Goal: Task Accomplishment & Management: Complete application form

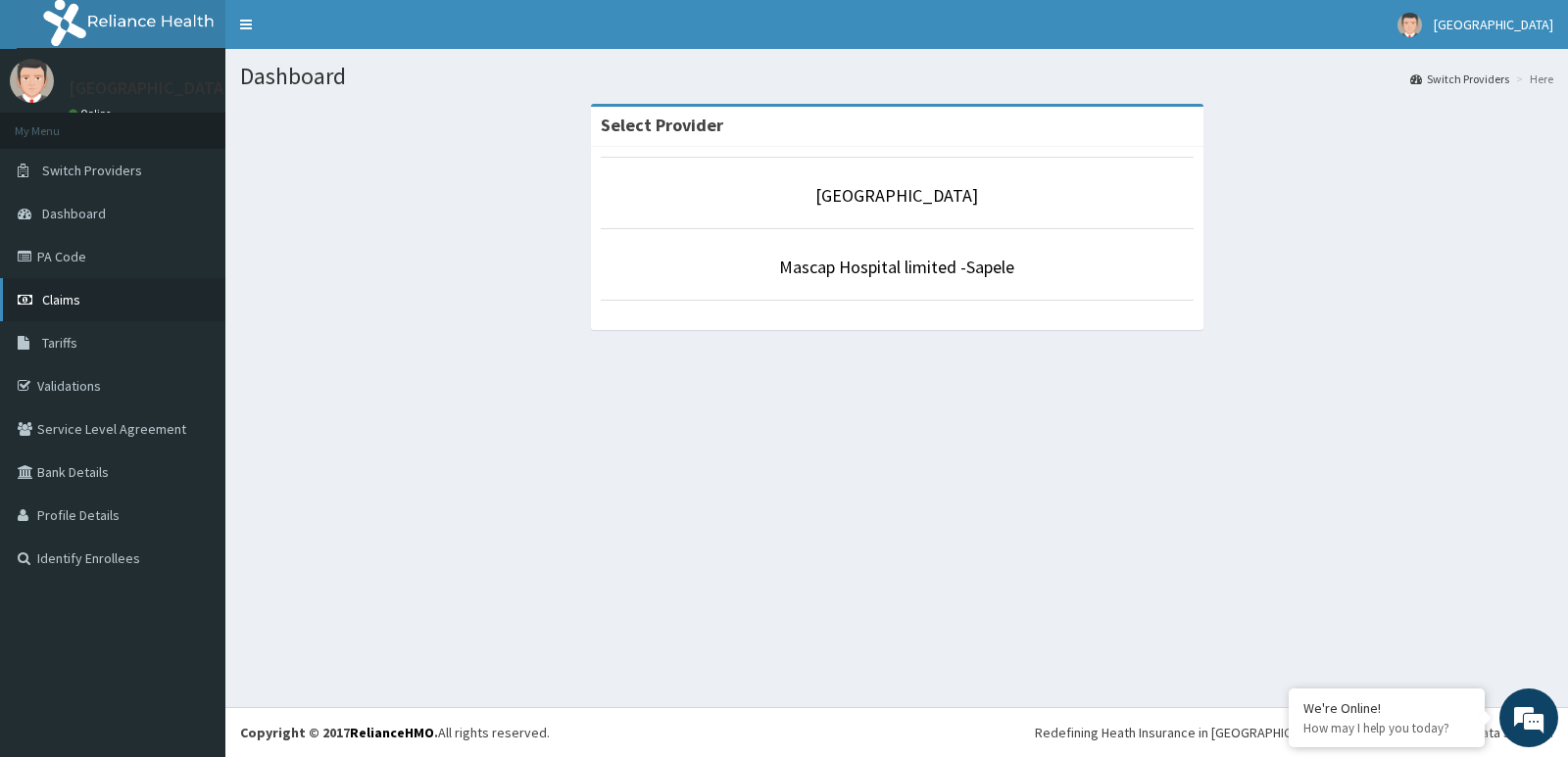
click at [58, 296] on span "Claims" at bounding box center [61, 300] width 38 height 18
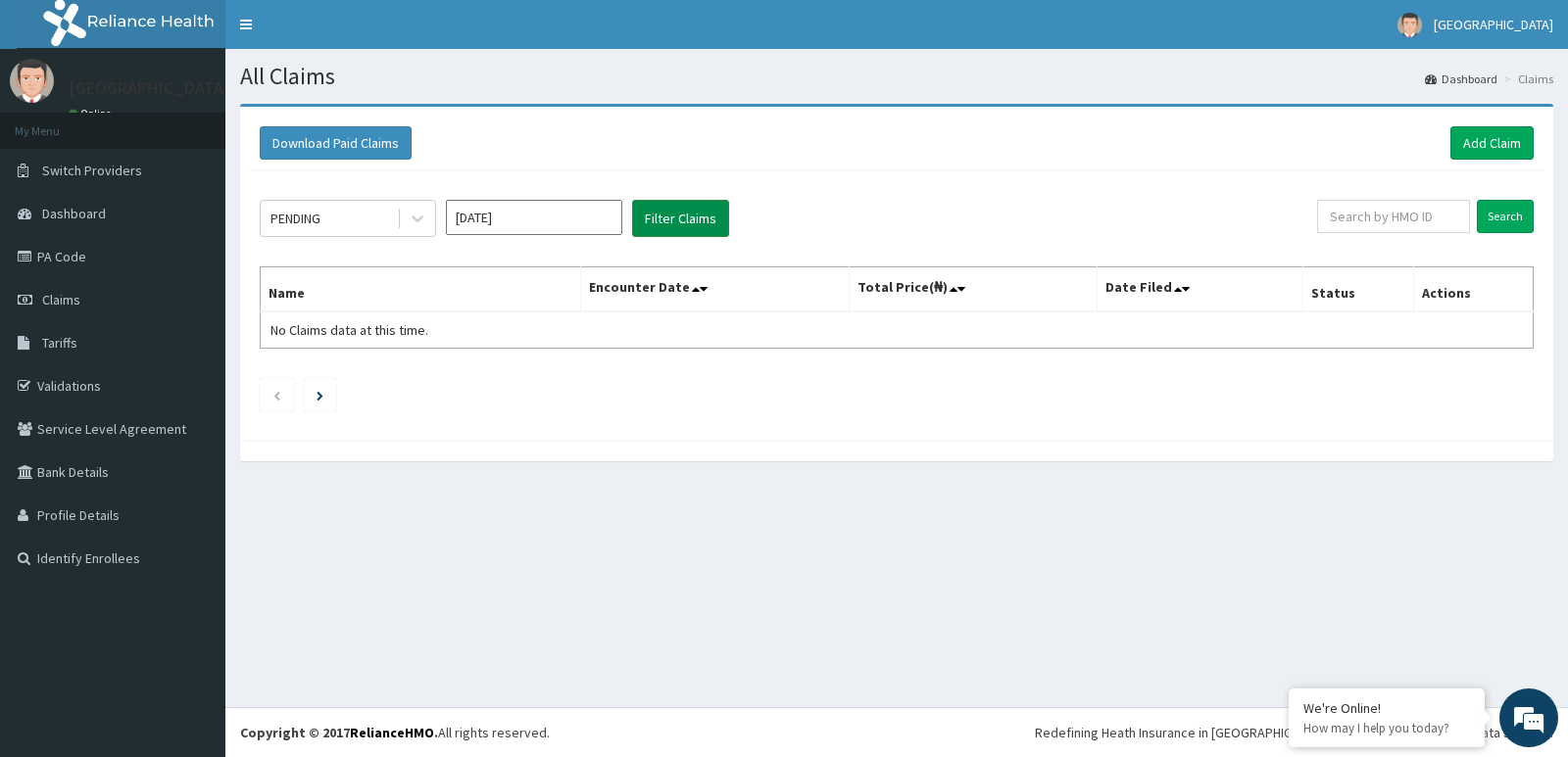
click at [662, 213] on button "Filter Claims" at bounding box center [681, 219] width 98 height 37
click at [1119, 635] on div "All Claims Dashboard Claims Download Paid Claims Add Claim × Note you can only …" at bounding box center [896, 378] width 1342 height 659
click at [695, 222] on button "Filter Claims" at bounding box center [681, 219] width 98 height 37
click at [692, 221] on button "Filter Claims" at bounding box center [681, 219] width 98 height 37
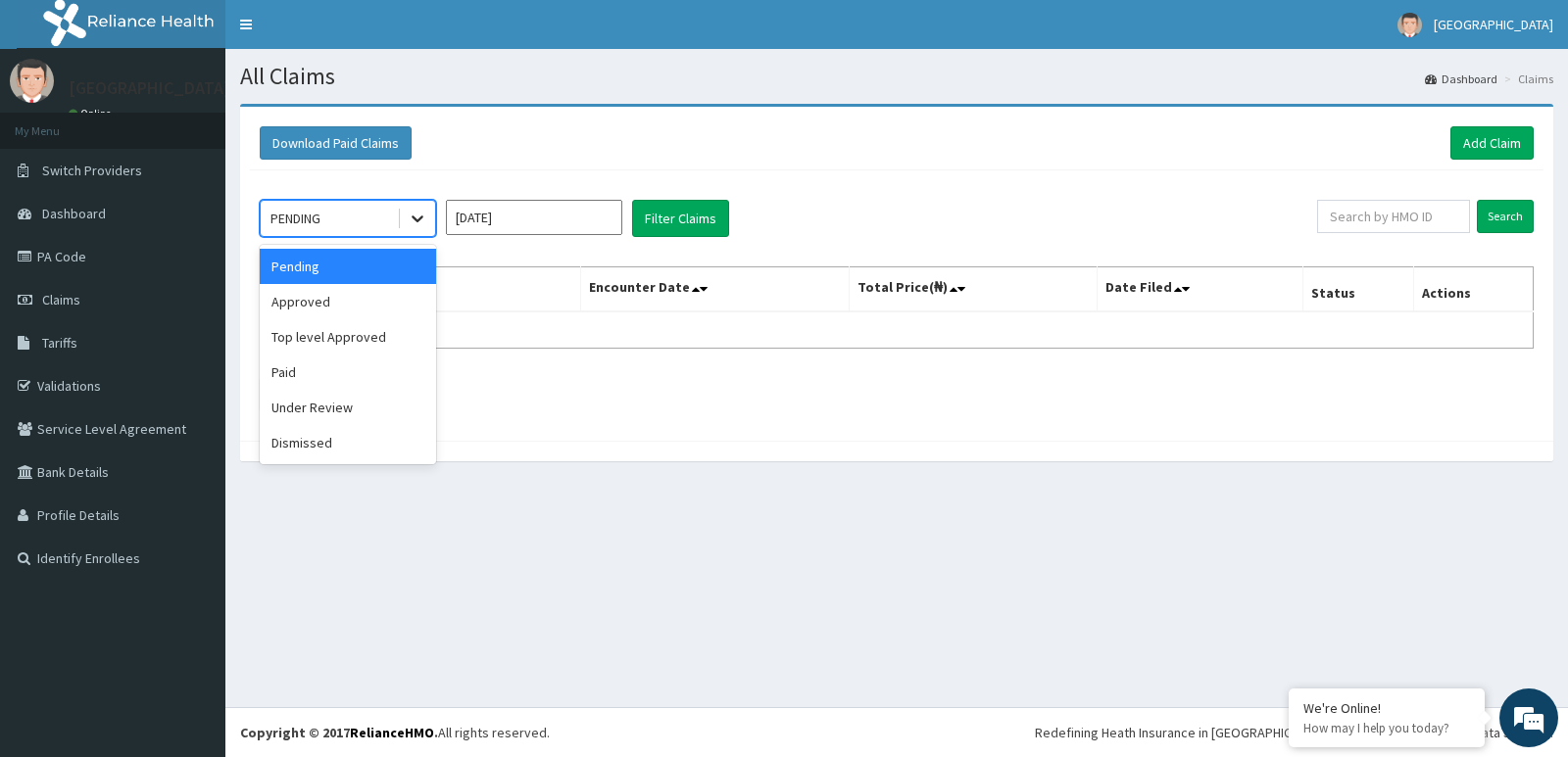
click at [419, 218] on icon at bounding box center [418, 219] width 20 height 20
click at [345, 304] on div "Approved" at bounding box center [348, 302] width 176 height 35
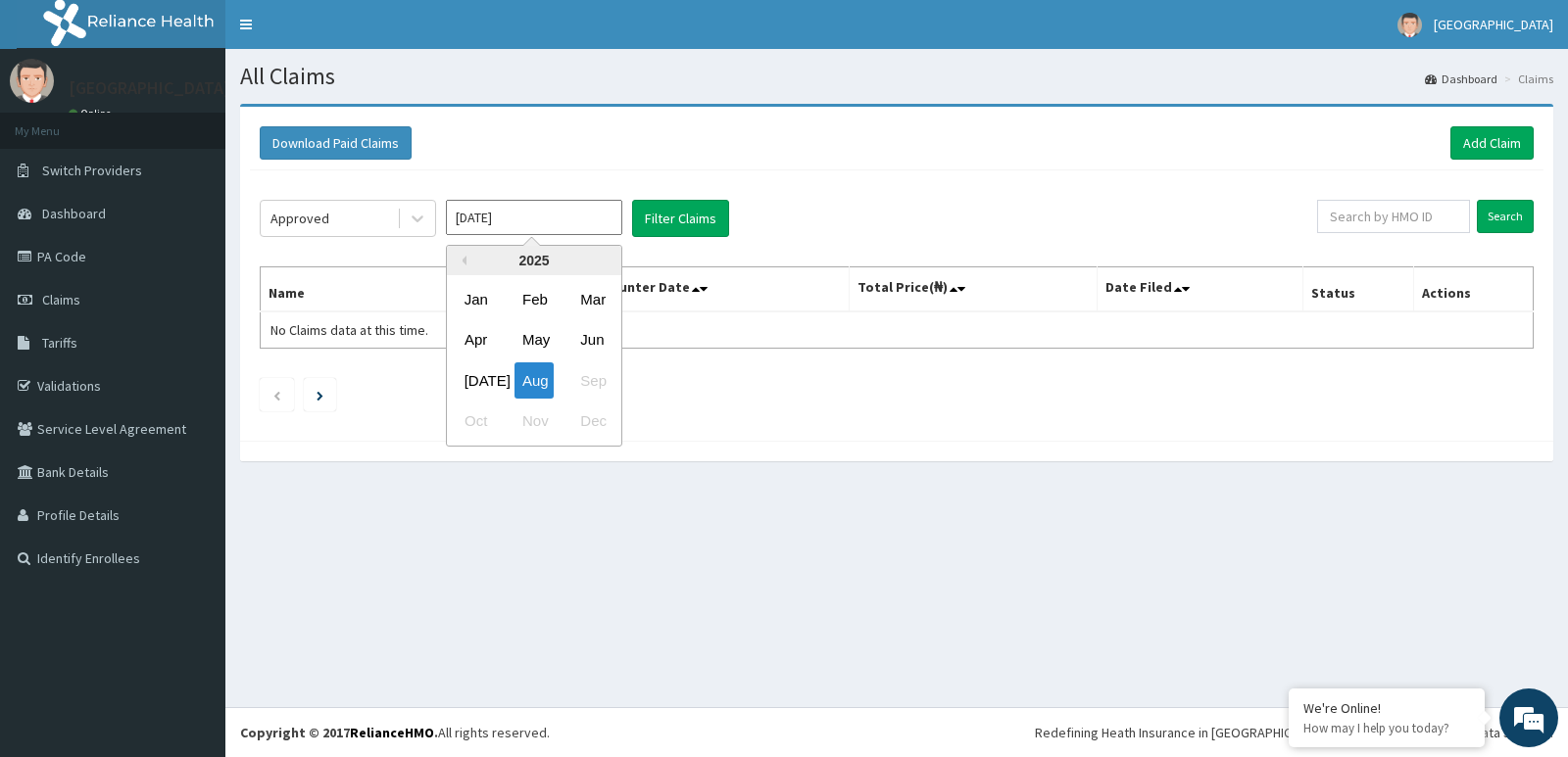
click at [507, 224] on input "[DATE]" at bounding box center [534, 218] width 176 height 35
click at [472, 375] on div "Jul" at bounding box center [477, 380] width 39 height 36
type input "Jul 2025"
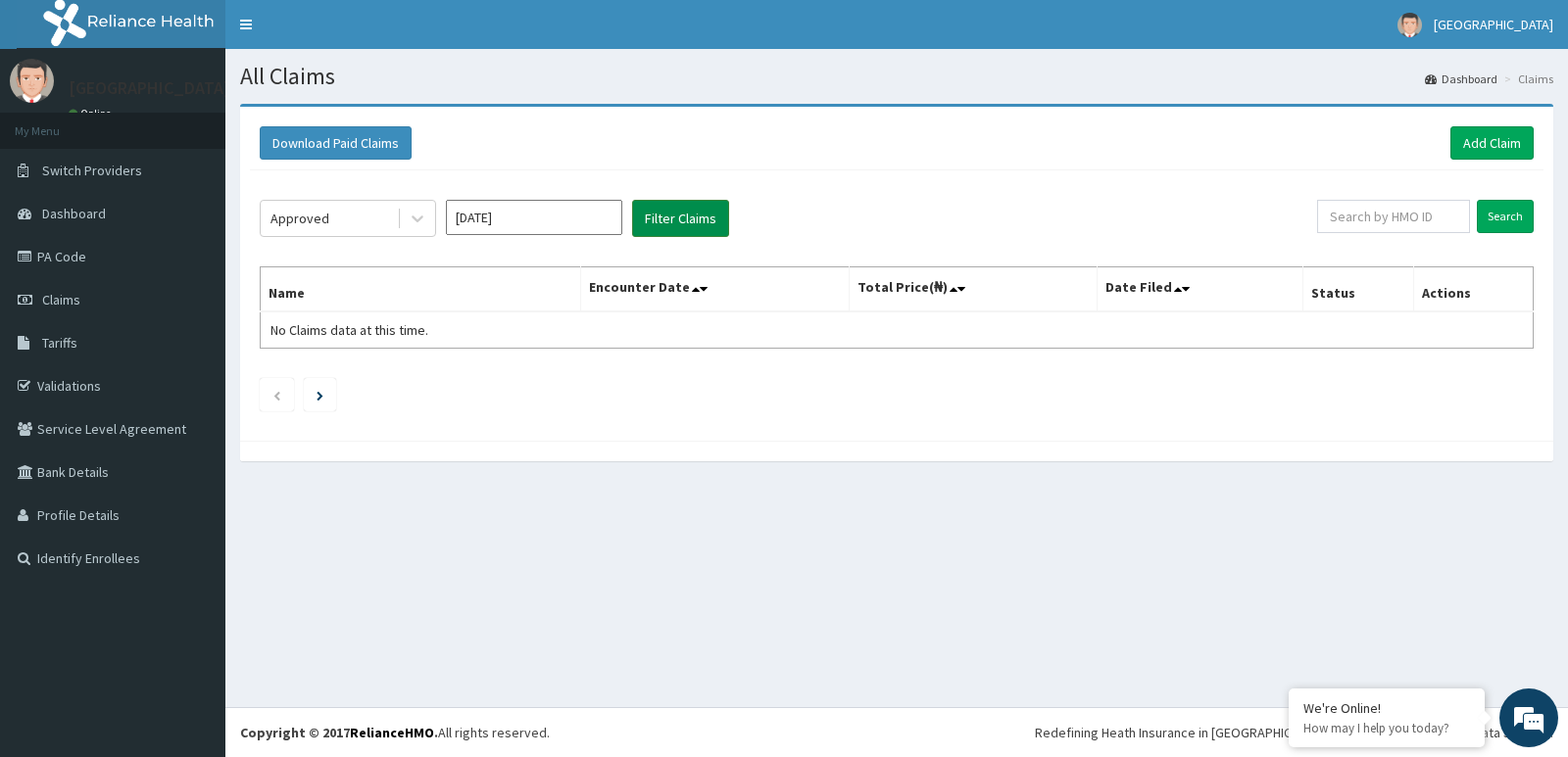
click at [658, 228] on button "Filter Claims" at bounding box center [681, 219] width 98 height 37
click at [645, 210] on button "Filter Claims" at bounding box center [681, 219] width 98 height 37
click at [672, 216] on button "Filter Claims" at bounding box center [681, 219] width 98 height 37
click at [660, 216] on button "Filter Claims" at bounding box center [681, 219] width 98 height 37
click at [676, 222] on button "Filter Claims" at bounding box center [681, 219] width 98 height 37
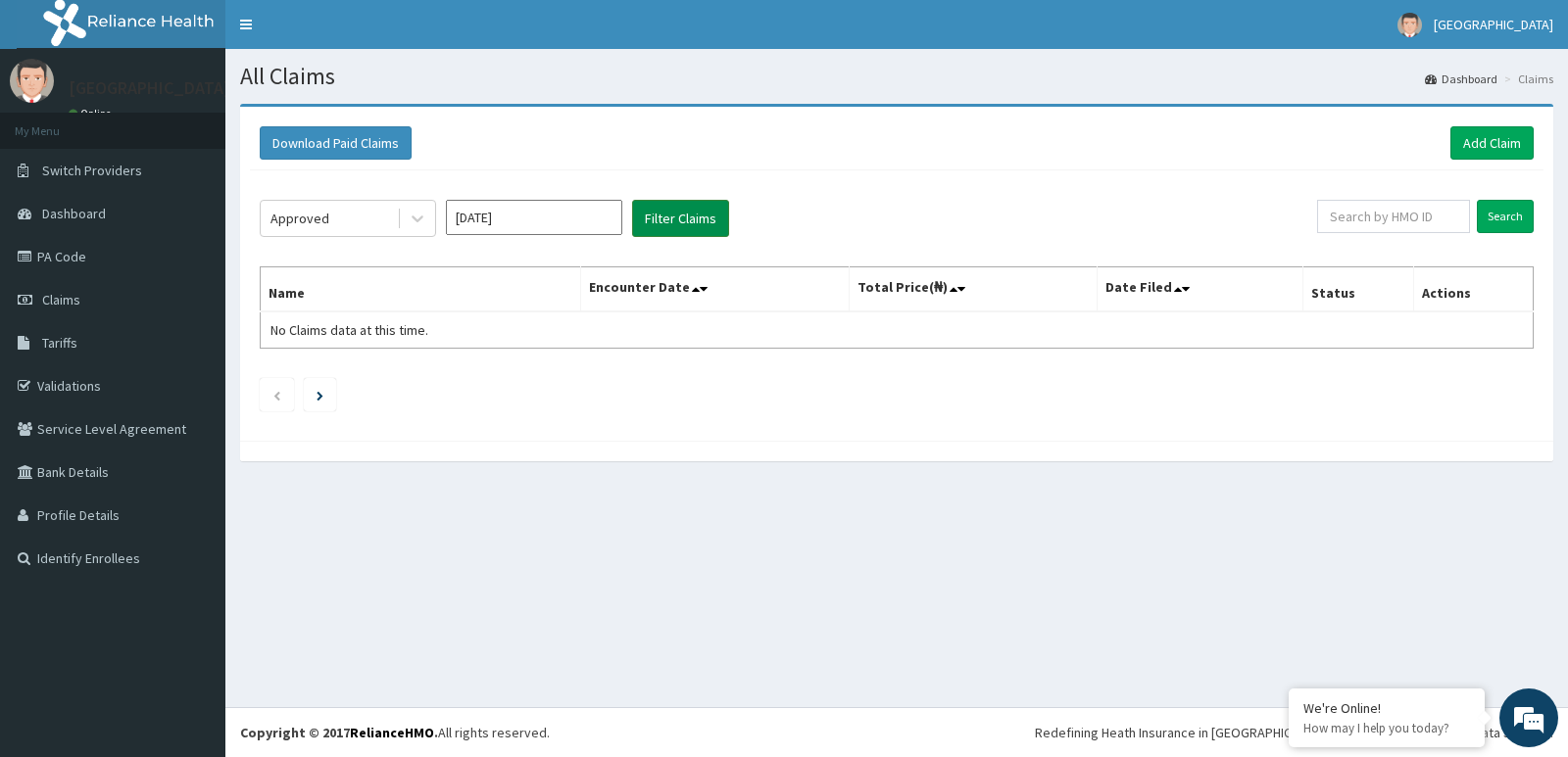
click at [678, 218] on button "Filter Claims" at bounding box center [681, 219] width 98 height 37
click at [680, 226] on button "Filter Claims" at bounding box center [681, 219] width 98 height 37
click at [669, 218] on button "Filter Claims" at bounding box center [681, 219] width 98 height 37
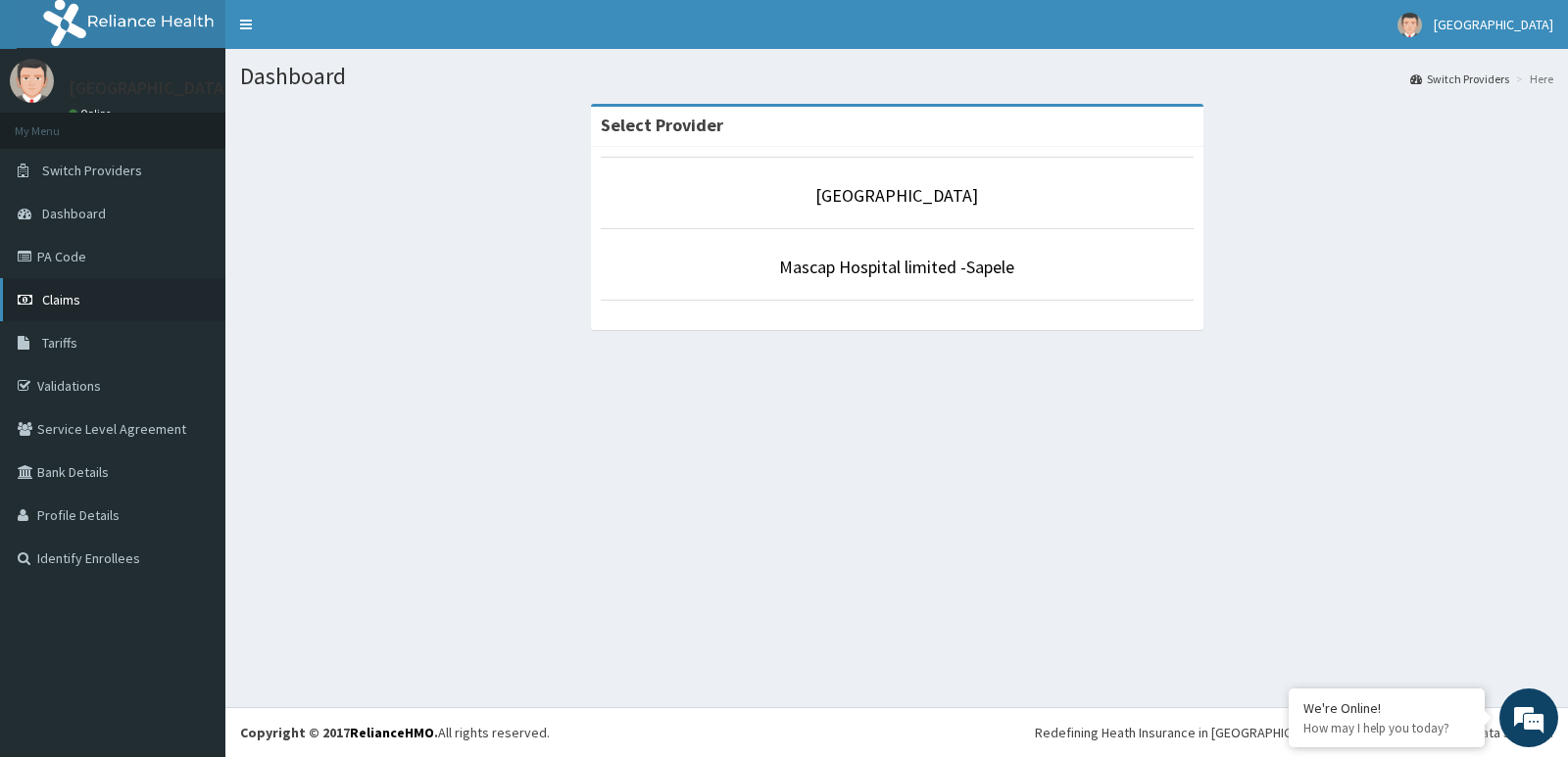
click at [91, 303] on link "Claims" at bounding box center [112, 300] width 226 height 43
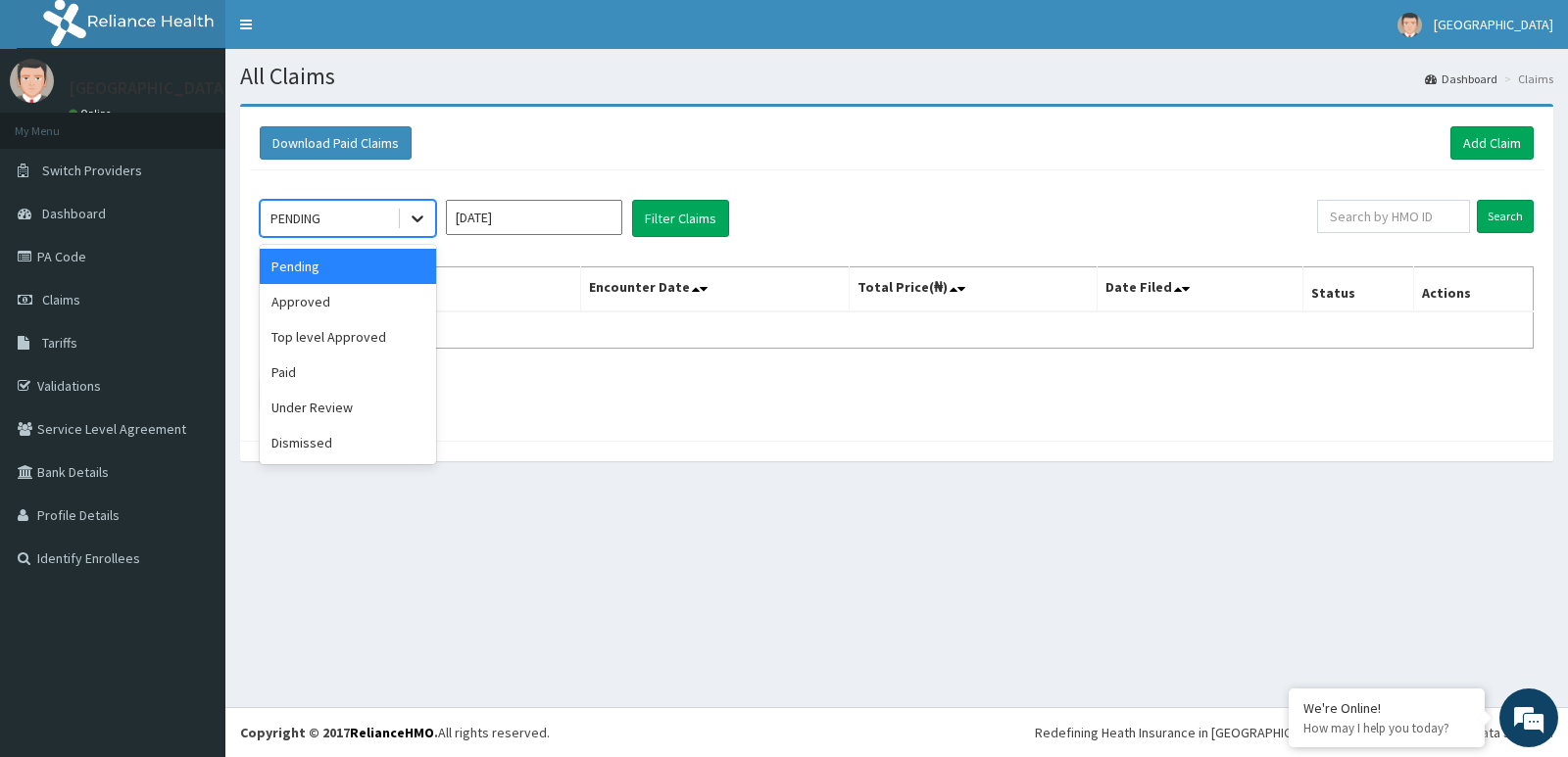
click at [422, 214] on icon at bounding box center [418, 219] width 20 height 20
click at [367, 303] on div "Approved" at bounding box center [348, 302] width 176 height 35
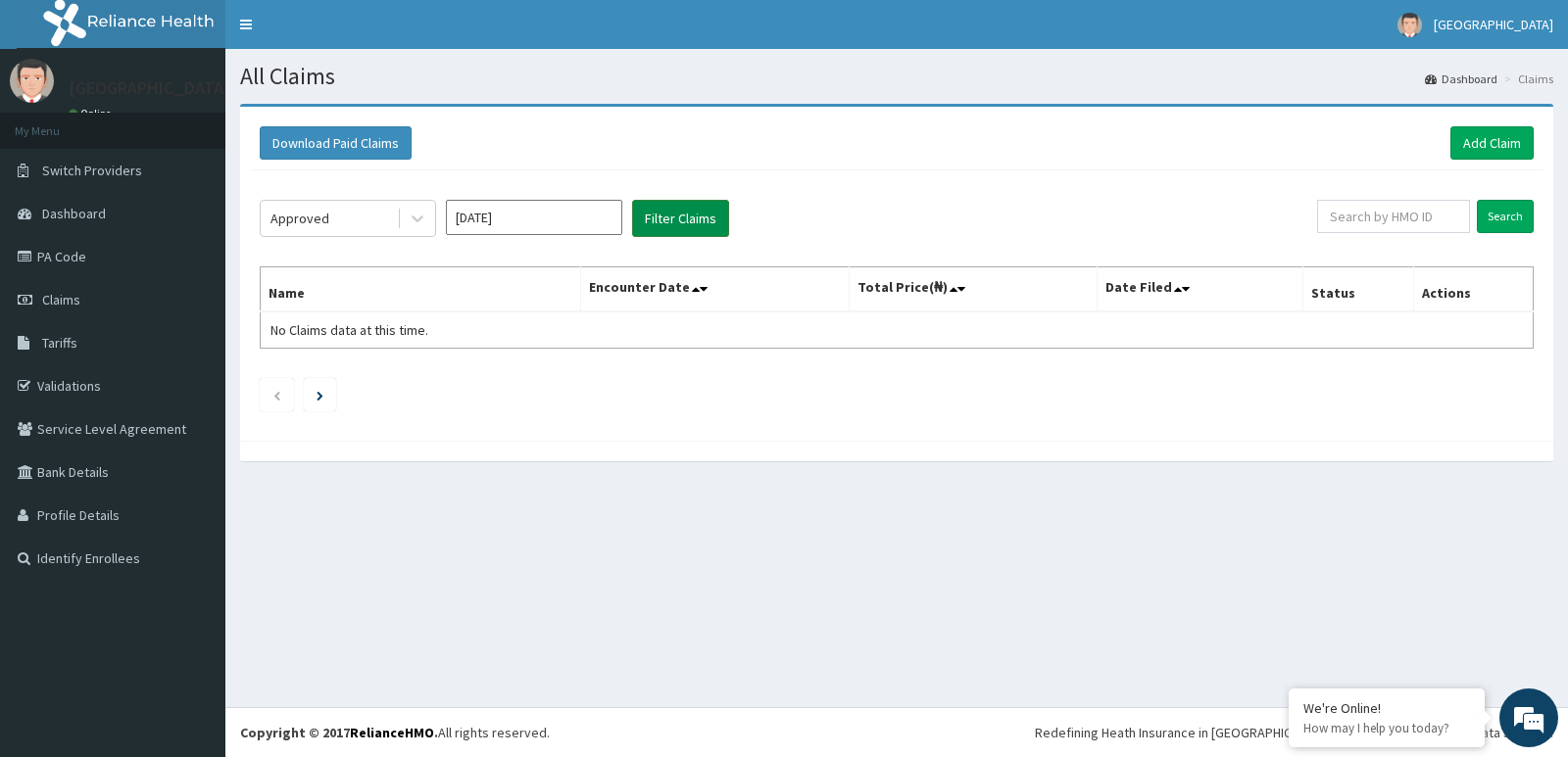
click at [686, 220] on button "Filter Claims" at bounding box center [681, 219] width 98 height 37
click at [678, 221] on button "Filter Claims" at bounding box center [681, 219] width 98 height 37
click at [706, 223] on button "Filter Claims" at bounding box center [681, 219] width 98 height 37
click at [696, 217] on button "Filter Claims" at bounding box center [681, 219] width 98 height 37
click at [669, 207] on button "Filter Claims" at bounding box center [681, 219] width 98 height 37
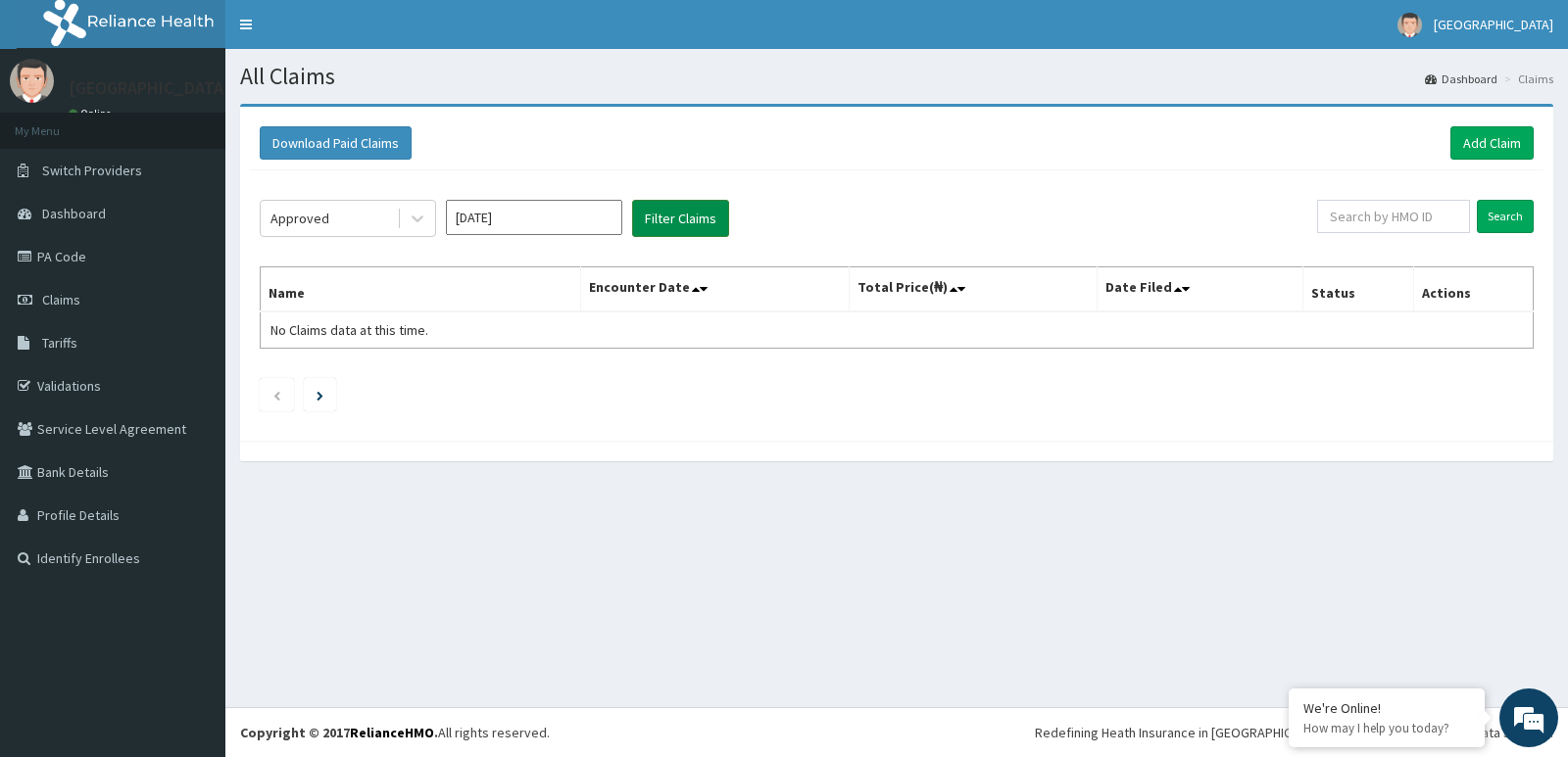
click at [669, 208] on button "Filter Claims" at bounding box center [681, 219] width 98 height 37
click at [654, 217] on button "Filter Claims" at bounding box center [681, 219] width 98 height 37
click at [627, 195] on div "Approved Aug 2025 Filter Claims Search Name Encounter Date Total Price(₦) Date …" at bounding box center [897, 300] width 1294 height 261
click at [699, 223] on button "Filter Claims" at bounding box center [681, 219] width 98 height 37
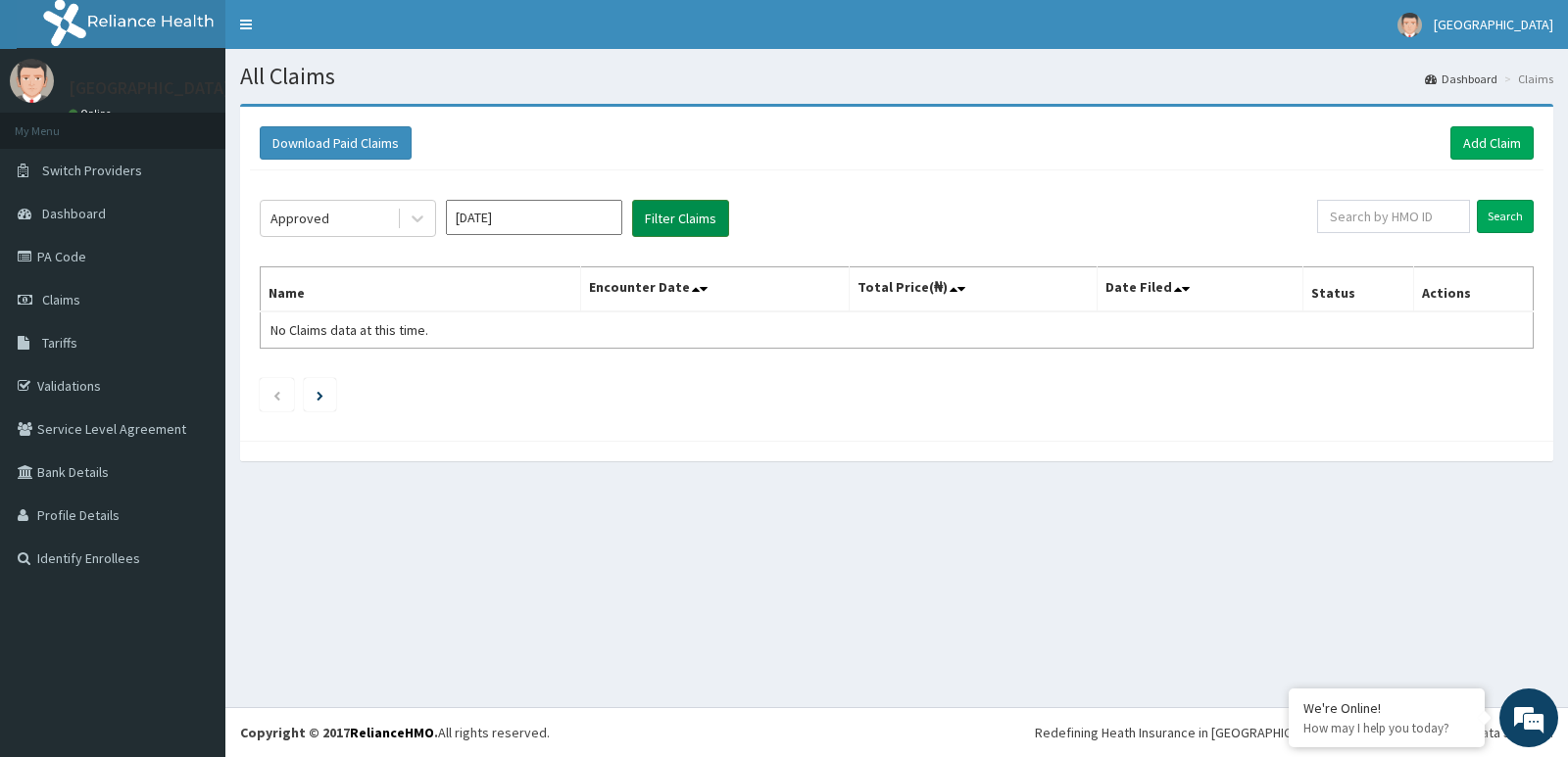
click at [697, 218] on button "Filter Claims" at bounding box center [681, 219] width 98 height 37
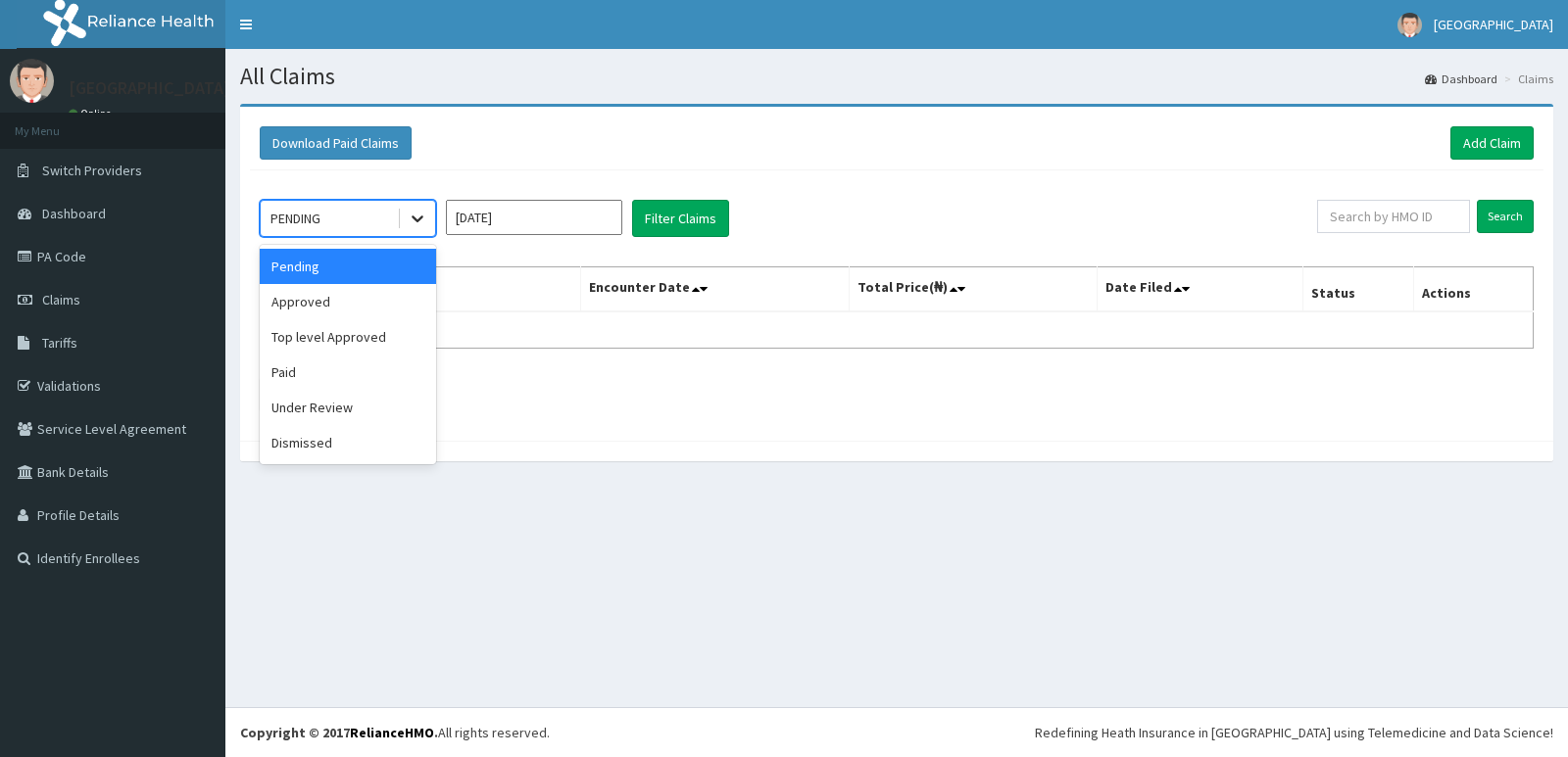
click at [408, 212] on icon at bounding box center [418, 219] width 20 height 20
click at [683, 221] on button "Filter Claims" at bounding box center [681, 219] width 98 height 37
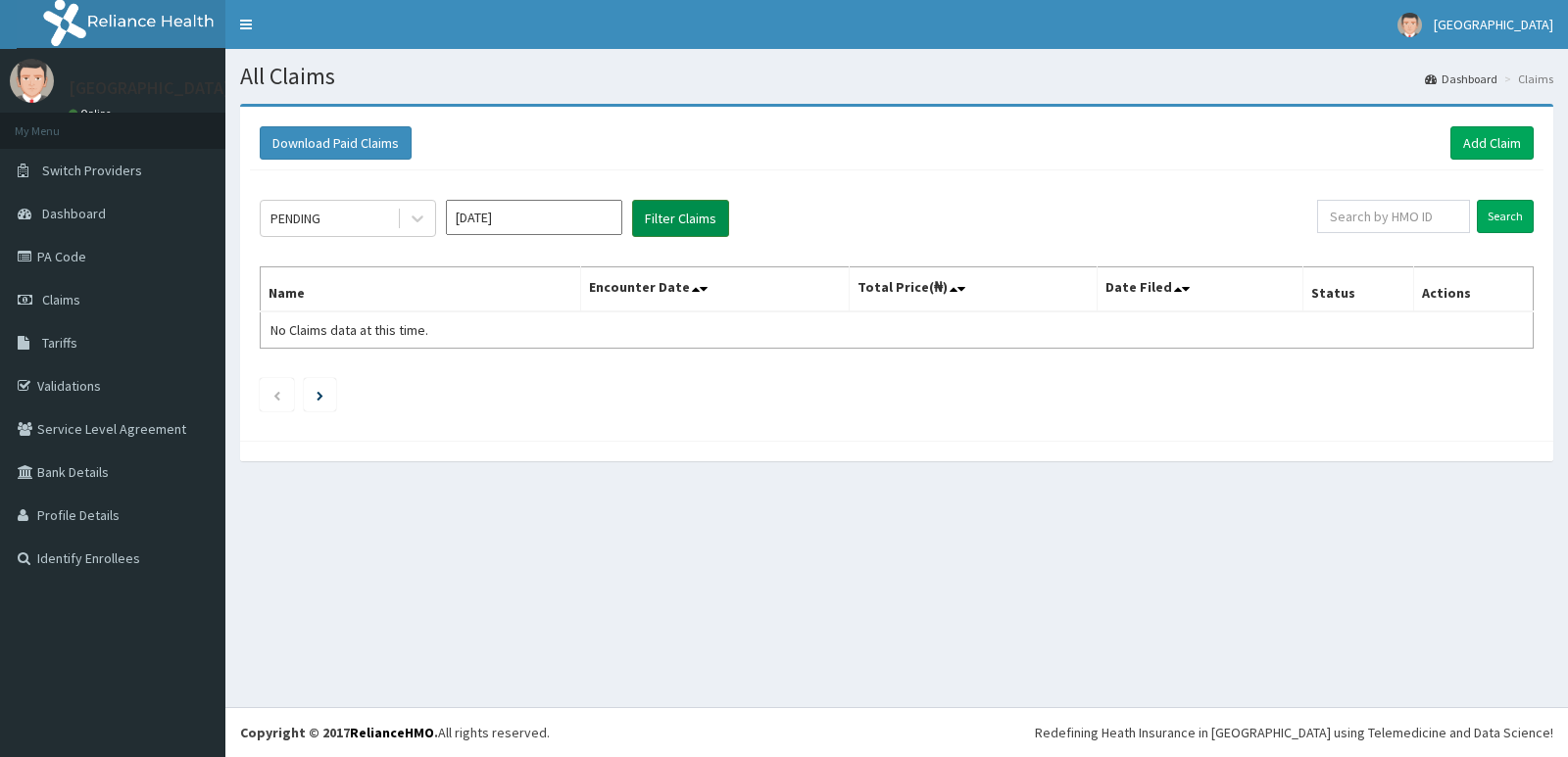
click at [683, 226] on button "Filter Claims" at bounding box center [681, 219] width 98 height 37
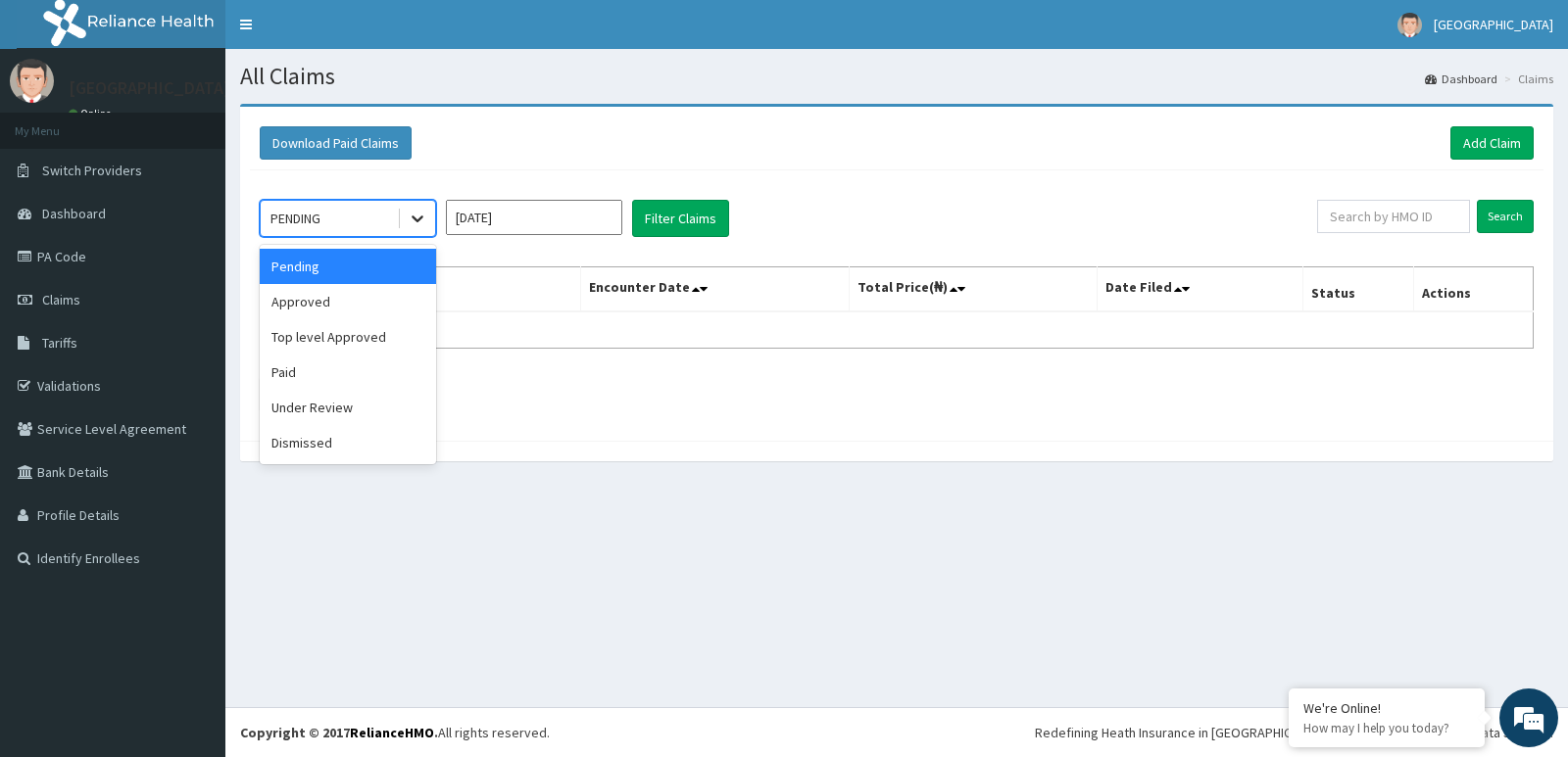
click at [402, 217] on div at bounding box center [418, 219] width 35 height 35
click at [350, 307] on div "Approved" at bounding box center [348, 302] width 176 height 35
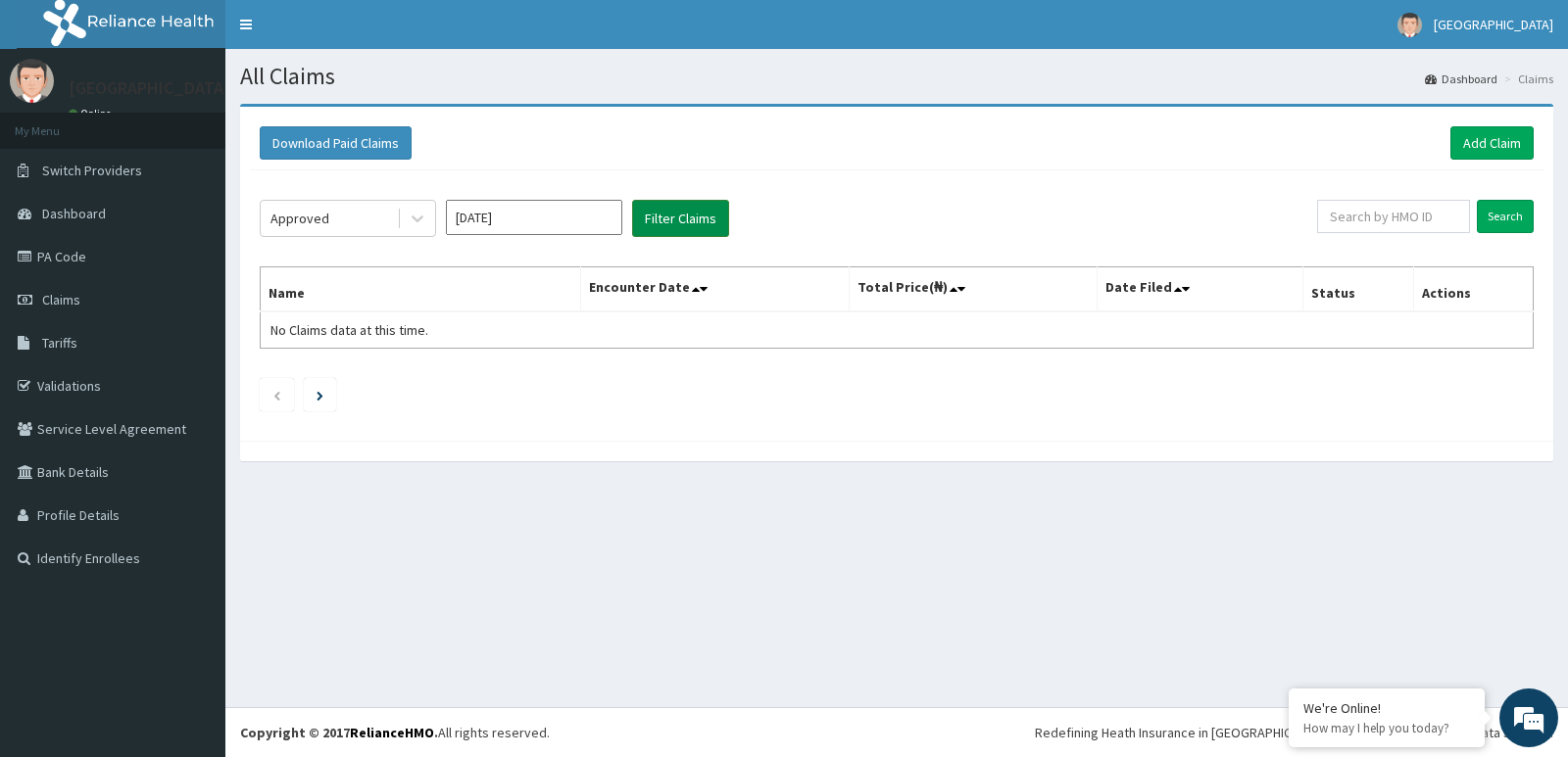
click at [679, 211] on button "Filter Claims" at bounding box center [681, 219] width 98 height 37
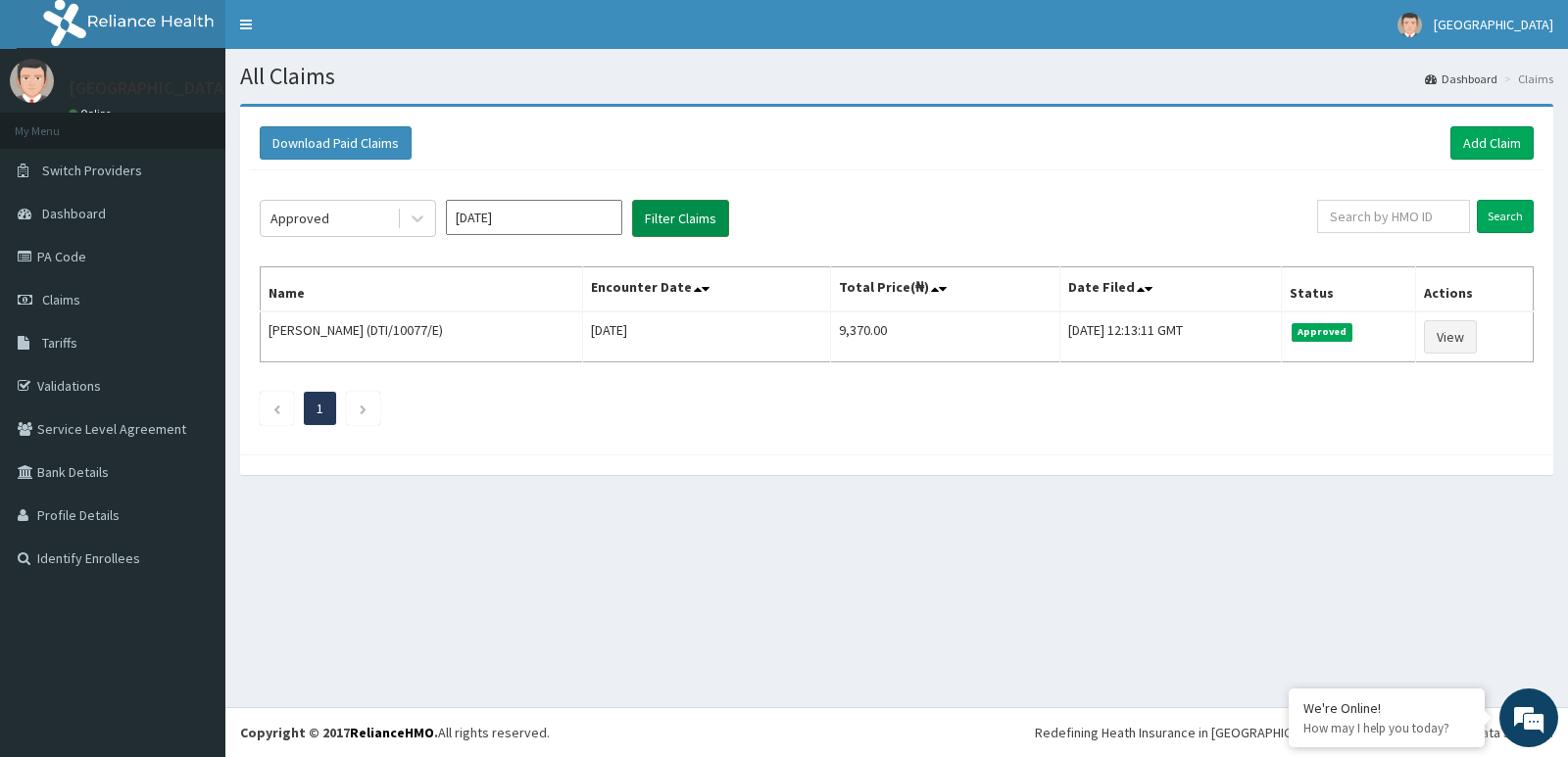
click at [699, 223] on button "Filter Claims" at bounding box center [681, 219] width 98 height 37
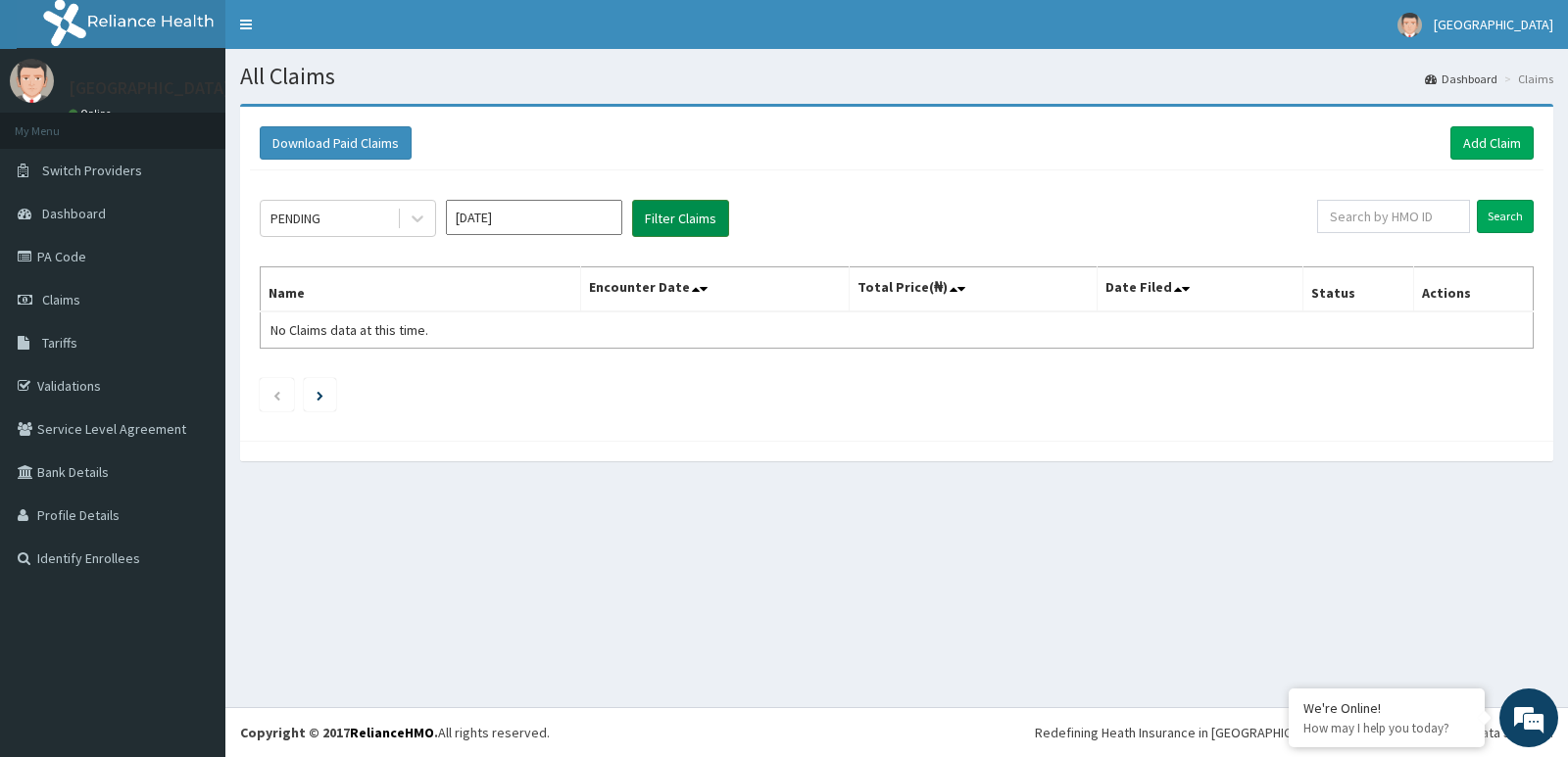
click at [653, 212] on button "Filter Claims" at bounding box center [681, 219] width 98 height 37
click at [1479, 146] on link "Add Claim" at bounding box center [1492, 143] width 84 height 33
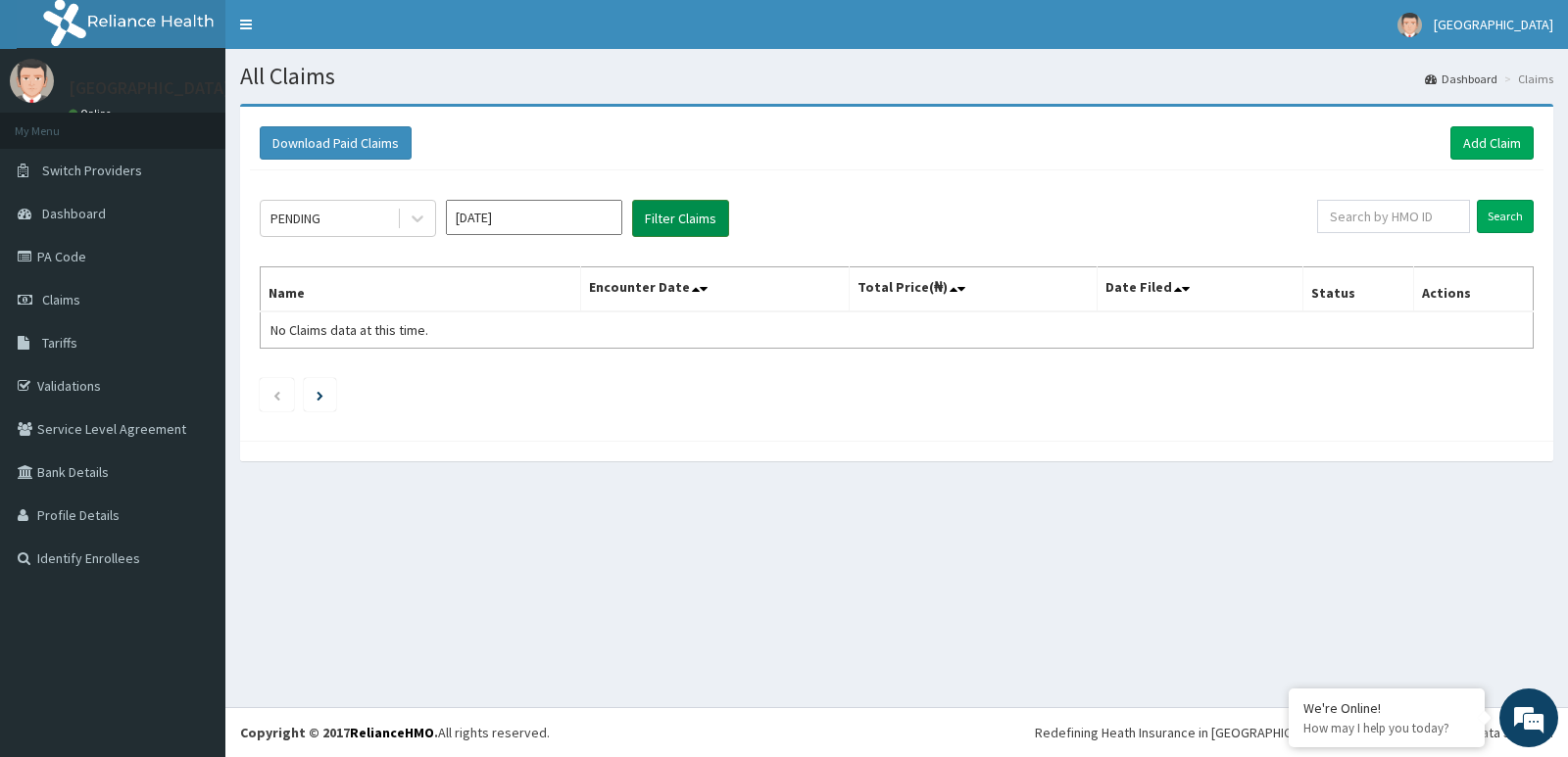
click at [677, 209] on button "Filter Claims" at bounding box center [681, 219] width 98 height 37
click at [677, 222] on button "Filter Claims" at bounding box center [681, 219] width 98 height 37
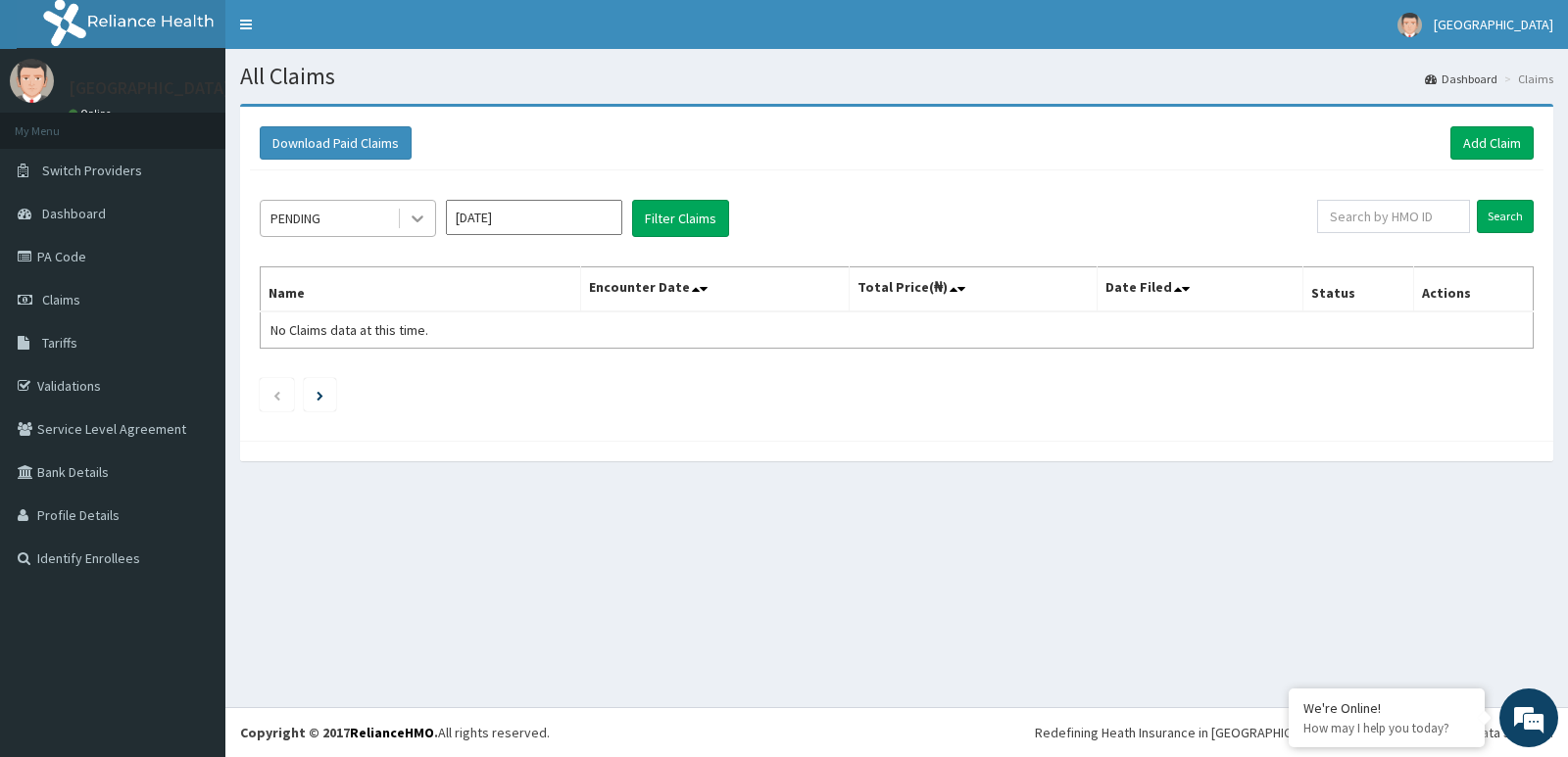
click at [418, 221] on icon at bounding box center [418, 220] width 12 height 7
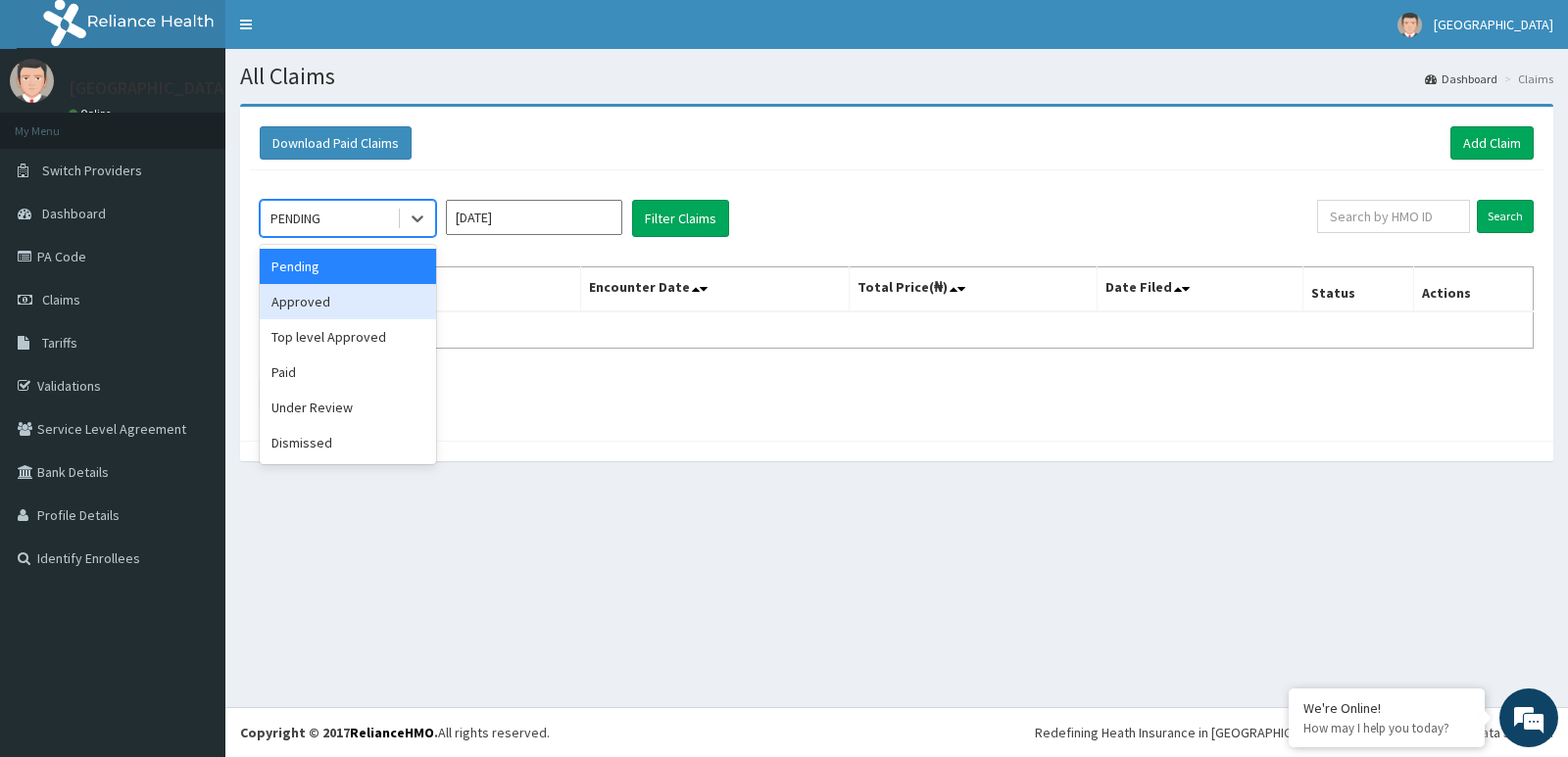
click at [372, 310] on div "Approved" at bounding box center [348, 302] width 176 height 35
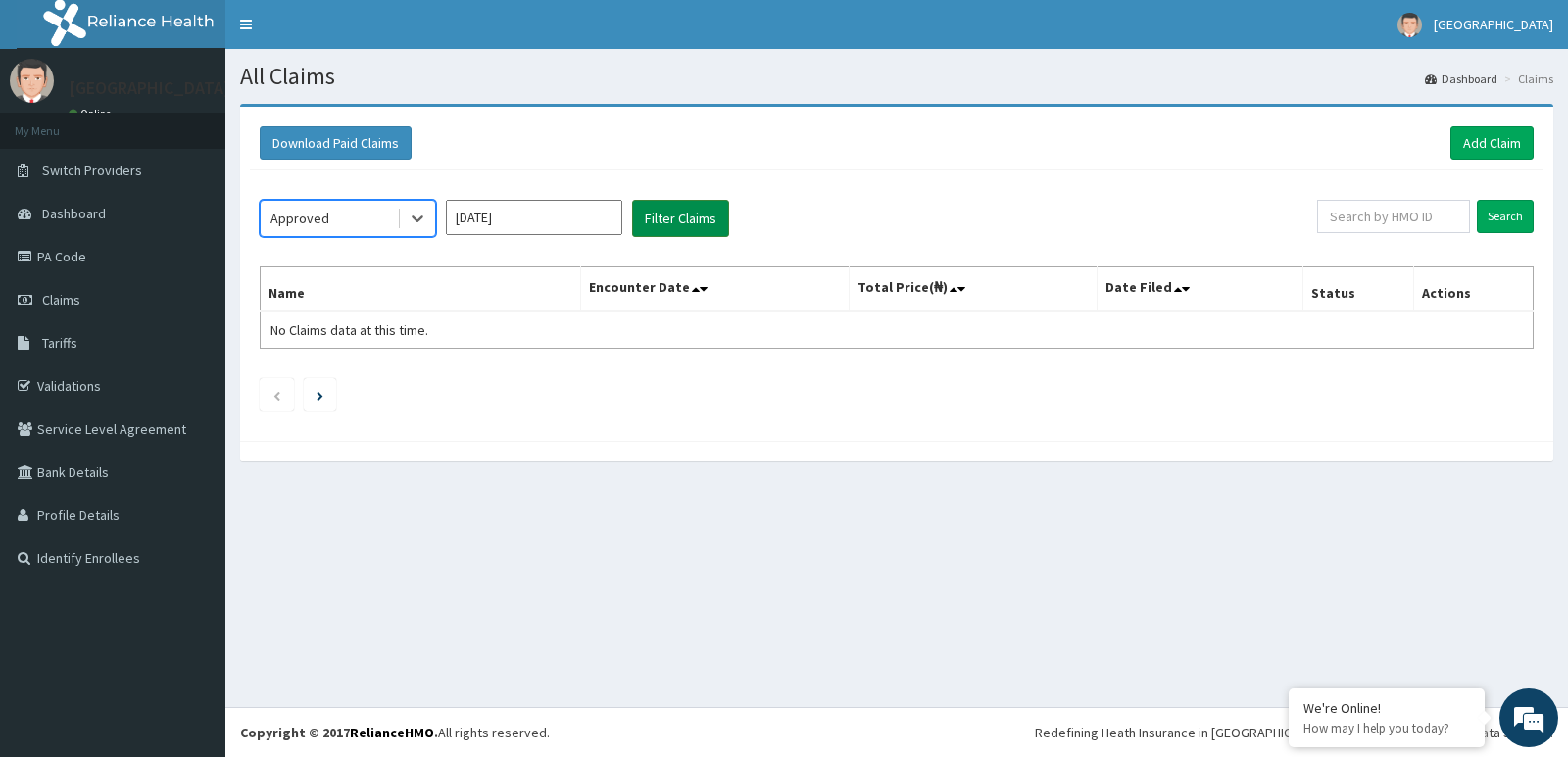
click at [662, 214] on button "Filter Claims" at bounding box center [681, 219] width 98 height 37
click at [664, 210] on button "Filter Claims" at bounding box center [681, 219] width 98 height 37
click at [33, 257] on icon at bounding box center [28, 257] width 20 height 14
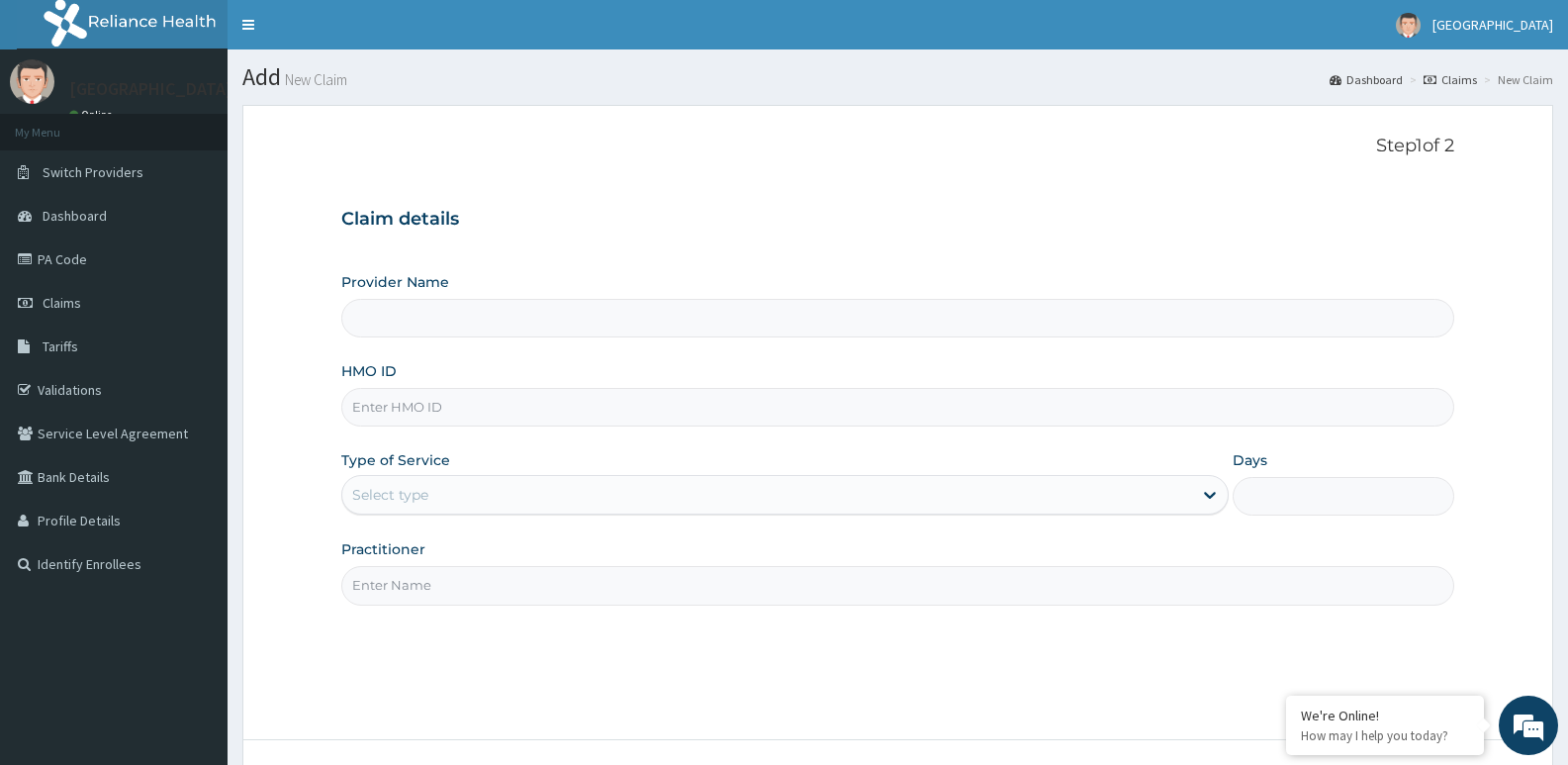
click at [523, 414] on input "HMO ID" at bounding box center [898, 407] width 1114 height 39
paste input "DTI/10077/E"
type input "DTI/10077/E"
type input "[GEOGRAPHIC_DATA]"
type input "DTI/10077/E"
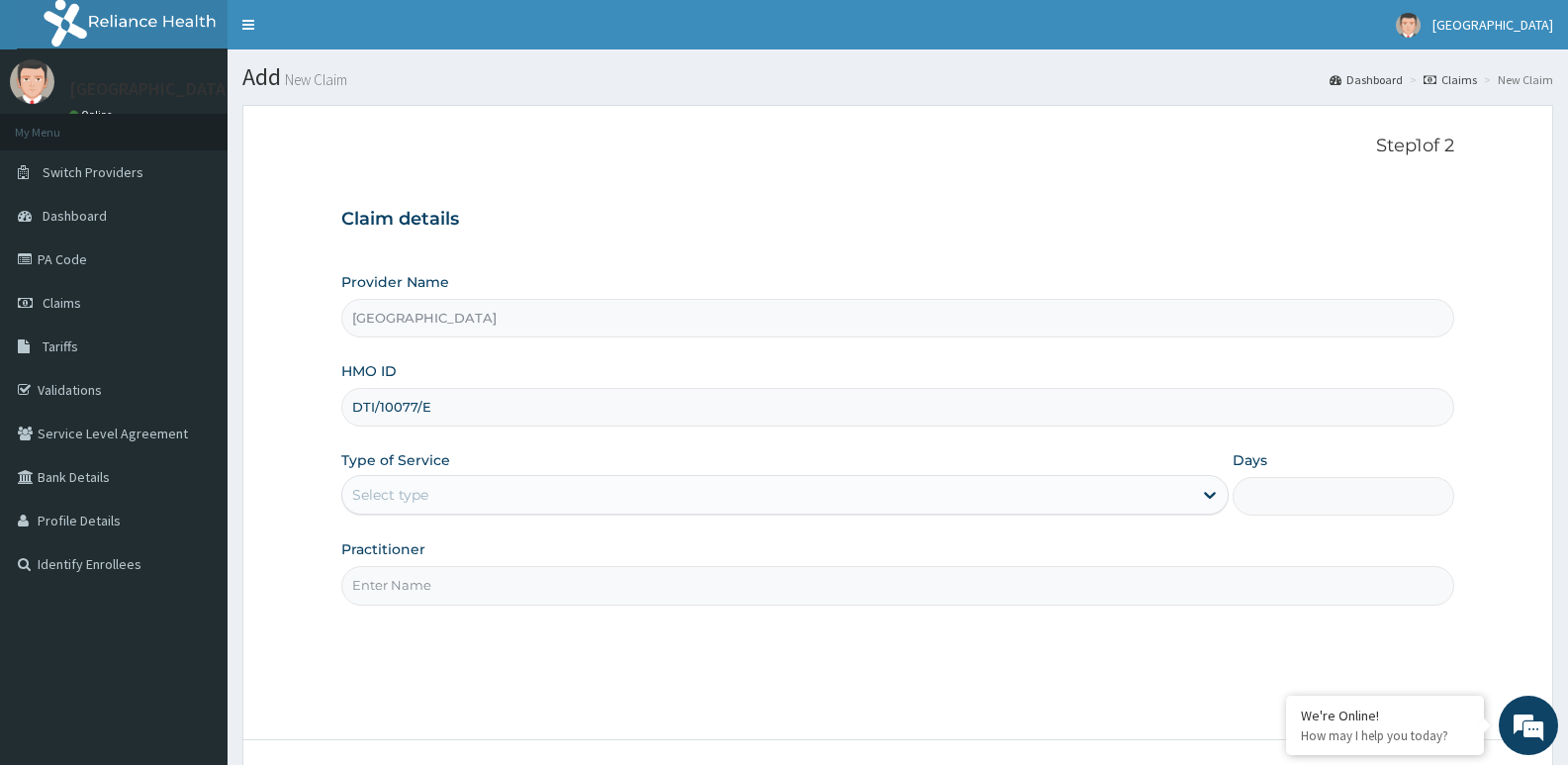
click at [628, 508] on div "Select type" at bounding box center [767, 495] width 849 height 32
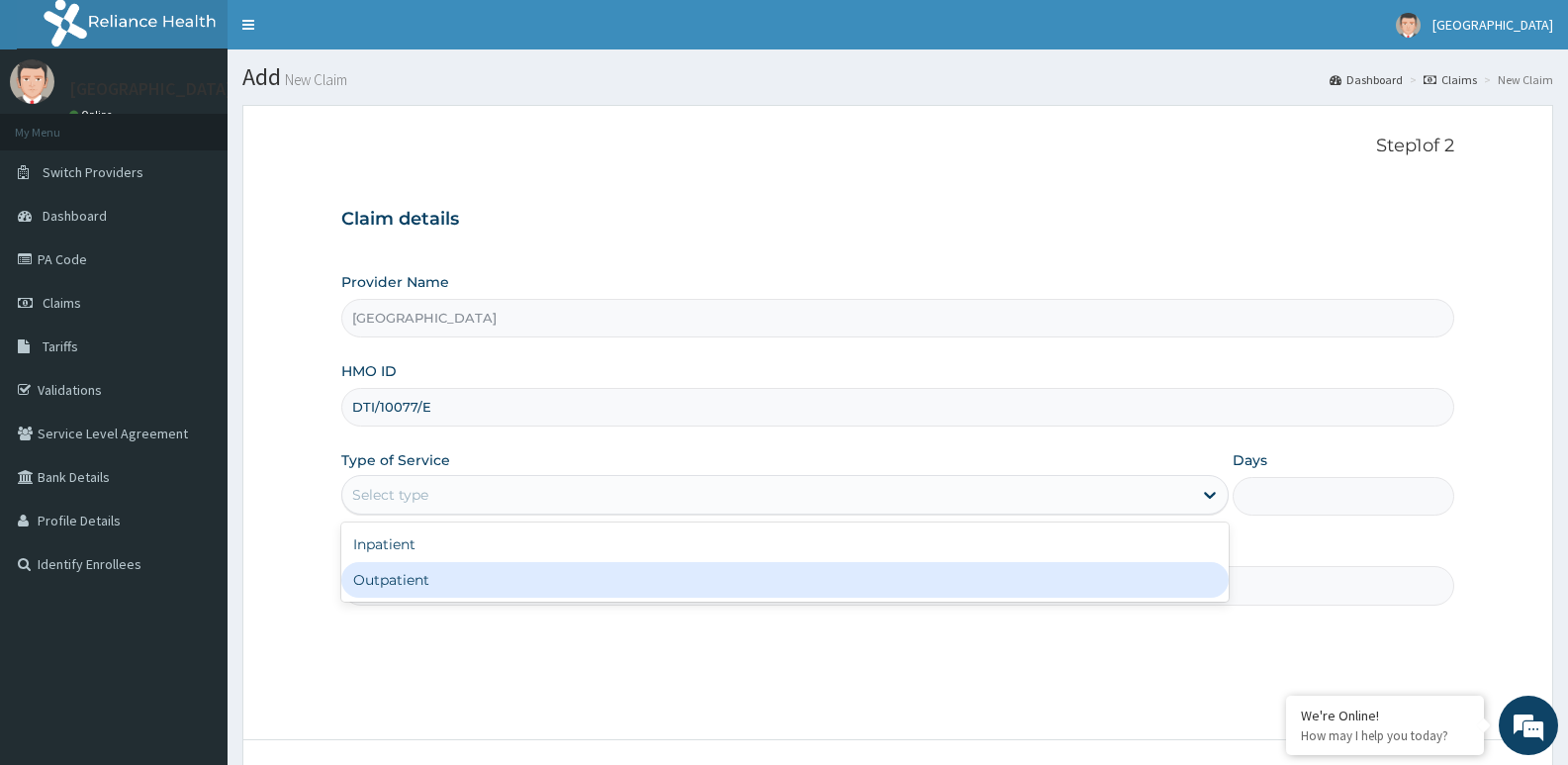
click at [525, 571] on div "Outpatient" at bounding box center [784, 580] width 887 height 36
type input "1"
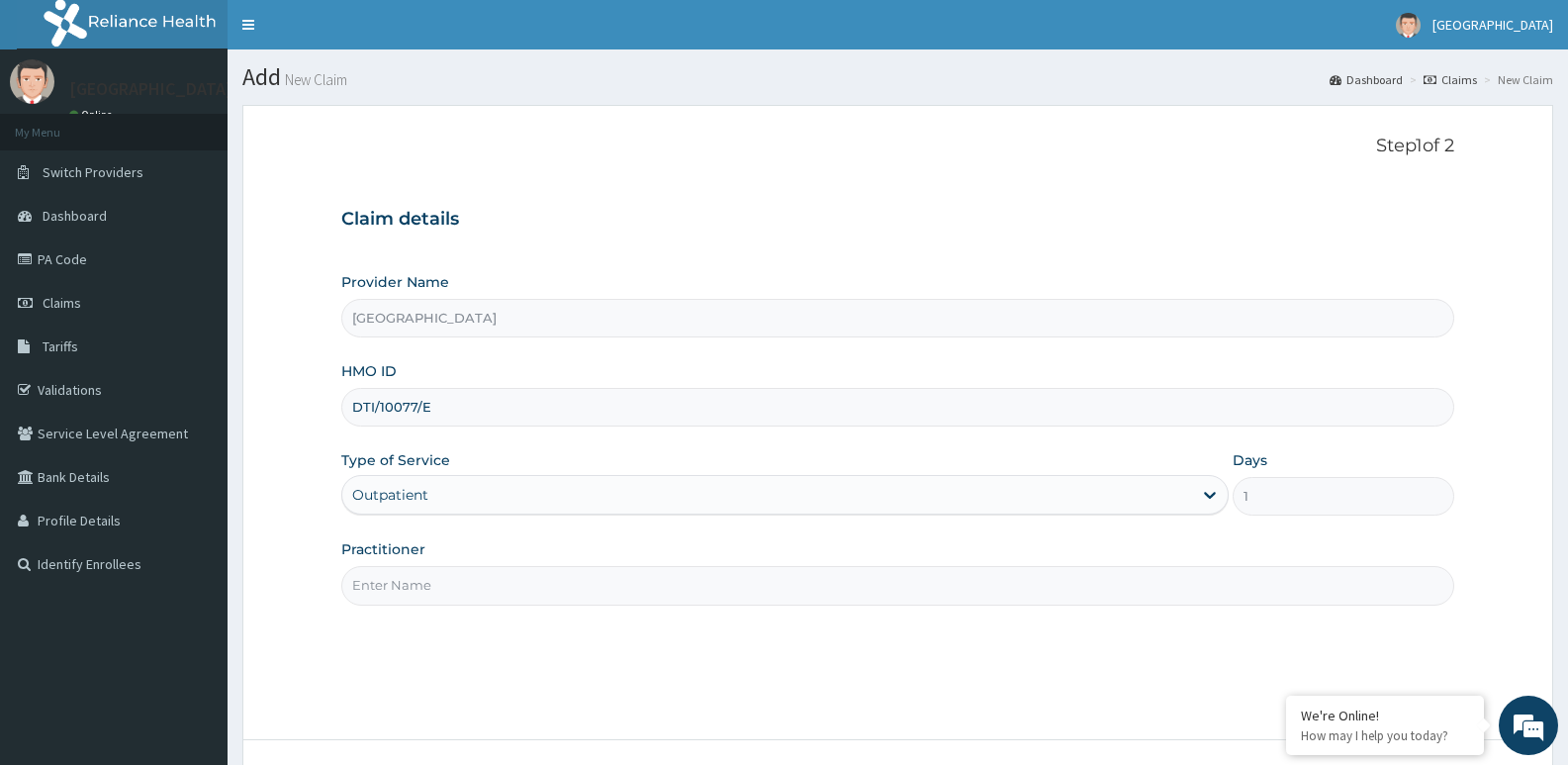
click at [525, 572] on input "Practitioner" at bounding box center [898, 585] width 1114 height 39
type input "DR EMAMODE"
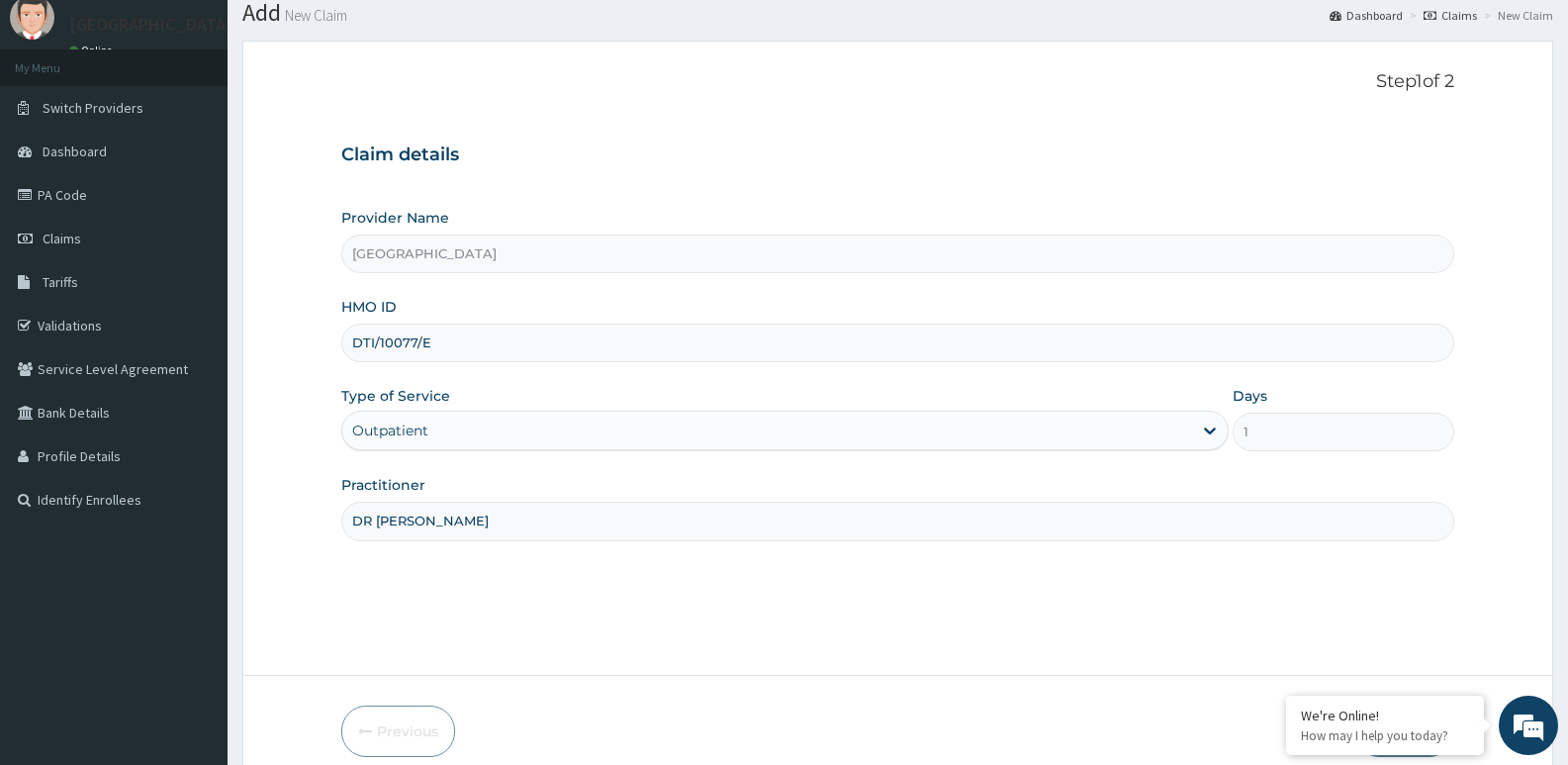
scroll to position [152, 0]
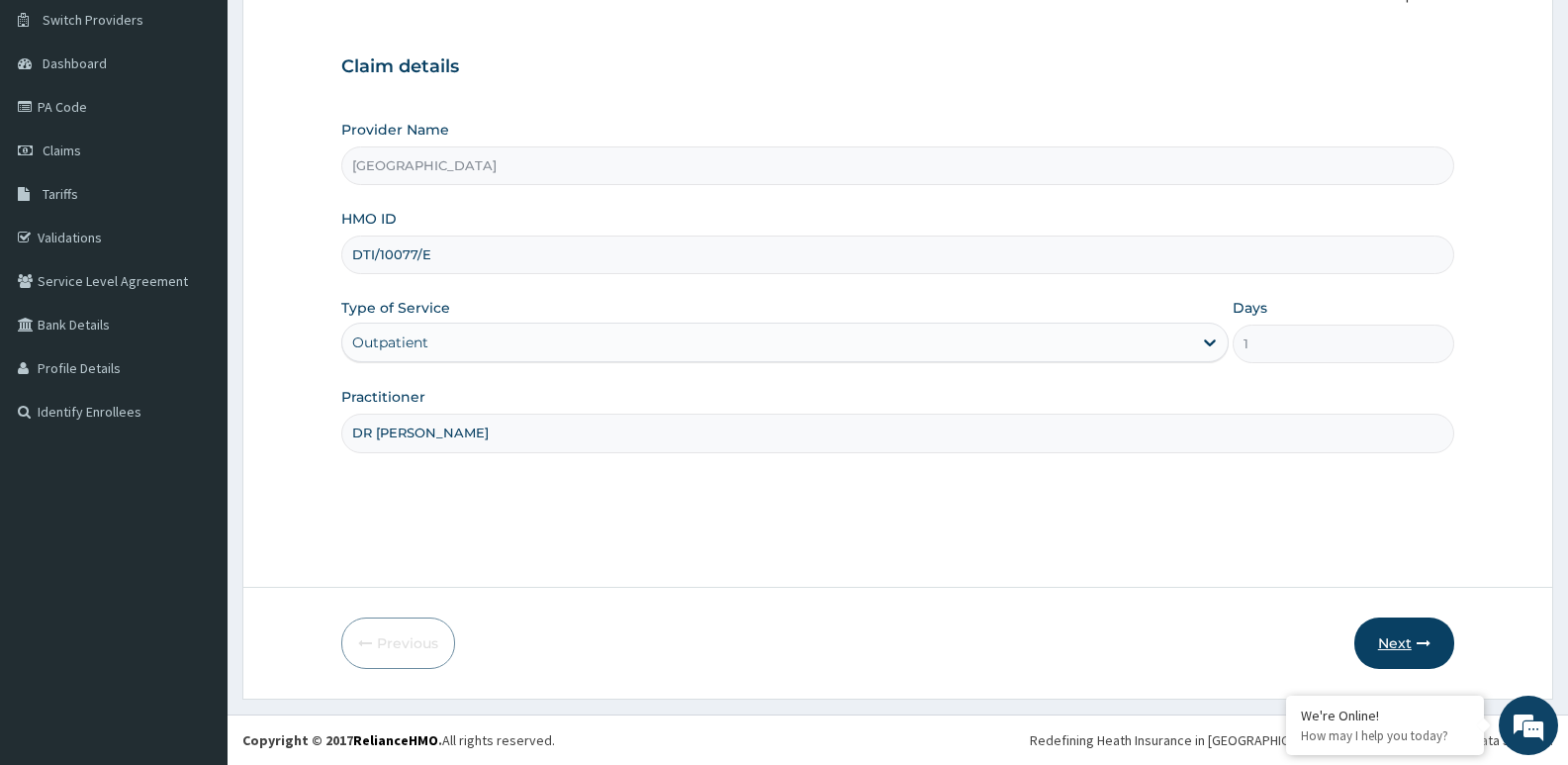
click at [1385, 634] on button "Next" at bounding box center [1404, 644] width 100 height 52
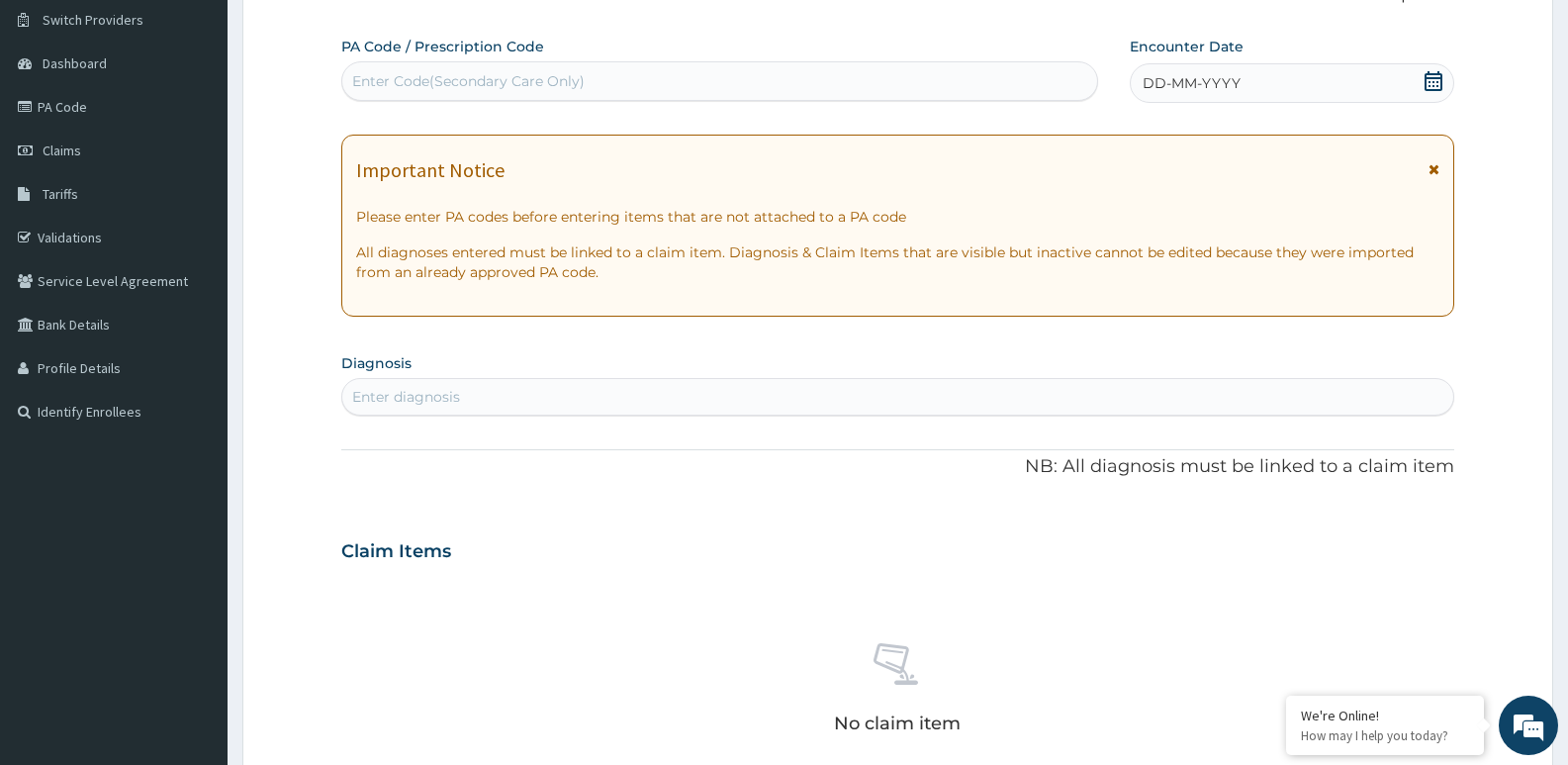
click at [1220, 85] on span "DD-MM-YYYY" at bounding box center [1191, 84] width 98 height 20
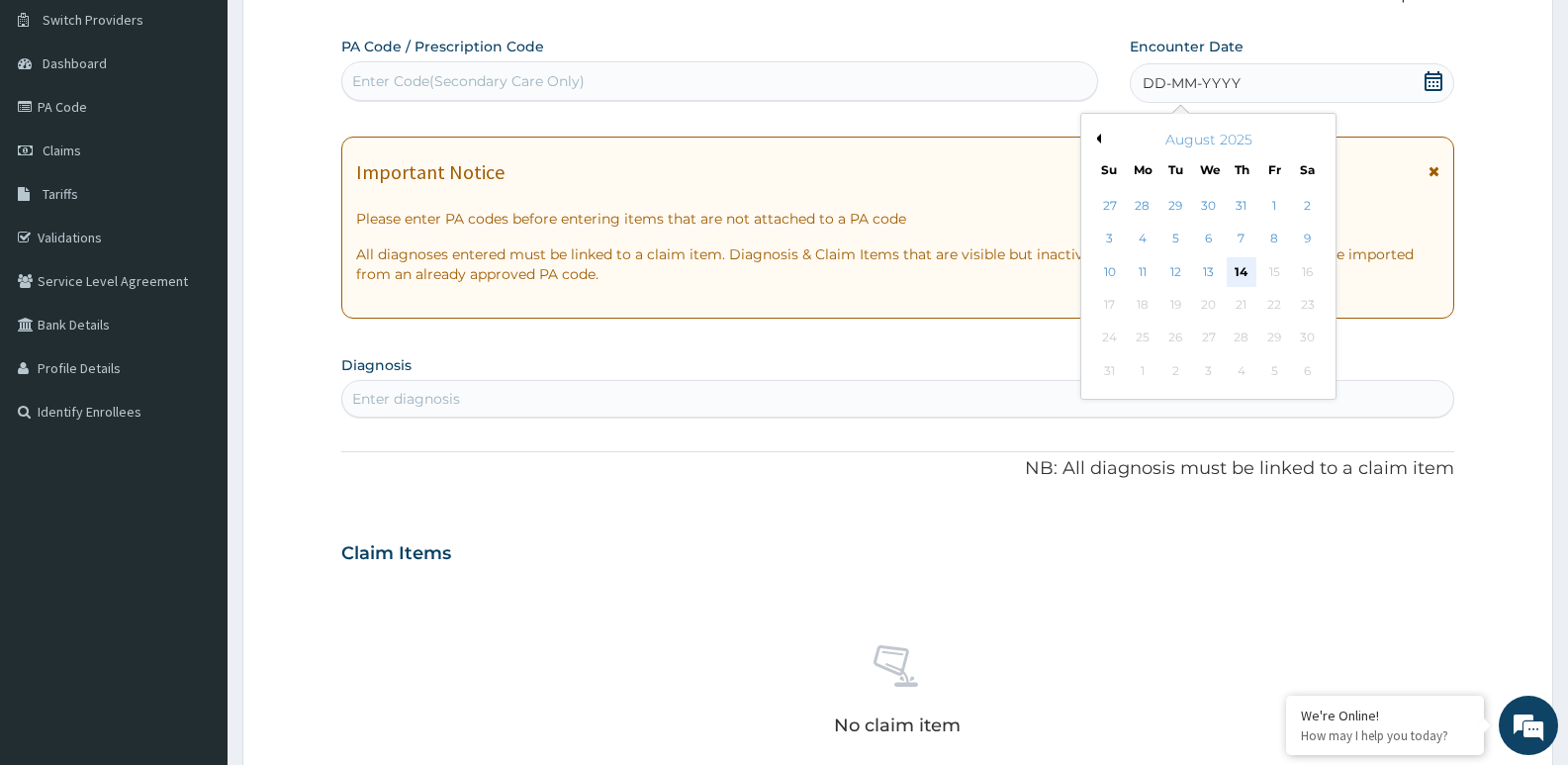
click at [1241, 272] on div "14" at bounding box center [1242, 273] width 30 height 30
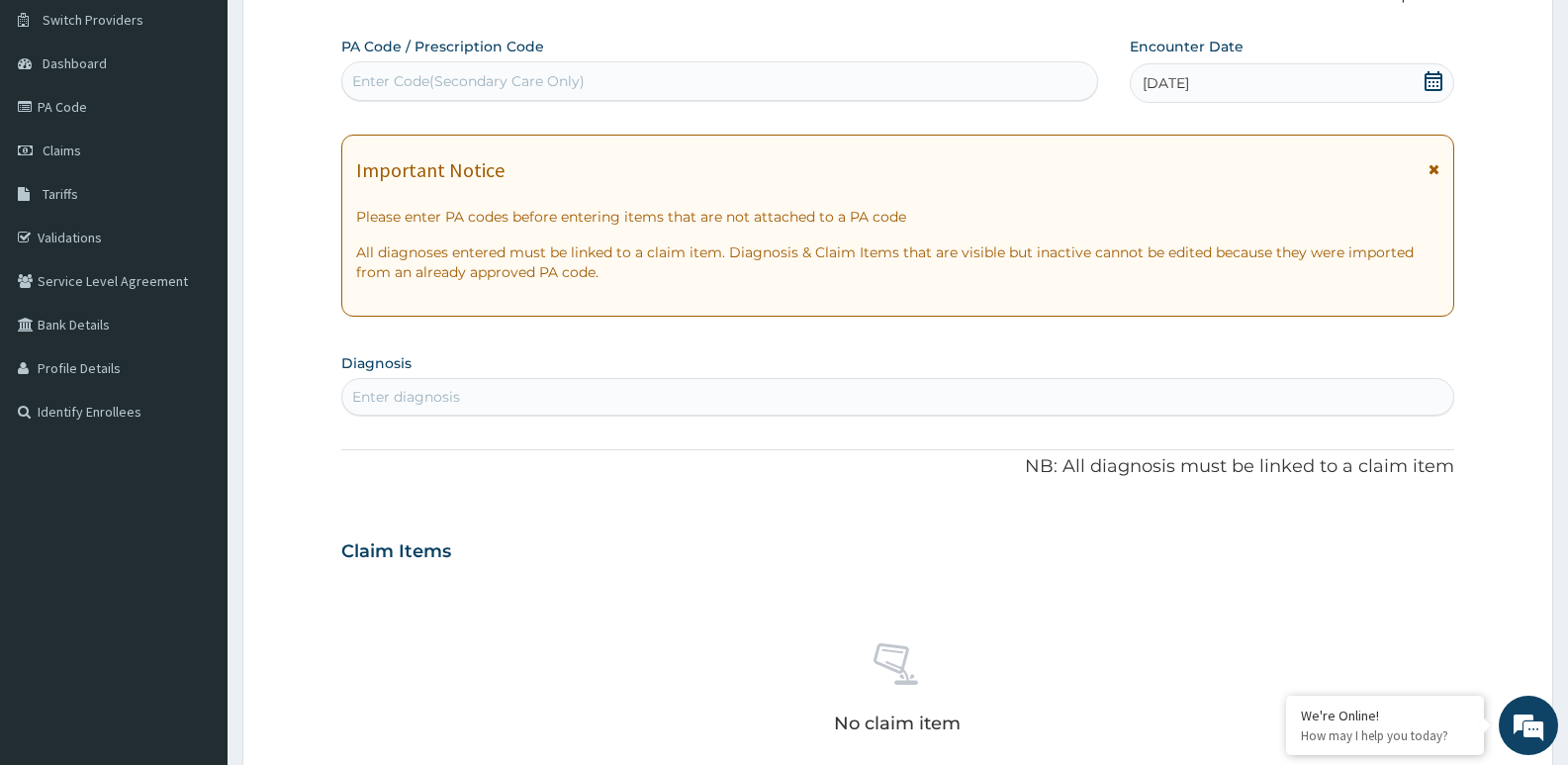
click at [916, 399] on div "Enter diagnosis" at bounding box center [898, 397] width 1112 height 32
type input "MALAR"
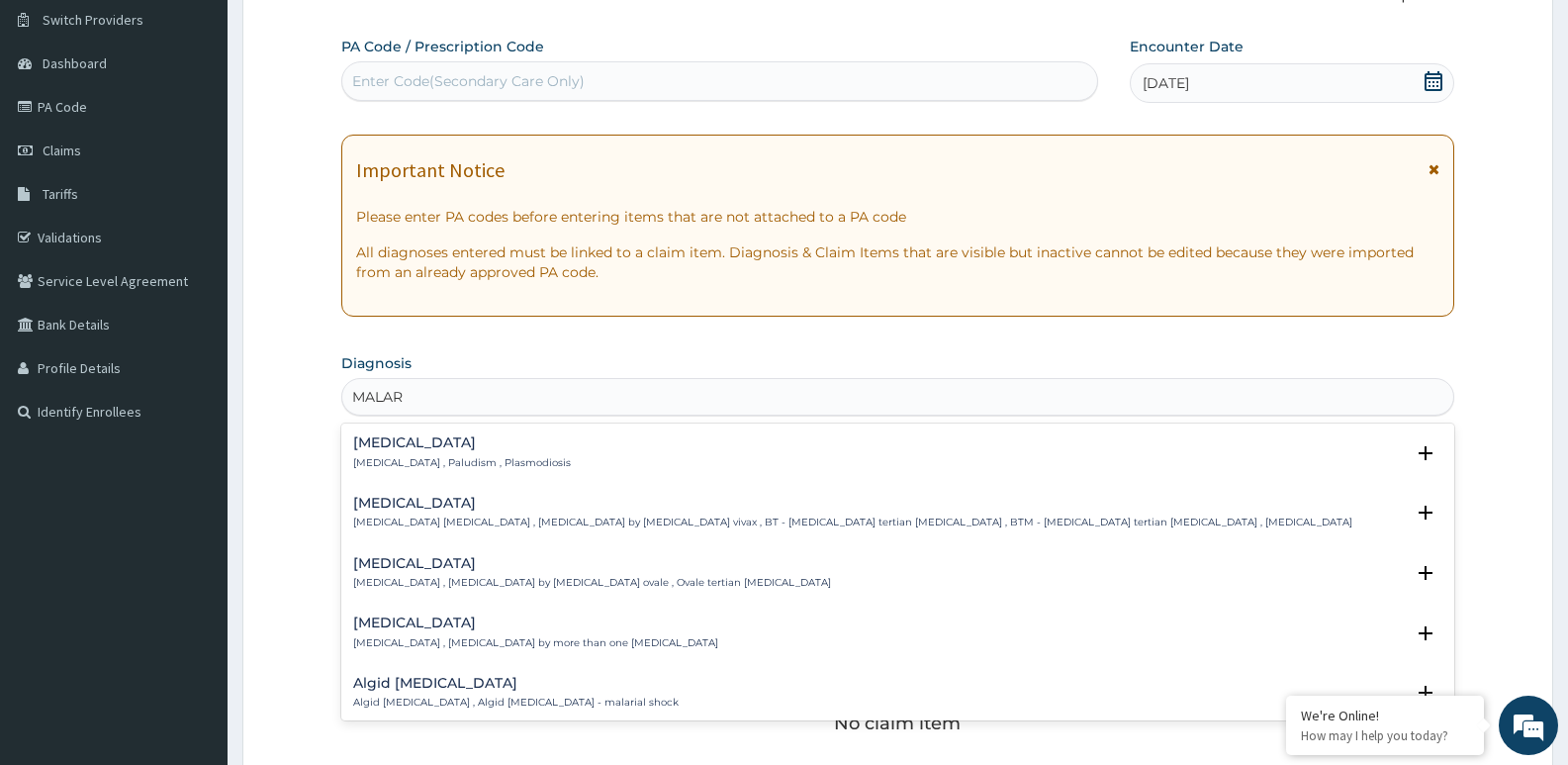
click at [448, 466] on p "Malaria , Paludism , Plasmodiosis" at bounding box center [461, 464] width 218 height 14
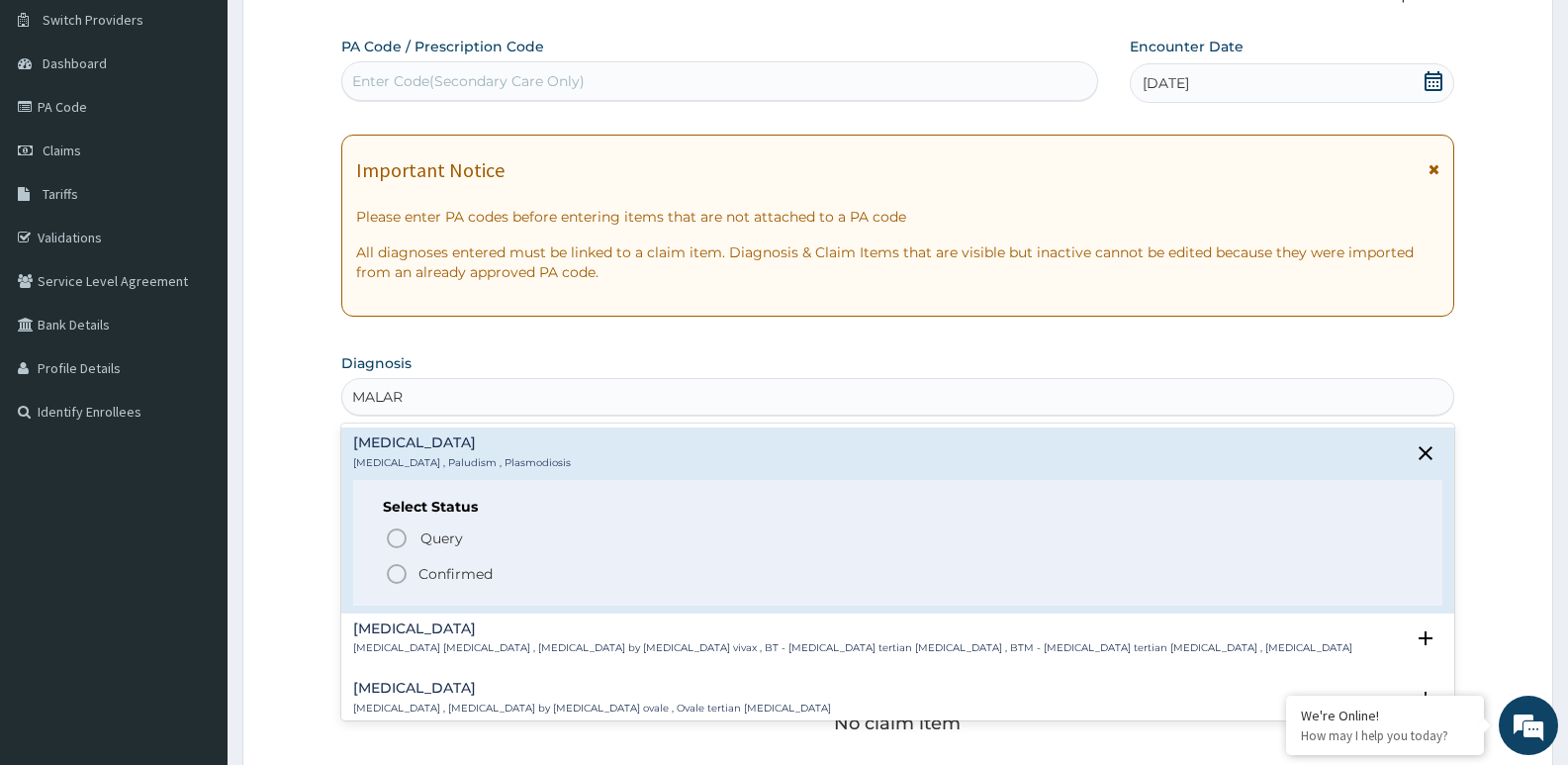
click at [453, 581] on p "Confirmed" at bounding box center [455, 574] width 75 height 20
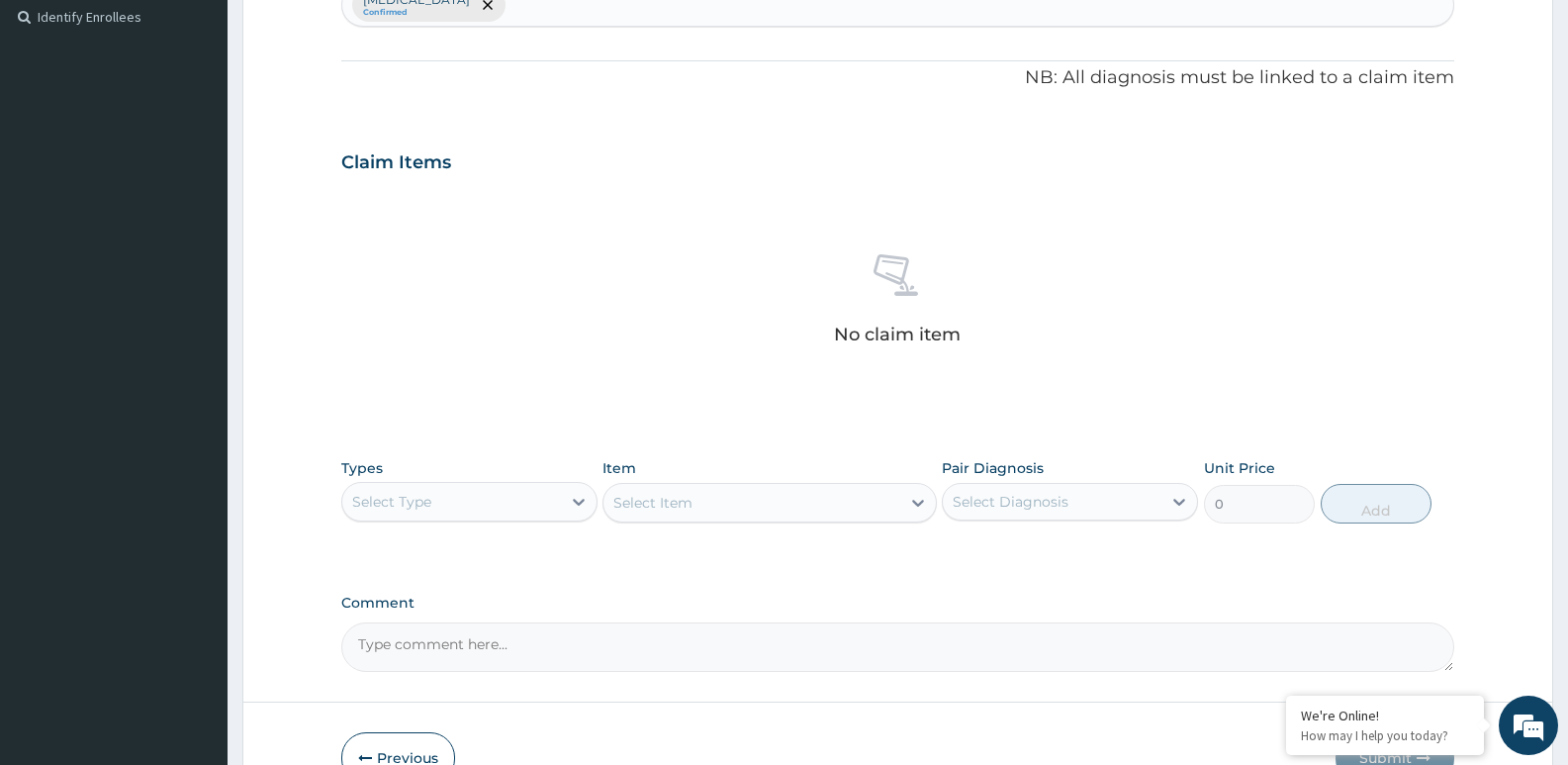
scroll to position [663, 0]
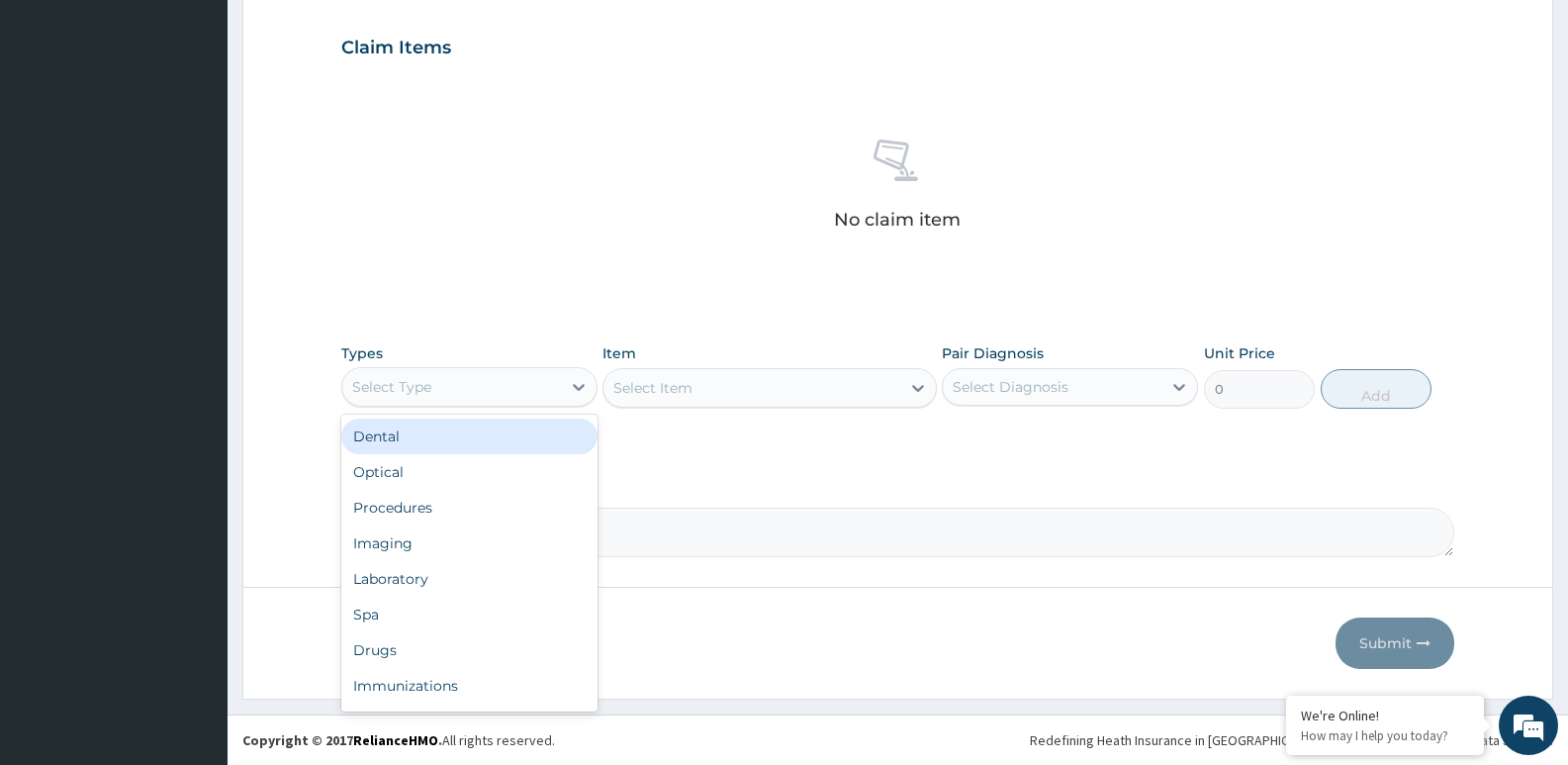
click at [510, 392] on div "Select Type" at bounding box center [451, 387] width 219 height 32
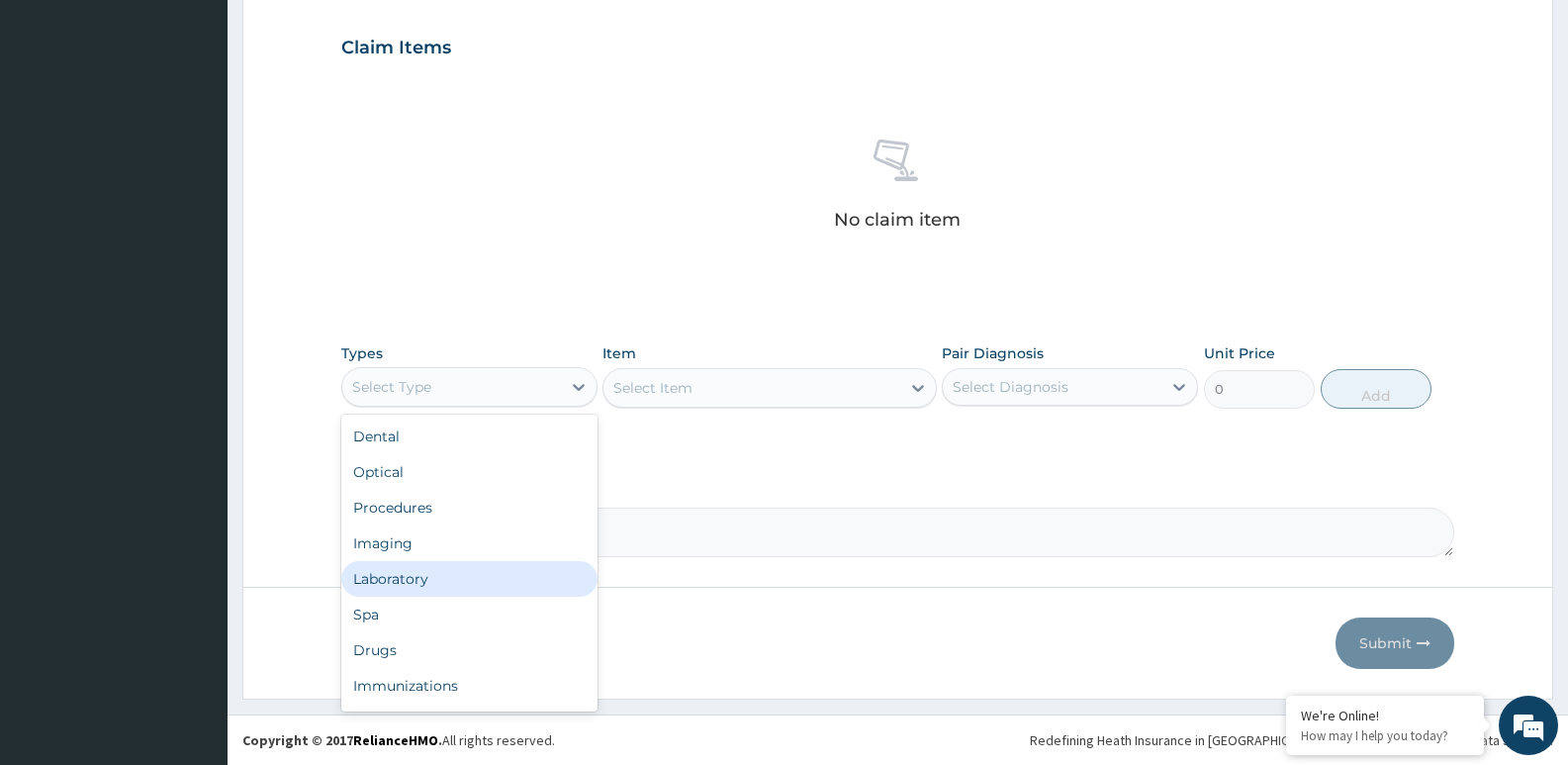
click at [510, 587] on div "Laboratory" at bounding box center [469, 579] width 257 height 36
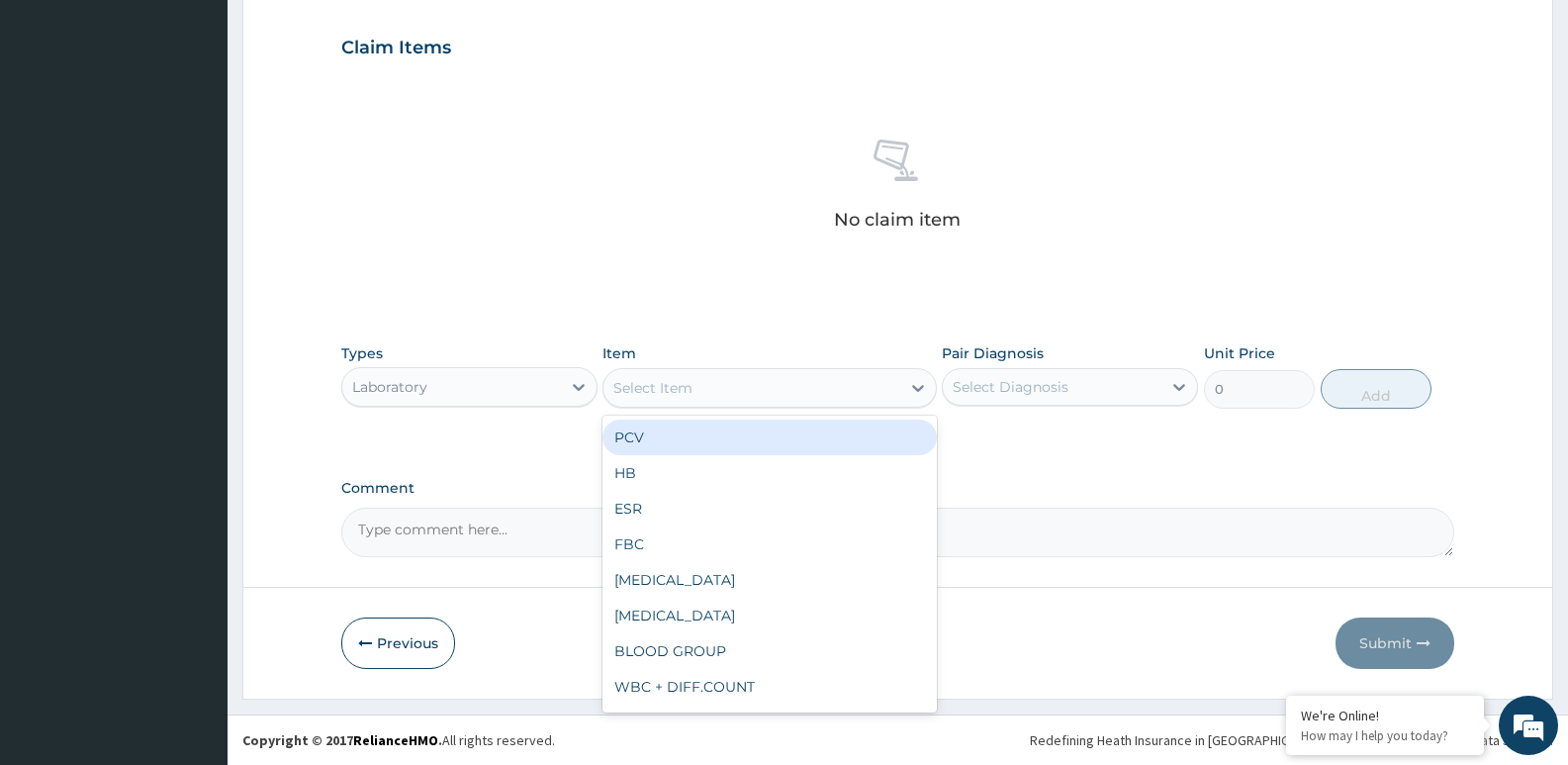
click at [674, 391] on div "Select Item" at bounding box center [653, 388] width 80 height 20
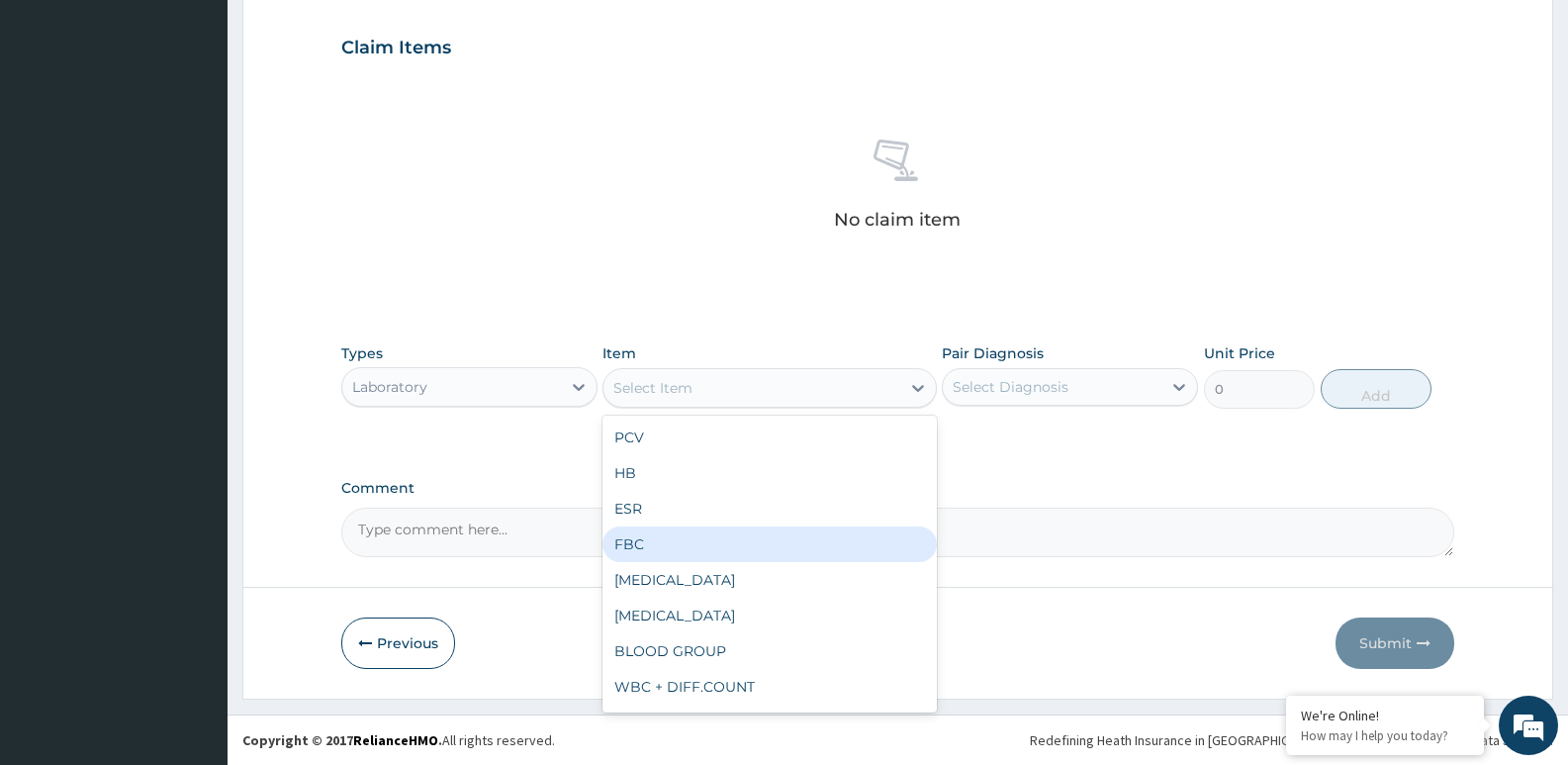
drag, startPoint x: 661, startPoint y: 545, endPoint x: 661, endPoint y: 530, distance: 15.0
click at [661, 543] on div "FBC" at bounding box center [769, 544] width 333 height 36
type input "2000"
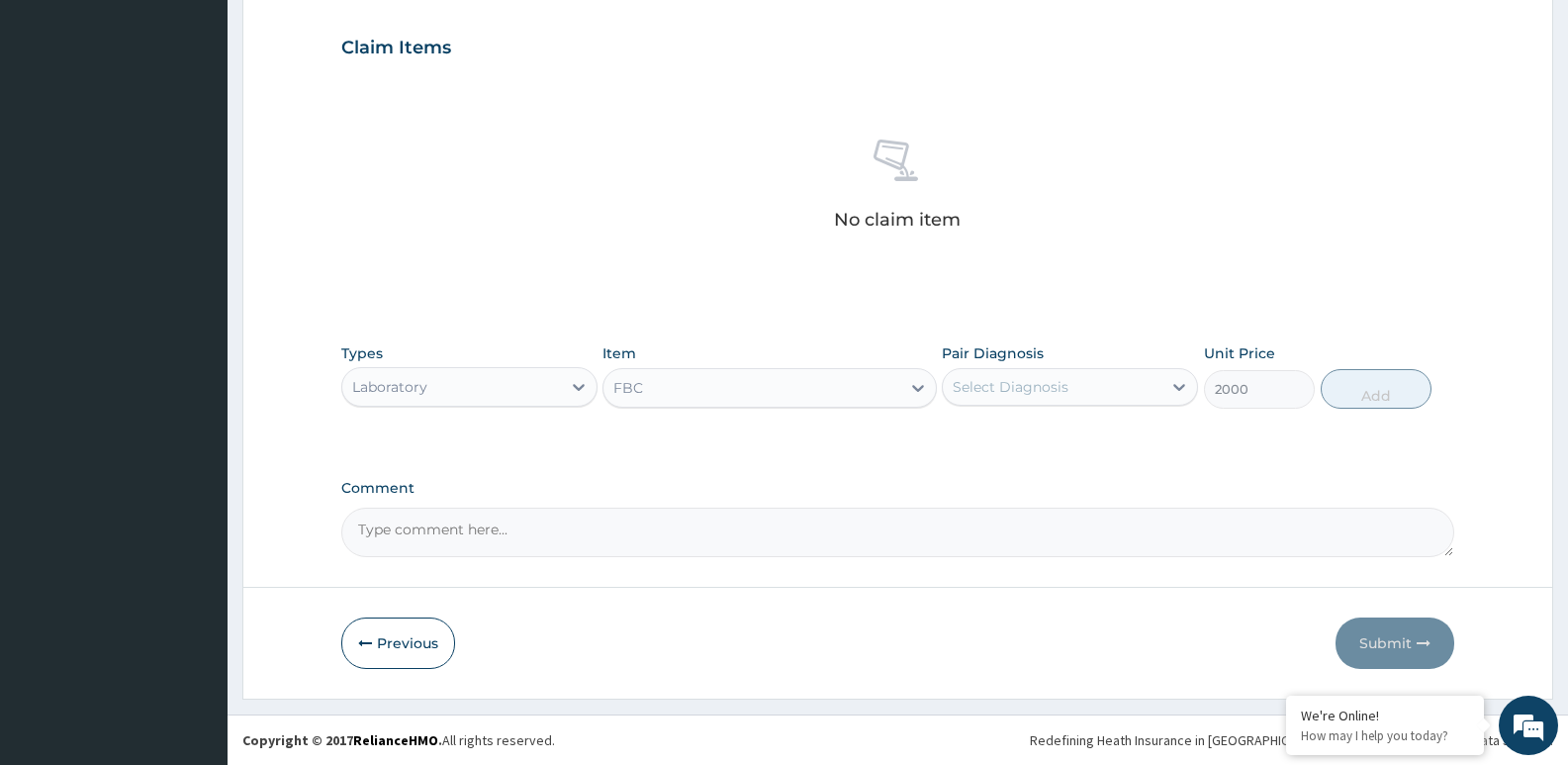
click at [969, 386] on div "Select Diagnosis" at bounding box center [1010, 387] width 115 height 20
drag, startPoint x: 977, startPoint y: 433, endPoint x: 1062, endPoint y: 413, distance: 87.3
click at [983, 434] on label "Malaria" at bounding box center [1035, 436] width 122 height 20
checkbox input "true"
click at [1351, 394] on button "Add" at bounding box center [1376, 389] width 110 height 40
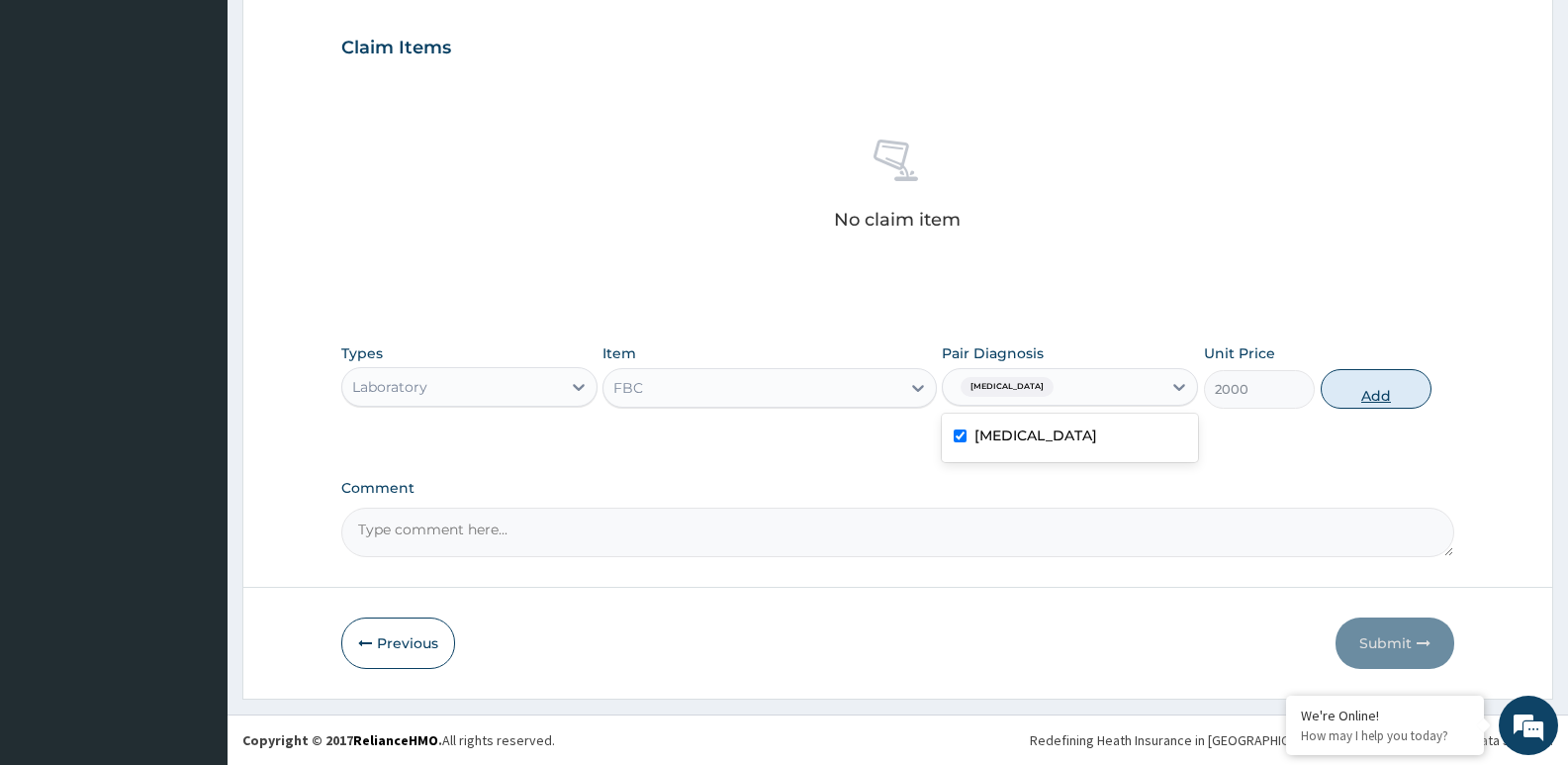
type input "0"
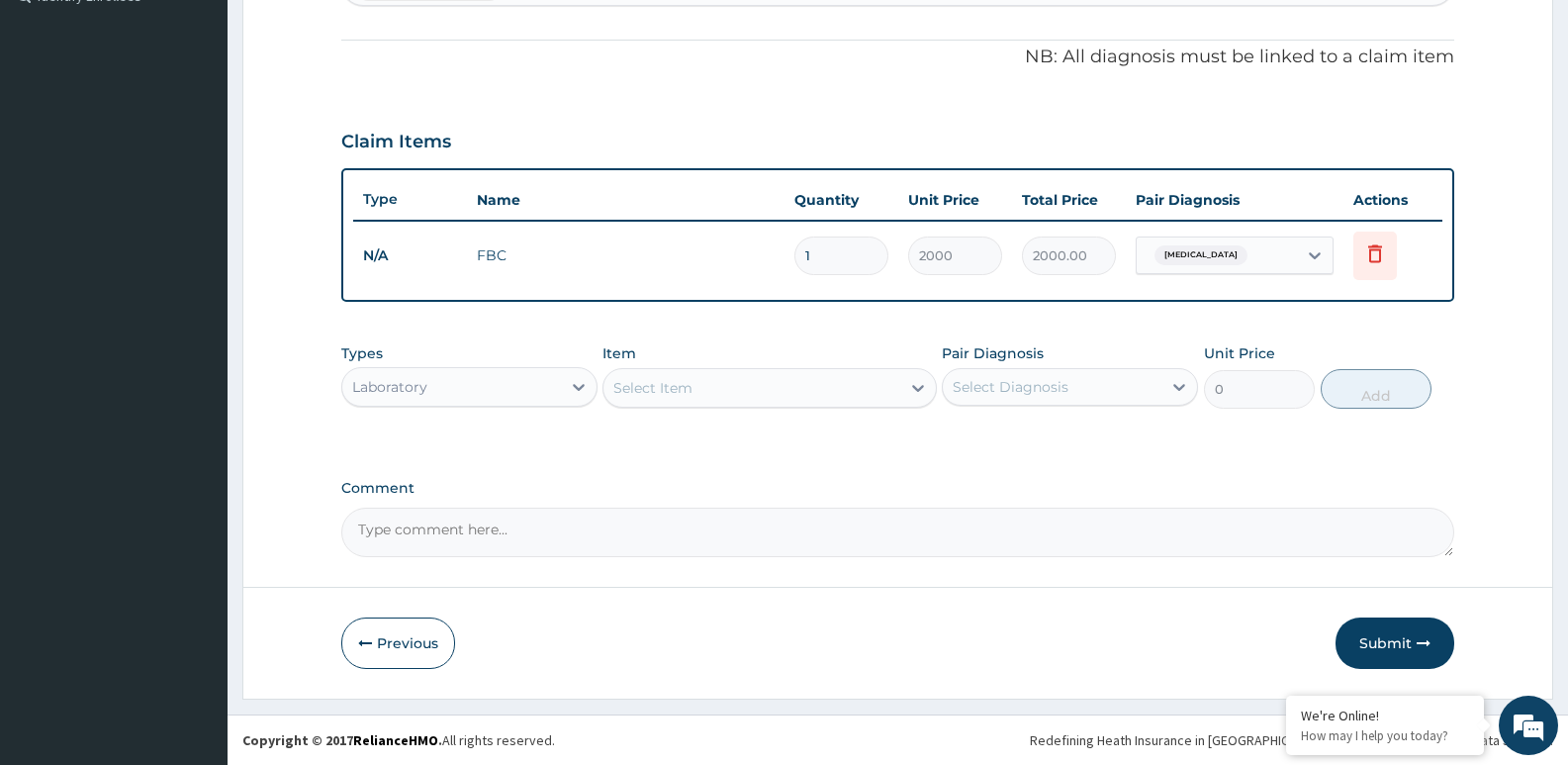
scroll to position [568, 0]
click at [752, 393] on div "Select Item" at bounding box center [752, 388] width 296 height 32
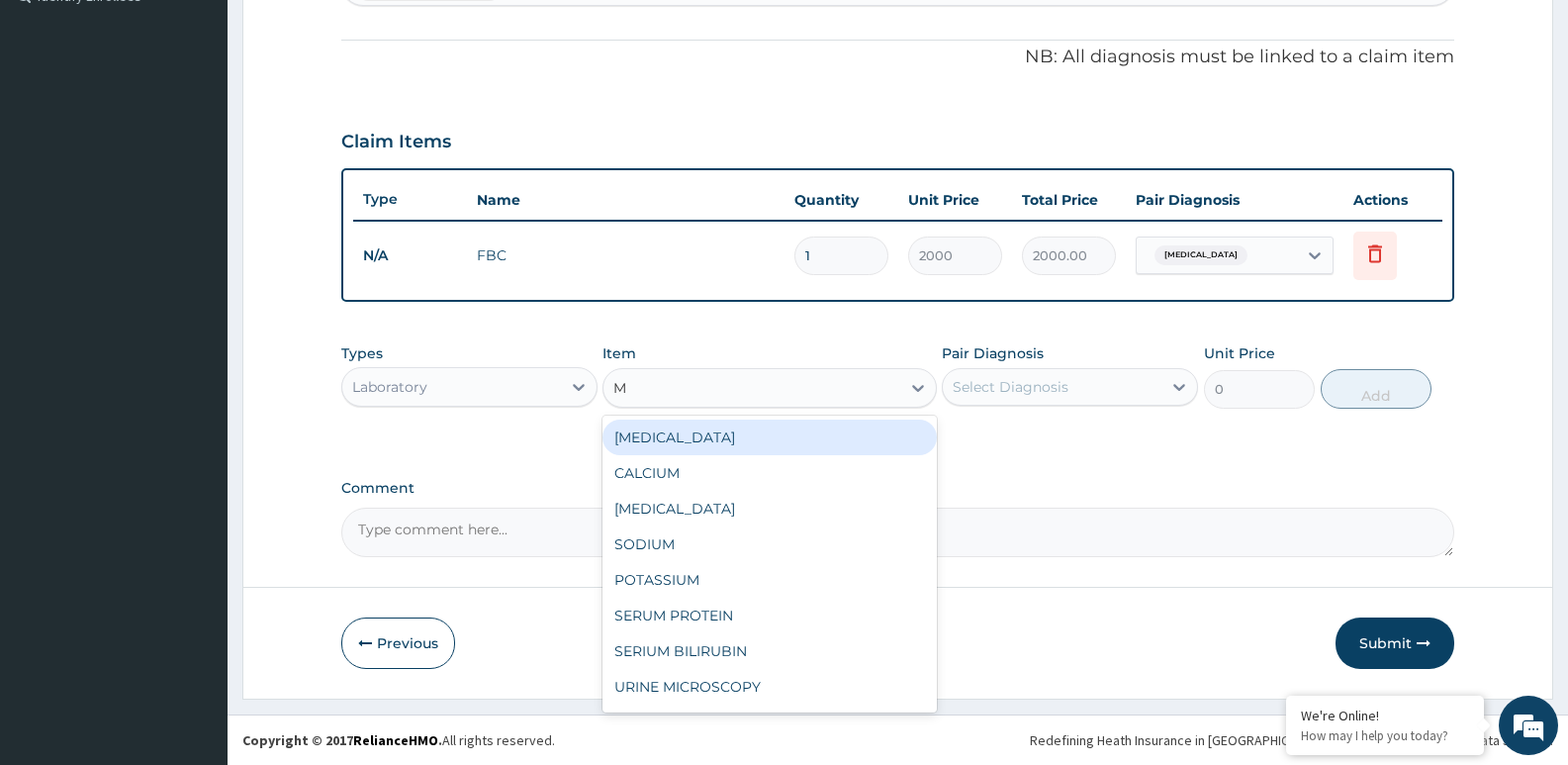
type input "MP"
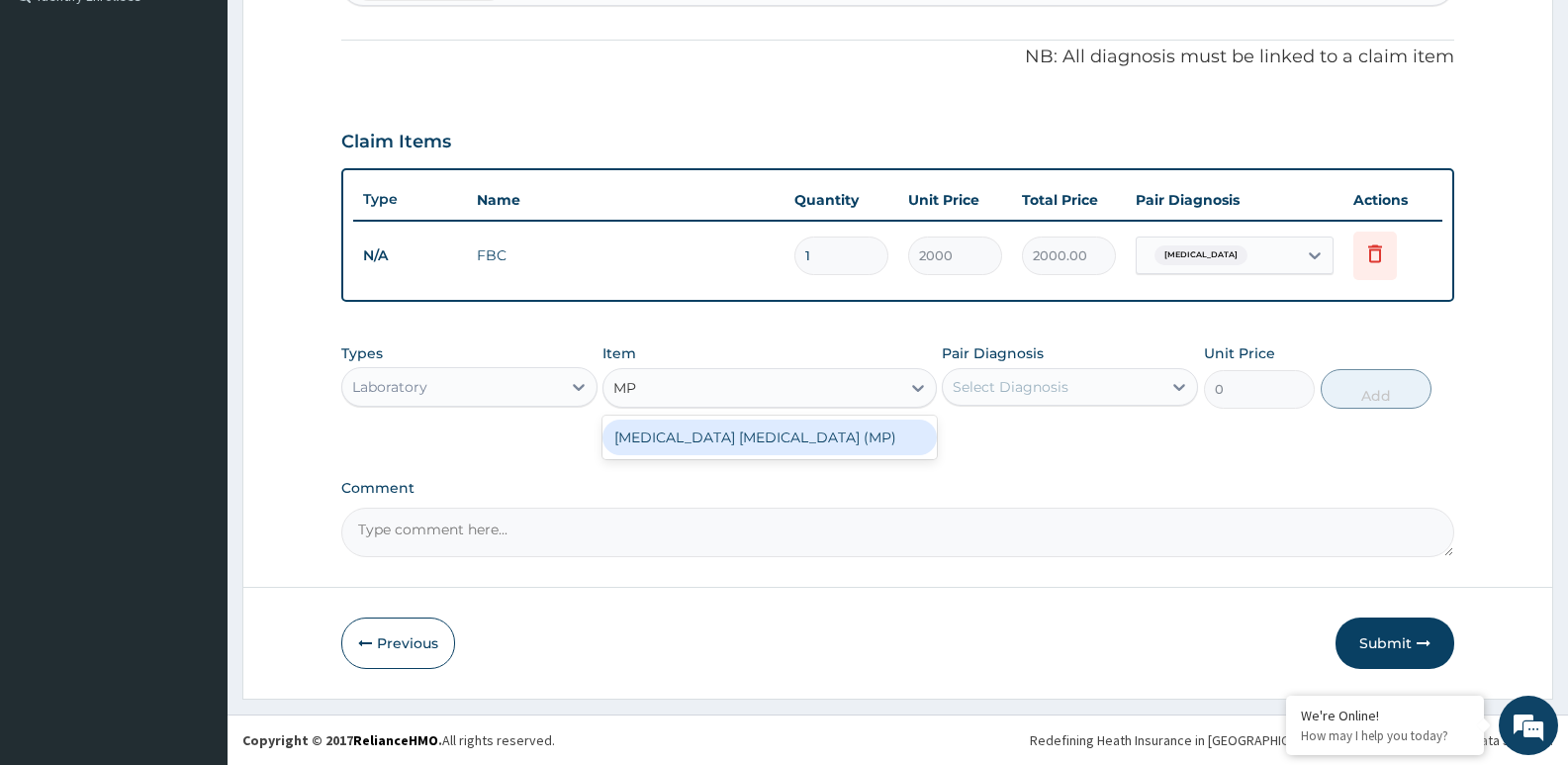
click at [744, 442] on div "MALARIA PARASITE (MP)" at bounding box center [769, 438] width 333 height 36
type input "800"
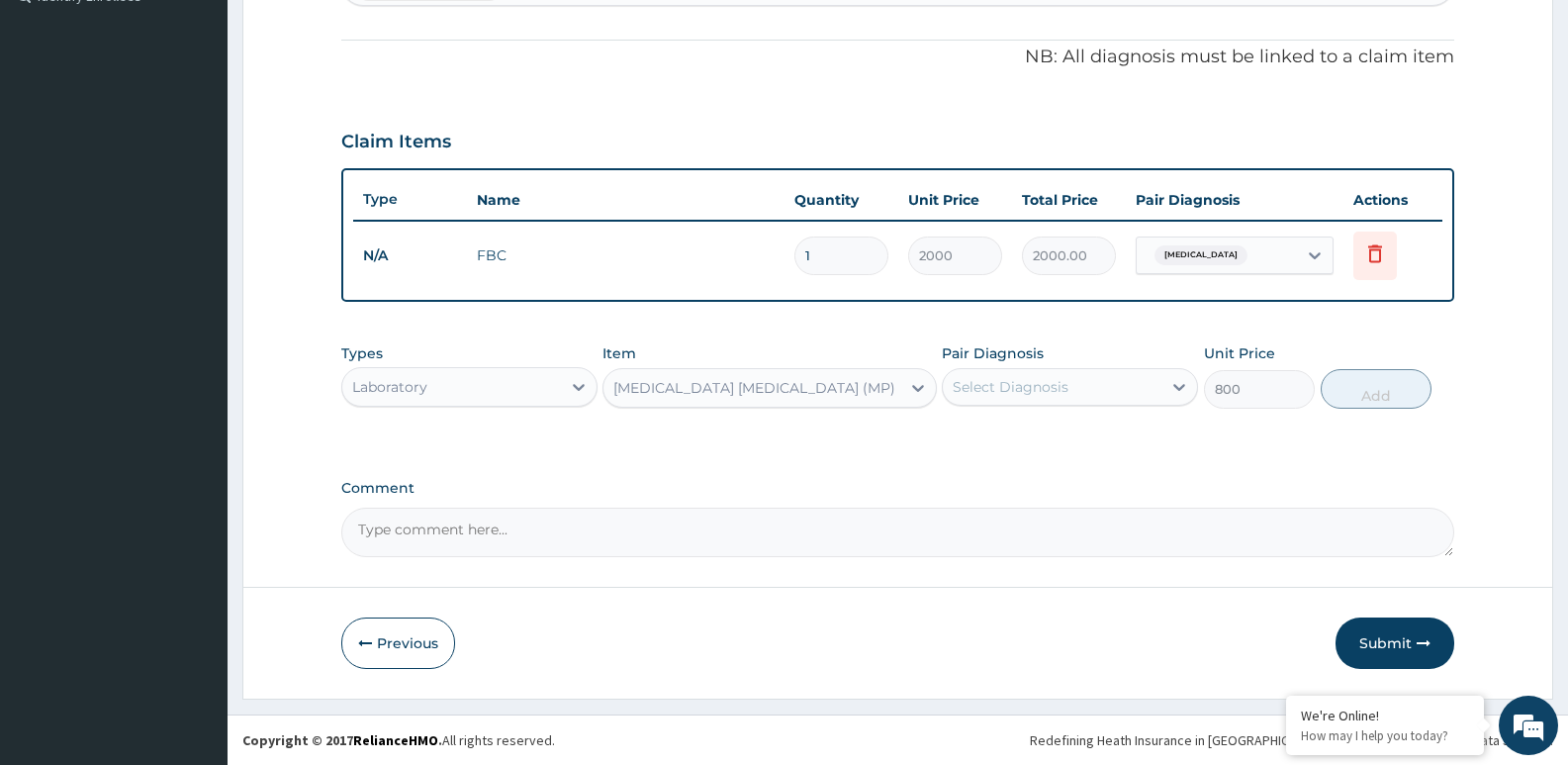
click at [979, 384] on div "Select Diagnosis" at bounding box center [1010, 387] width 115 height 20
click at [1007, 433] on label "Malaria" at bounding box center [1035, 436] width 122 height 20
checkbox input "true"
click at [1399, 387] on button "Add" at bounding box center [1376, 389] width 110 height 40
type input "0"
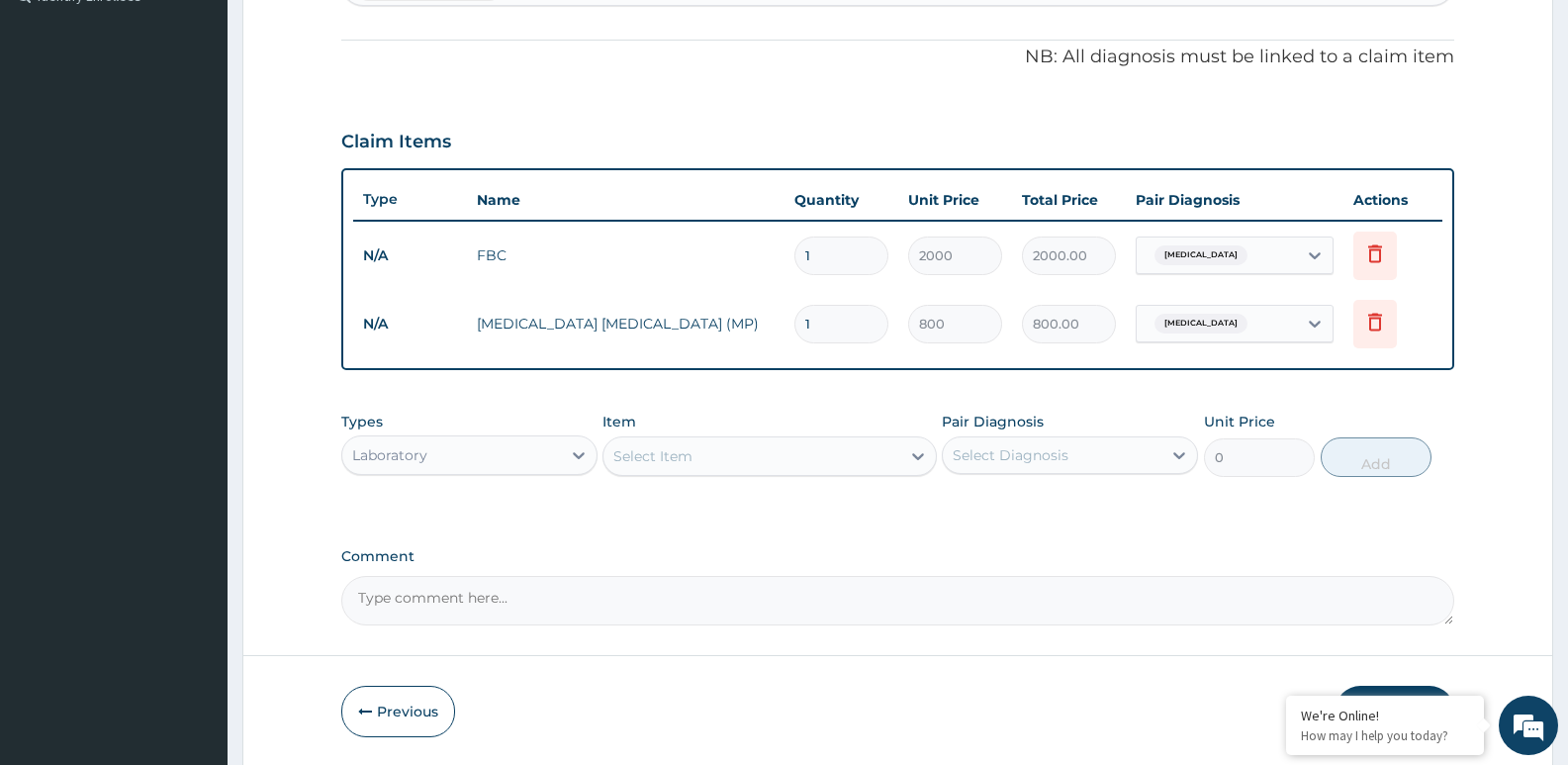
click at [457, 446] on div "Laboratory" at bounding box center [451, 456] width 219 height 32
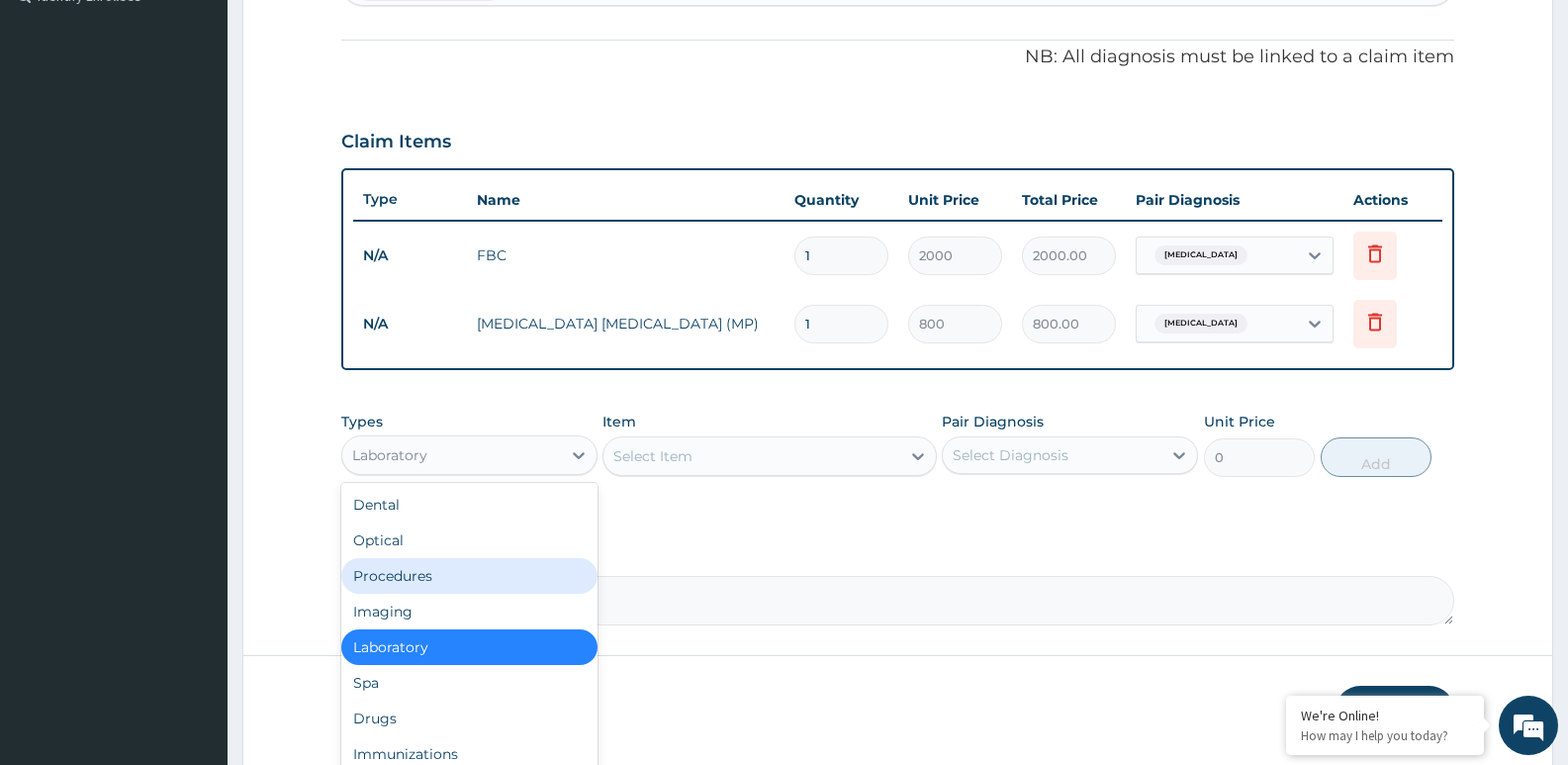
click at [475, 580] on div "Procedures" at bounding box center [469, 576] width 257 height 36
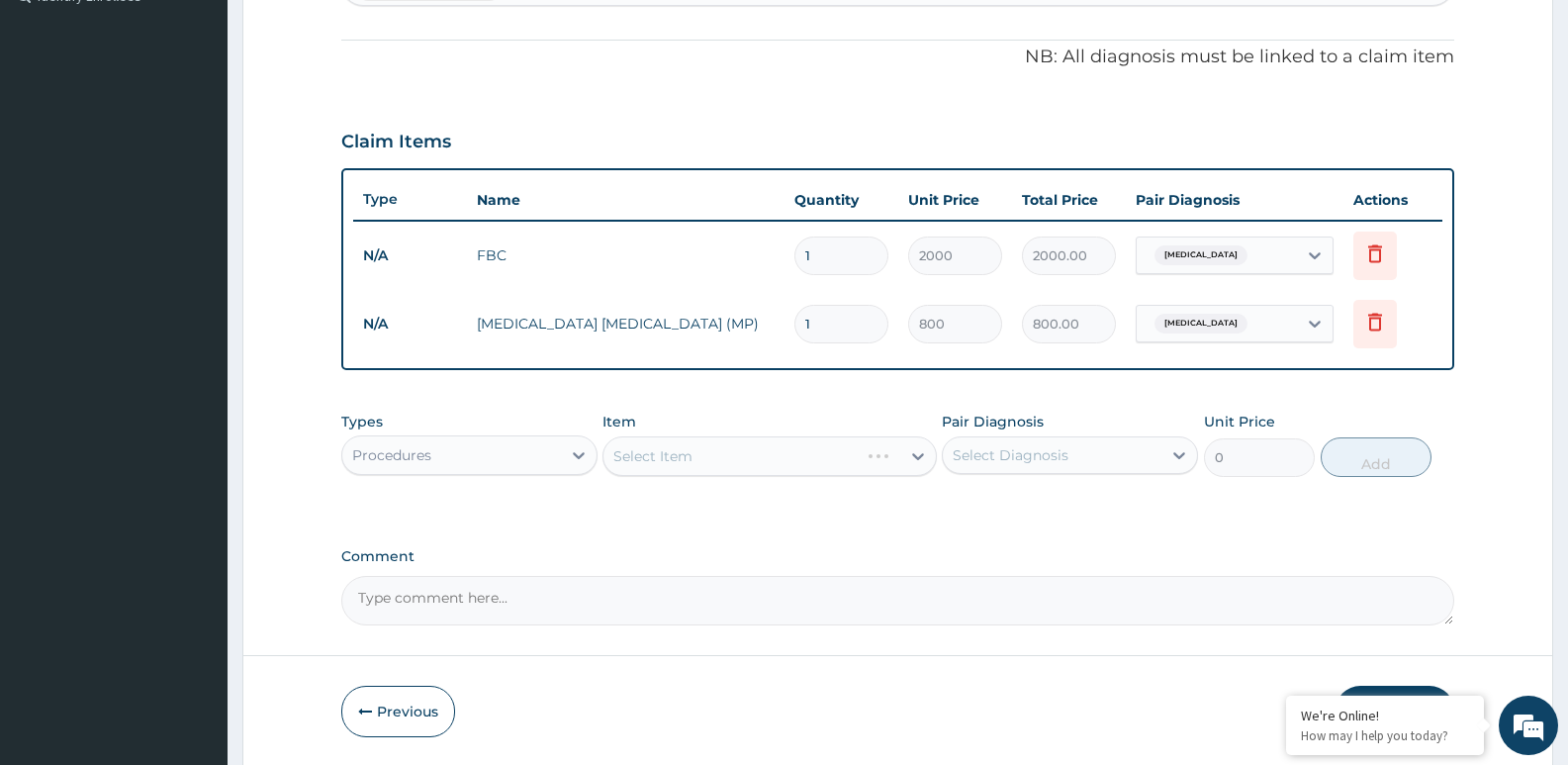
click at [629, 450] on div "Select Item" at bounding box center [769, 457] width 333 height 40
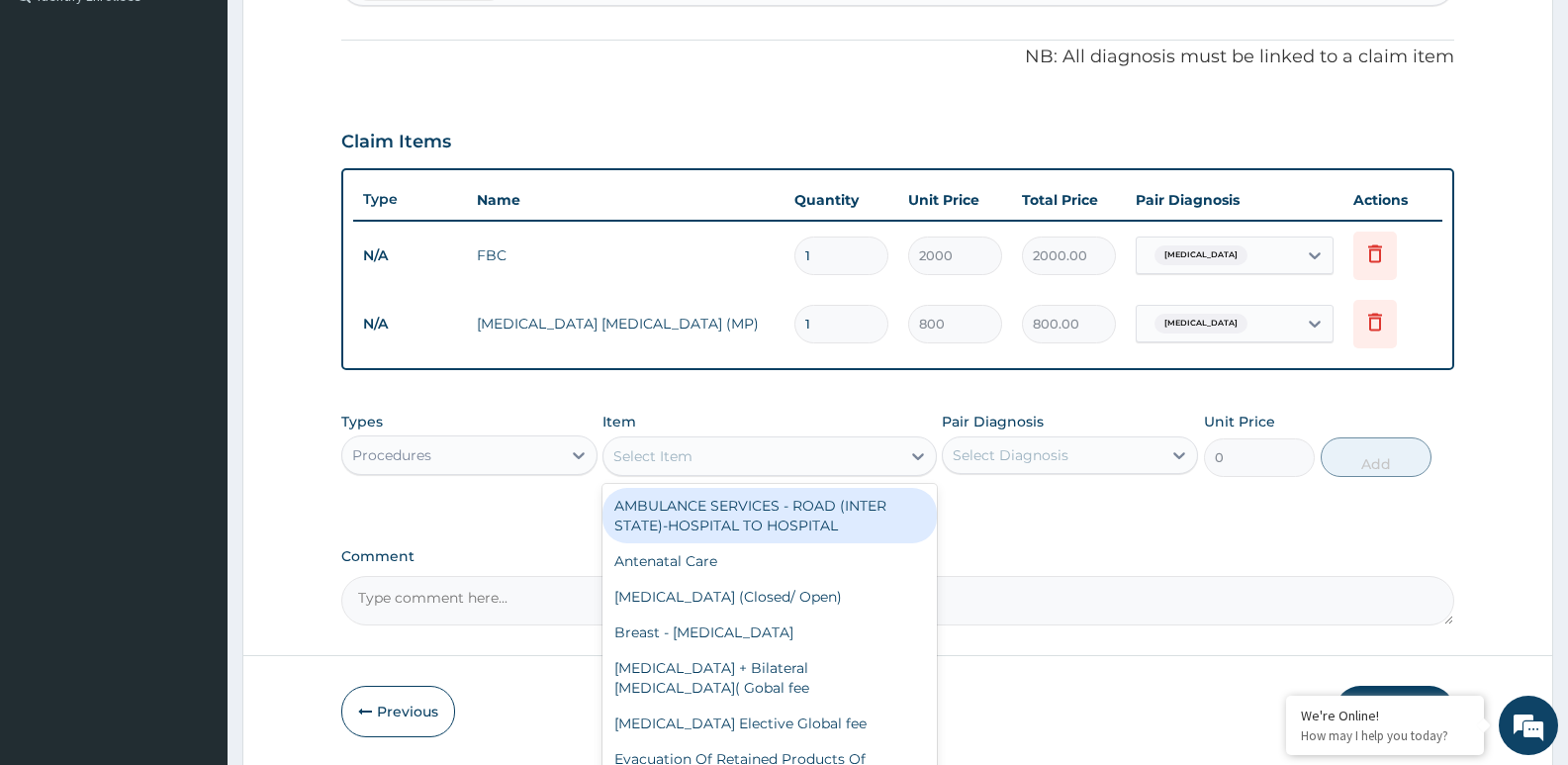
click at [618, 449] on div "Select Item" at bounding box center [653, 457] width 80 height 20
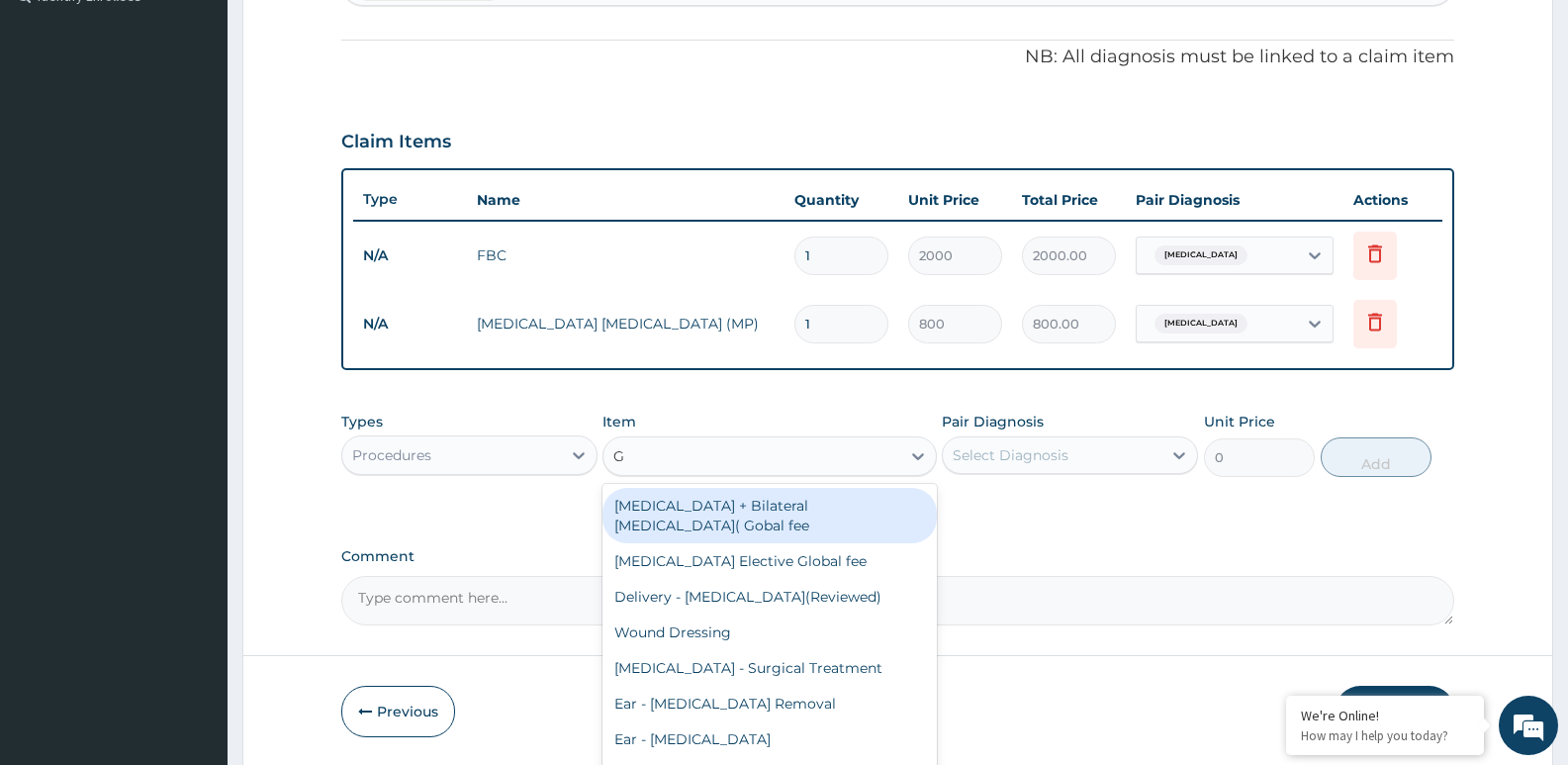
type input "GP"
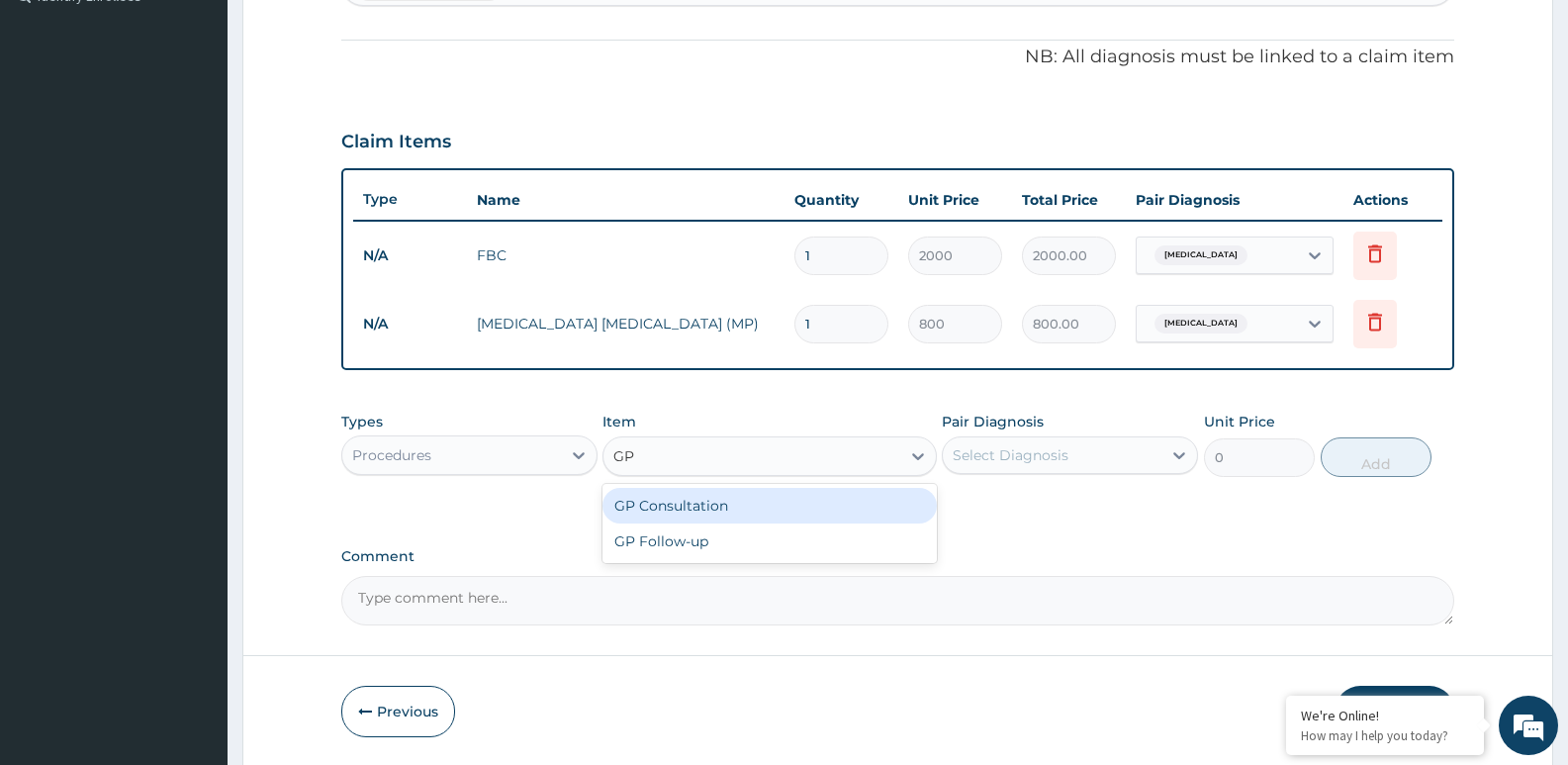
click at [779, 504] on div "GP Consultation" at bounding box center [769, 506] width 333 height 36
type input "1500"
click at [1067, 474] on div "Select Diagnosis" at bounding box center [1070, 456] width 257 height 38
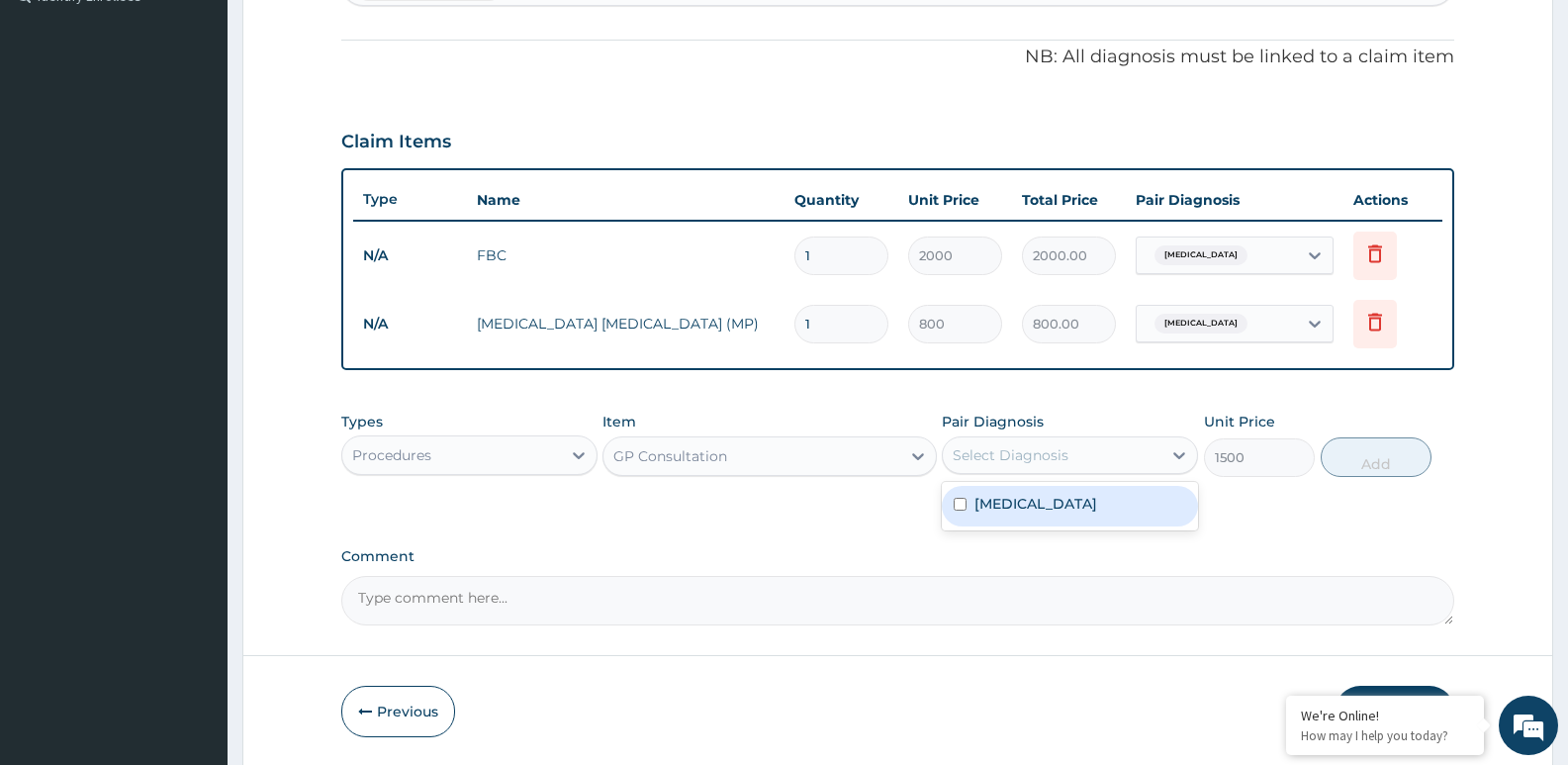
click at [1061, 498] on div "Malaria" at bounding box center [1070, 506] width 257 height 41
checkbox input "true"
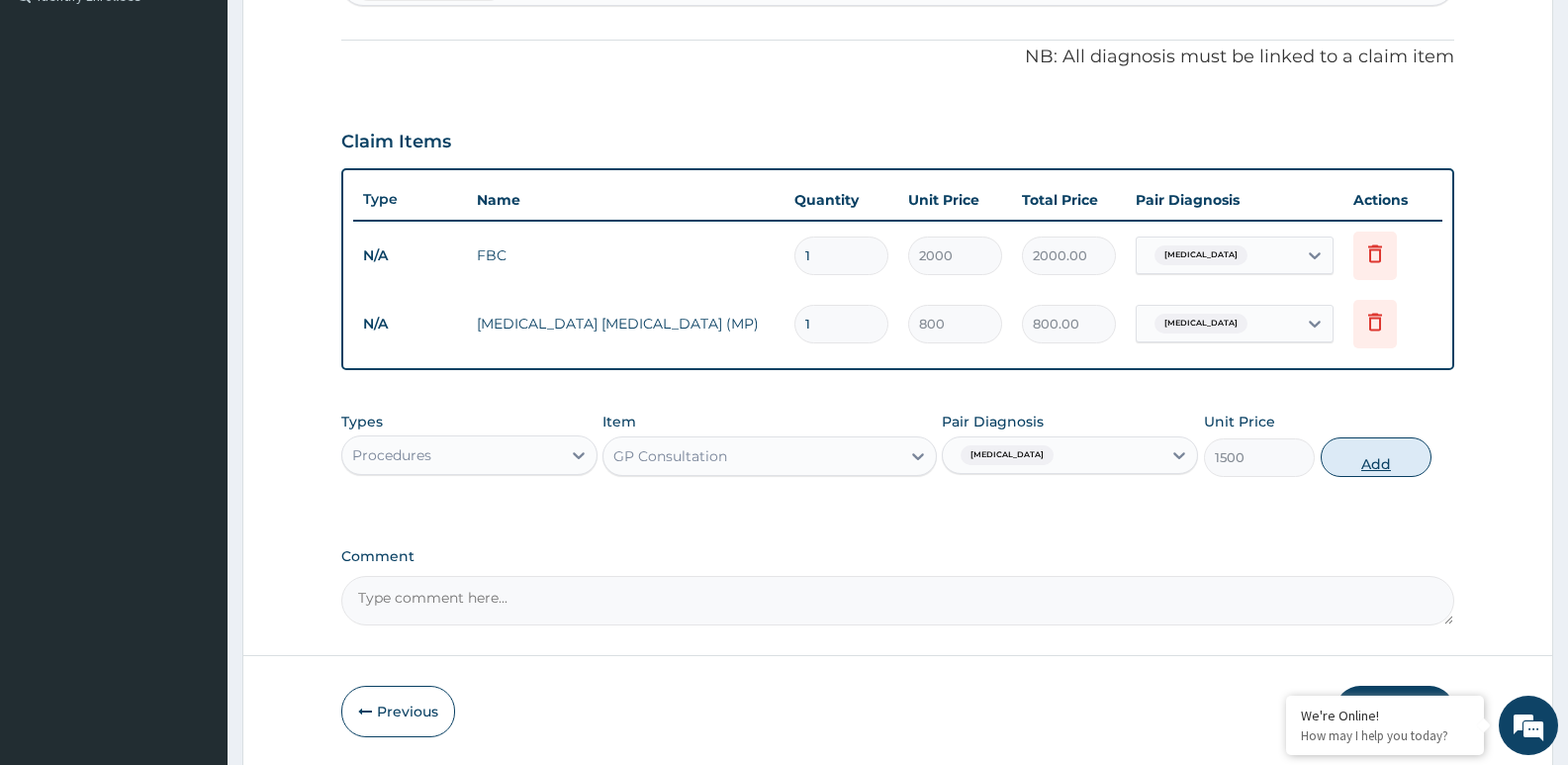
click at [1411, 468] on button "Add" at bounding box center [1376, 458] width 110 height 40
type input "0"
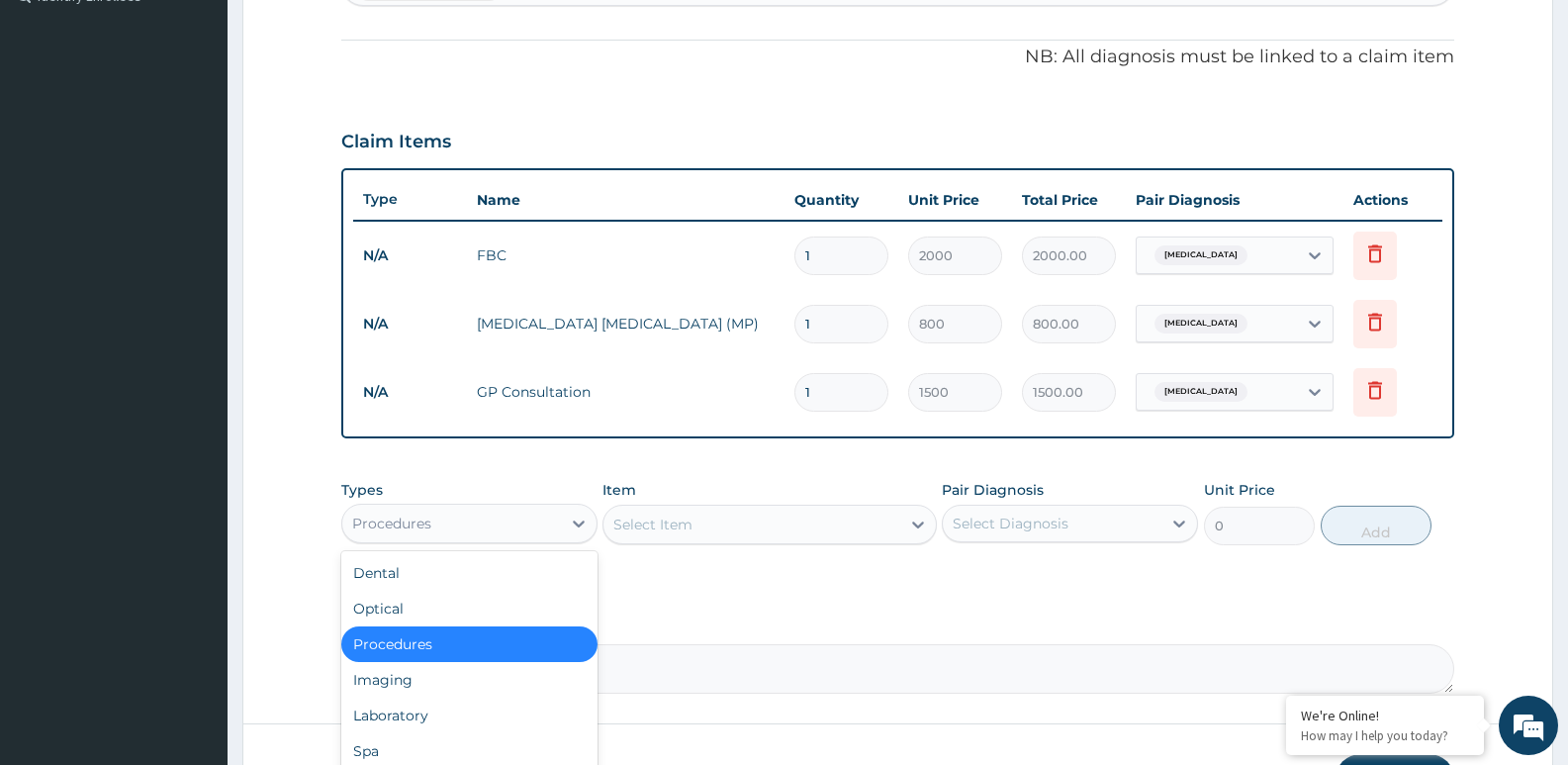
click at [448, 533] on div "Procedures" at bounding box center [451, 524] width 219 height 32
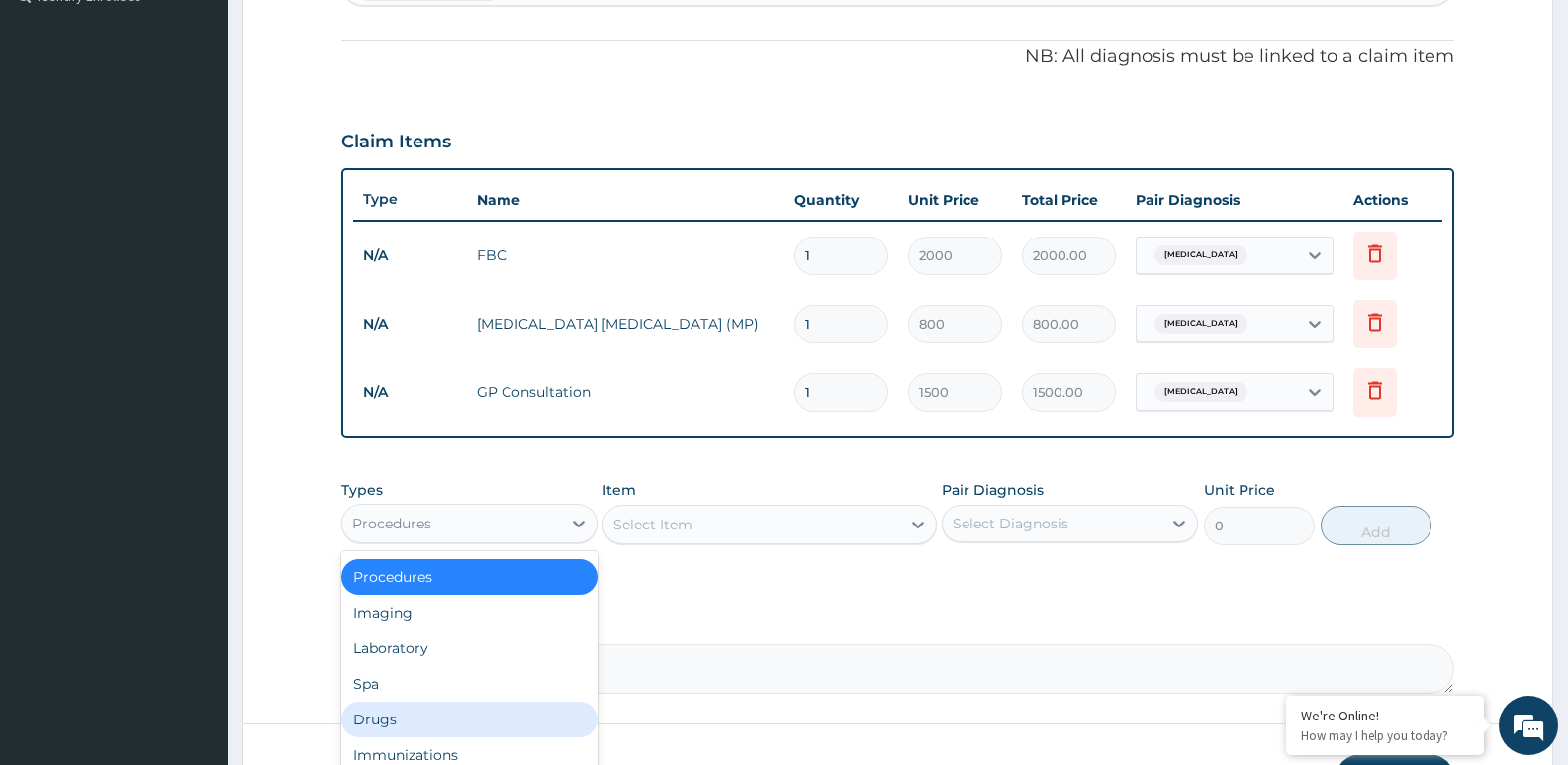
click at [429, 714] on div "Drugs" at bounding box center [469, 720] width 257 height 36
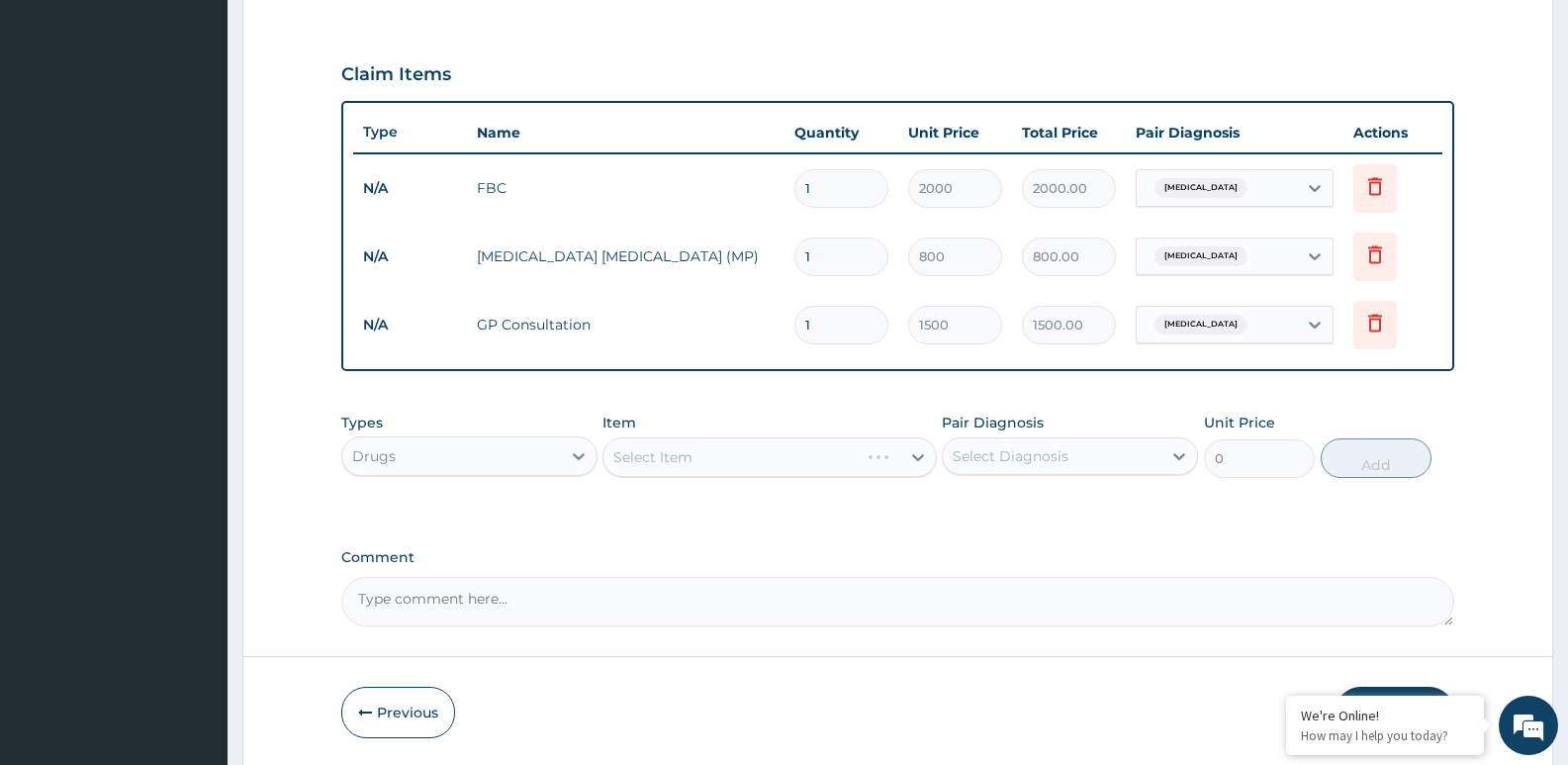
scroll to position [705, 0]
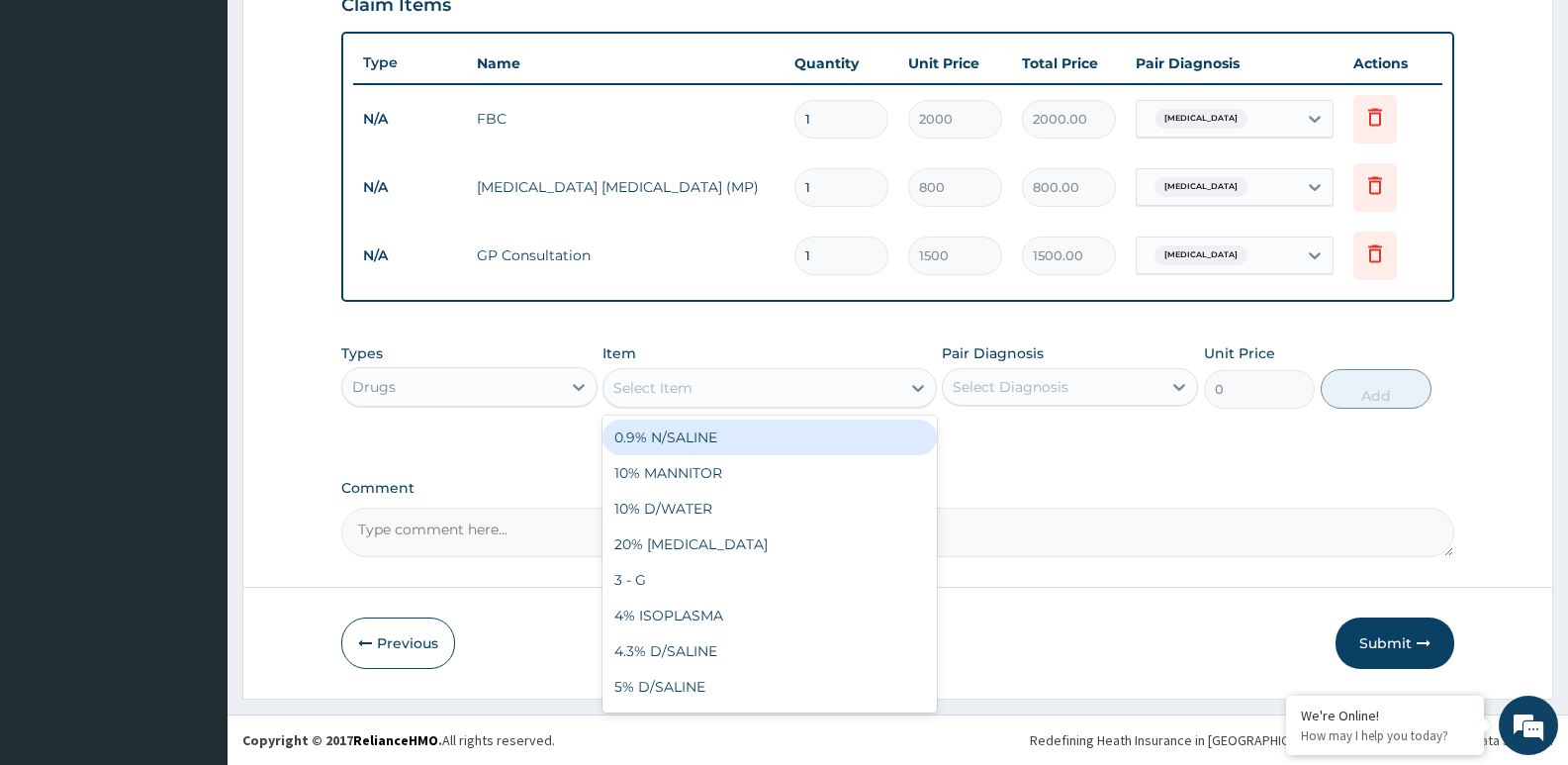
click at [701, 385] on div "Select Item" at bounding box center [752, 388] width 296 height 32
type input "ARTE"
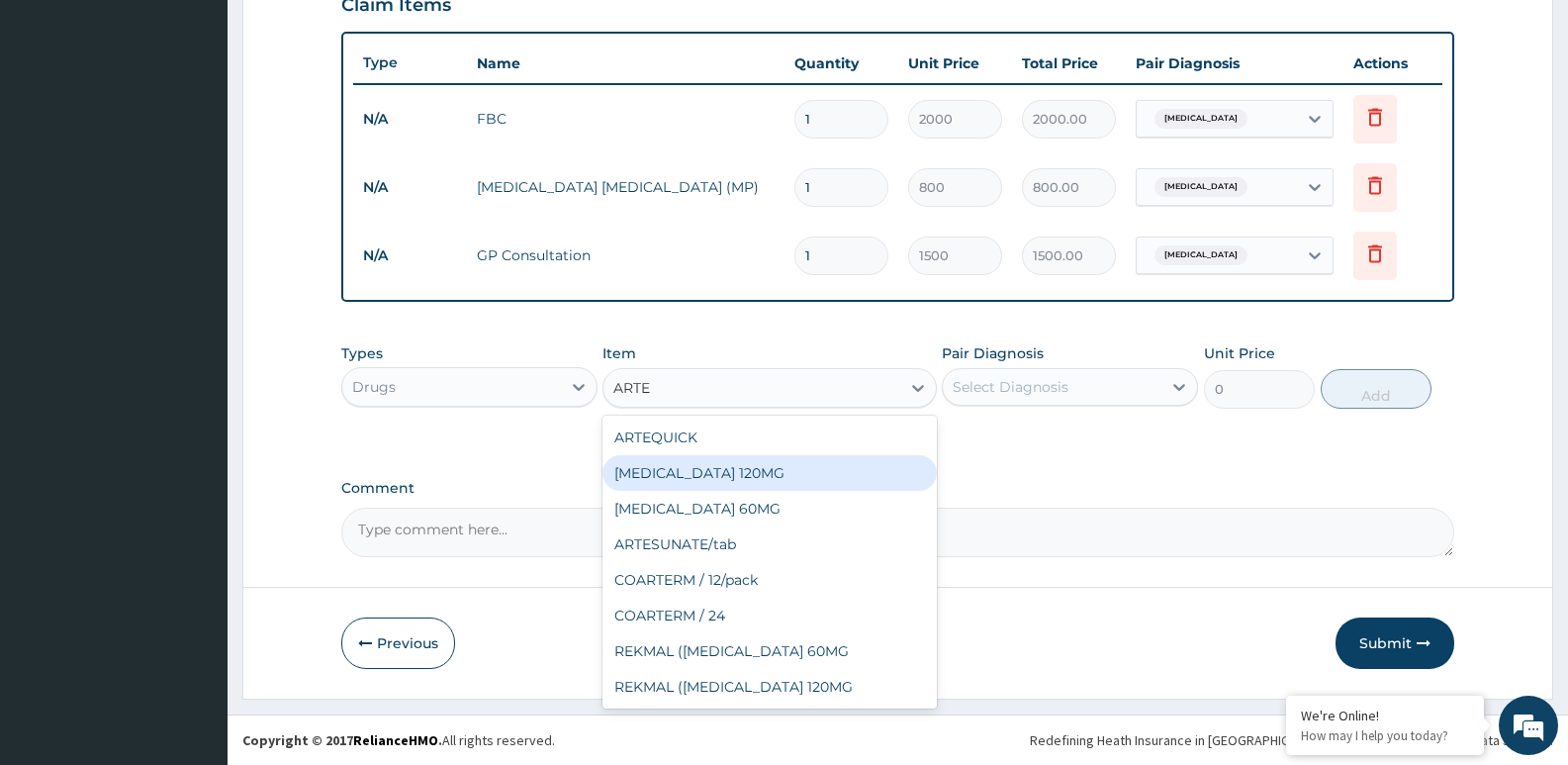
click at [708, 485] on div "ARTESUNATE 120MG" at bounding box center [769, 474] width 333 height 36
type input "1500"
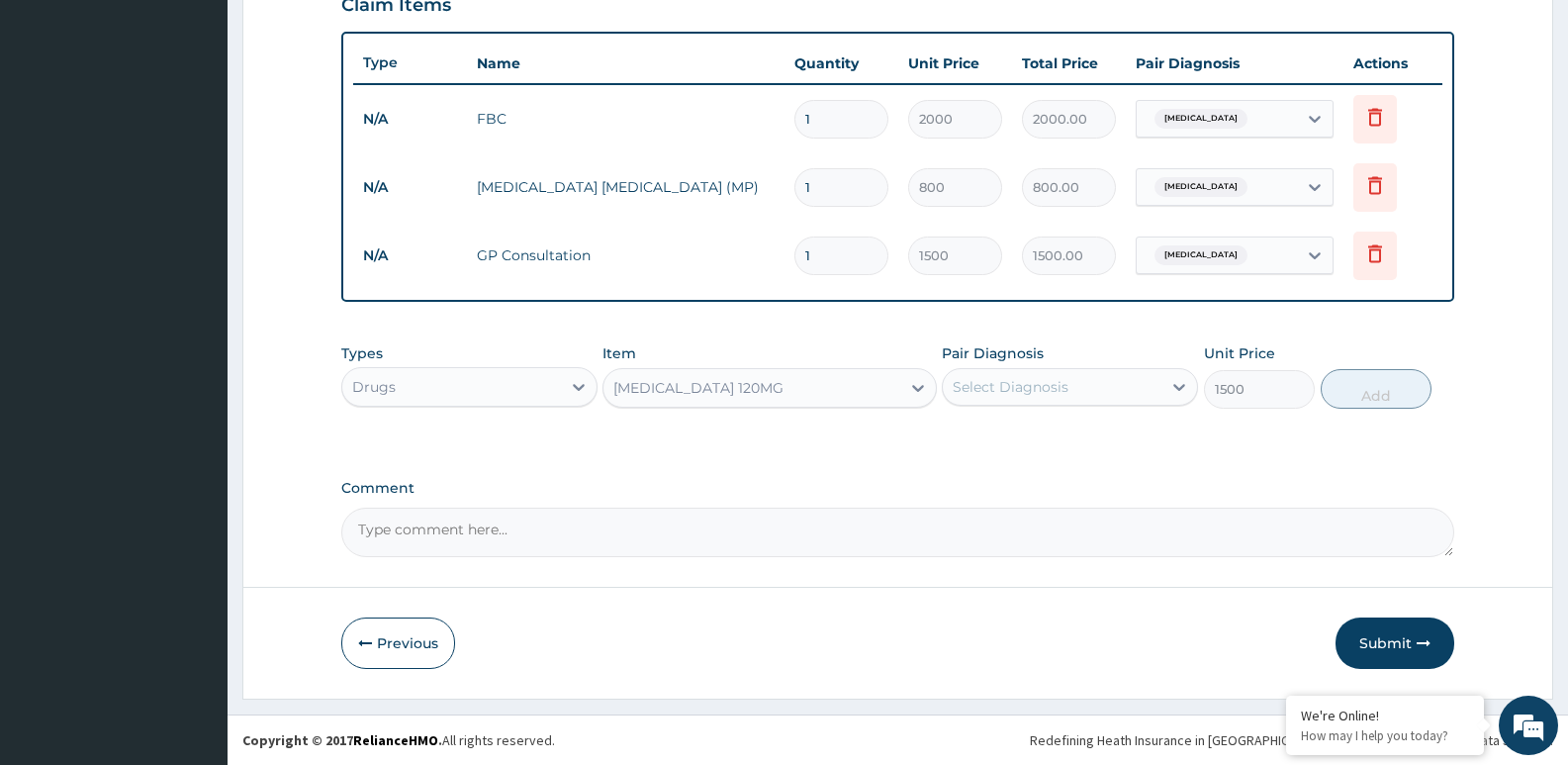
click at [1022, 398] on div "Select Diagnosis" at bounding box center [1052, 387] width 219 height 32
click at [1023, 437] on label "Malaria" at bounding box center [1035, 436] width 122 height 20
checkbox input "true"
click at [1396, 383] on button "Add" at bounding box center [1376, 389] width 110 height 40
type input "0"
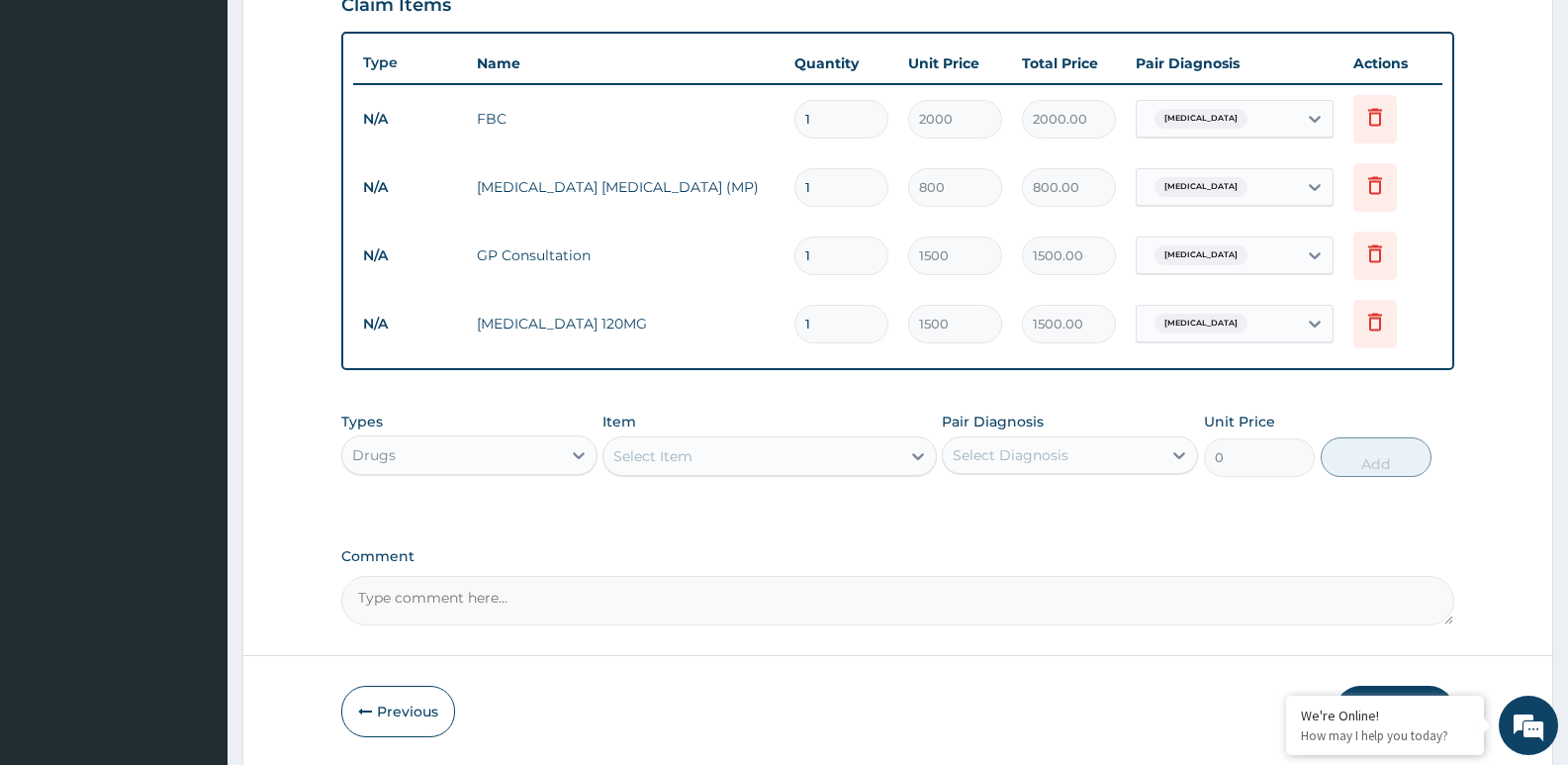
type input "0.00"
type input "3"
type input "4500.00"
type input "3"
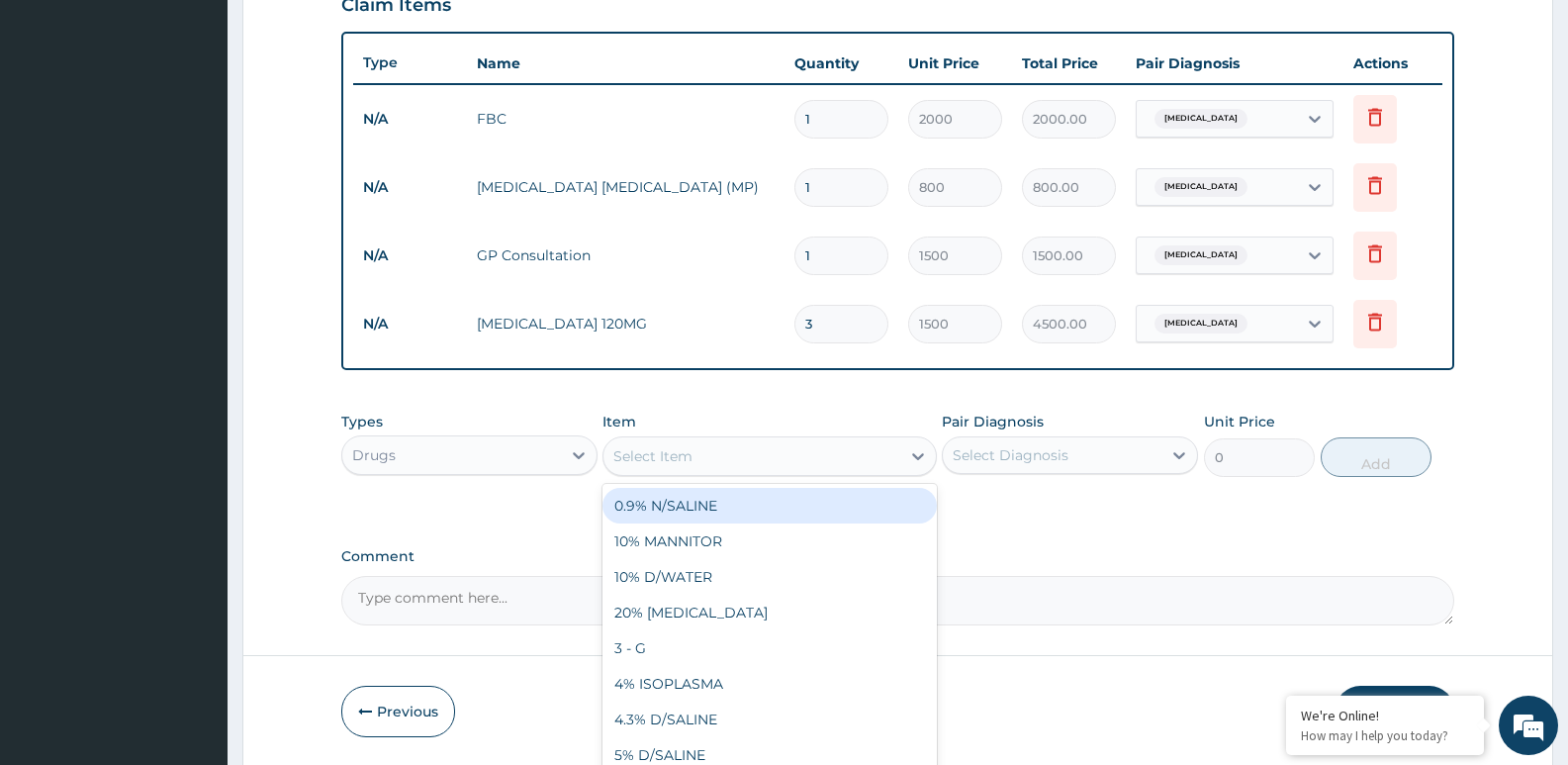
click at [729, 448] on div "Select Item" at bounding box center [752, 457] width 296 height 32
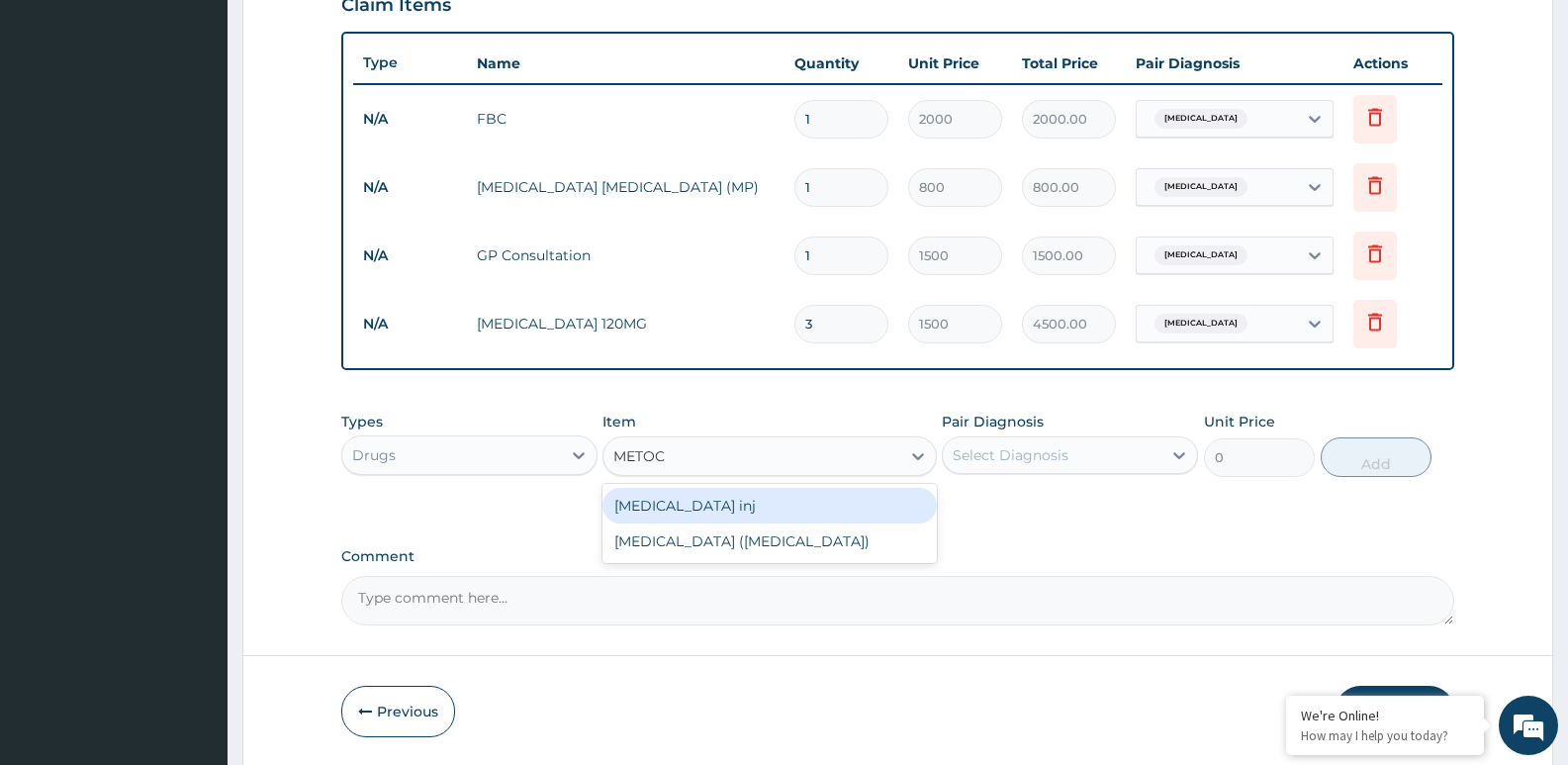
type input "METOCL"
click at [760, 505] on div "METOCLOPRAMIDE inj" at bounding box center [769, 506] width 333 height 36
type input "300"
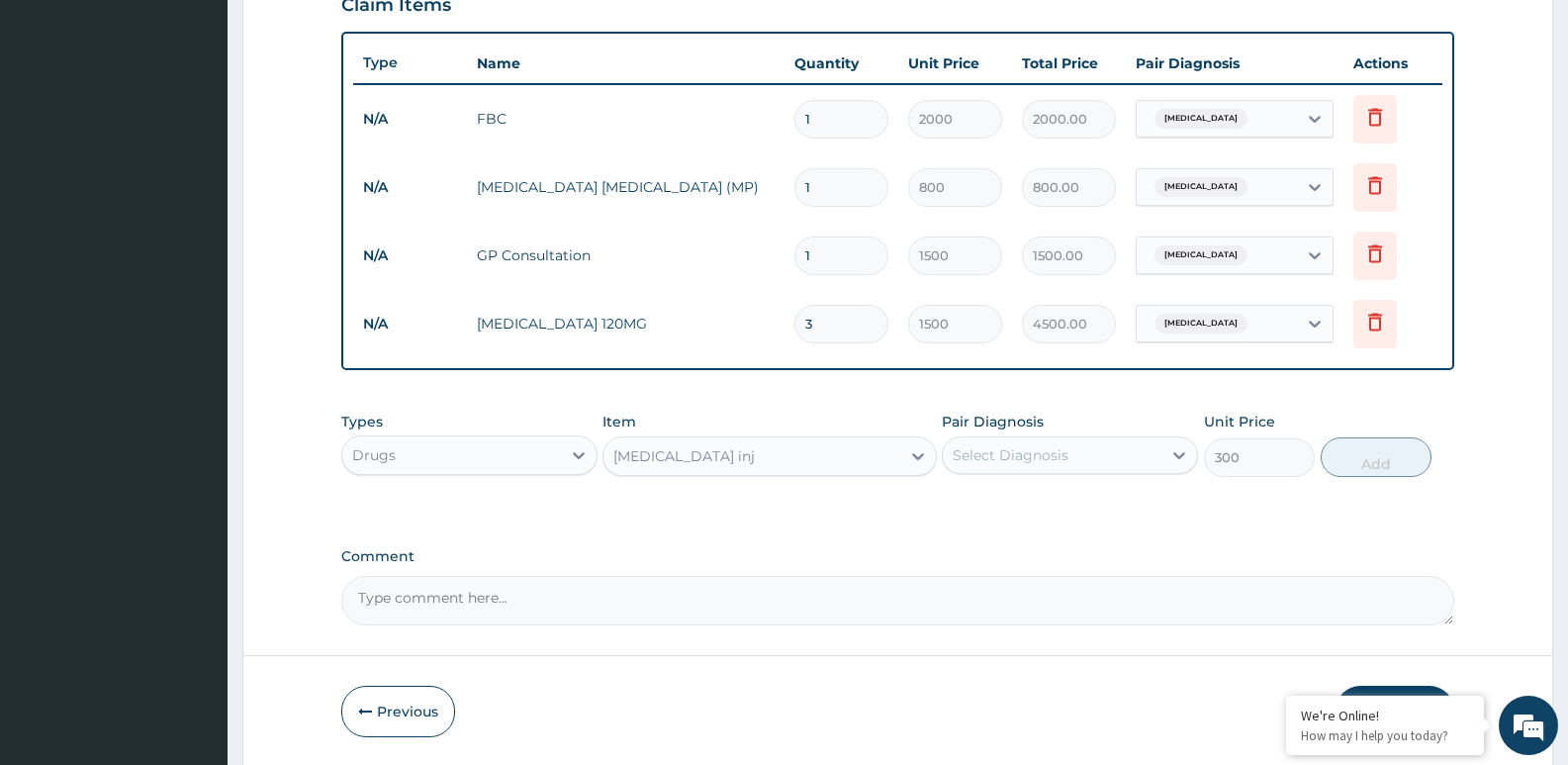
click at [1007, 473] on div "Select Diagnosis" at bounding box center [1070, 456] width 257 height 38
click at [987, 515] on div "Malaria" at bounding box center [1070, 506] width 257 height 41
checkbox input "true"
click at [1362, 453] on button "Add" at bounding box center [1376, 458] width 110 height 40
type input "0"
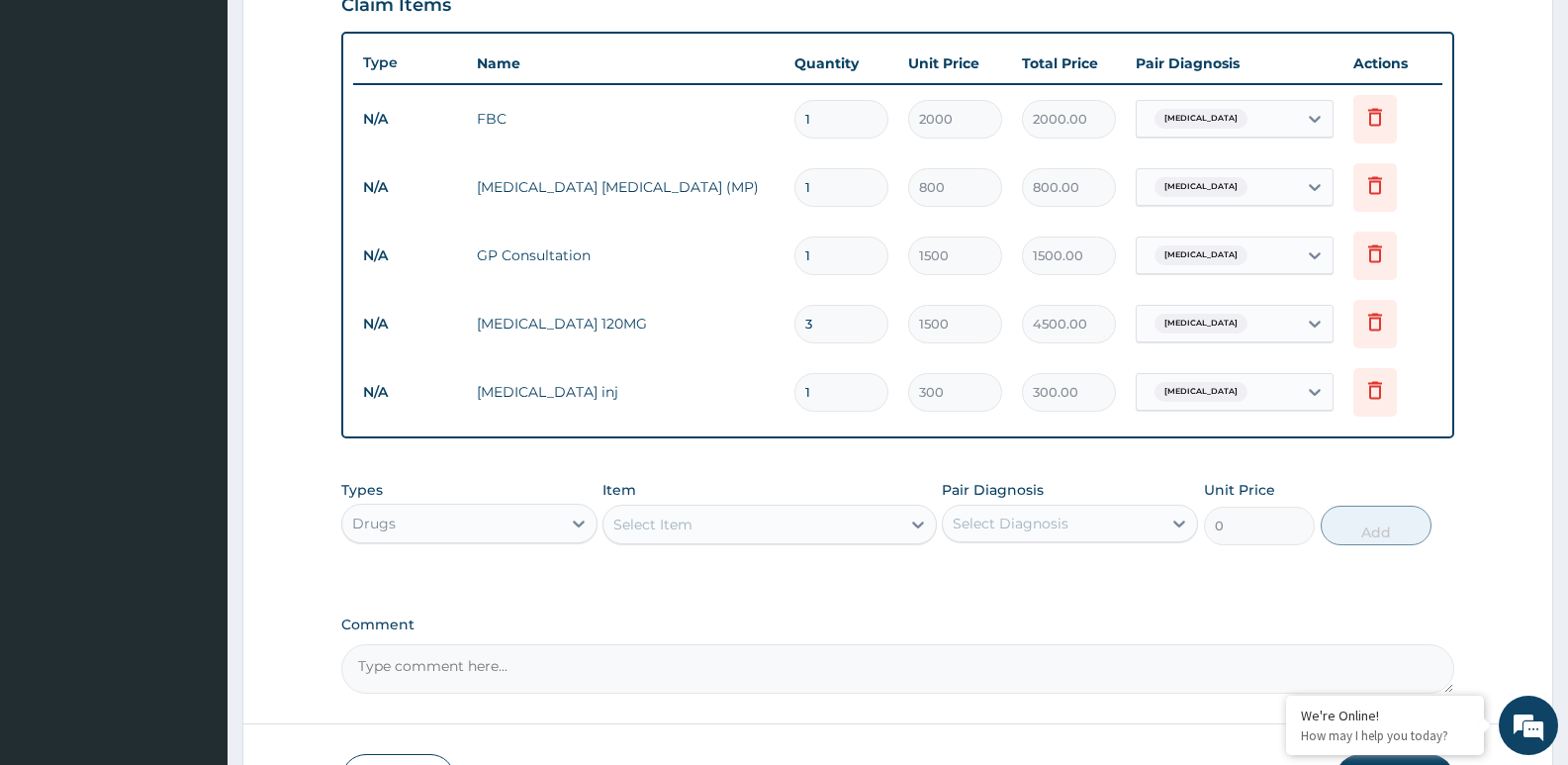
click at [687, 534] on div "Select Item" at bounding box center [752, 525] width 296 height 32
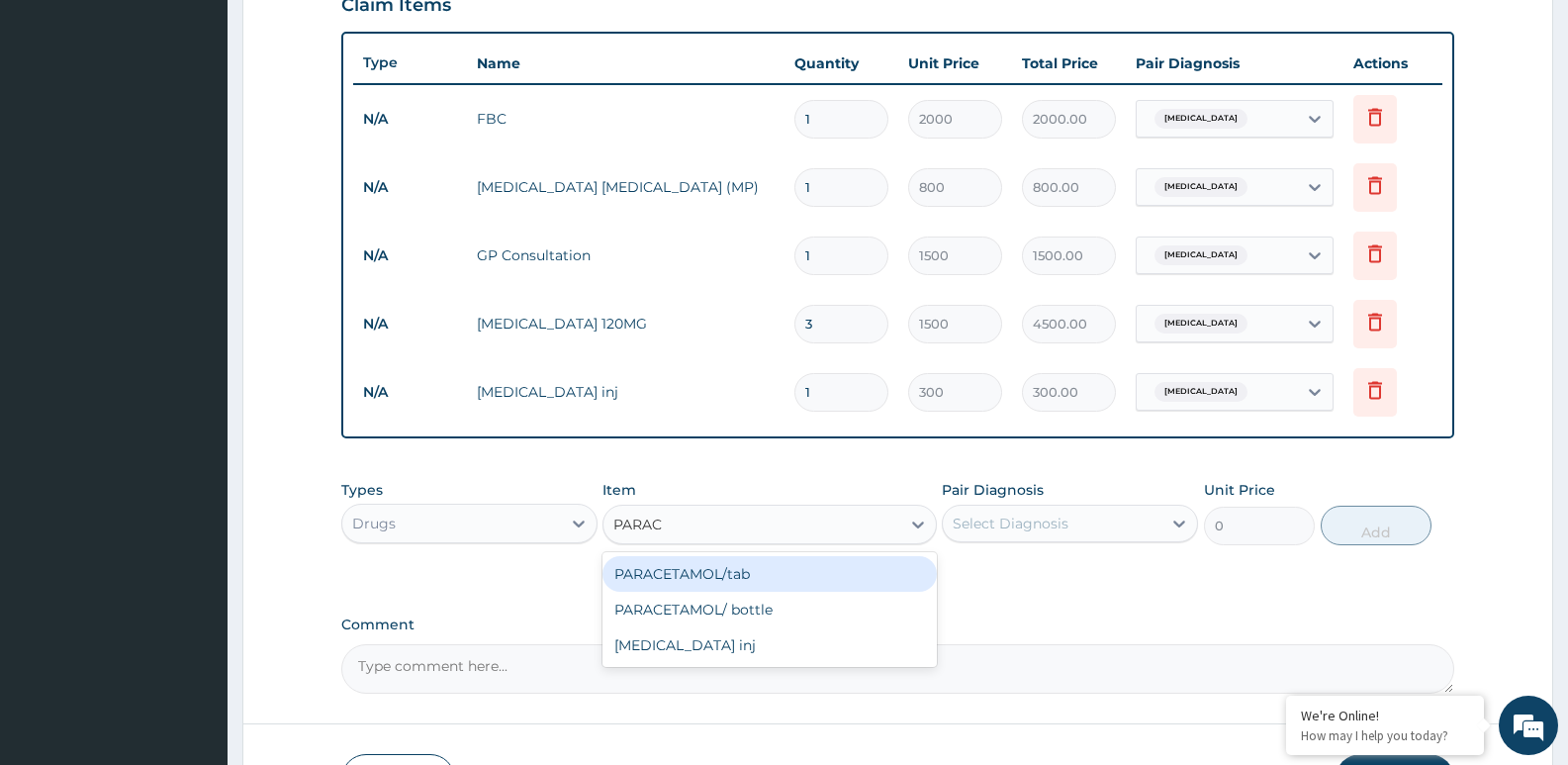
type input "PARACE"
click at [667, 563] on div "PARACETAMOL/tab" at bounding box center [769, 574] width 333 height 36
type input "20"
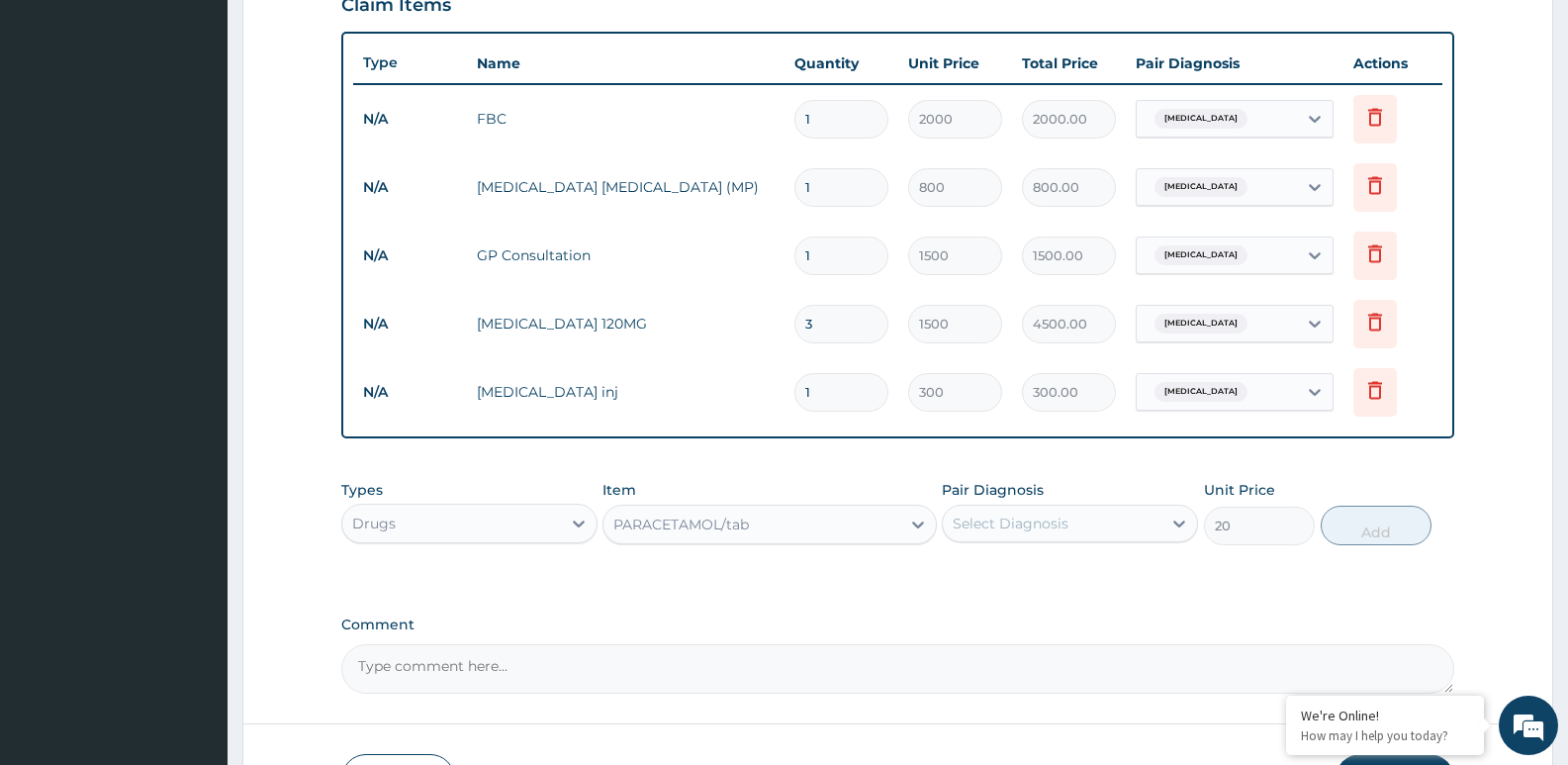
click at [998, 510] on div "Select Diagnosis" at bounding box center [1052, 524] width 219 height 32
click at [1020, 577] on label "Malaria" at bounding box center [1035, 572] width 122 height 20
checkbox input "true"
click at [1344, 518] on button "Add" at bounding box center [1376, 526] width 110 height 40
type input "0"
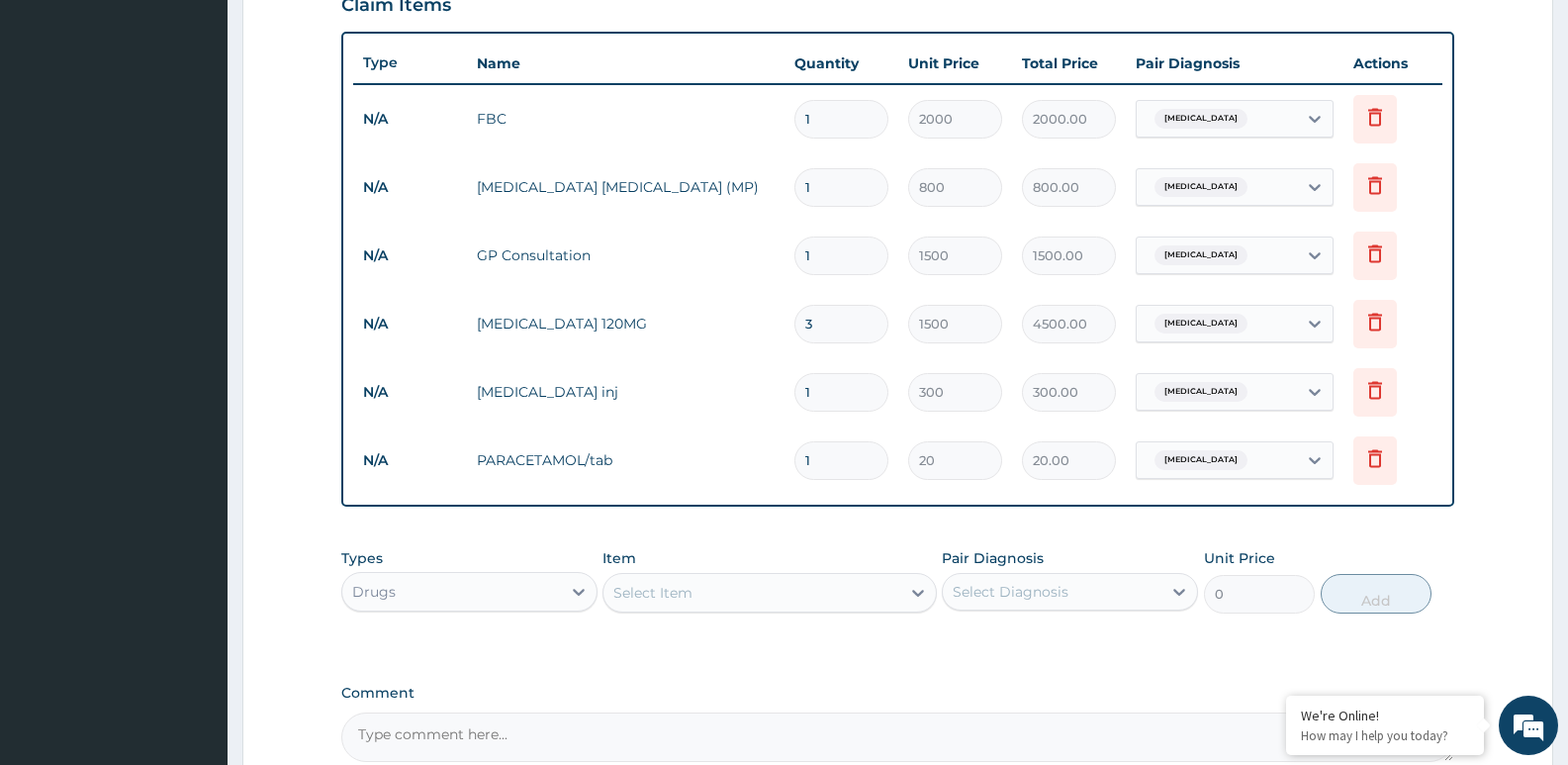
type input "0.00"
type input "9"
type input "180.00"
type input "9"
click at [723, 592] on div "Select Item" at bounding box center [752, 593] width 296 height 32
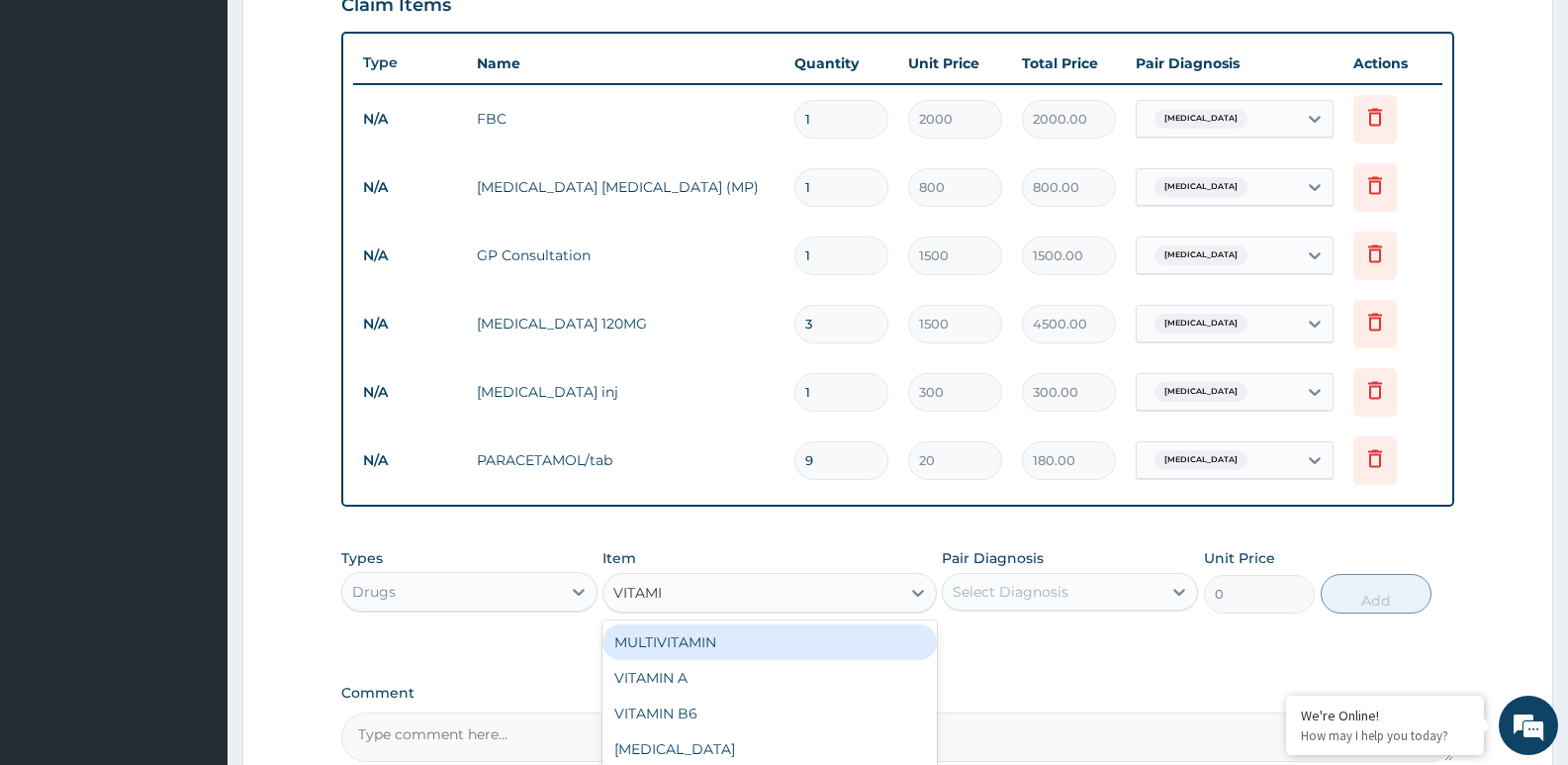
type input "VITAMIN"
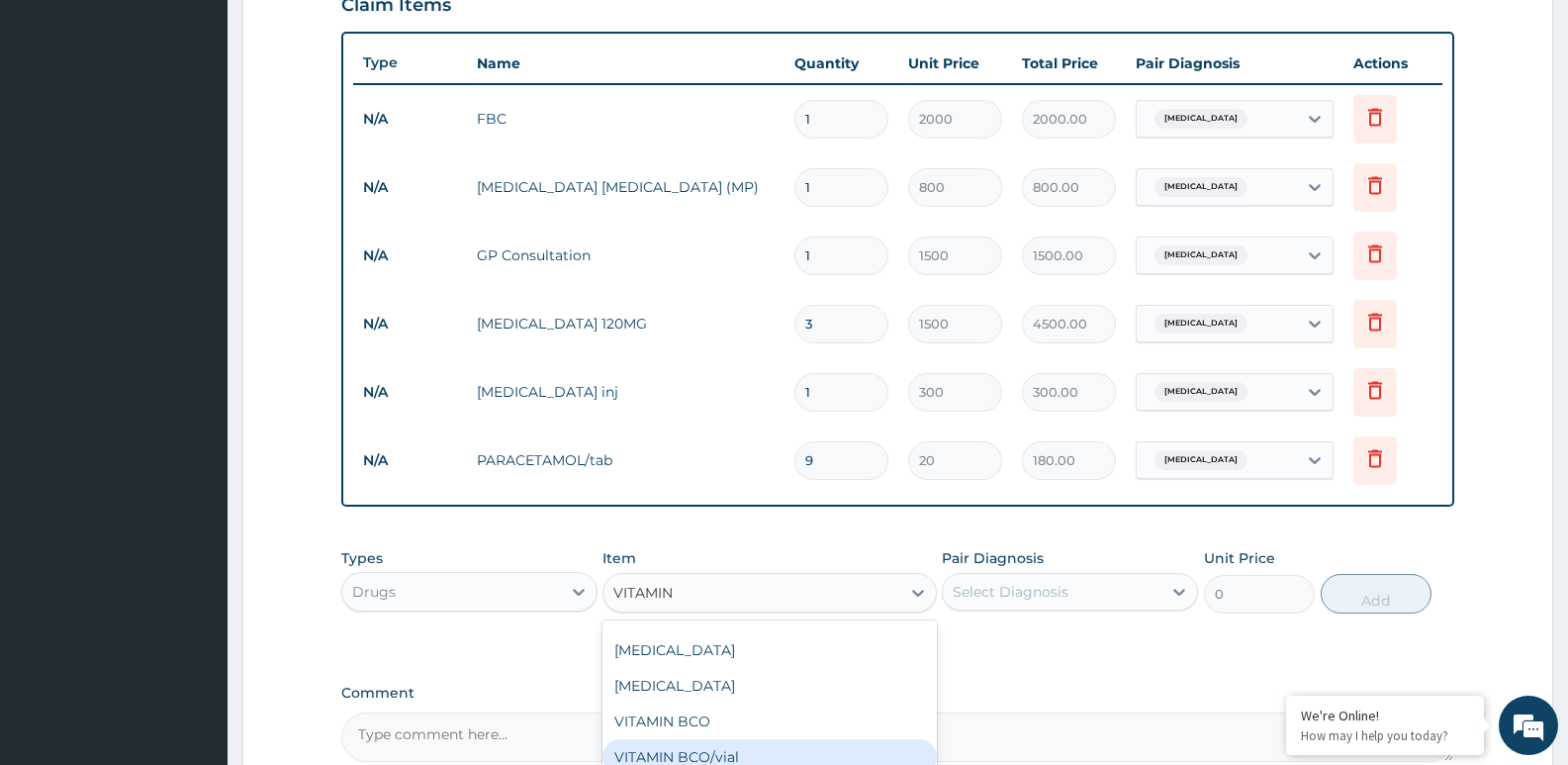
scroll to position [138, 0]
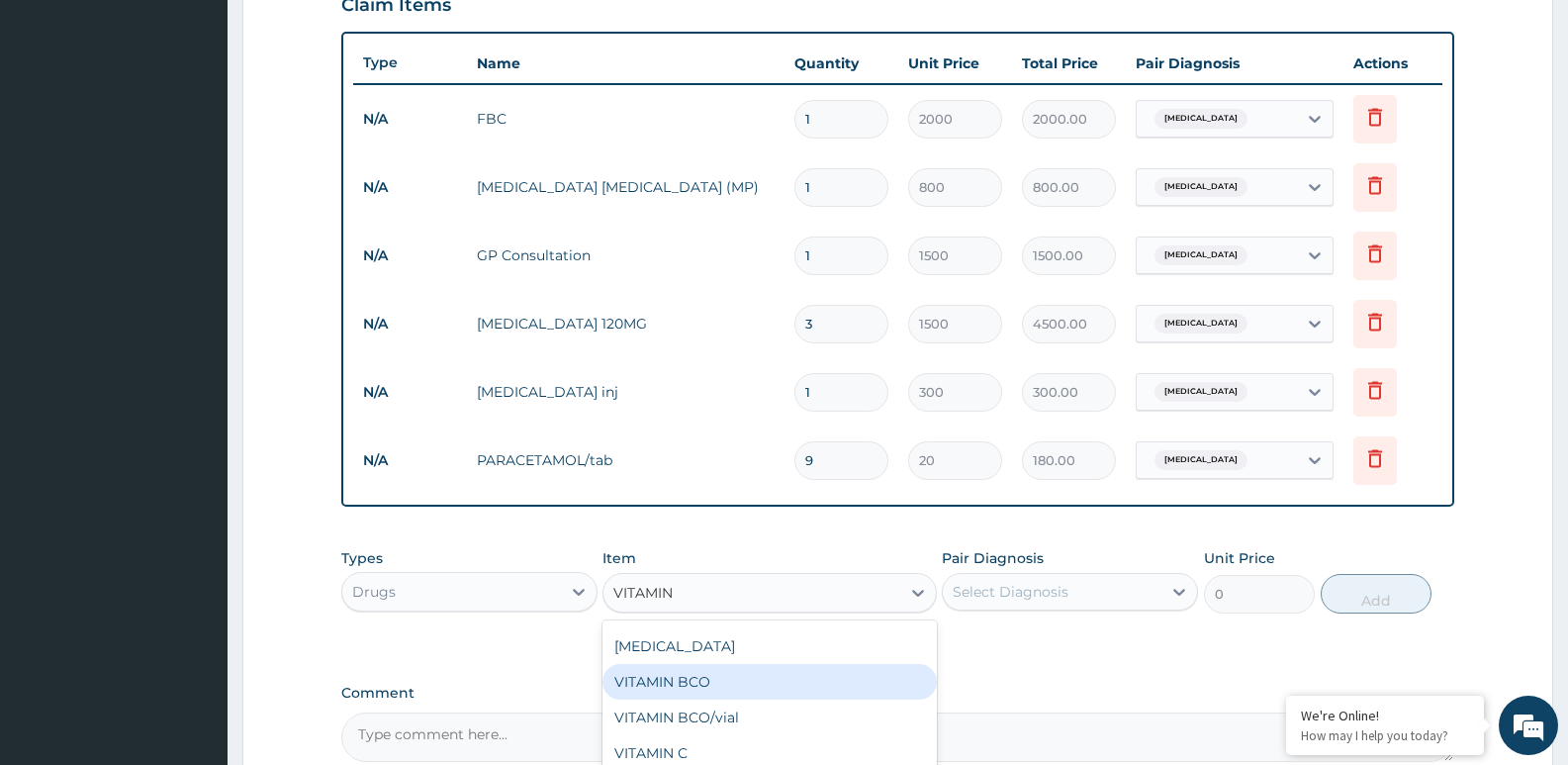
click at [715, 673] on div "VITAMIN BCO" at bounding box center [769, 682] width 333 height 36
type input "10"
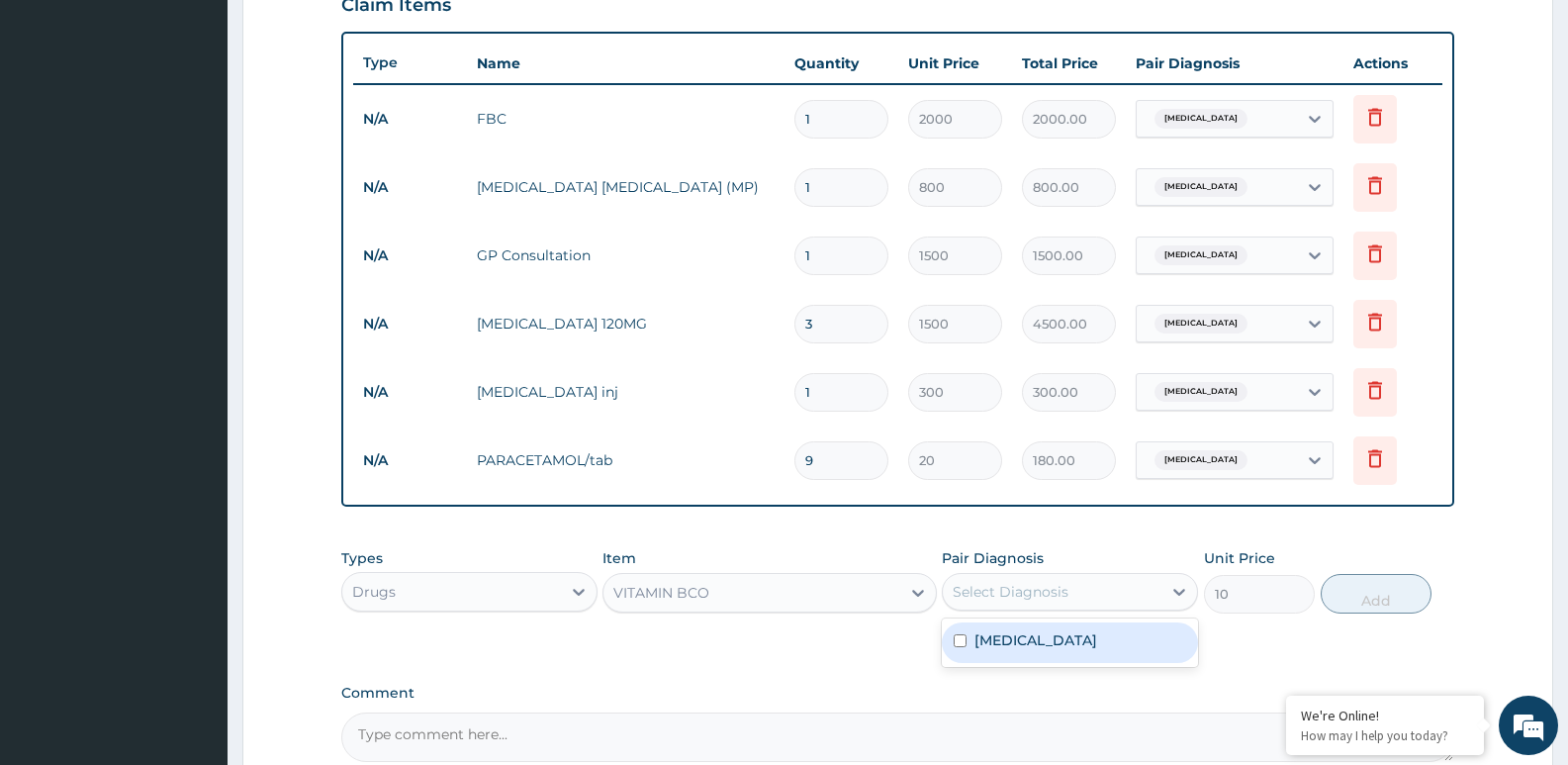
click at [1041, 585] on div "Select Diagnosis" at bounding box center [1010, 592] width 115 height 20
click at [1020, 638] on label "Malaria" at bounding box center [1035, 641] width 122 height 20
checkbox input "true"
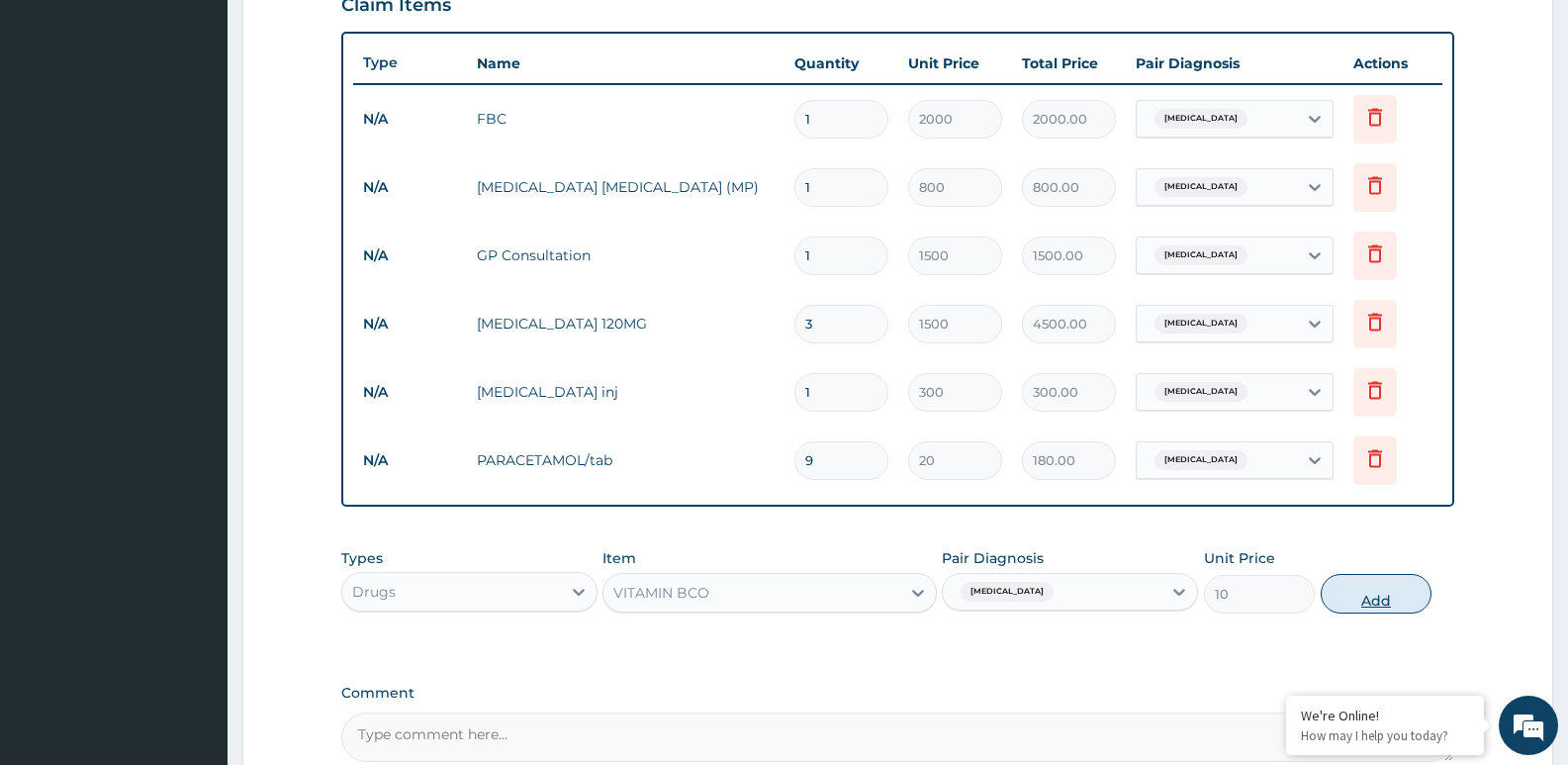
click at [1359, 600] on button "Add" at bounding box center [1376, 594] width 110 height 40
type input "0"
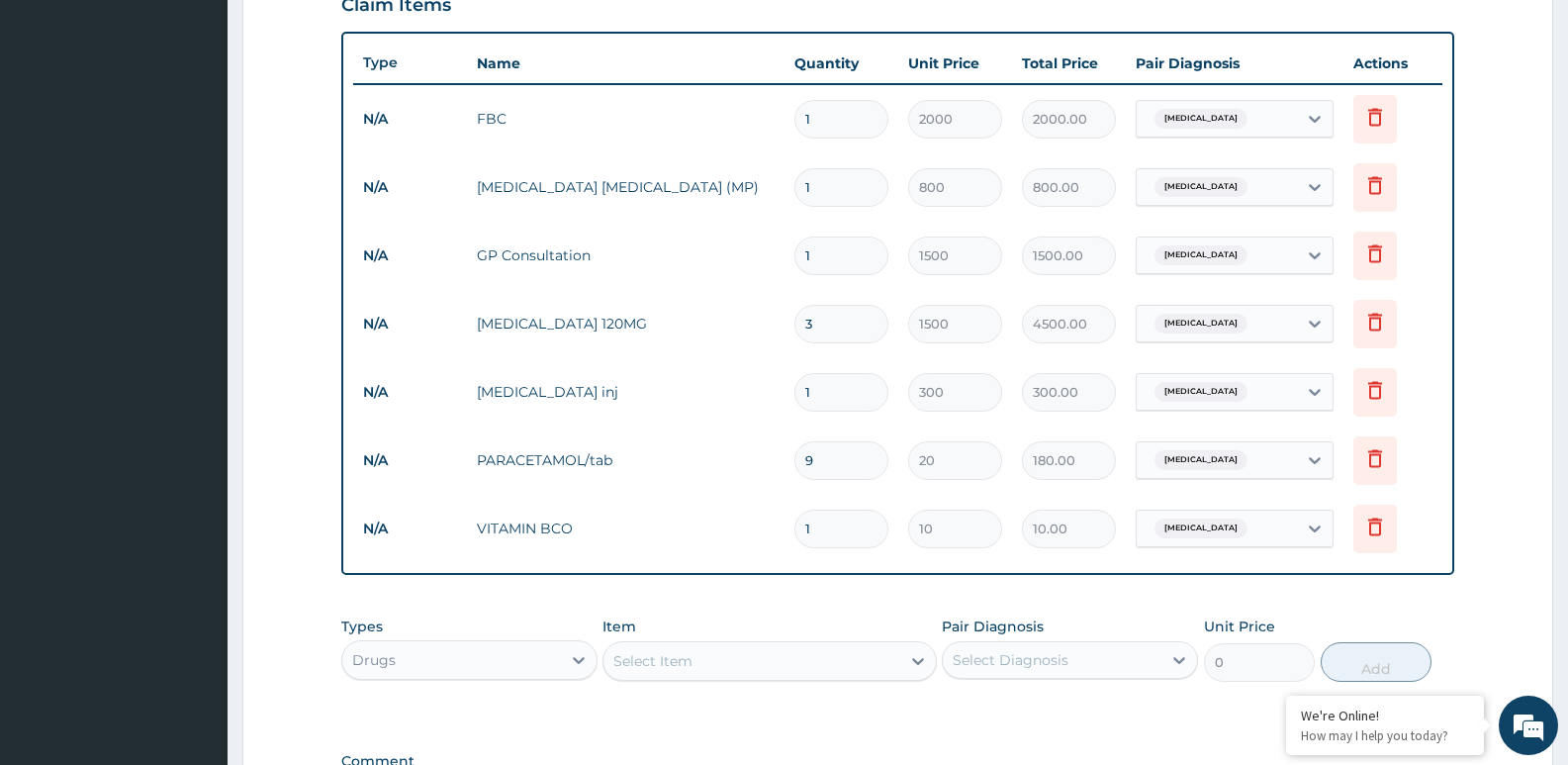
type input "0.00"
type input "9"
type input "90.00"
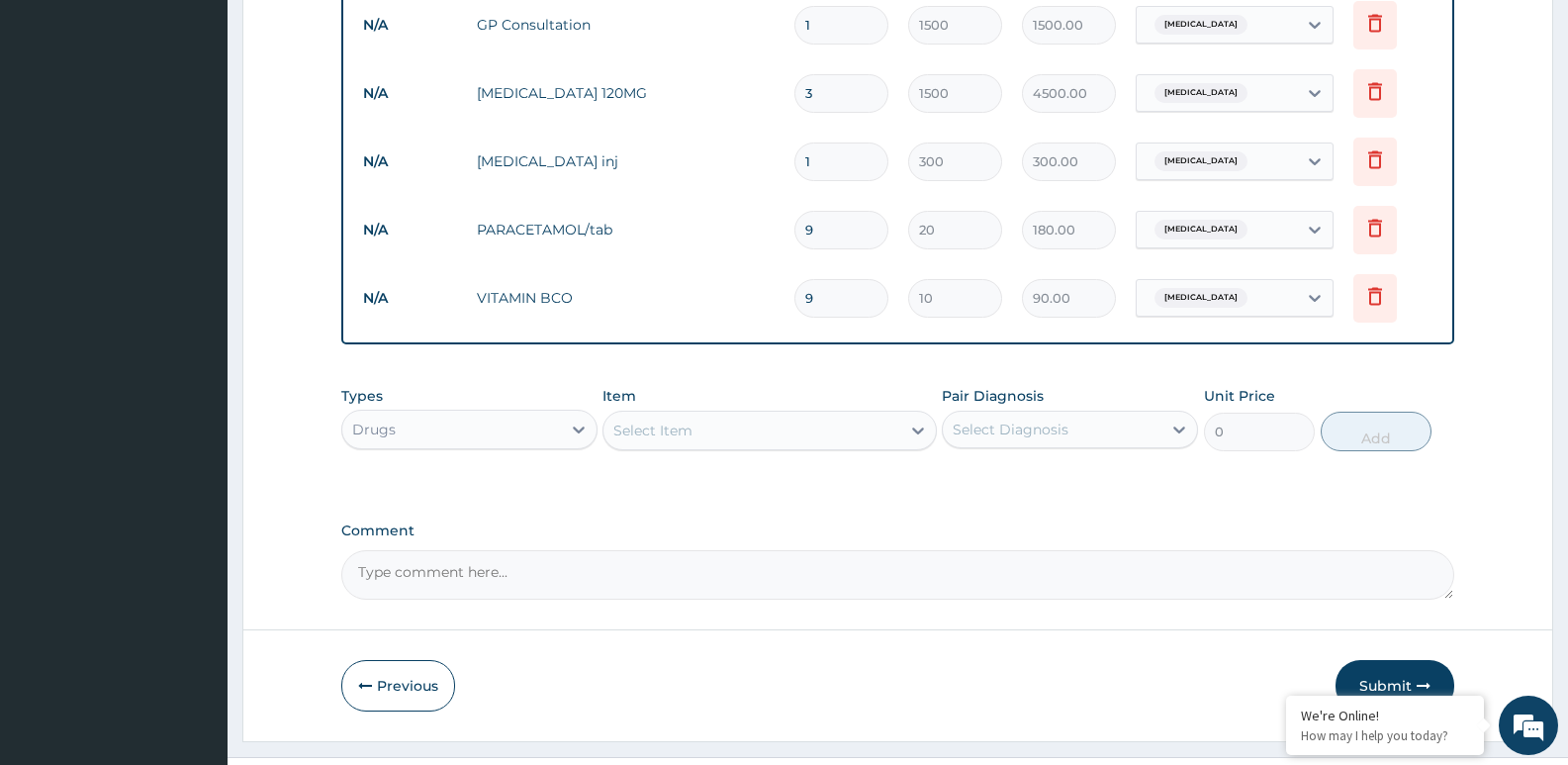
scroll to position [978, 0]
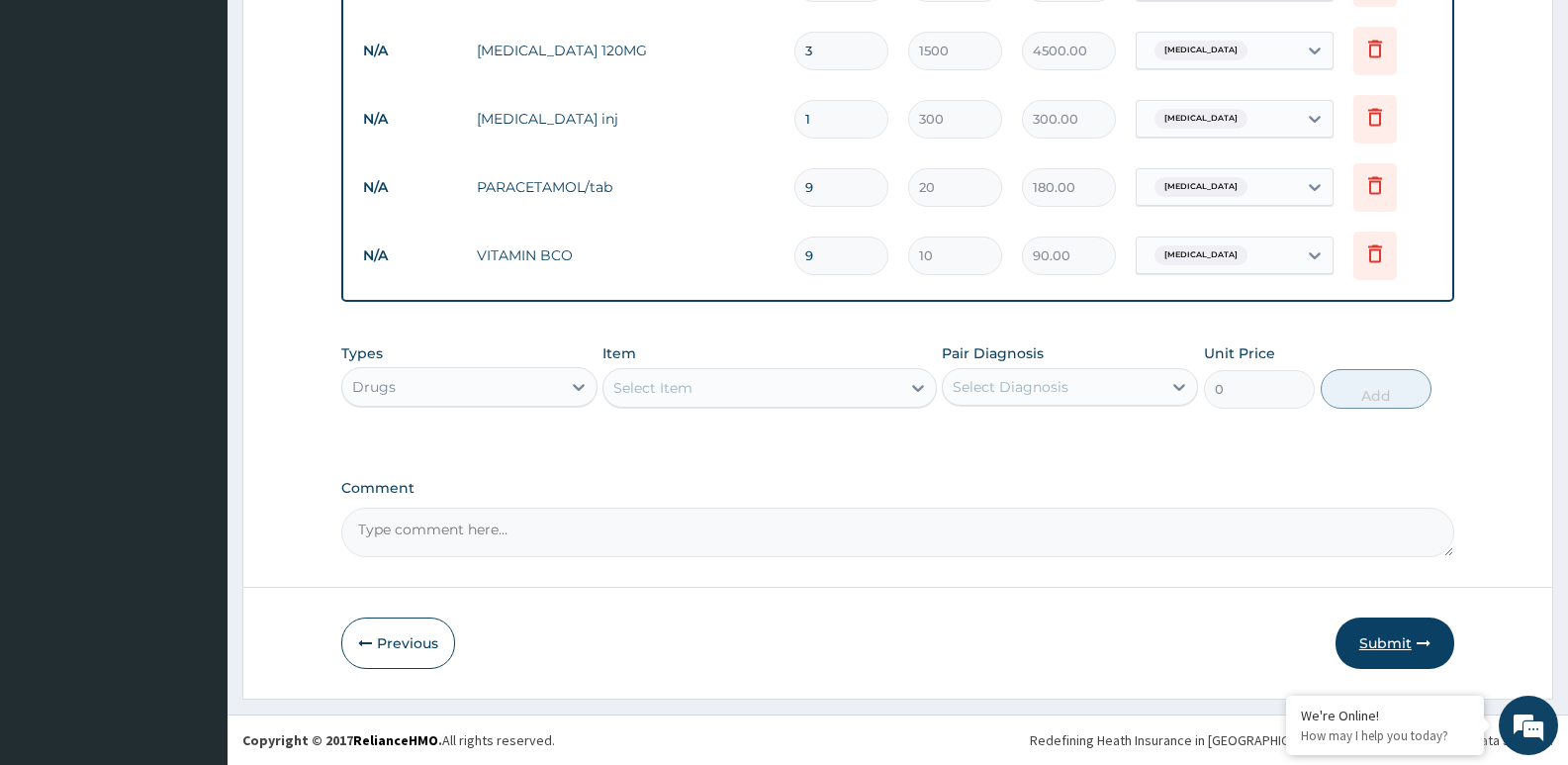
type input "9"
click at [1376, 633] on button "Submit" at bounding box center [1394, 644] width 118 height 52
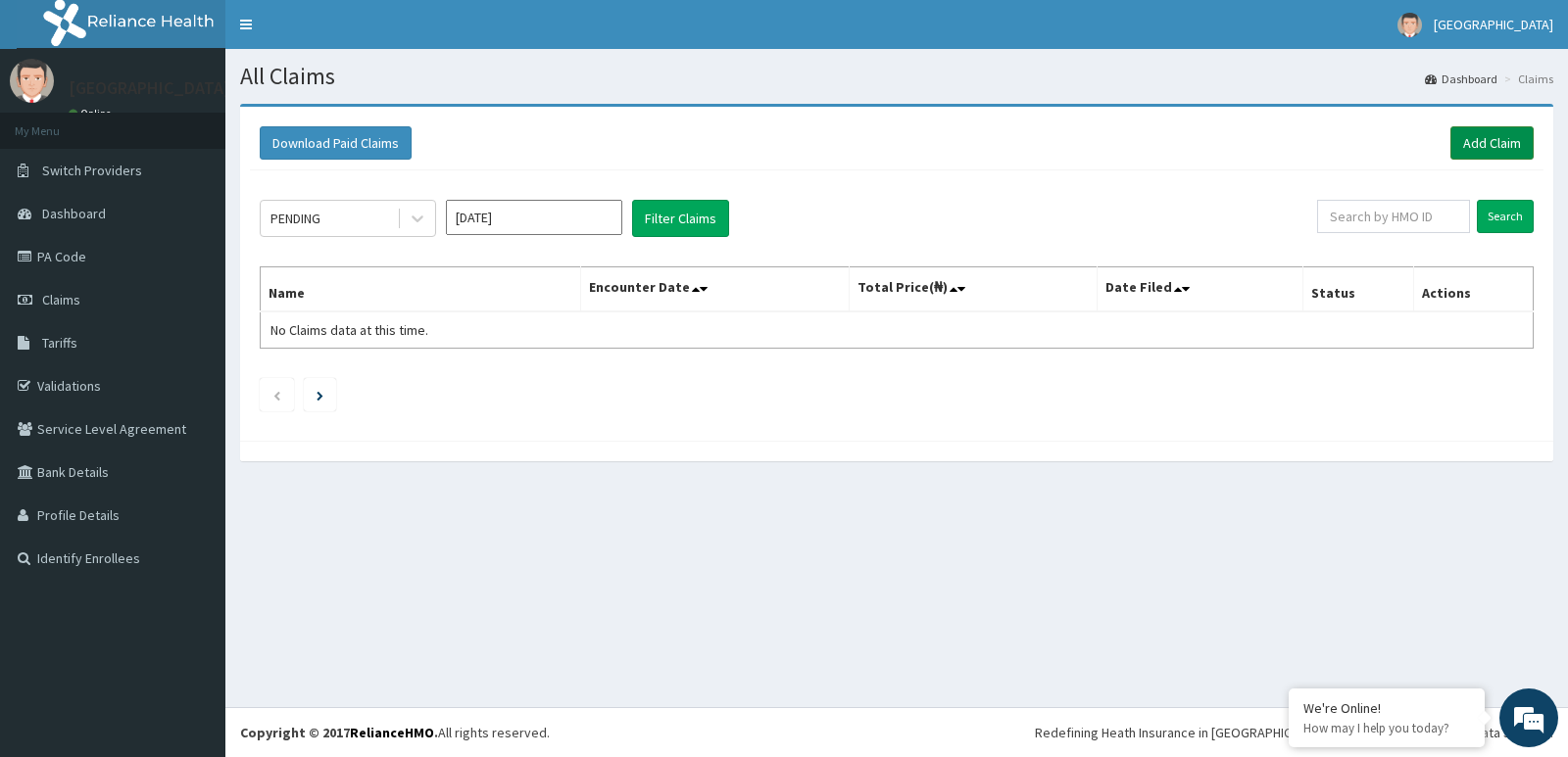
click at [1464, 135] on link "Add Claim" at bounding box center [1492, 143] width 84 height 33
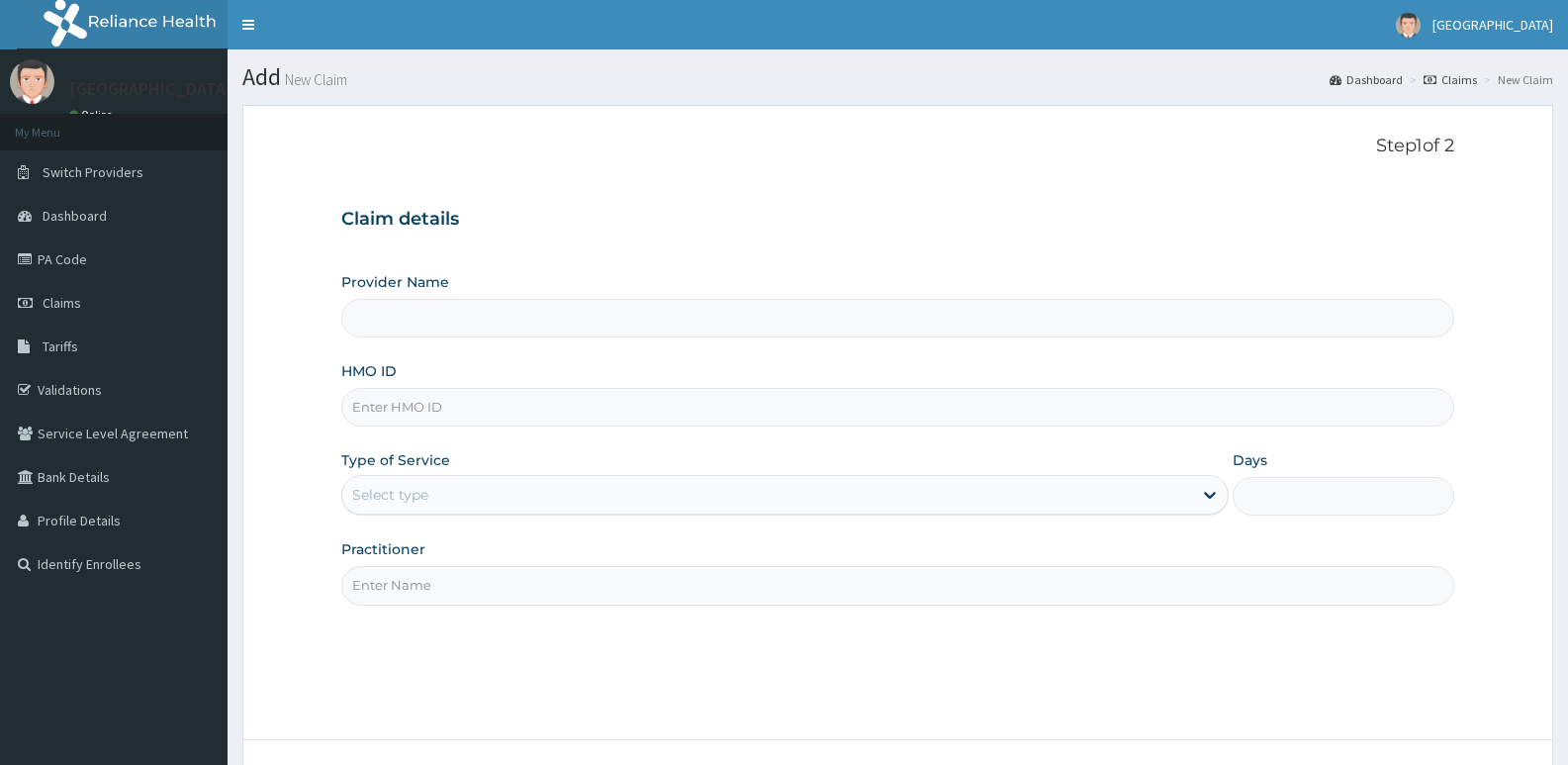
click at [485, 414] on input "HMO ID" at bounding box center [898, 407] width 1114 height 39
paste input "ANL/10081/A"
type input "ANL/10081/A"
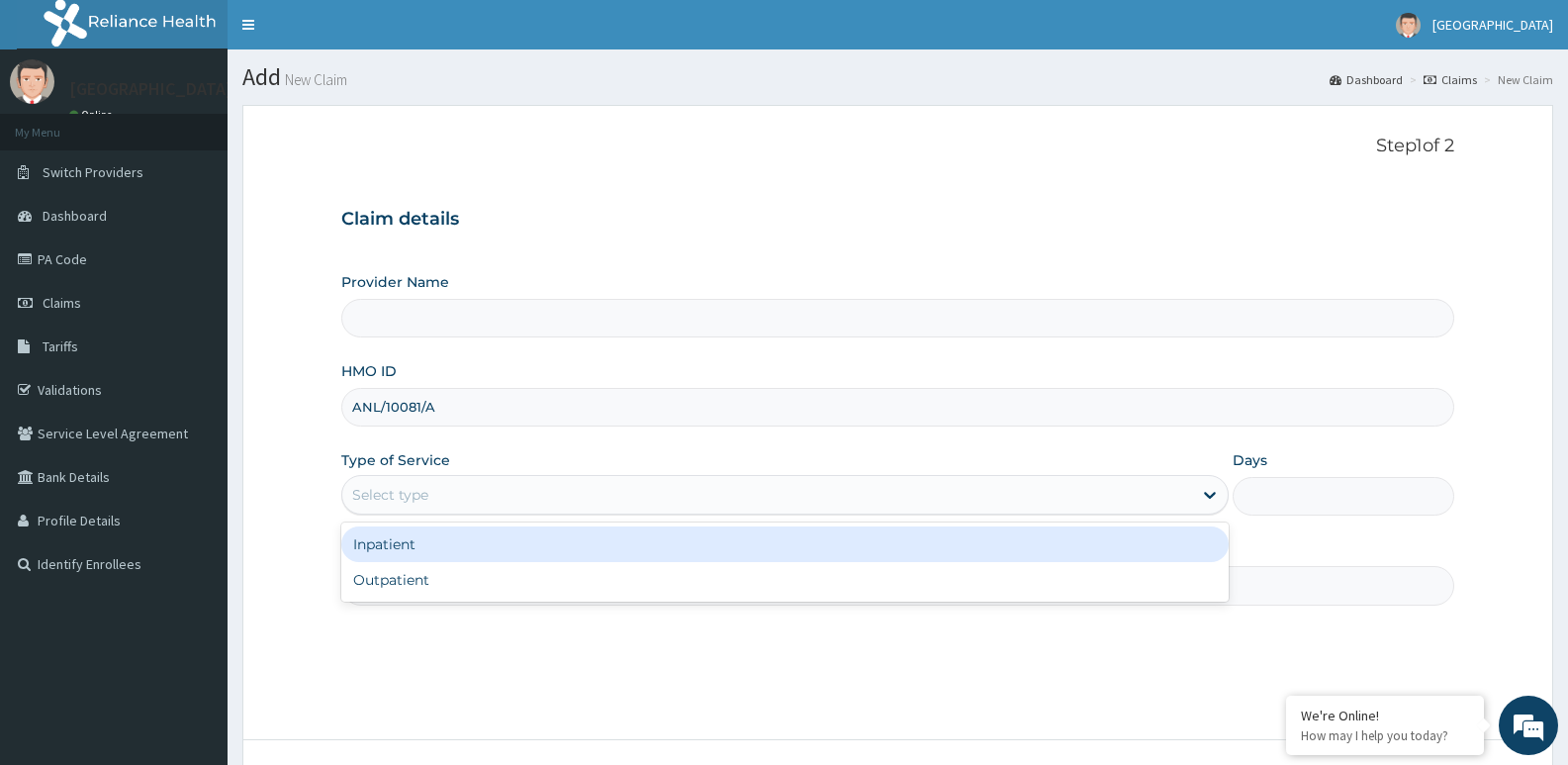
click at [408, 497] on div "Select type" at bounding box center [390, 495] width 77 height 20
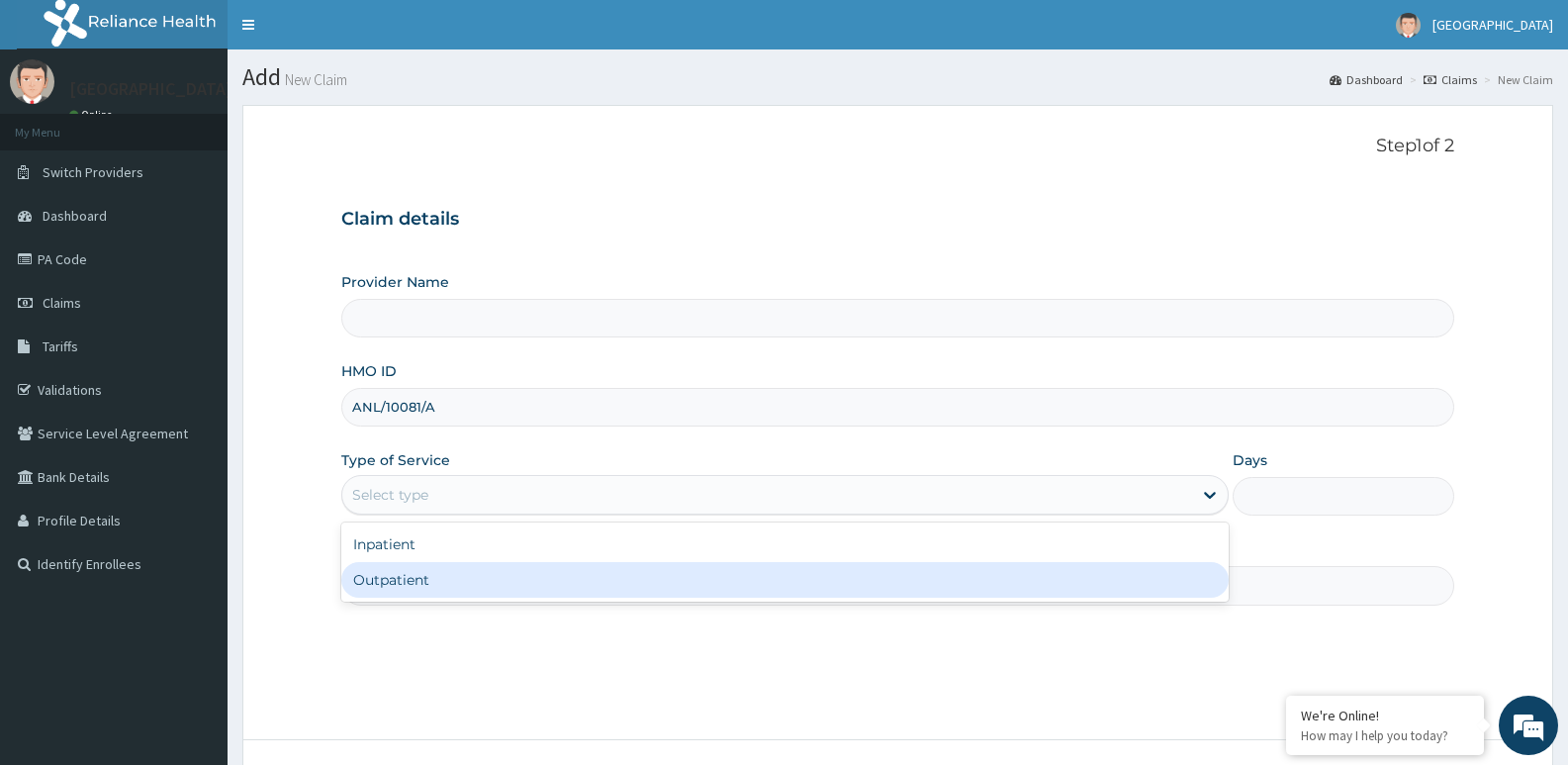
click at [413, 586] on div "Outpatient" at bounding box center [784, 580] width 887 height 36
type input "1"
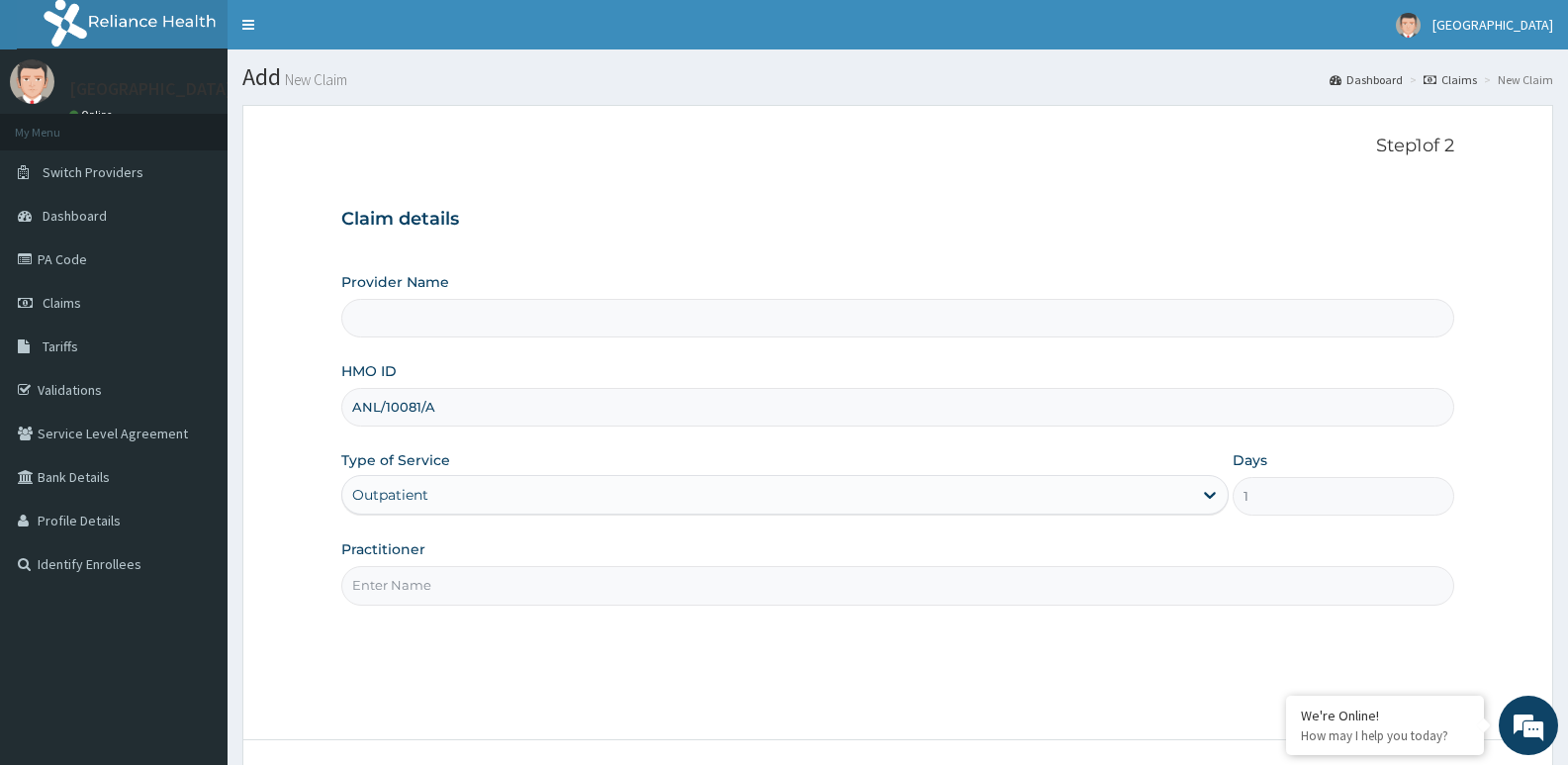
click at [405, 592] on input "Practitioner" at bounding box center [898, 585] width 1114 height 39
type input "DR EMAMODE"
type input "MASCAP HOSPITAL"
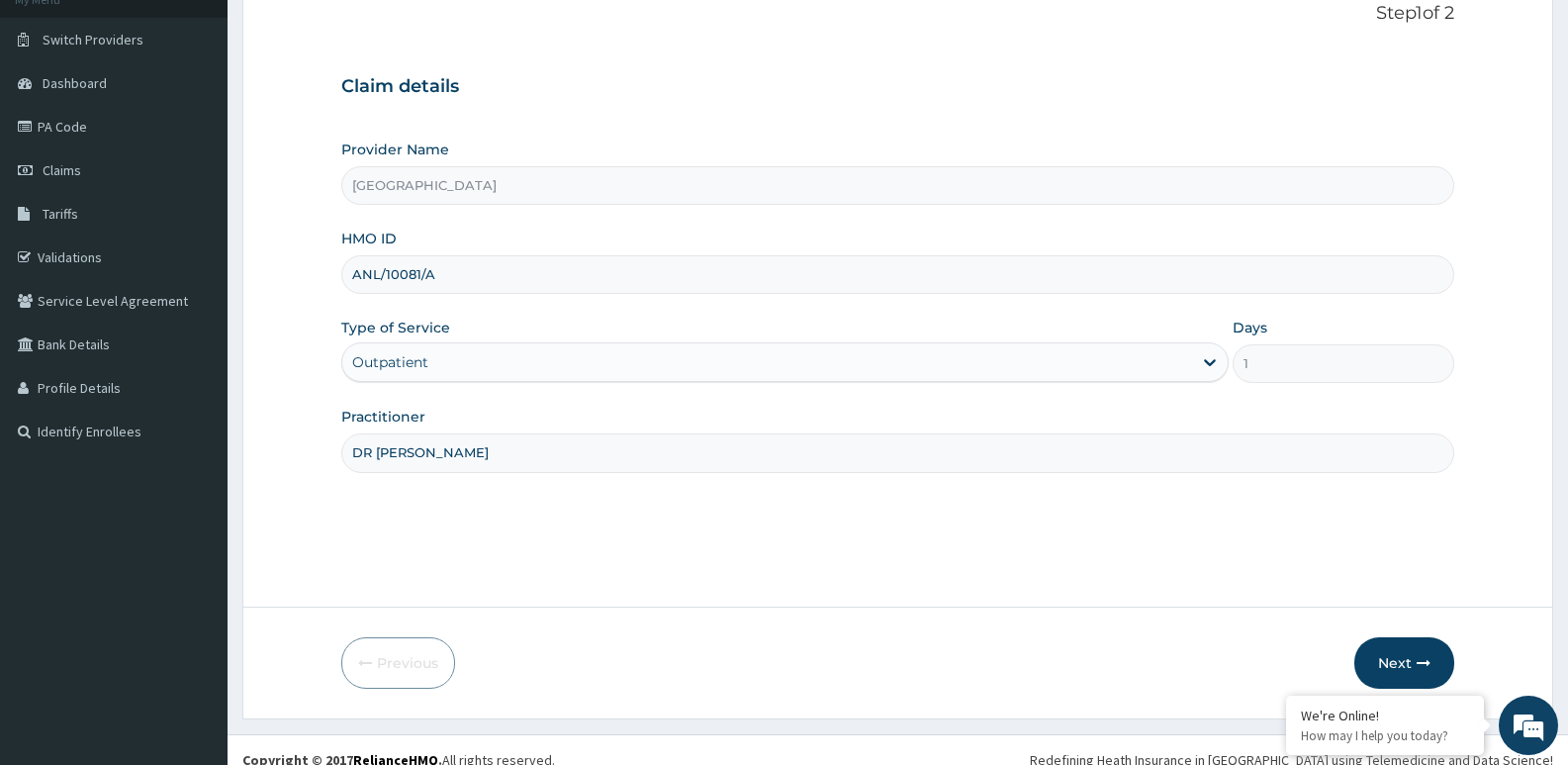
scroll to position [152, 0]
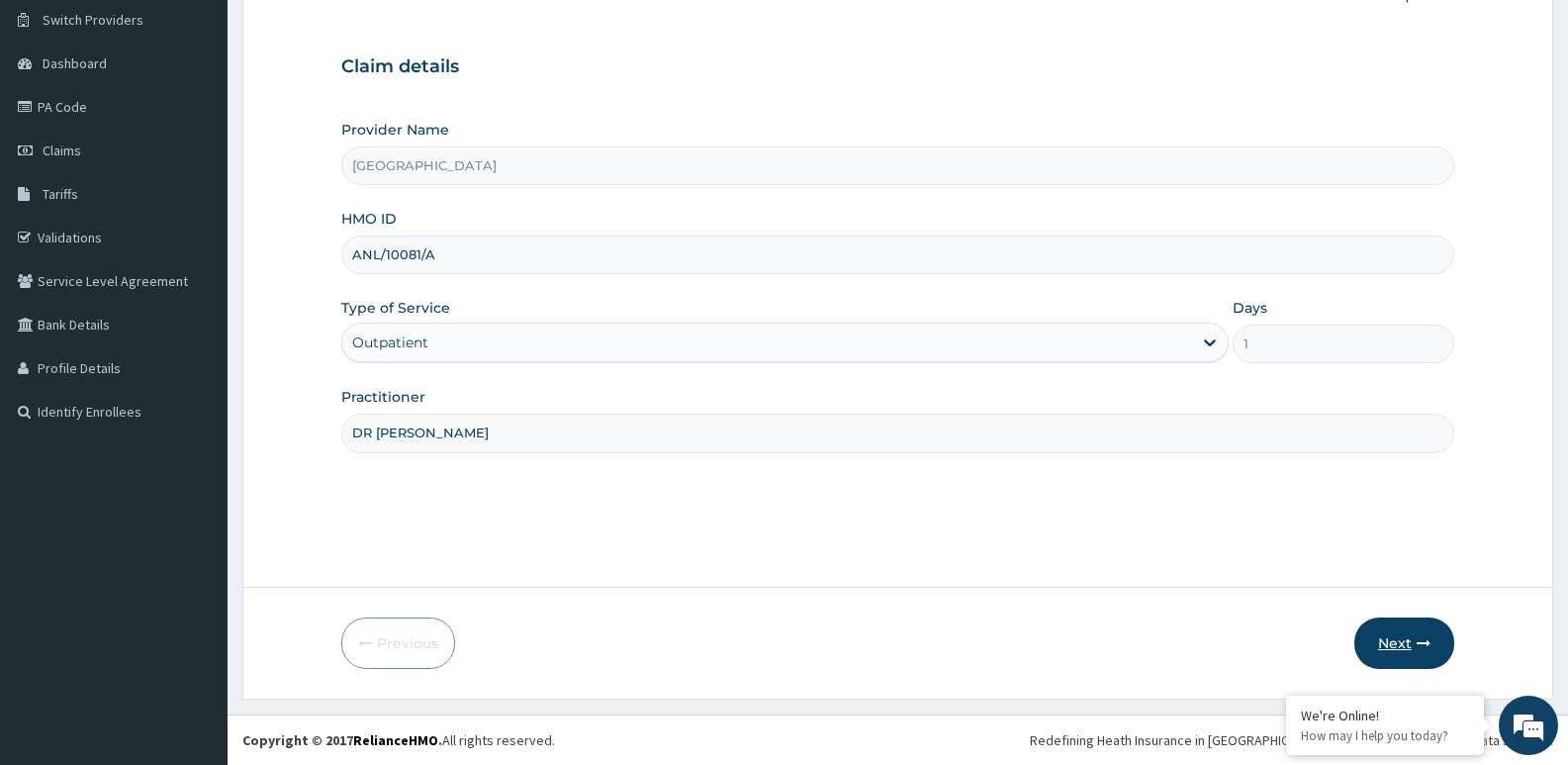
click at [1407, 652] on button "Next" at bounding box center [1404, 644] width 100 height 52
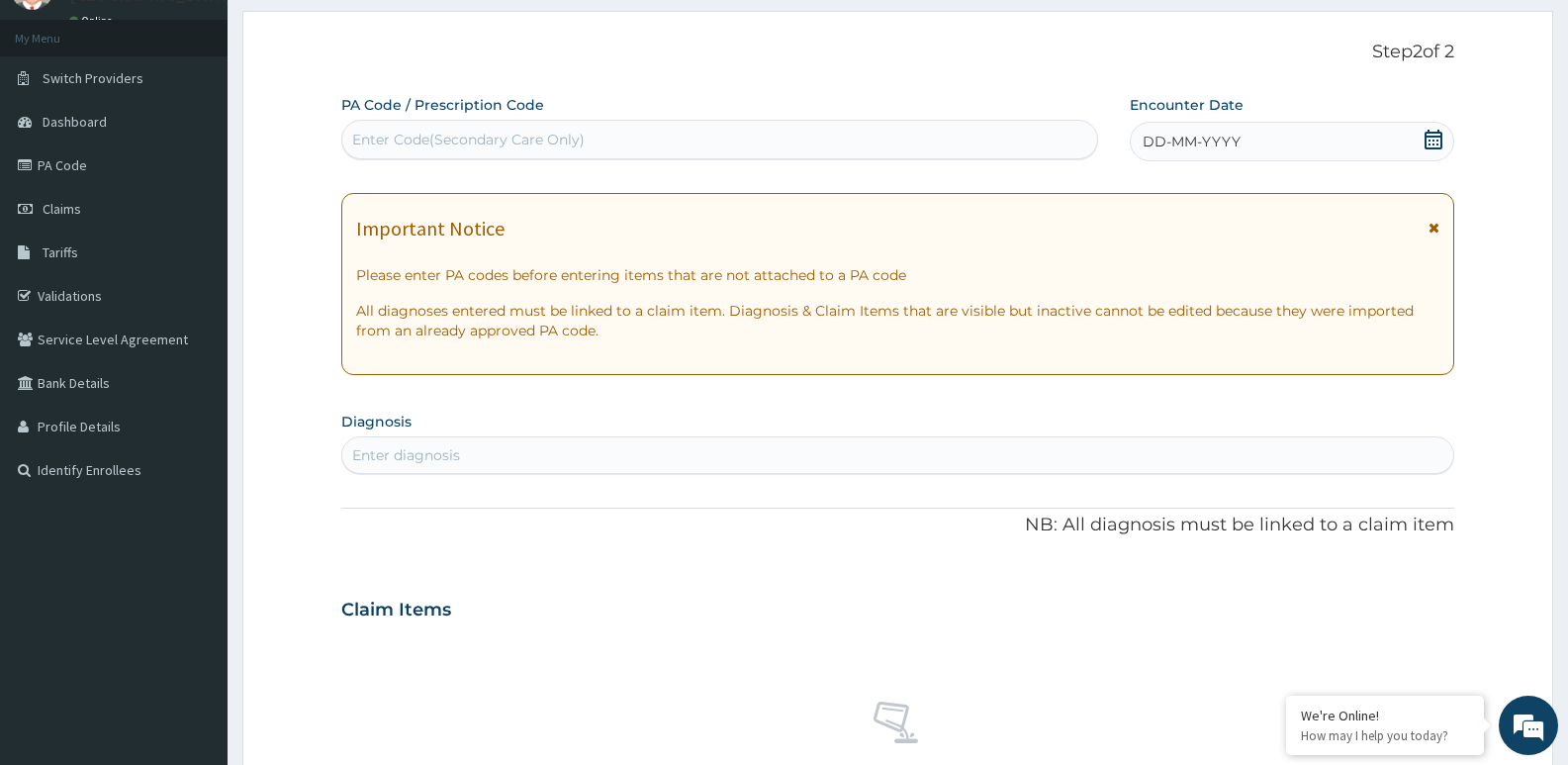
scroll to position [0, 0]
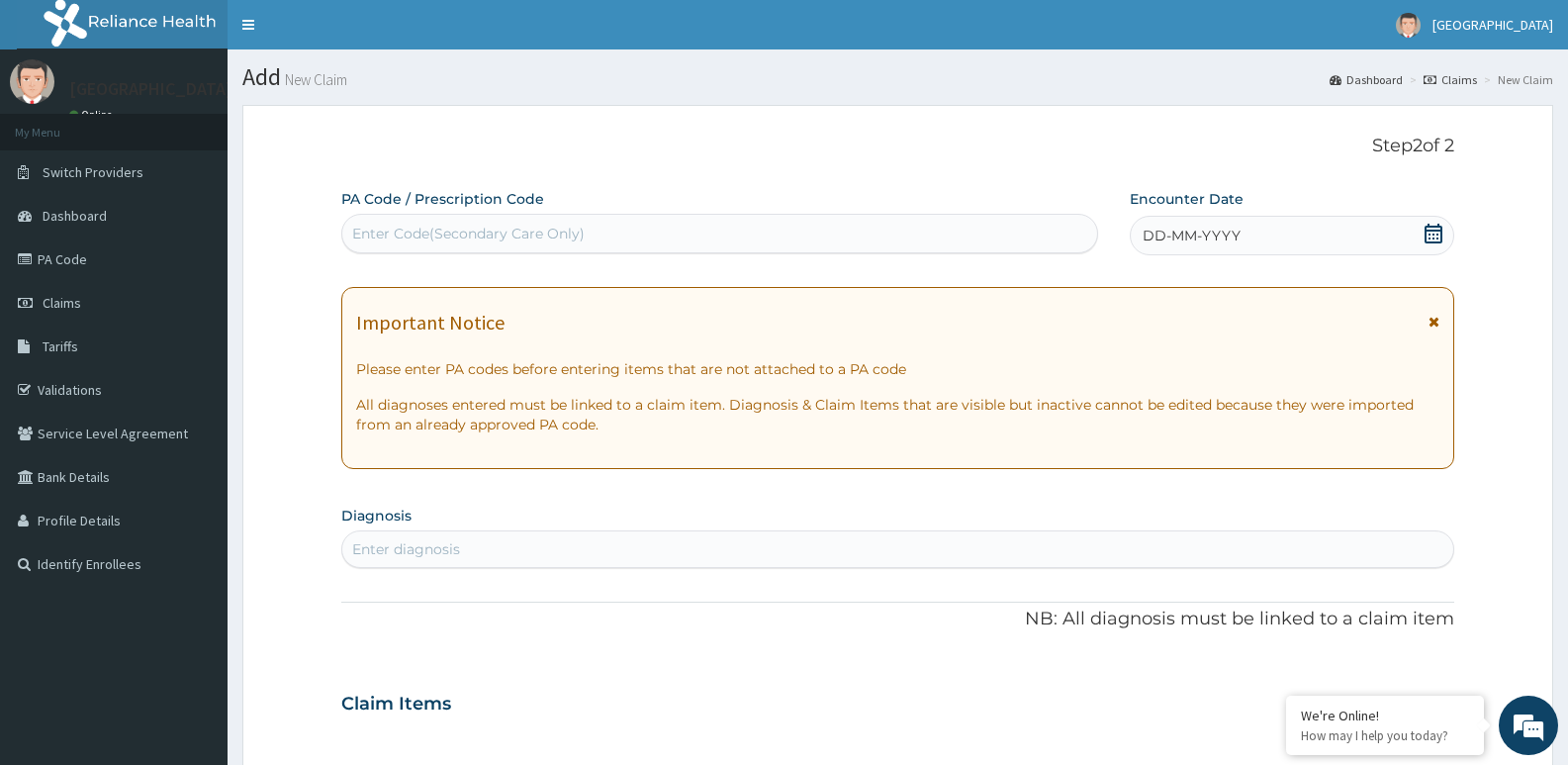
click at [1180, 236] on span "DD-MM-YYYY" at bounding box center [1191, 236] width 98 height 20
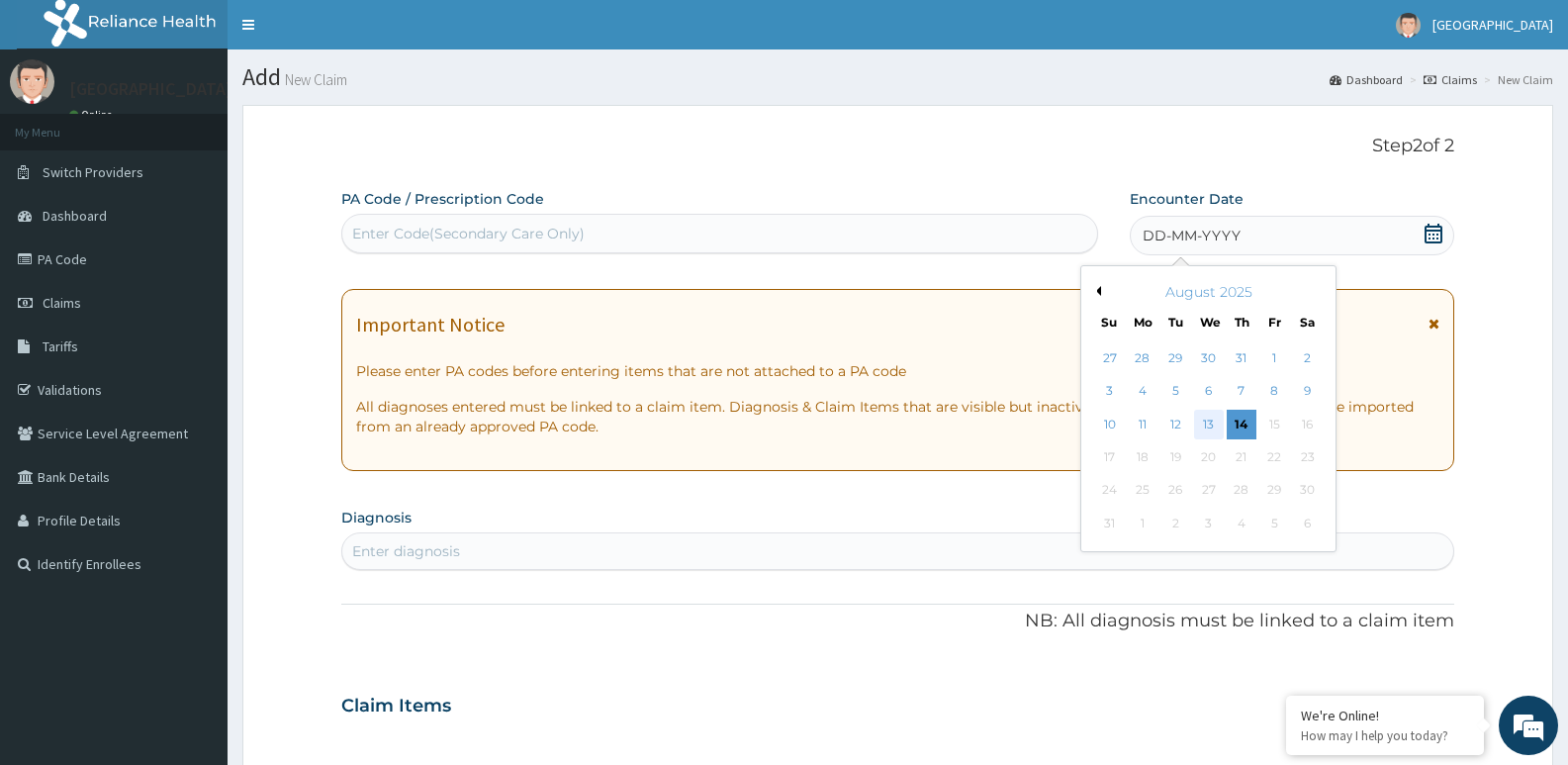
click at [1205, 427] on div "13" at bounding box center [1209, 425] width 30 height 30
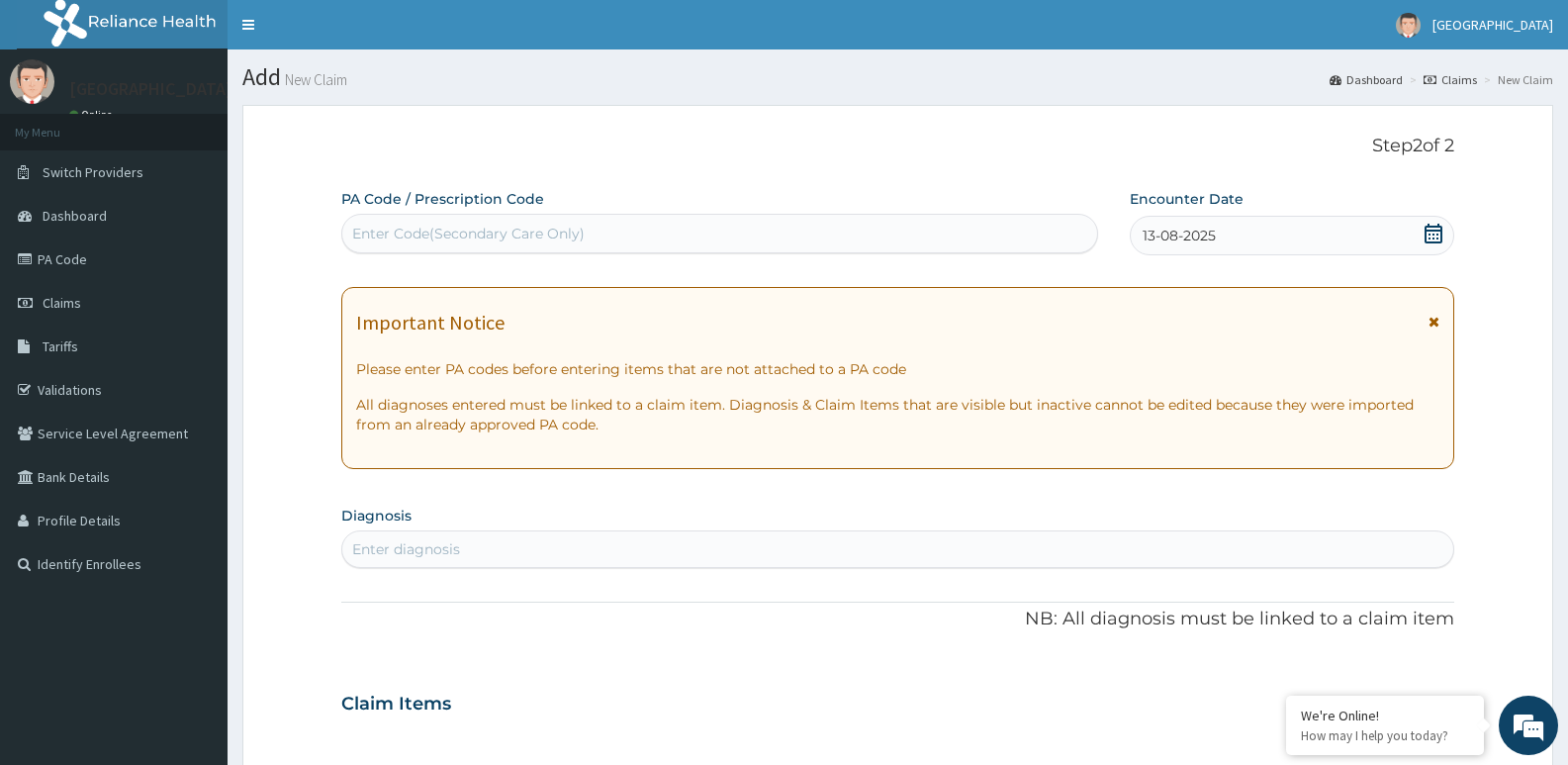
click at [430, 545] on div "Enter diagnosis" at bounding box center [406, 549] width 107 height 20
click at [468, 544] on div "Enter diagnosis" at bounding box center [898, 549] width 1112 height 32
paste input "P"
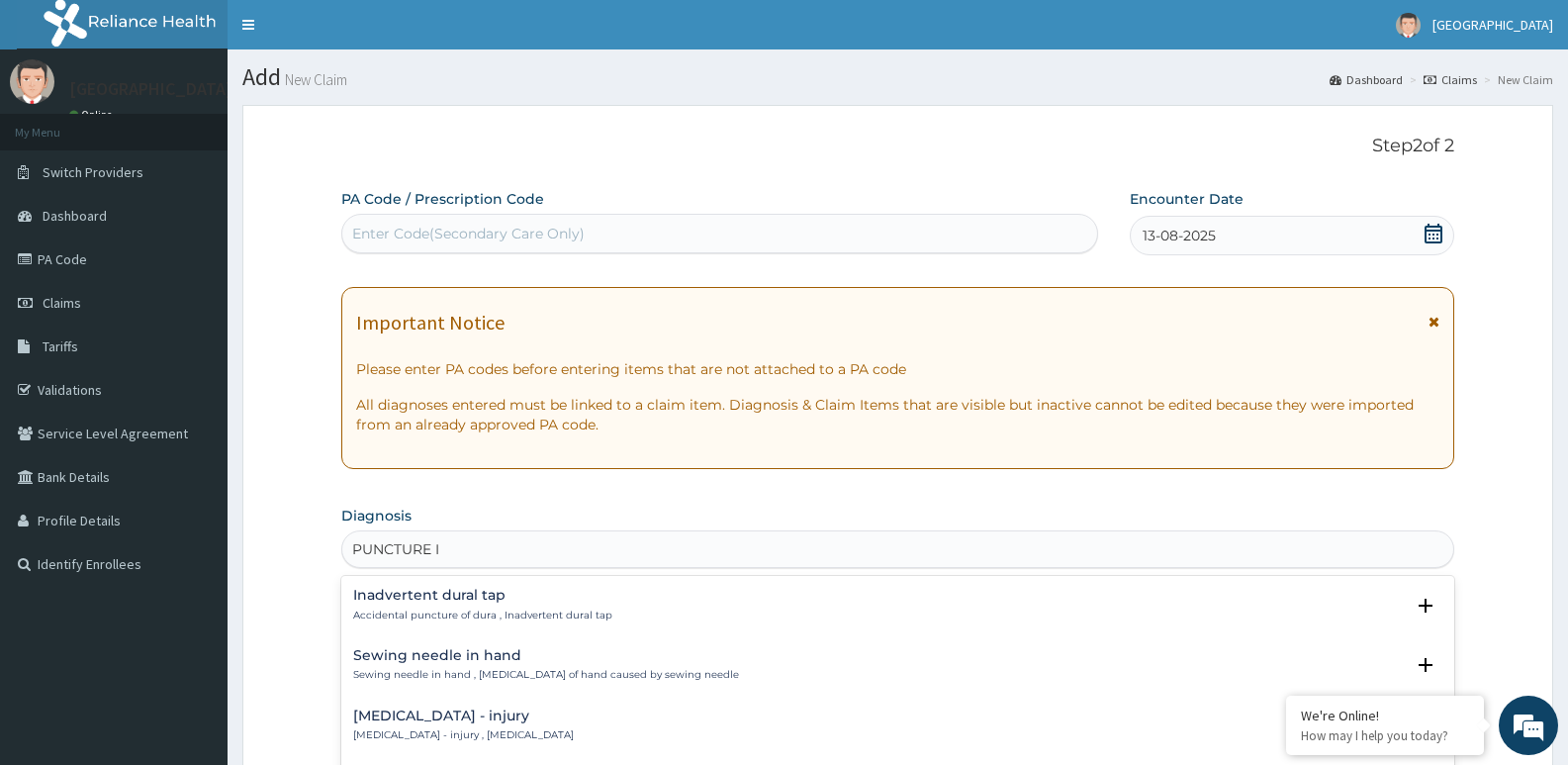
type input "PUNCTURE IN"
click at [438, 715] on h4 "Puncture wound - injury" at bounding box center [463, 716] width 221 height 15
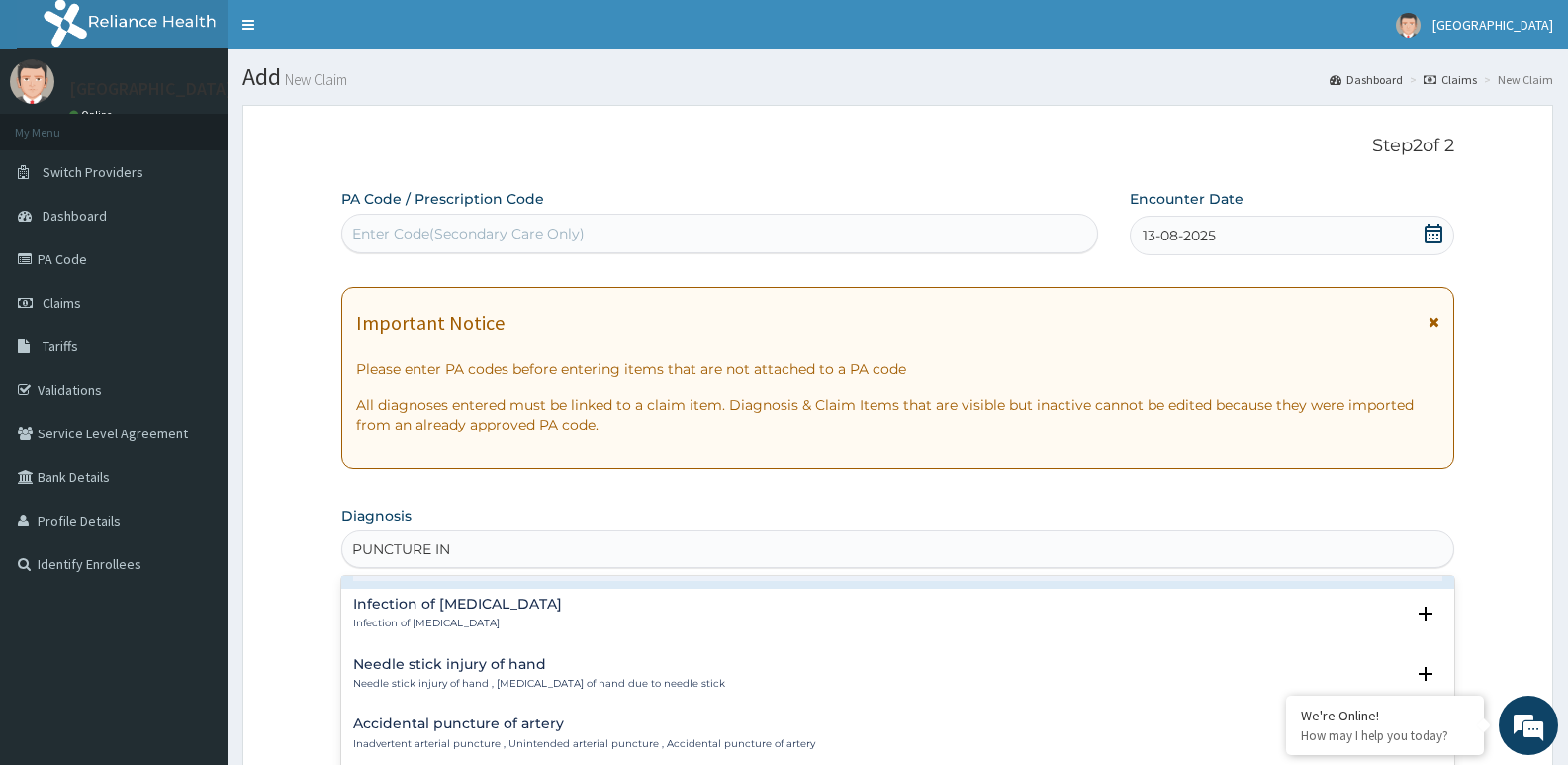
scroll to position [198, 0]
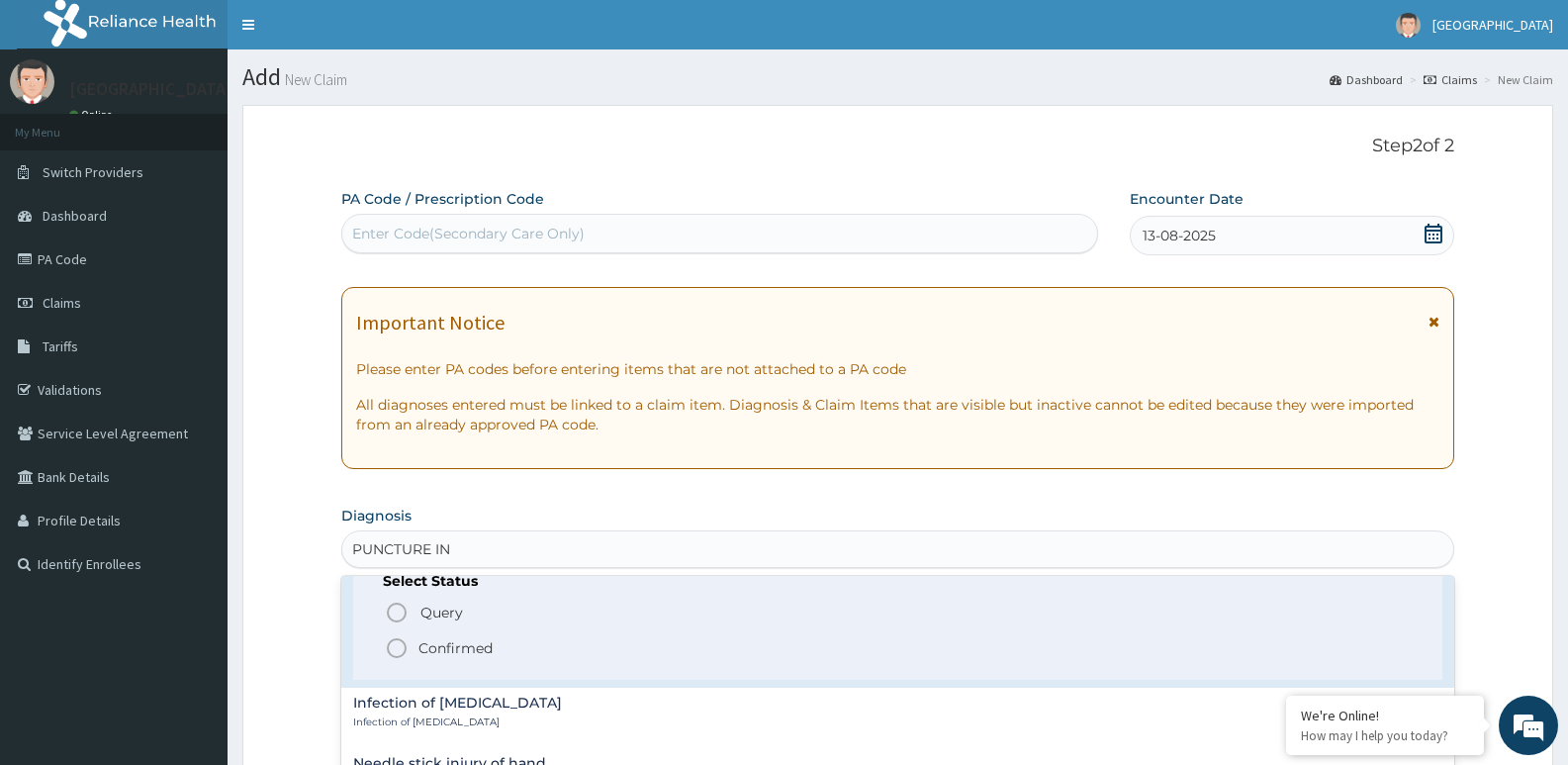
click at [449, 652] on p "Confirmed" at bounding box center [455, 649] width 75 height 20
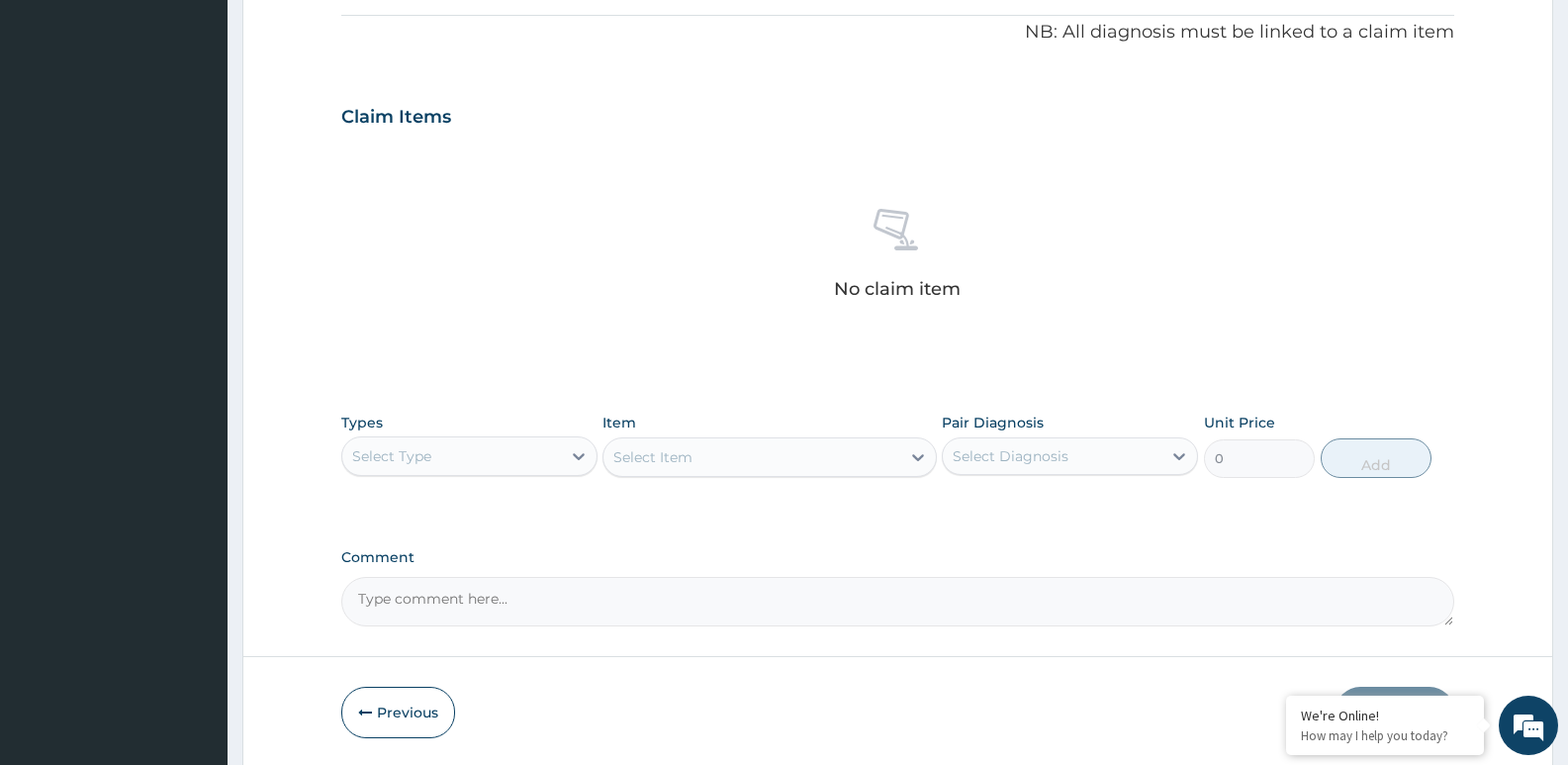
scroll to position [594, 0]
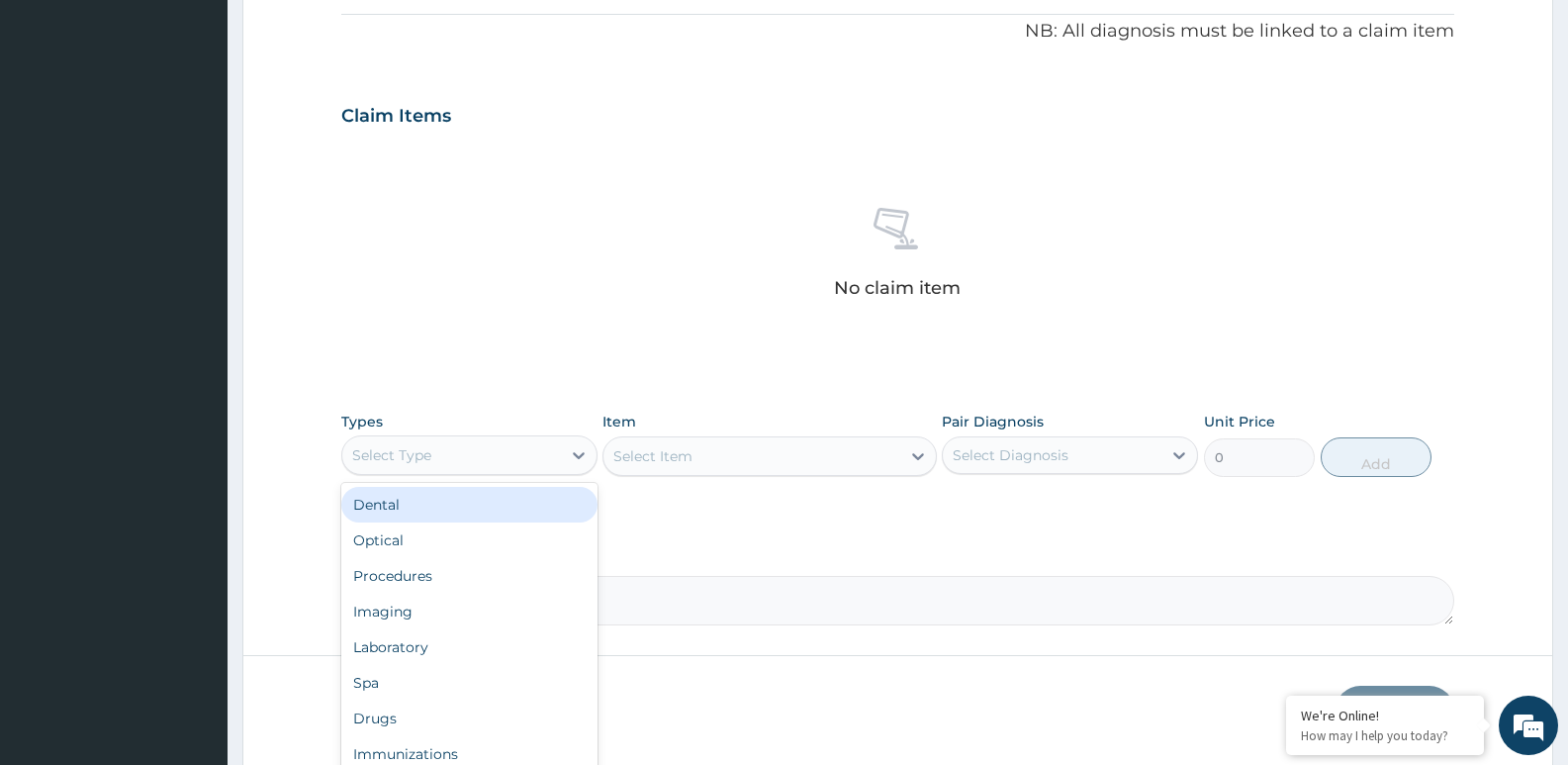
click at [553, 464] on div "Select Type" at bounding box center [451, 456] width 219 height 32
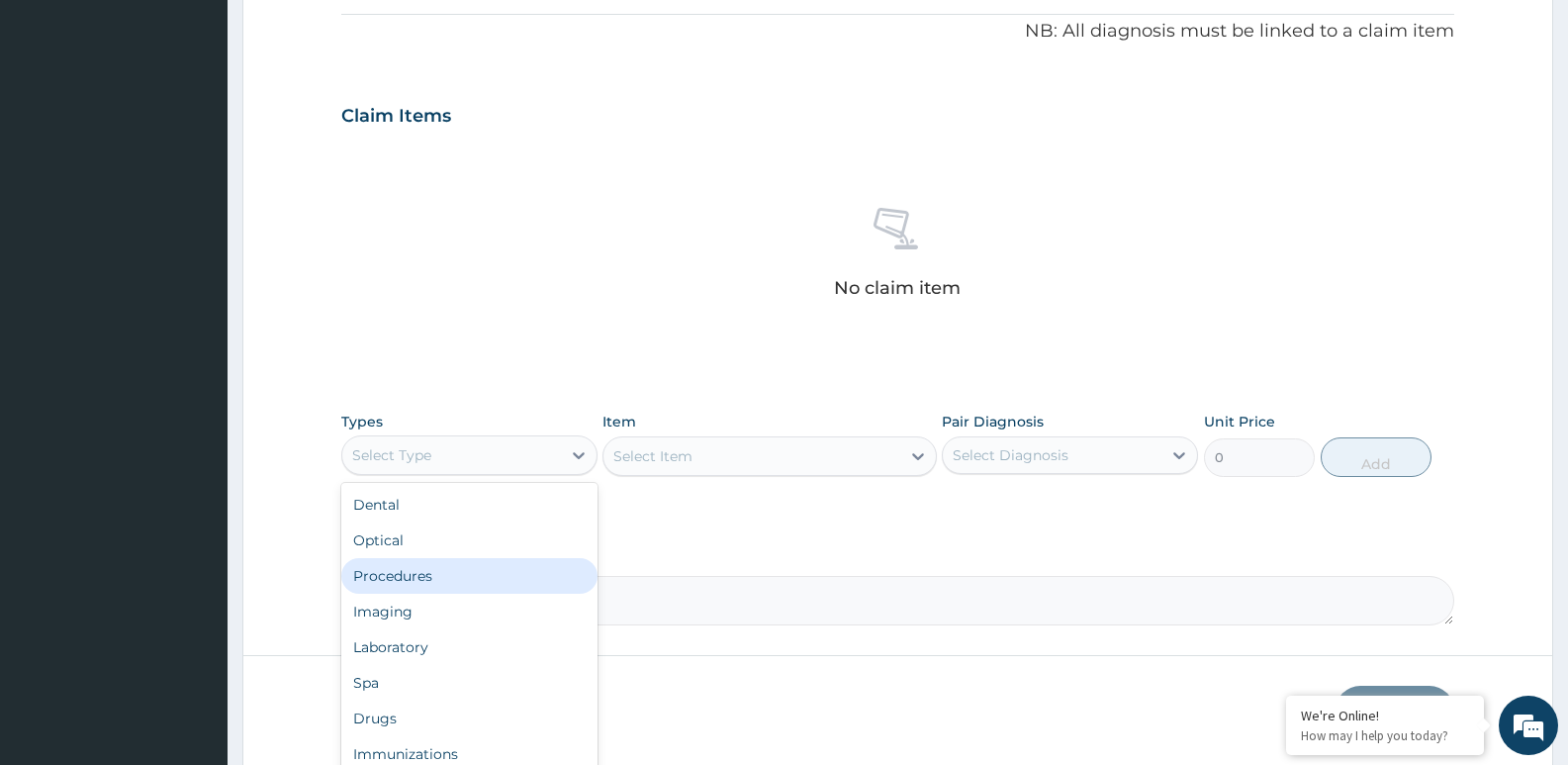
click at [491, 565] on div "Procedures" at bounding box center [469, 576] width 257 height 36
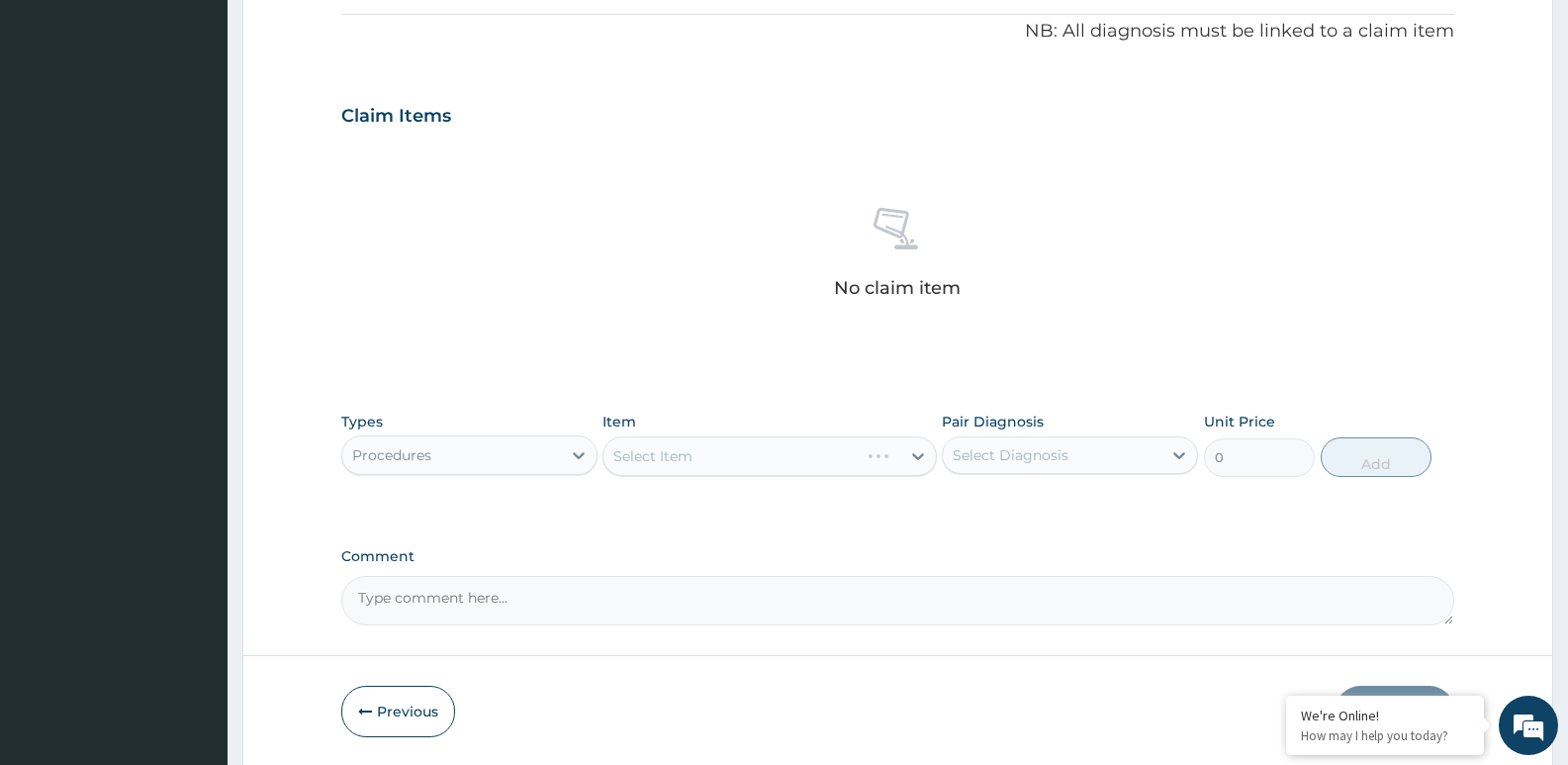
click at [703, 472] on div "Select Item" at bounding box center [769, 457] width 333 height 40
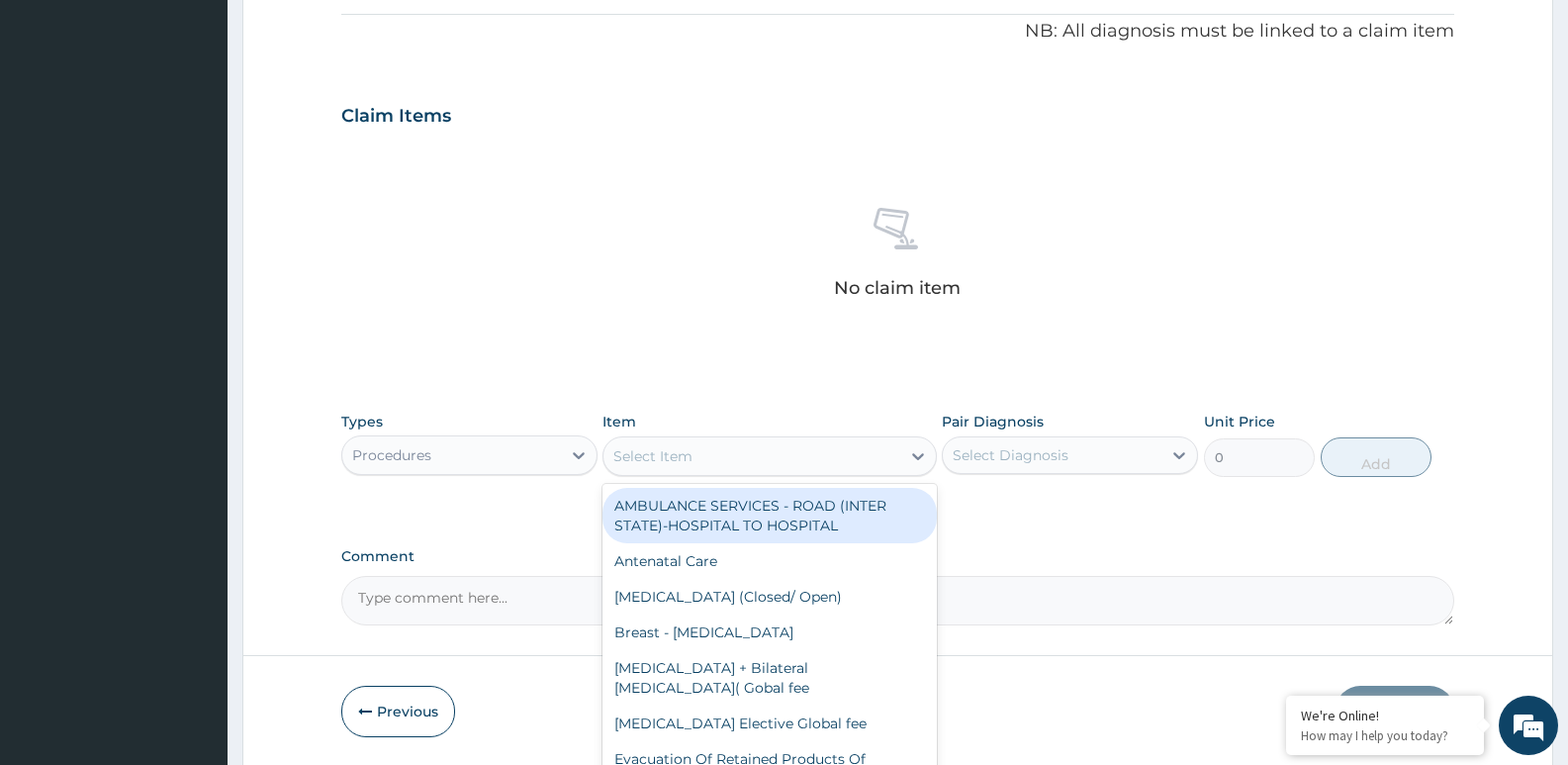
click at [699, 463] on div "Select Item" at bounding box center [752, 457] width 296 height 32
type input "GP"
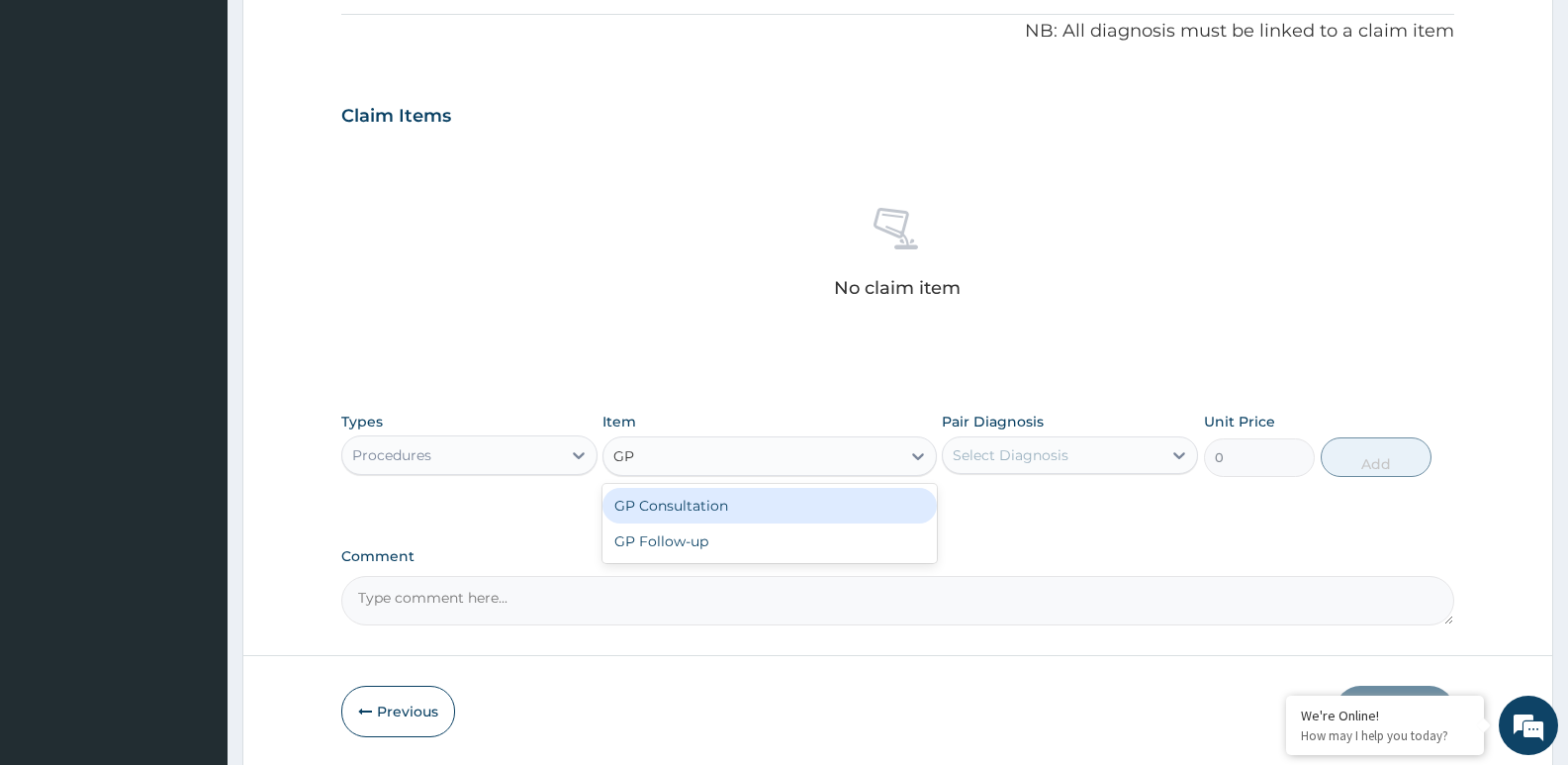
click at [697, 506] on div "GP Consultation" at bounding box center [769, 506] width 333 height 36
type input "1500"
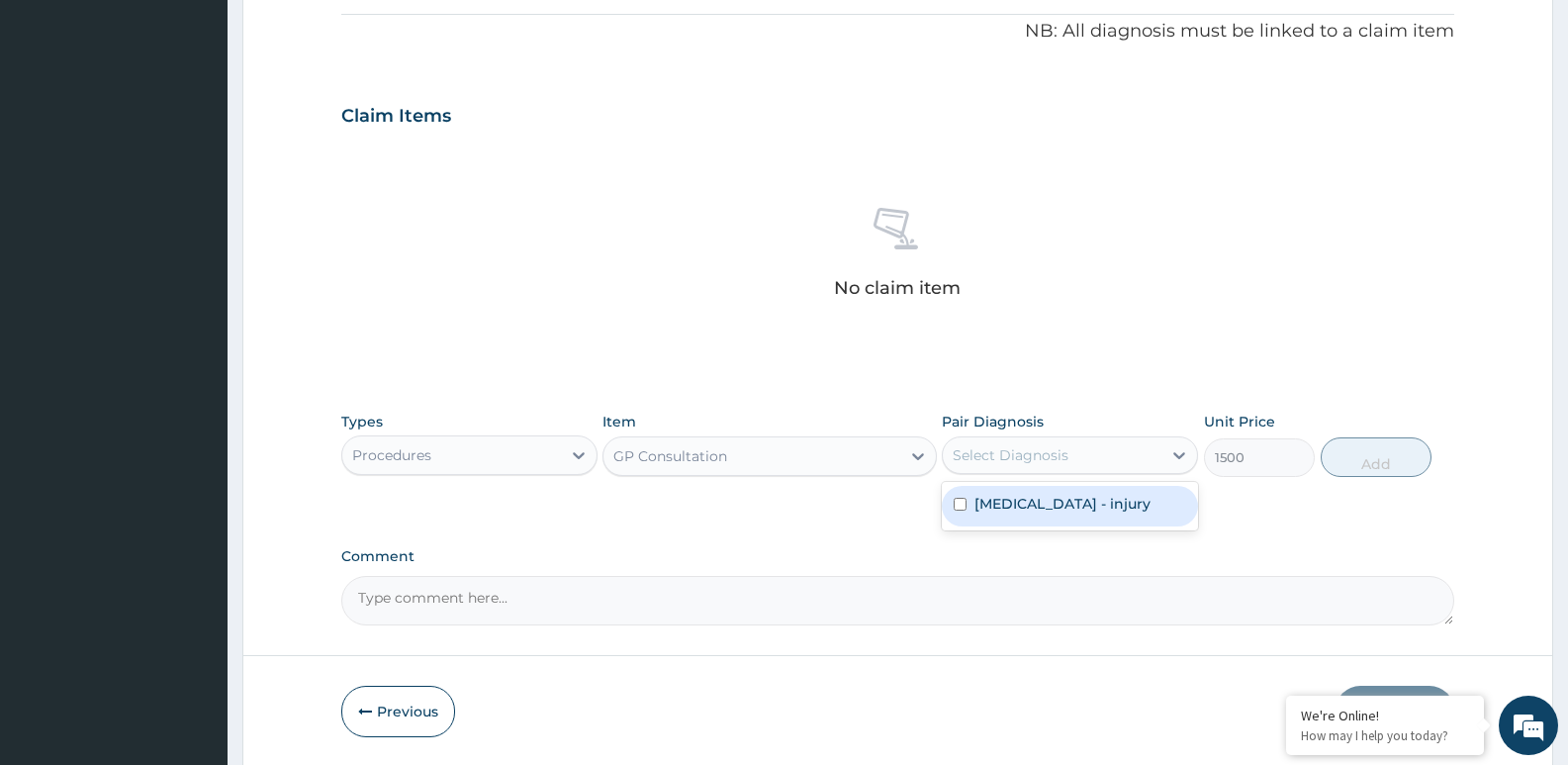
click at [984, 456] on div "Select Diagnosis" at bounding box center [1010, 456] width 115 height 20
click at [1002, 488] on div "Puncture wound - injury" at bounding box center [1070, 506] width 257 height 41
checkbox input "true"
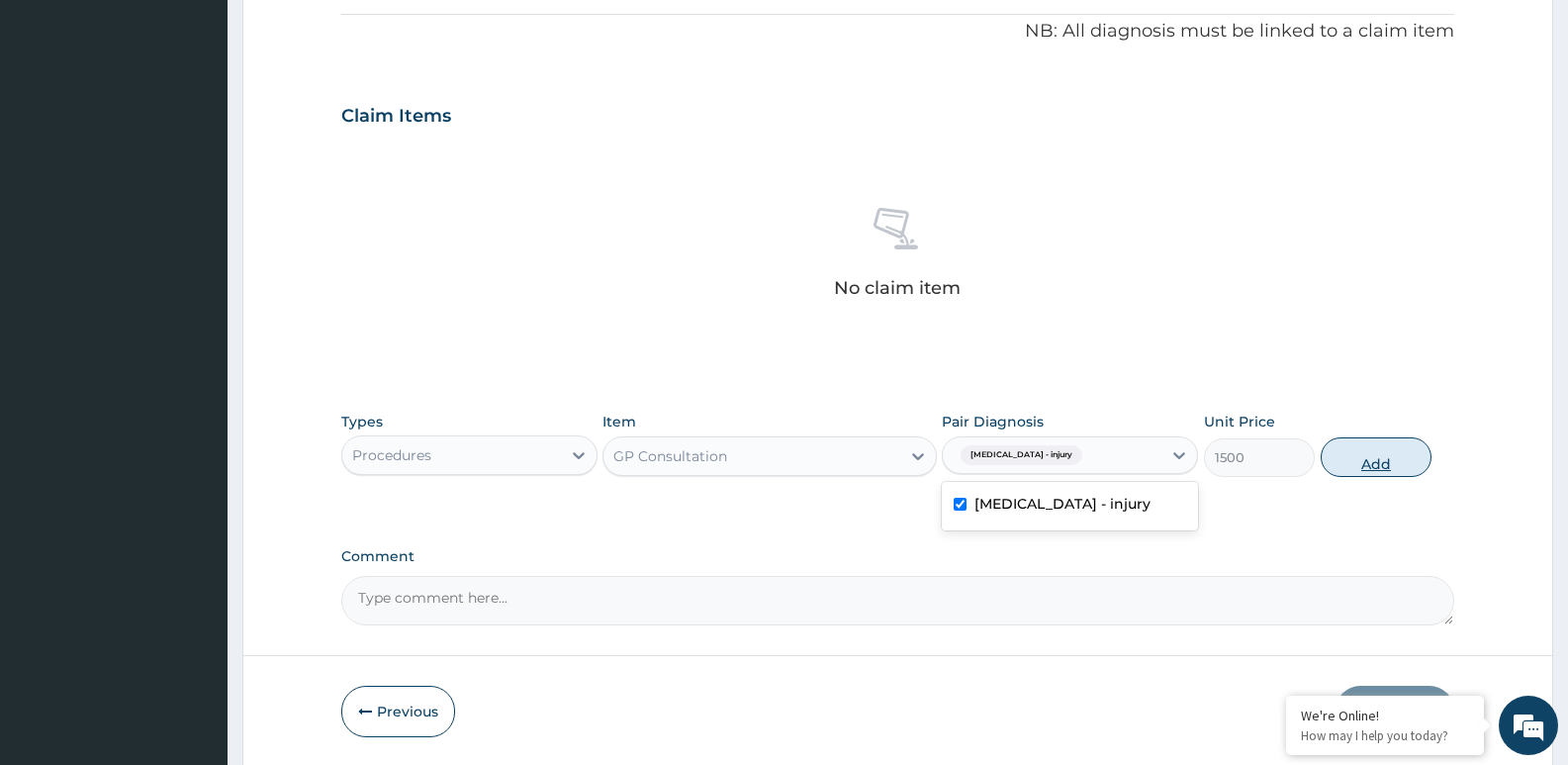
click at [1382, 464] on button "Add" at bounding box center [1376, 458] width 110 height 40
type input "0"
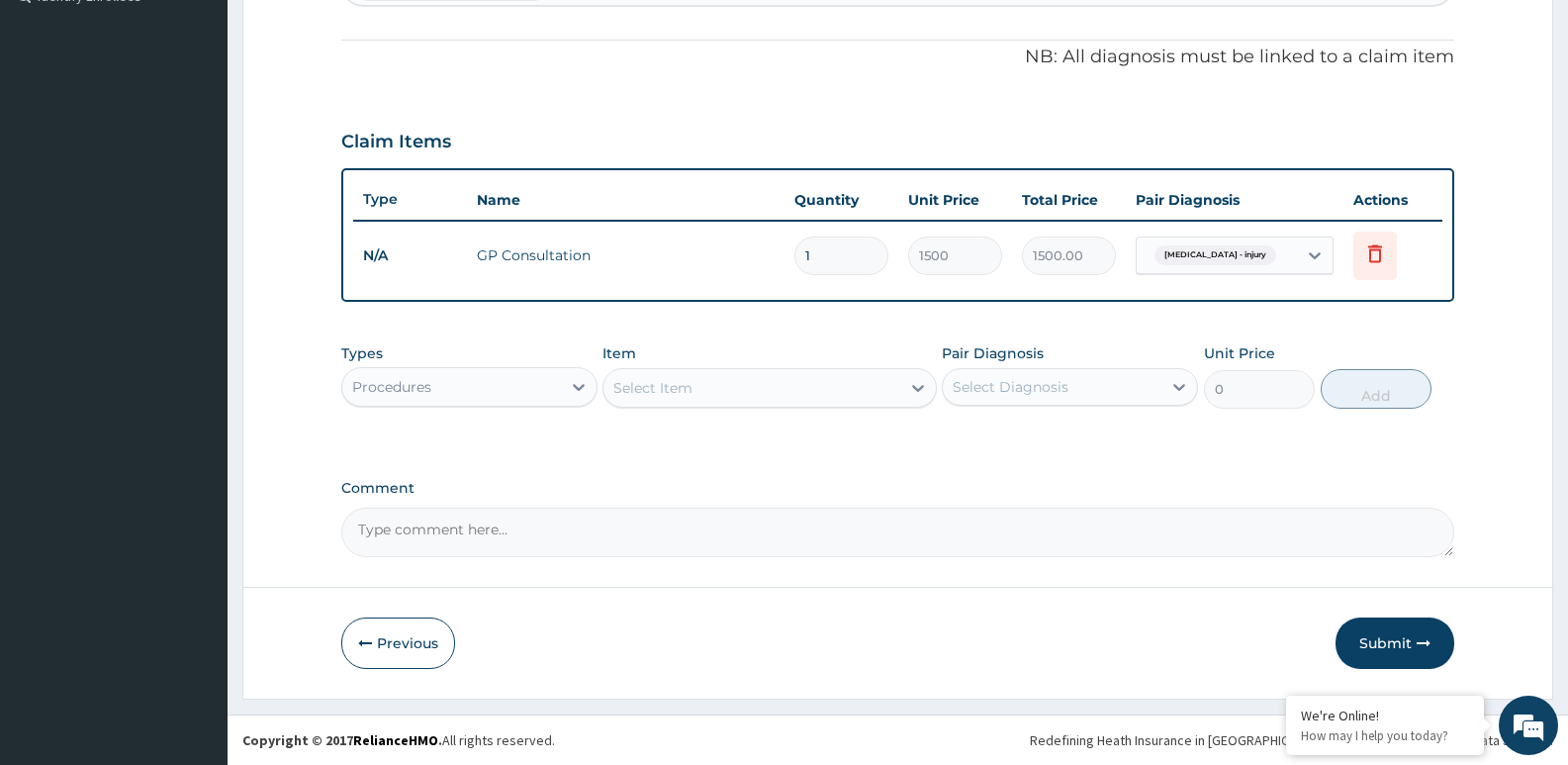
scroll to position [568, 0]
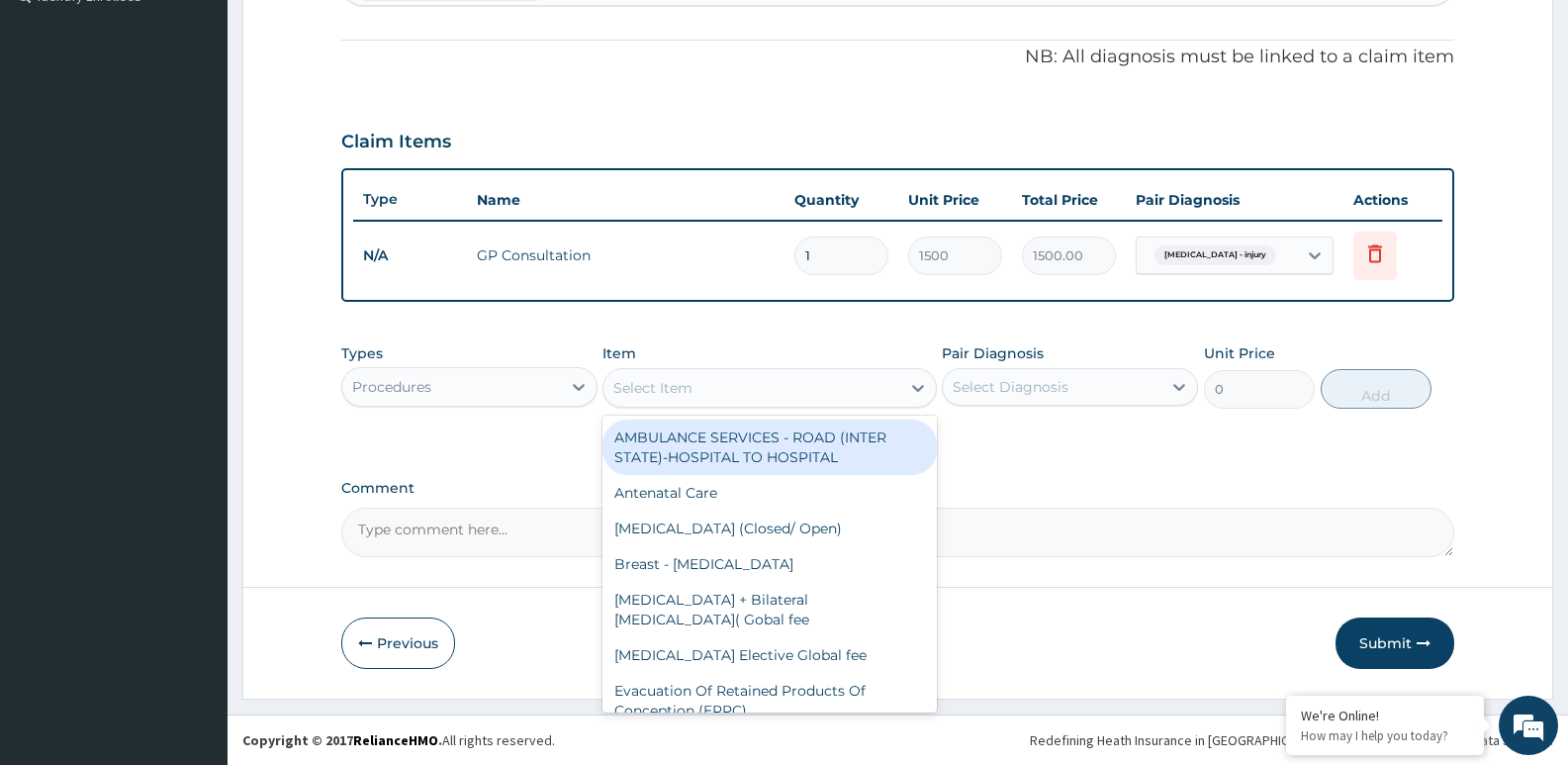
click at [664, 380] on div "Select Item" at bounding box center [653, 388] width 80 height 20
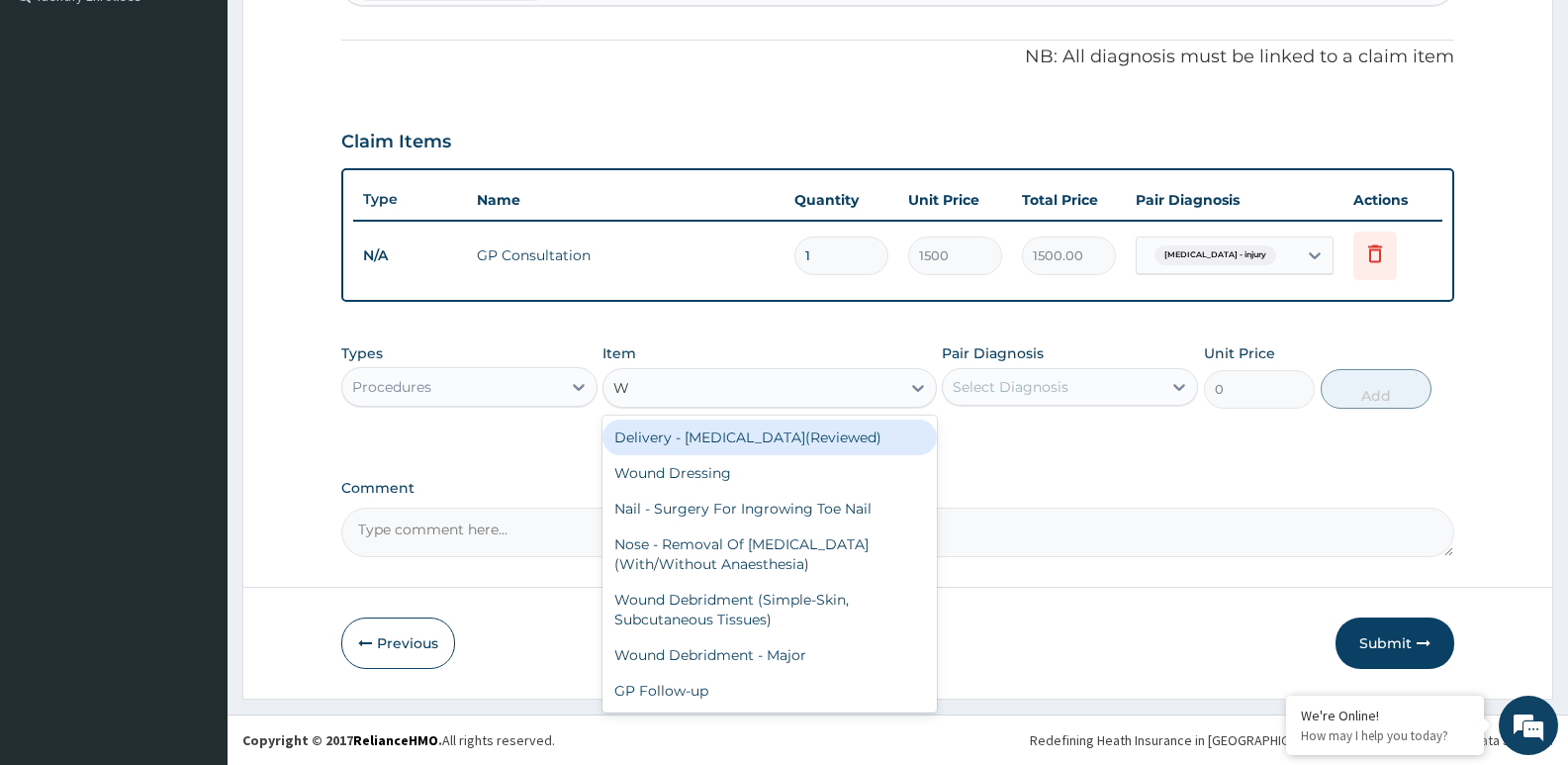
type input "WO"
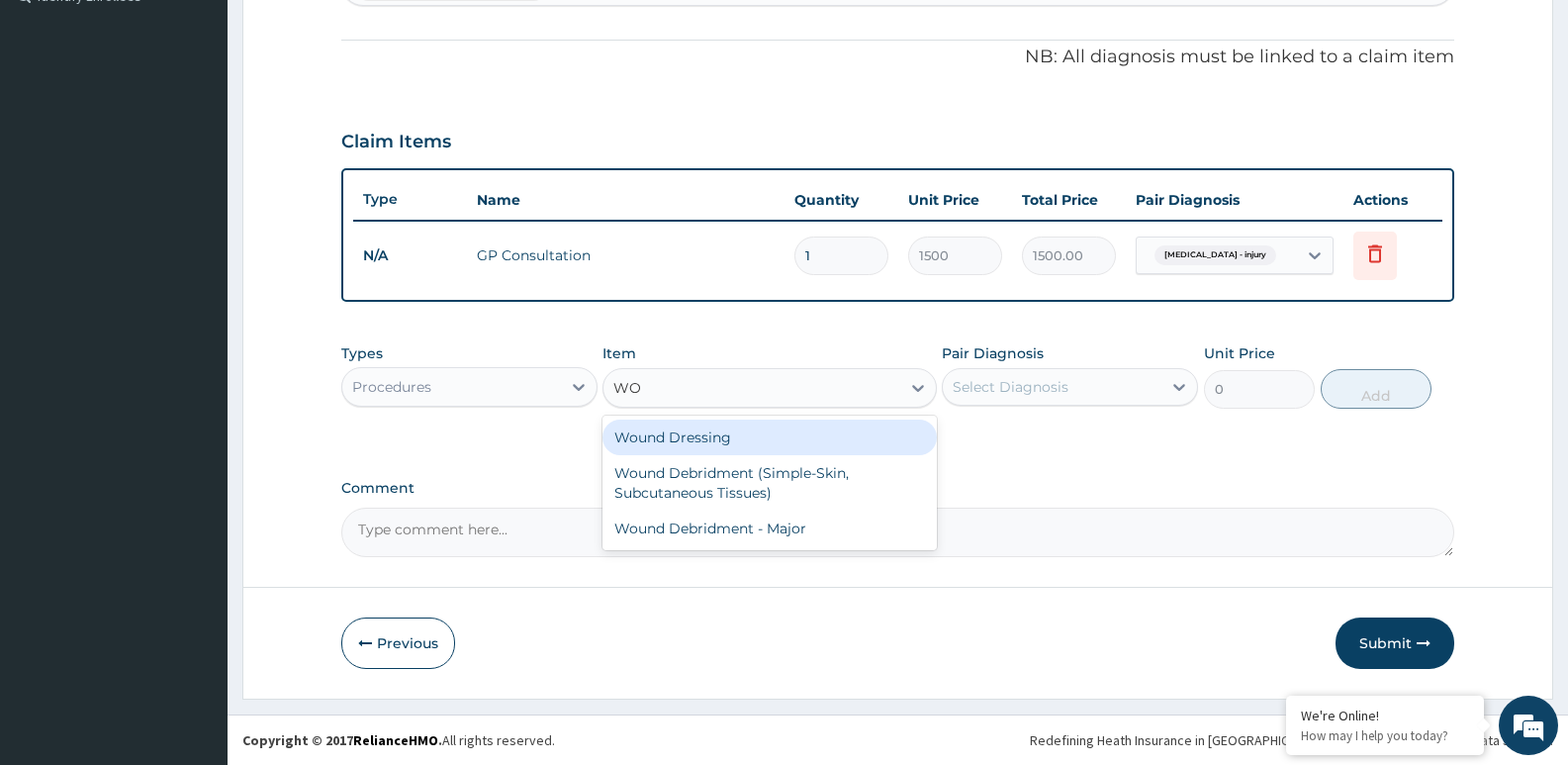
click at [663, 423] on div "Wound Dressing" at bounding box center [769, 438] width 333 height 36
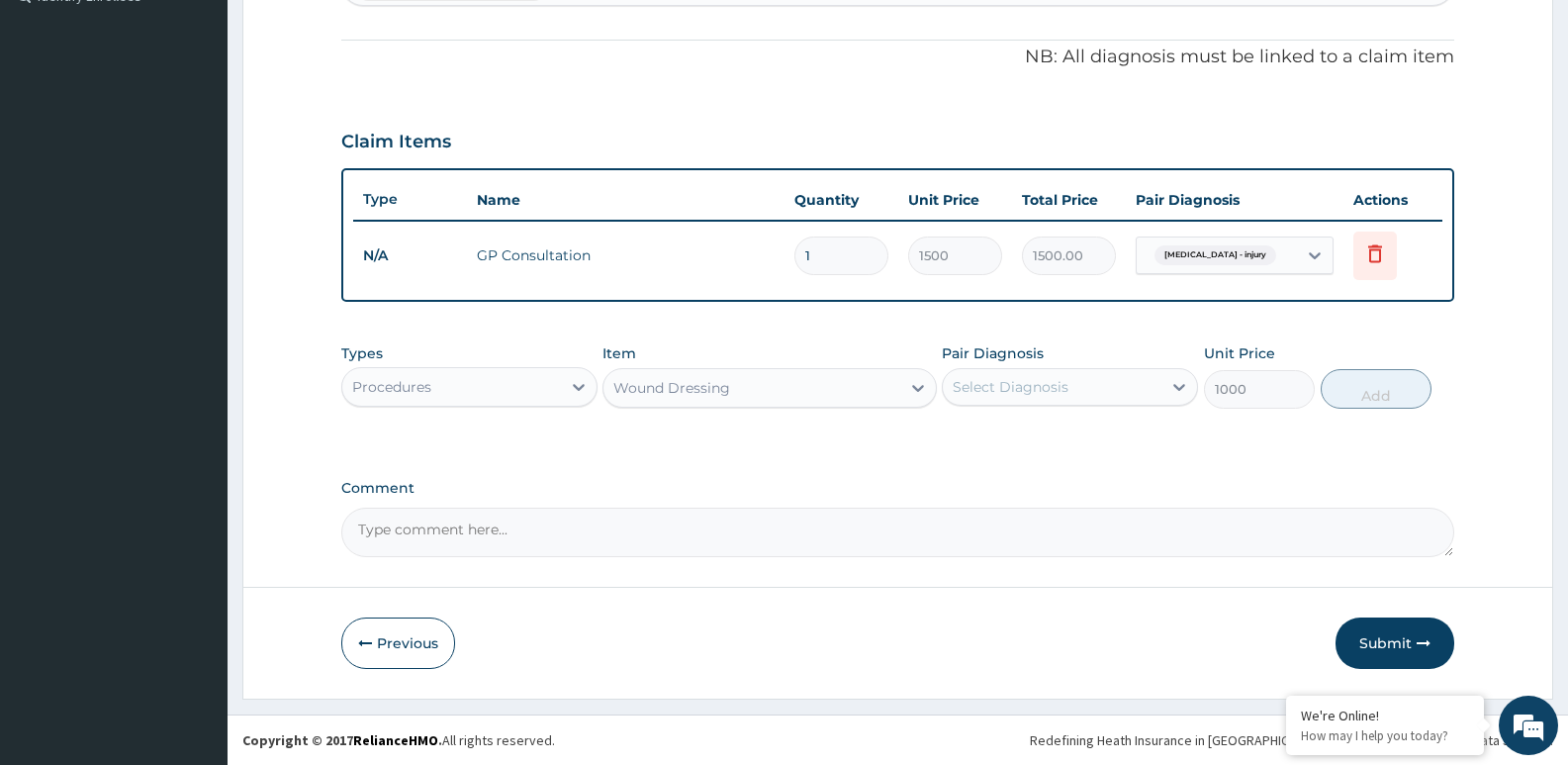
click at [692, 388] on div "Wound Dressing" at bounding box center [671, 388] width 116 height 20
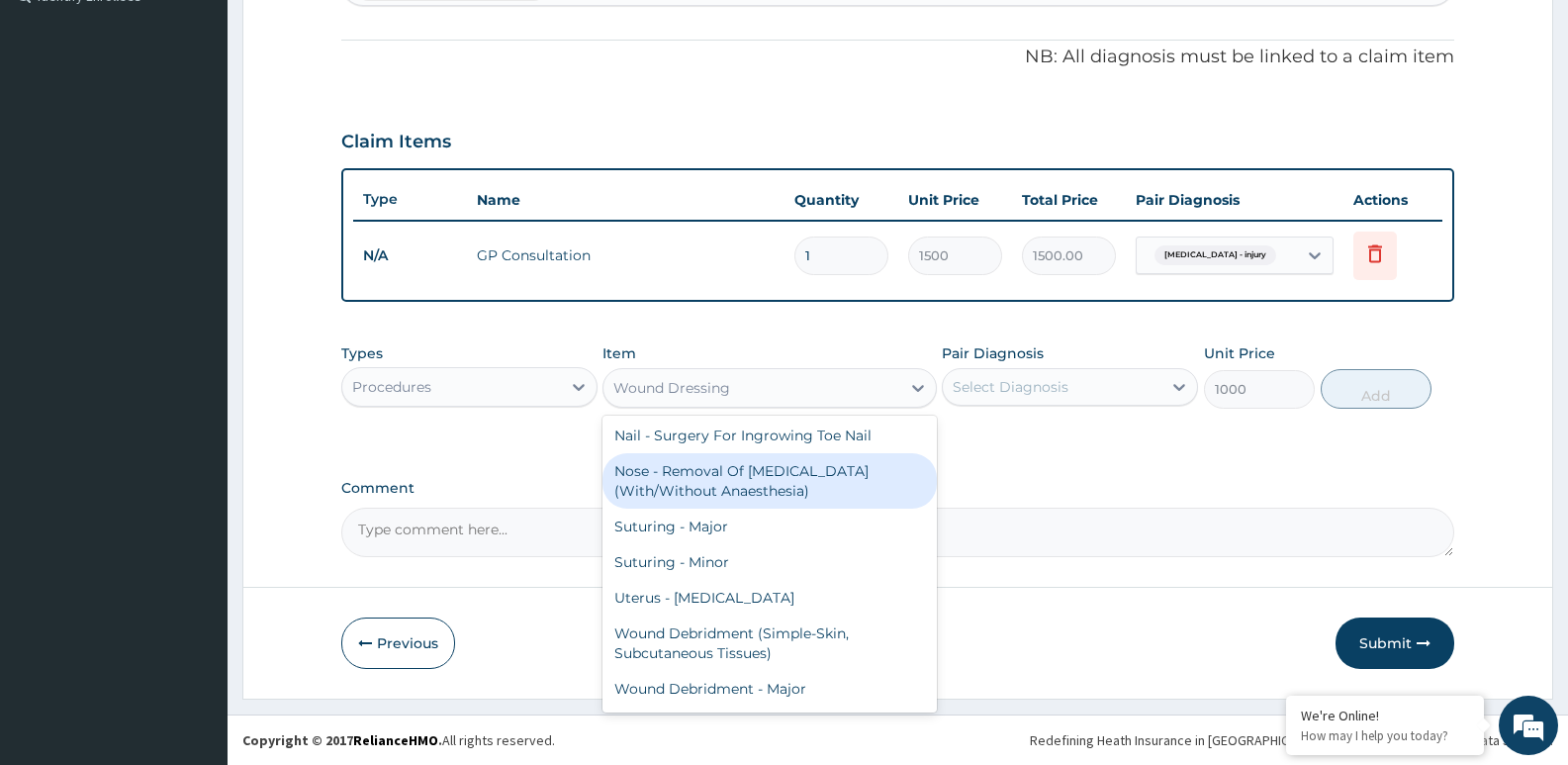
scroll to position [650, 0]
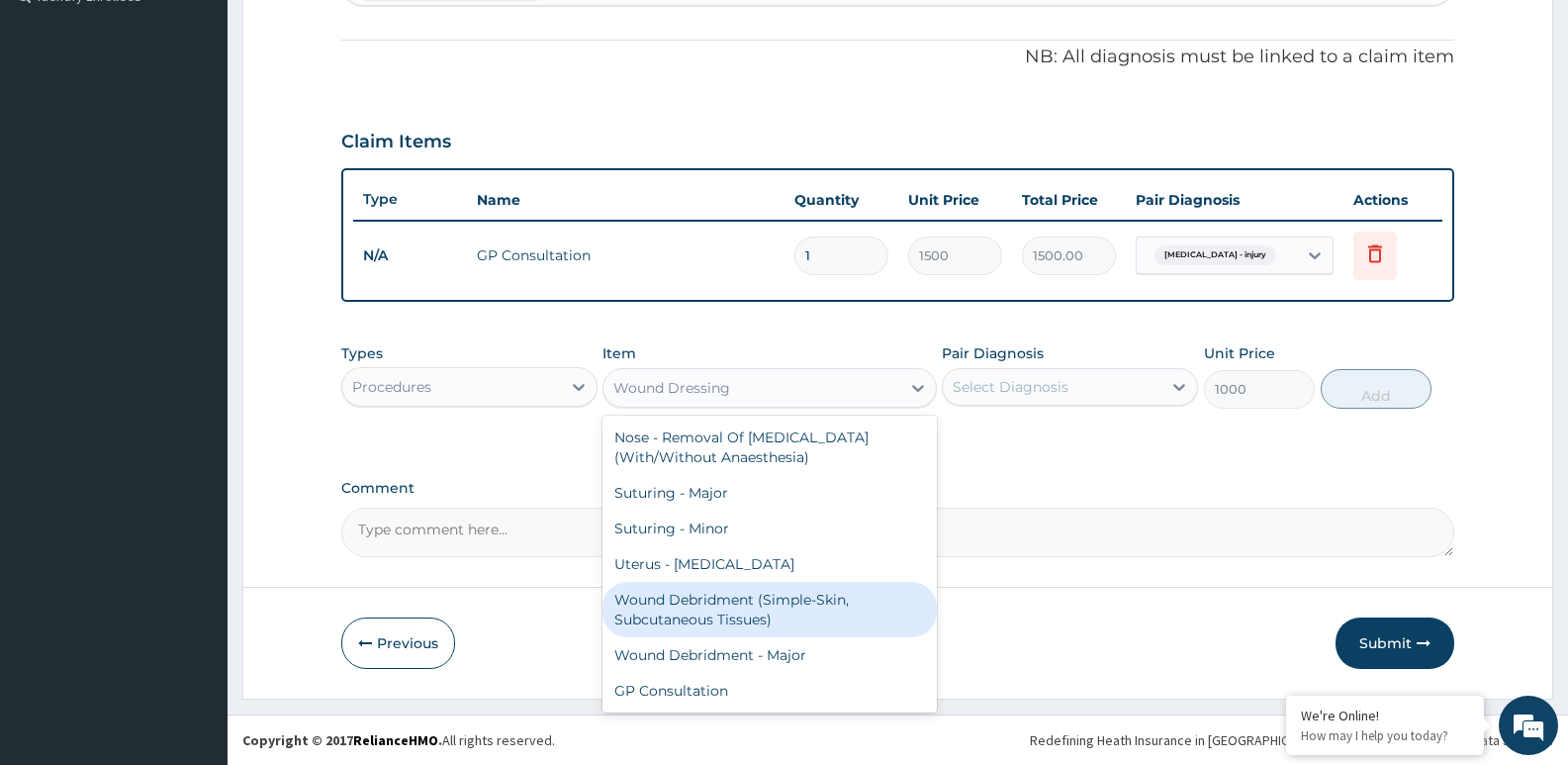
click at [793, 600] on div "Wound Debridment (Simple-Skin, Subcutaneous Tissues)" at bounding box center [769, 610] width 333 height 56
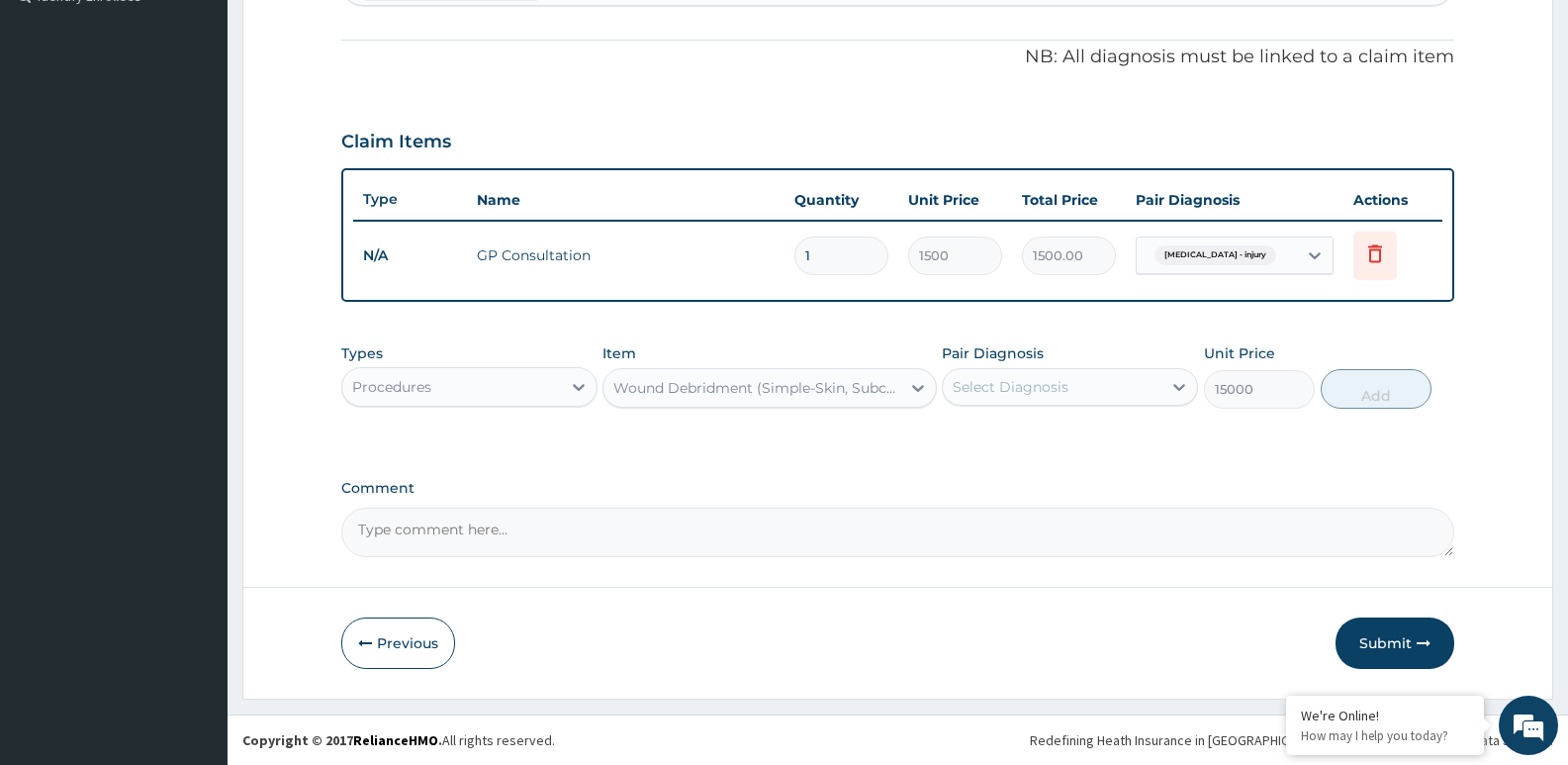
click at [861, 384] on div "Wound Debridment (Simple-Skin, Subcutaneous Tissues)" at bounding box center [758, 388] width 288 height 20
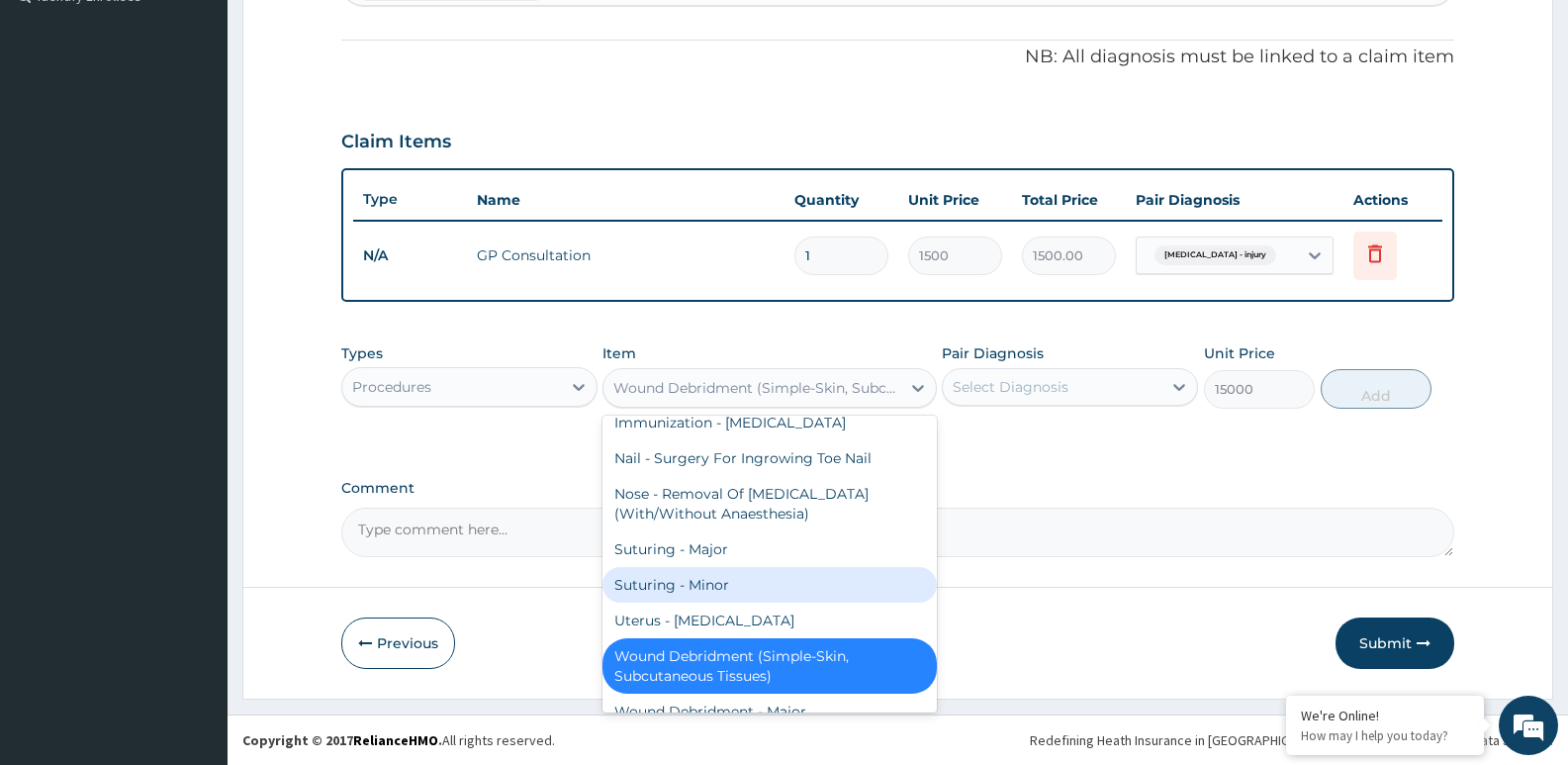
scroll to position [692, 0]
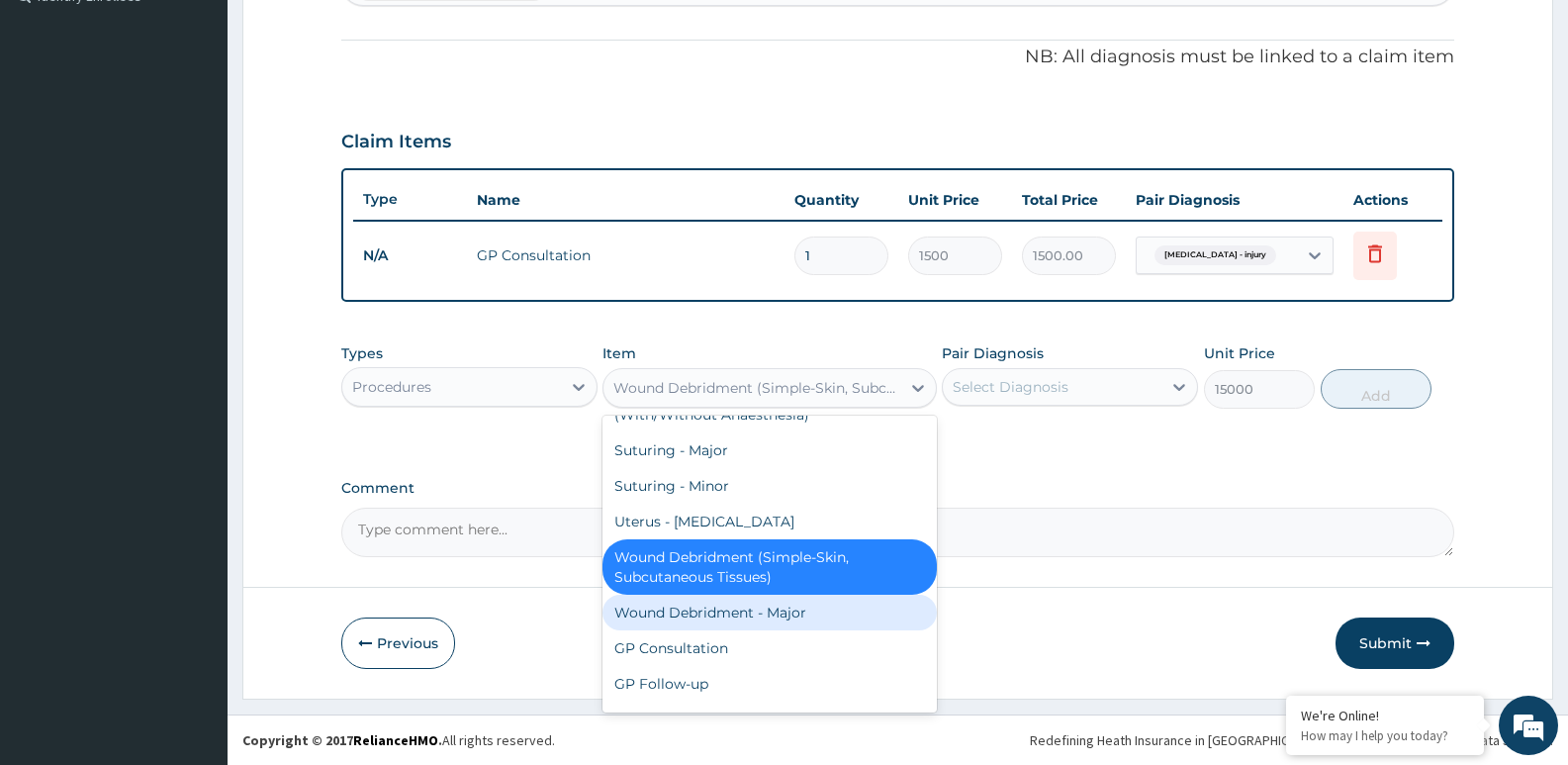
click at [824, 606] on div "Wound Debridment - Major" at bounding box center [769, 613] width 333 height 36
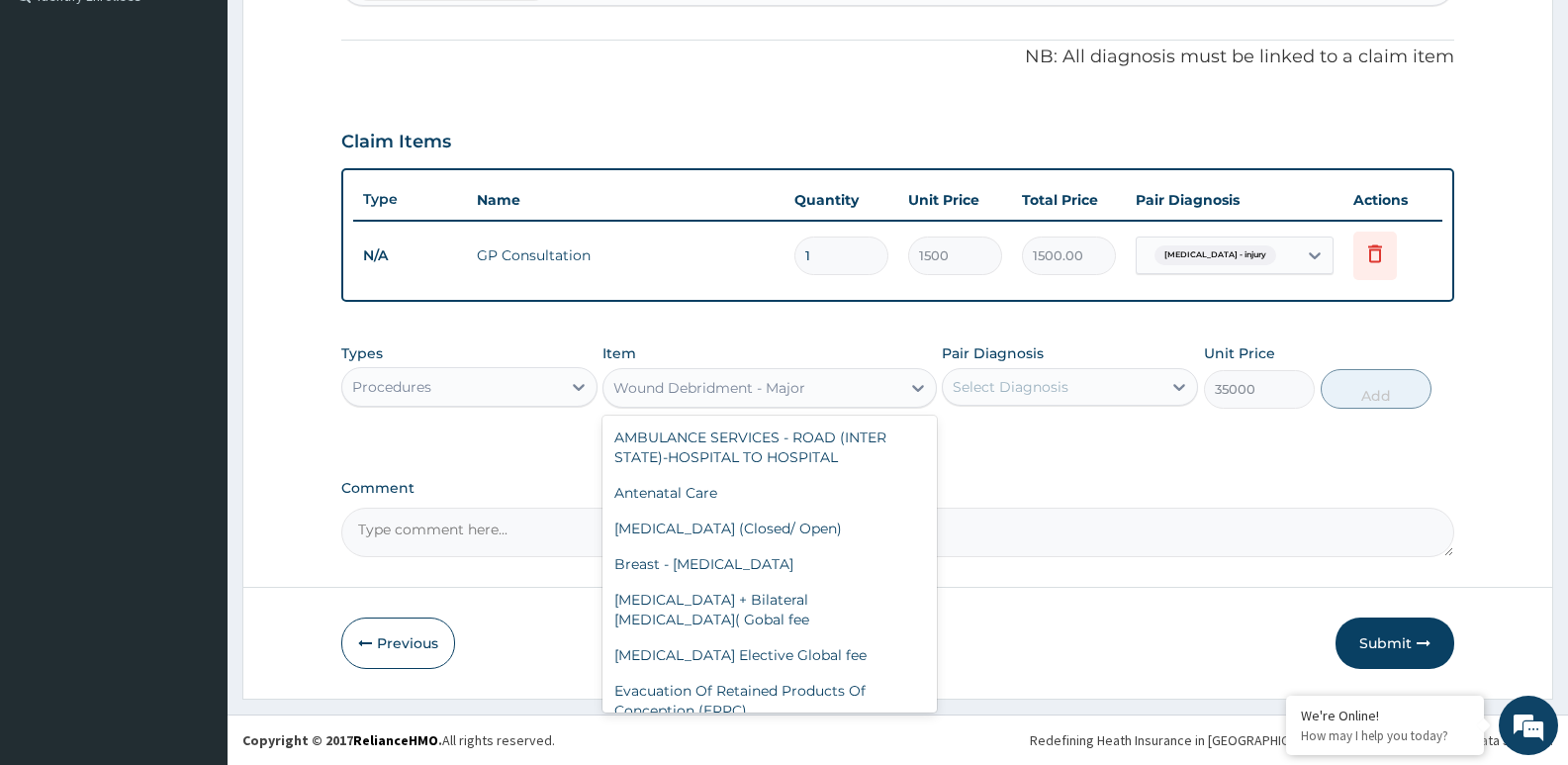
click at [798, 381] on div "Wound Debridment - Major" at bounding box center [709, 388] width 192 height 20
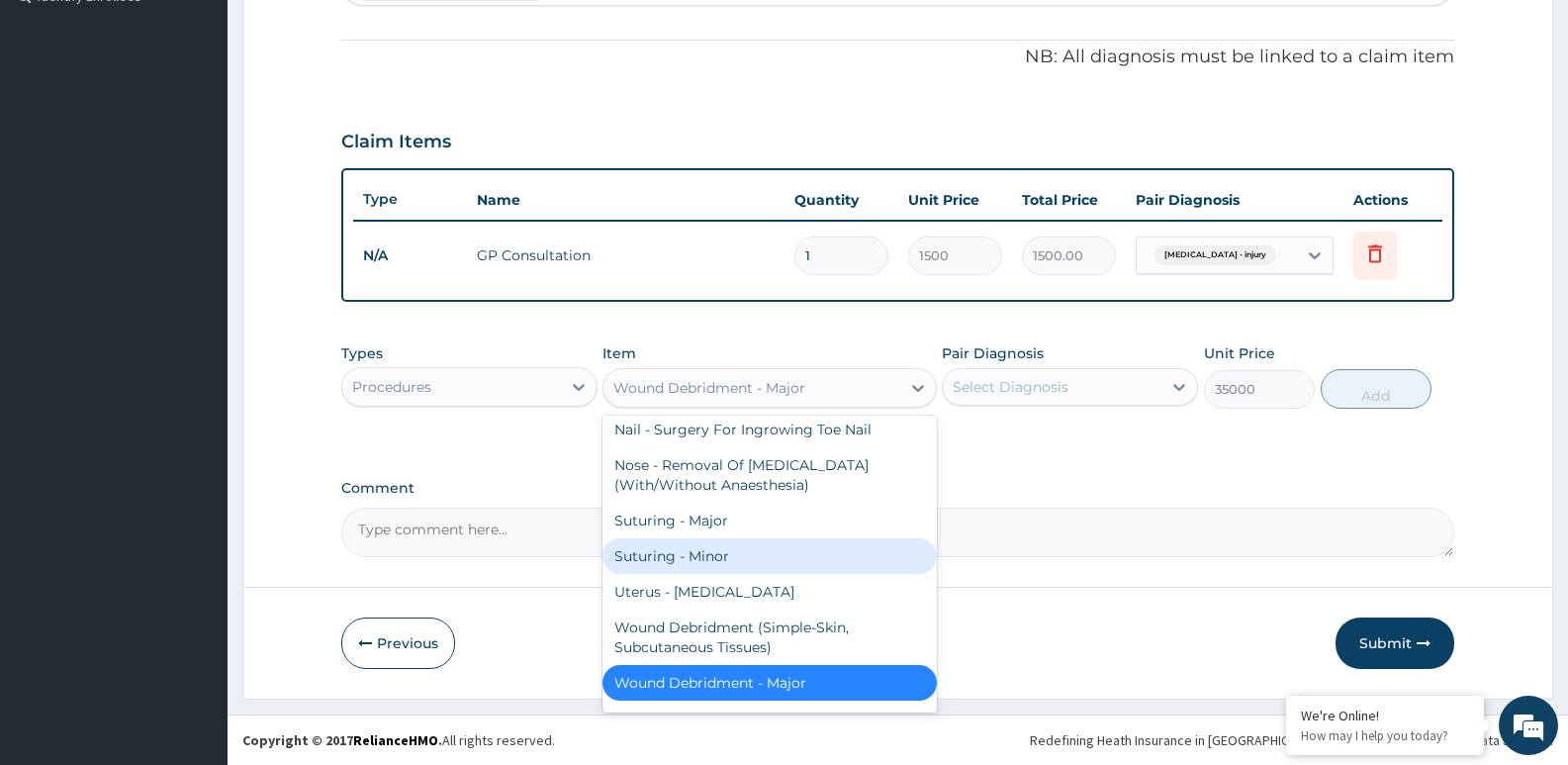
click at [775, 552] on div "Suturing - Minor" at bounding box center [769, 556] width 333 height 36
type input "5000"
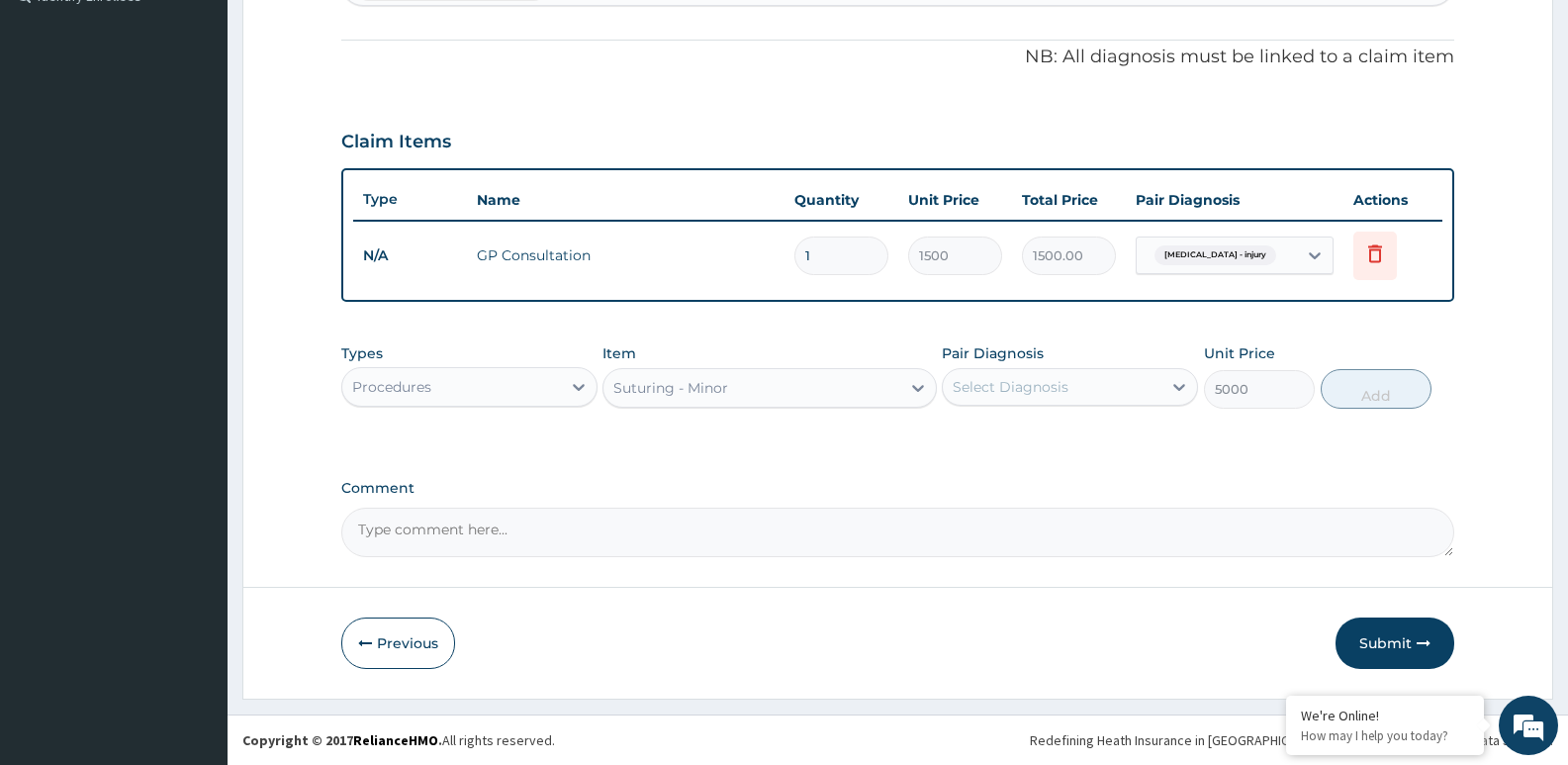
click at [964, 377] on div "Select Diagnosis" at bounding box center [1010, 387] width 115 height 20
click at [976, 435] on label "Puncture wound - injury" at bounding box center [1062, 436] width 176 height 20
checkbox input "true"
click at [1372, 395] on button "Add" at bounding box center [1376, 389] width 110 height 40
type input "0"
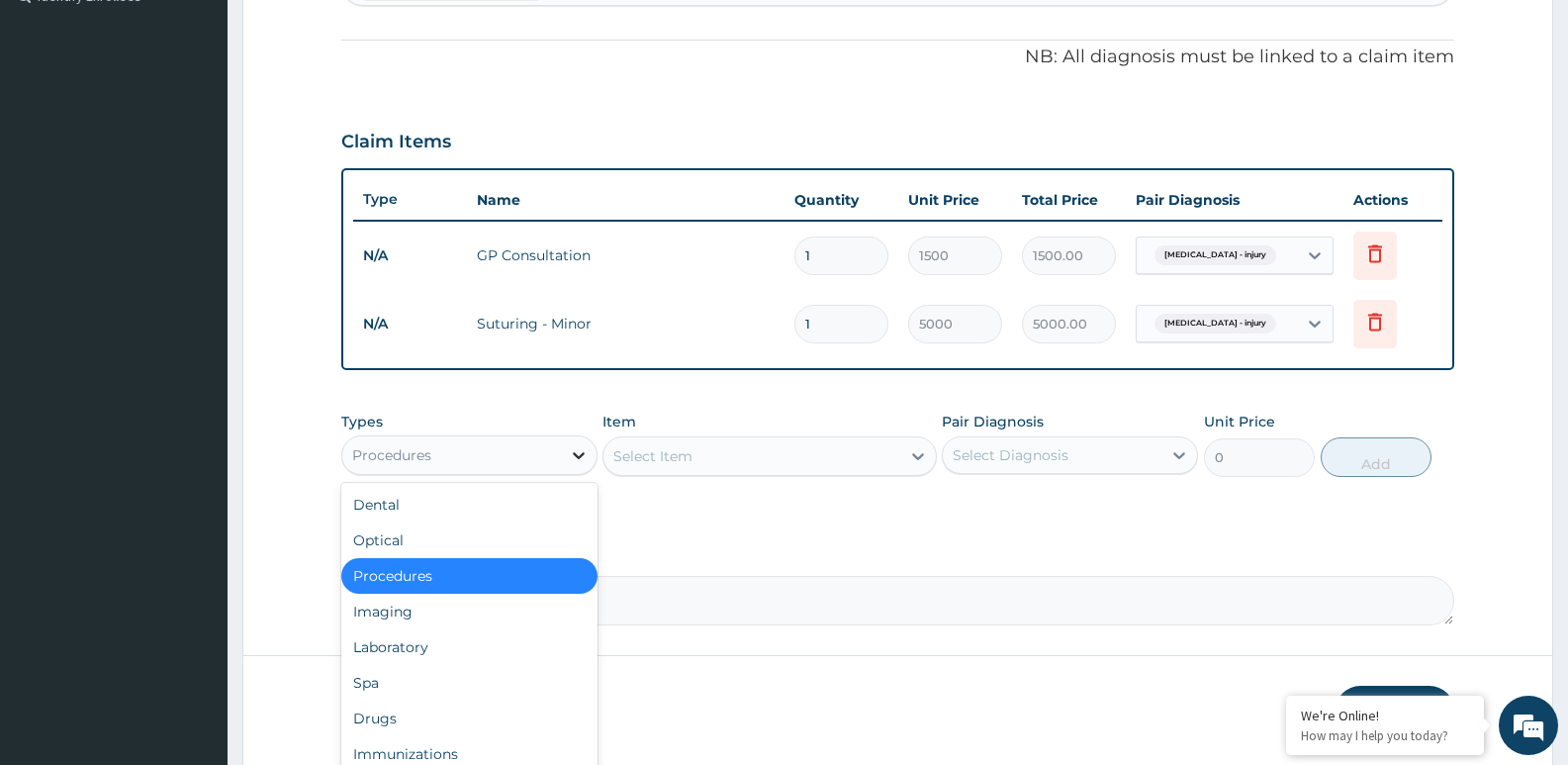
click at [571, 455] on icon at bounding box center [579, 456] width 20 height 20
click at [498, 683] on div "Spa" at bounding box center [469, 683] width 257 height 36
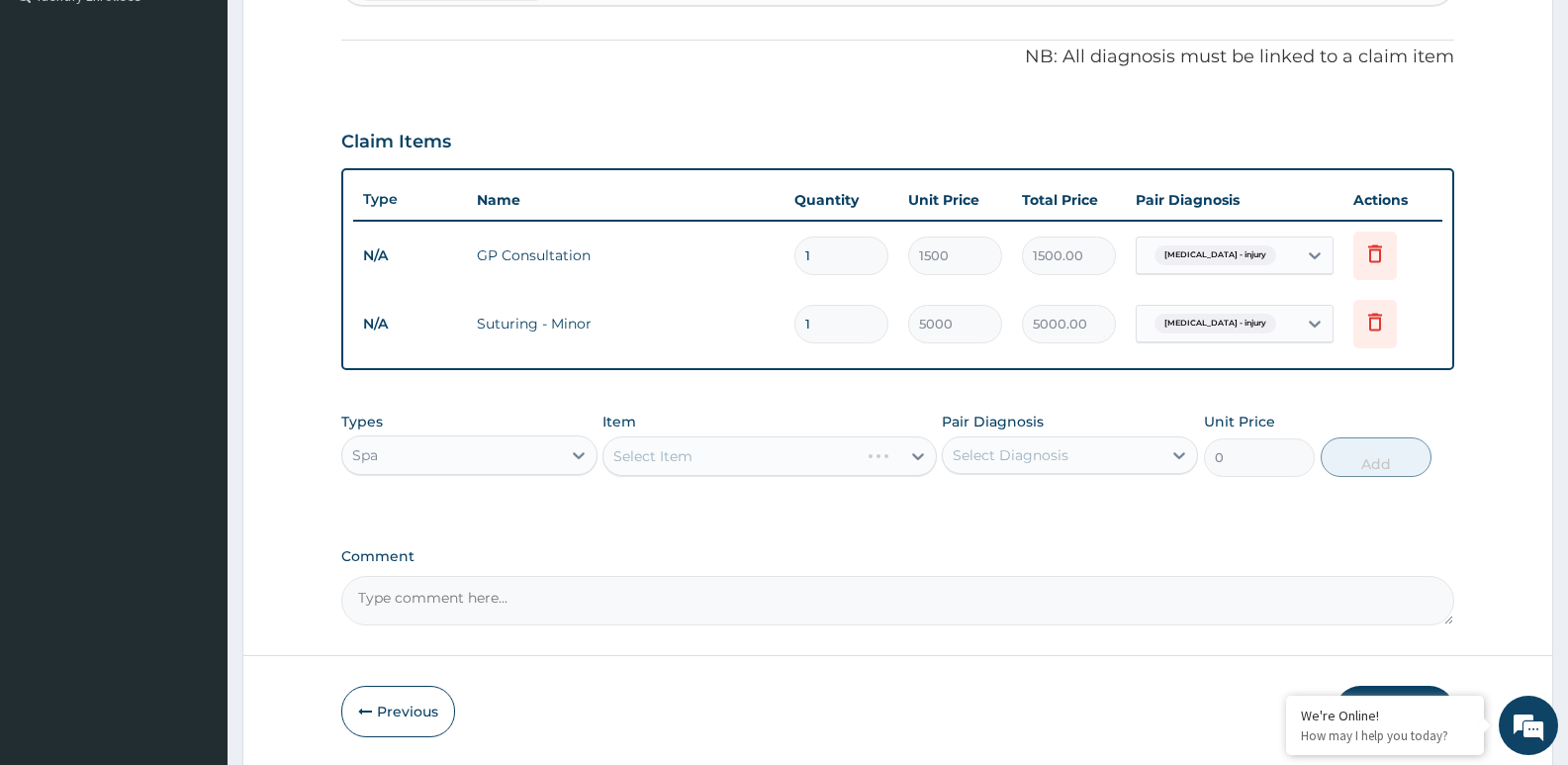
click at [464, 468] on div "Spa" at bounding box center [451, 456] width 219 height 32
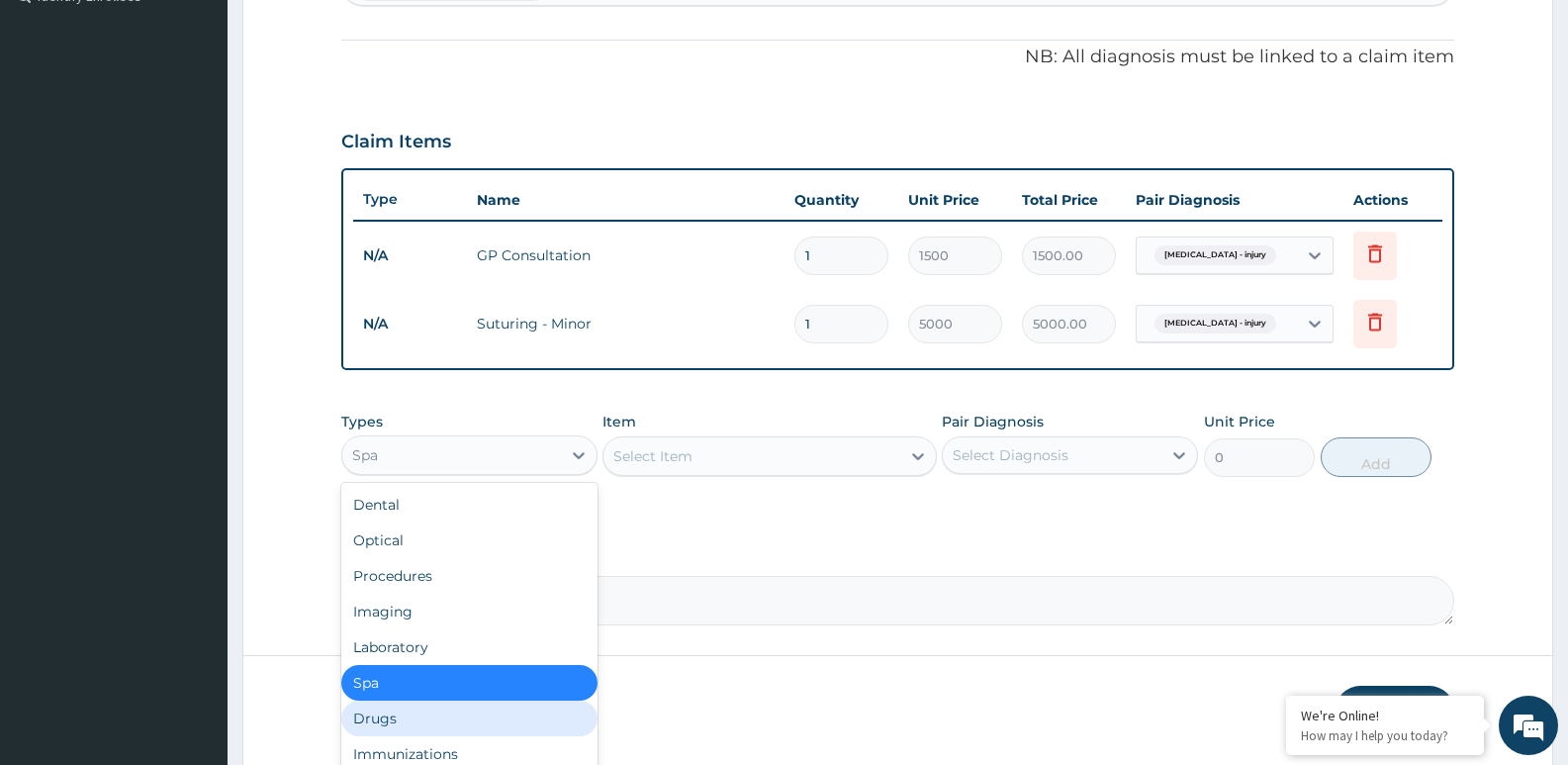
click at [436, 721] on div "Drugs" at bounding box center [469, 719] width 257 height 36
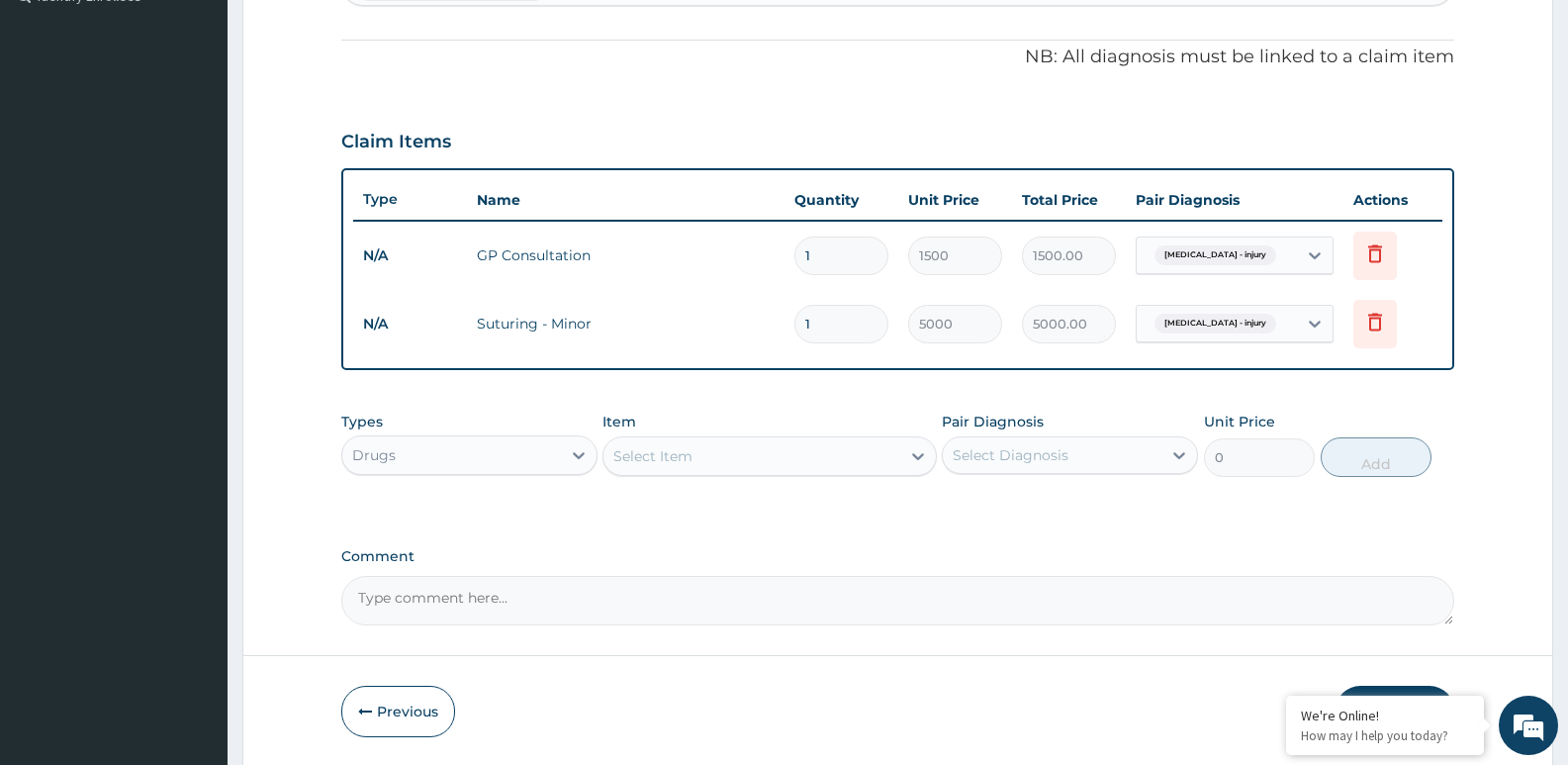
click at [664, 462] on div "Select Item" at bounding box center [653, 457] width 80 height 20
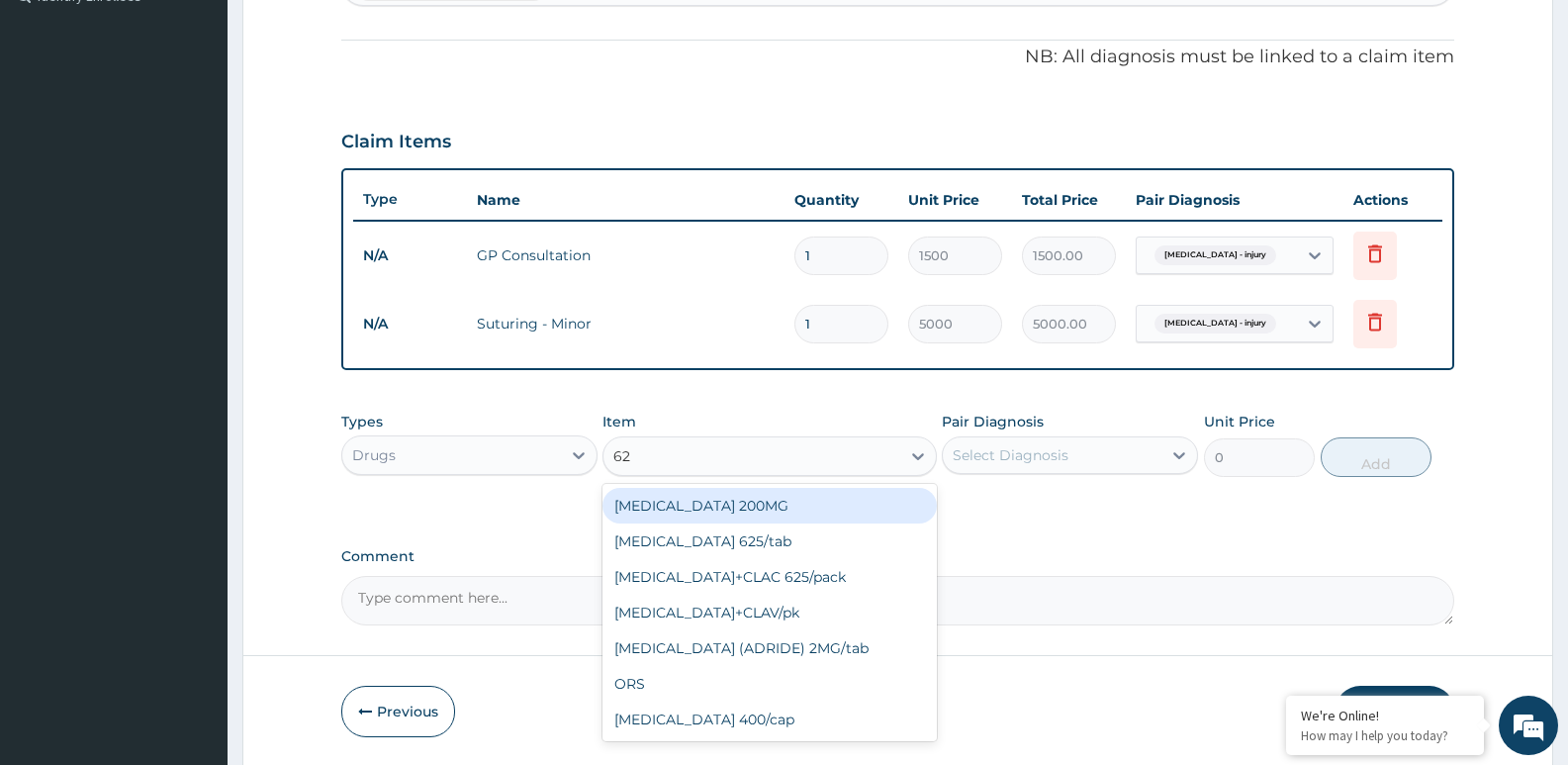
type input "625"
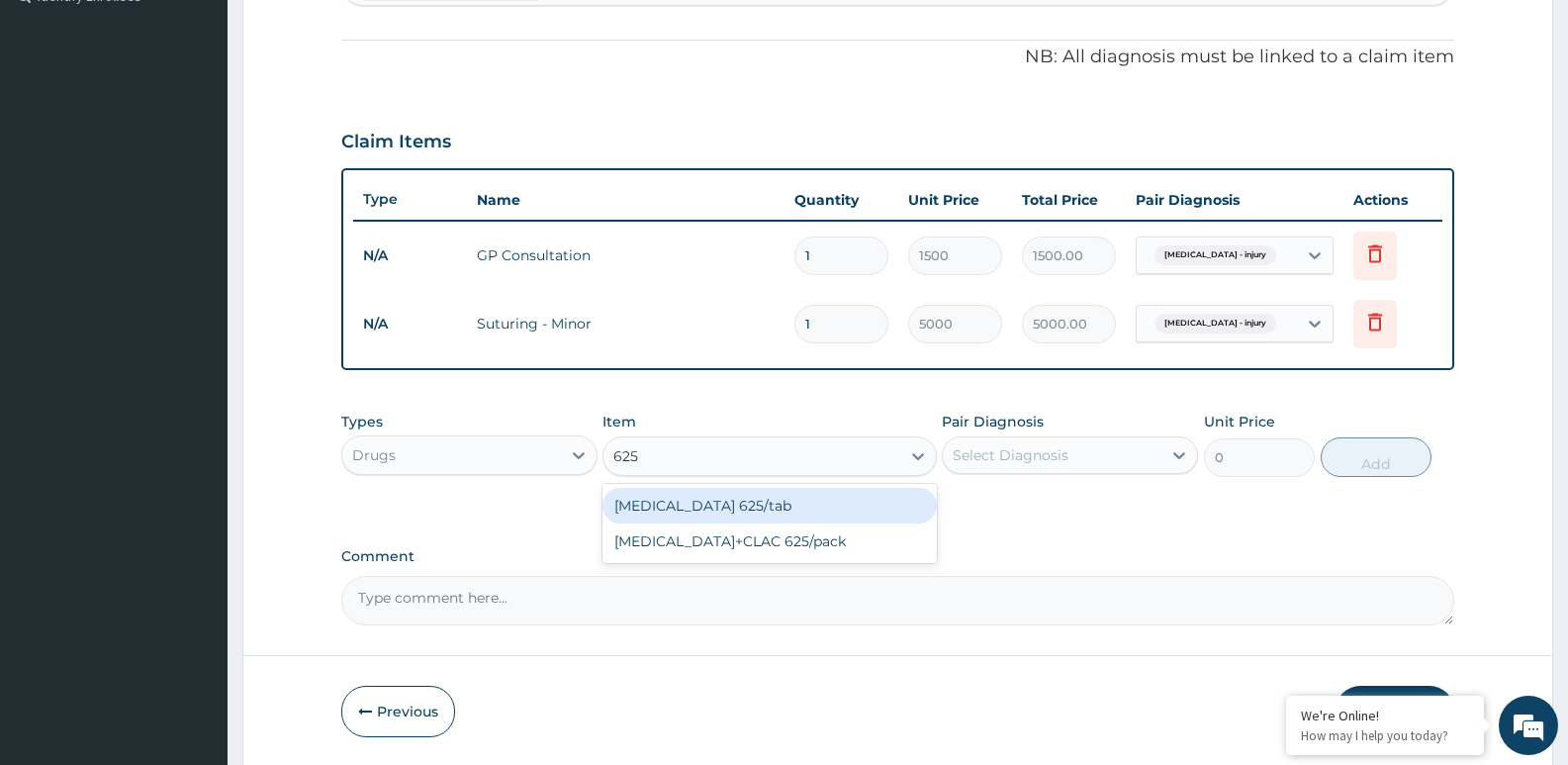
click at [670, 502] on div "AUGMENTIN 625/tab" at bounding box center [769, 506] width 333 height 36
type input "250"
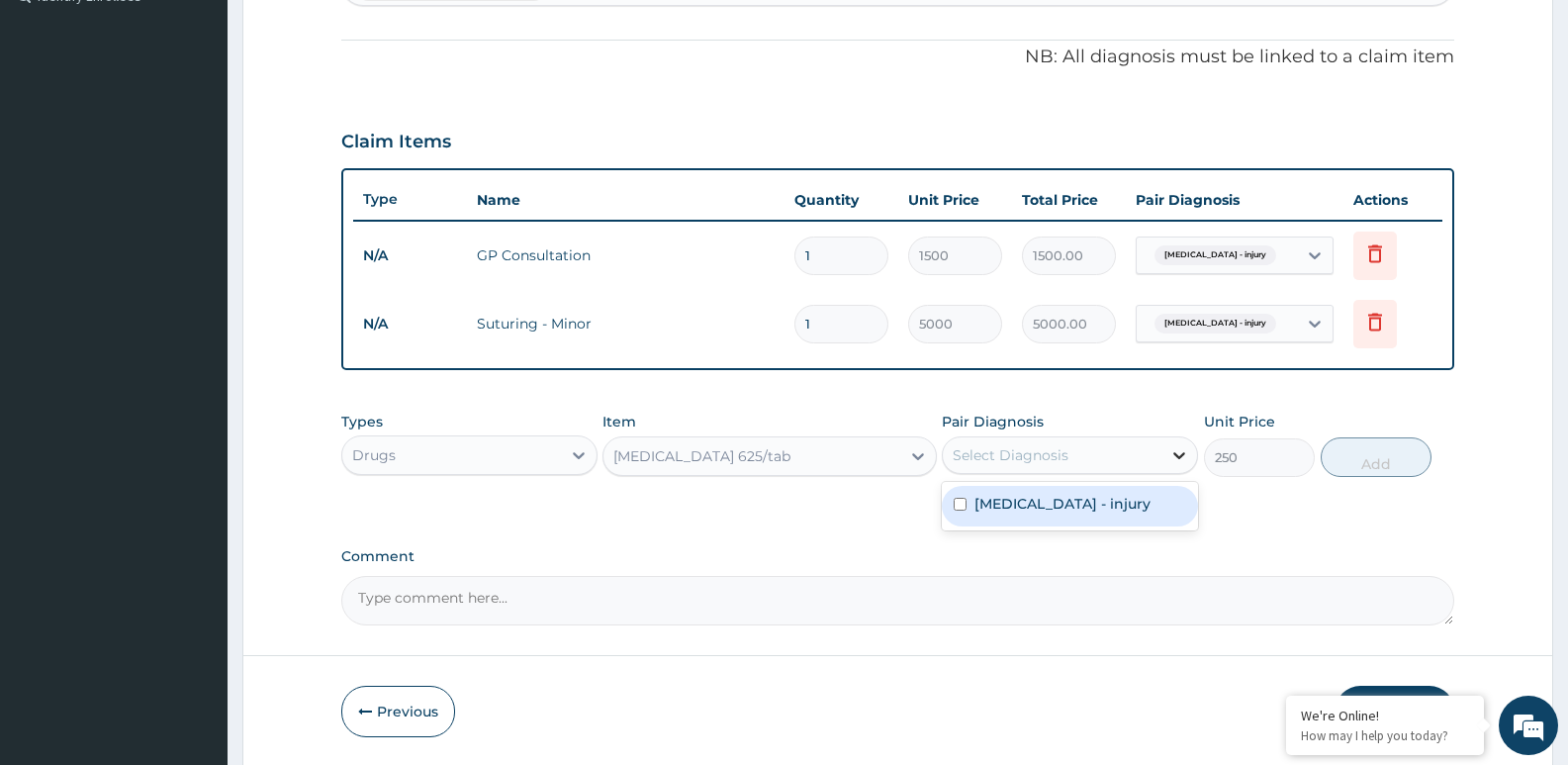
click at [1181, 447] on icon at bounding box center [1179, 456] width 20 height 20
click at [1120, 501] on label "Puncture wound - injury" at bounding box center [1062, 504] width 176 height 20
checkbox input "true"
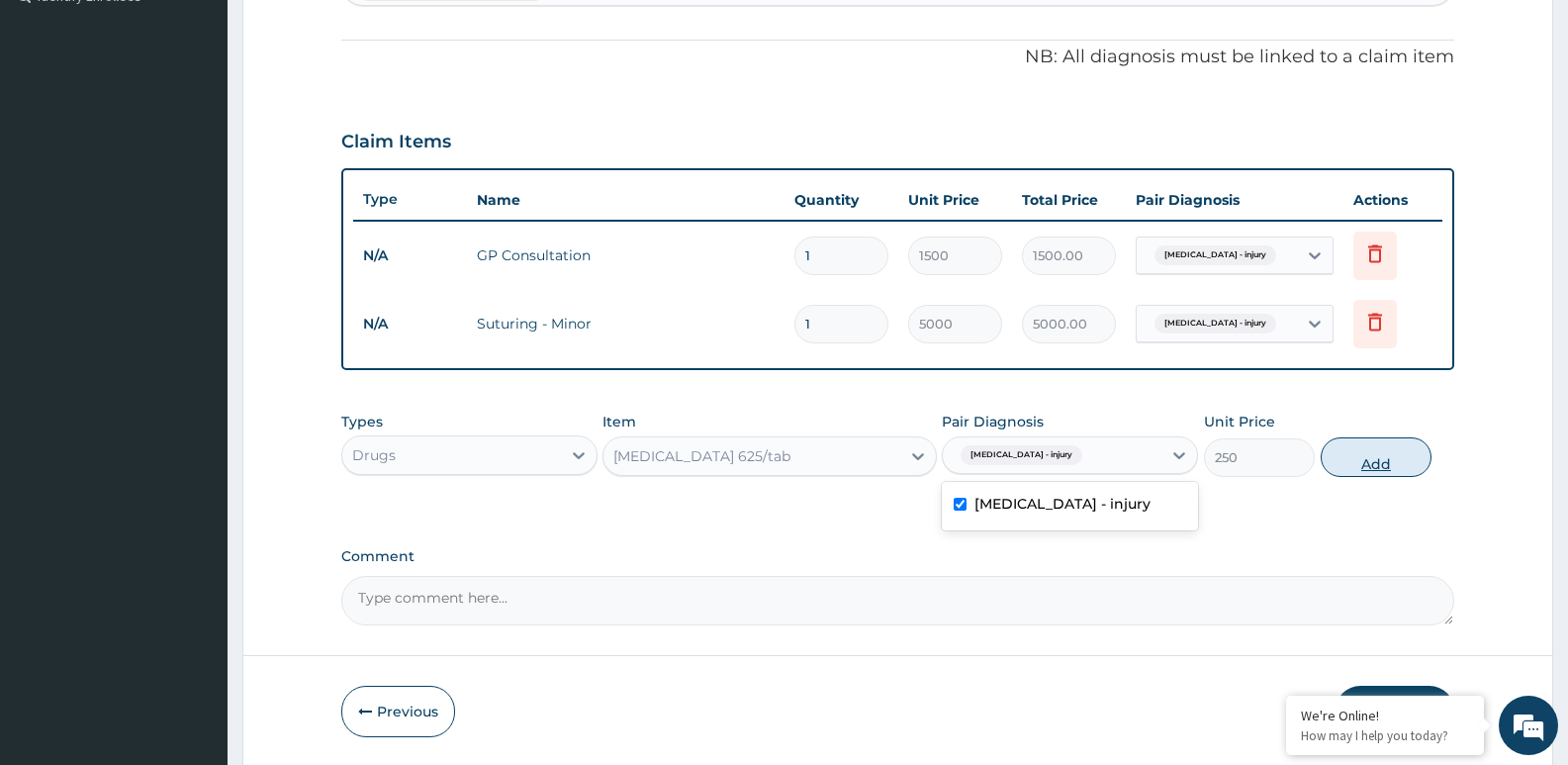
click at [1367, 461] on button "Add" at bounding box center [1376, 458] width 110 height 40
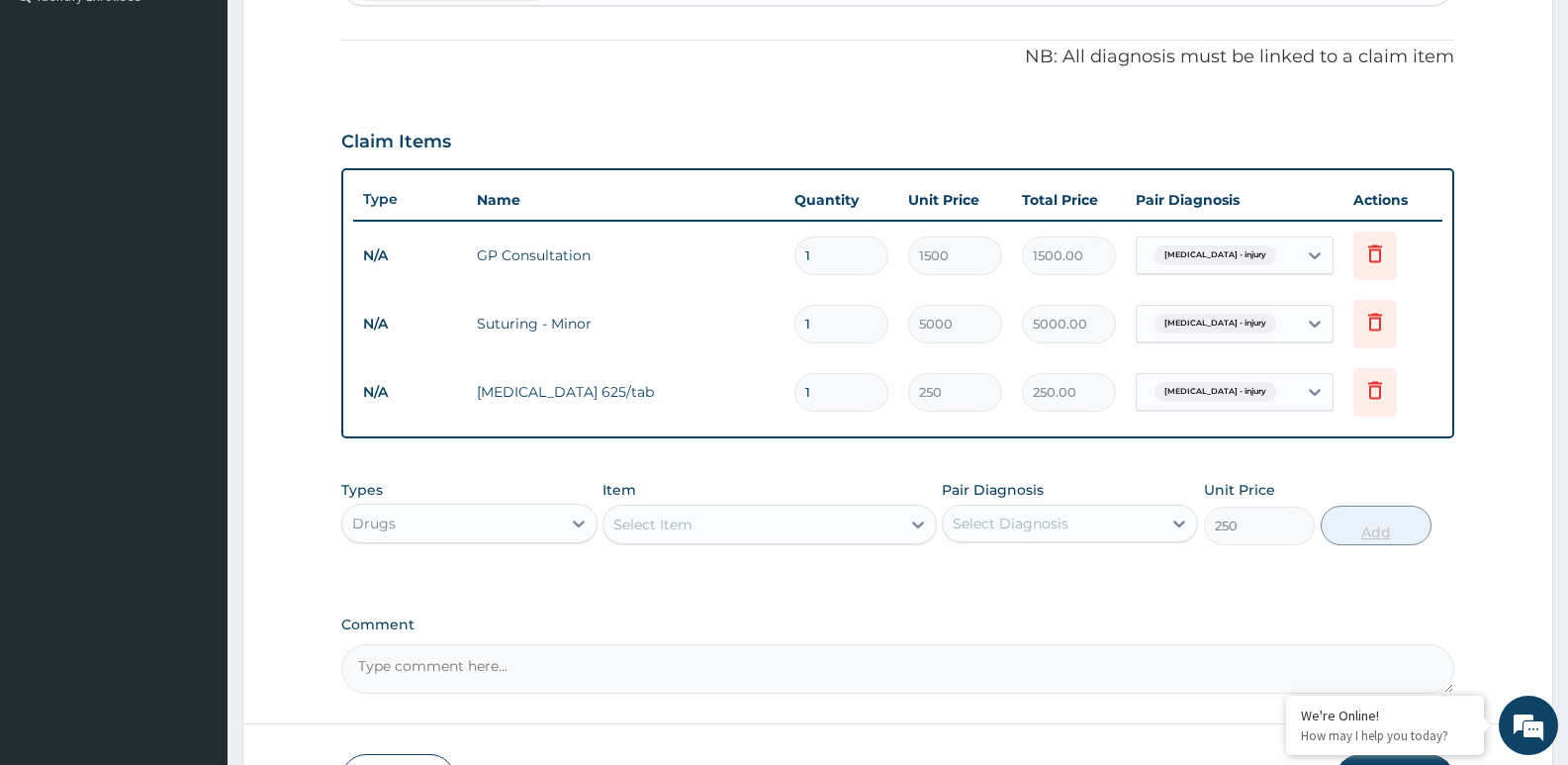
type input "0"
type input "14"
type input "3500.00"
type input "14"
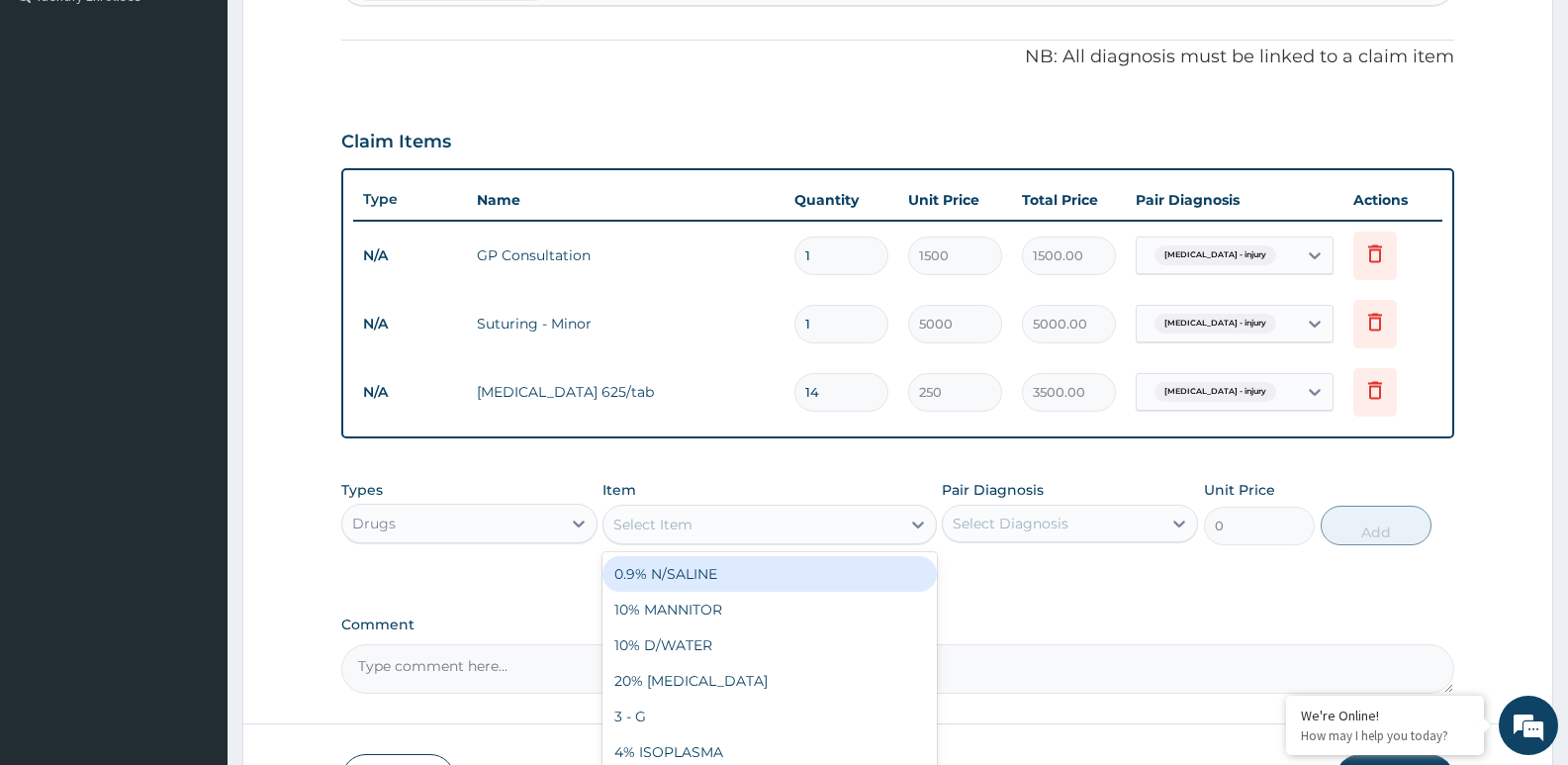
click at [676, 534] on div "Select Item" at bounding box center [752, 525] width 296 height 32
type input "DICLO"
click at [683, 569] on div "DICLOFENAC/ tab" at bounding box center [769, 574] width 333 height 36
type input "50"
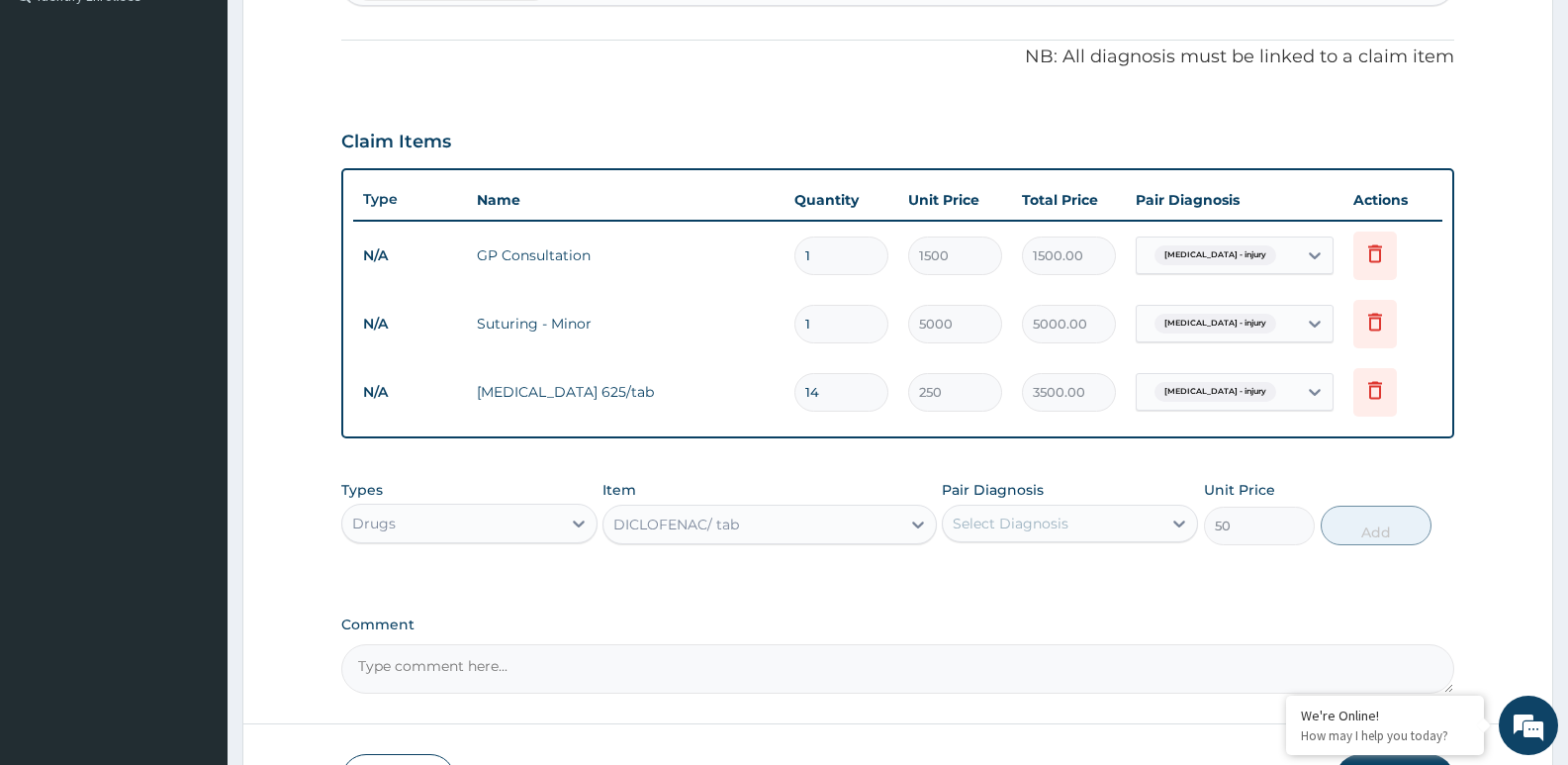
click at [1121, 542] on div "Pair Diagnosis Select Diagnosis" at bounding box center [1070, 513] width 257 height 66
click at [1116, 527] on div "Select Diagnosis" at bounding box center [1052, 524] width 219 height 32
click at [1087, 568] on label "Puncture wound - injury" at bounding box center [1062, 572] width 176 height 20
checkbox input "true"
click at [1373, 524] on button "Add" at bounding box center [1376, 526] width 110 height 40
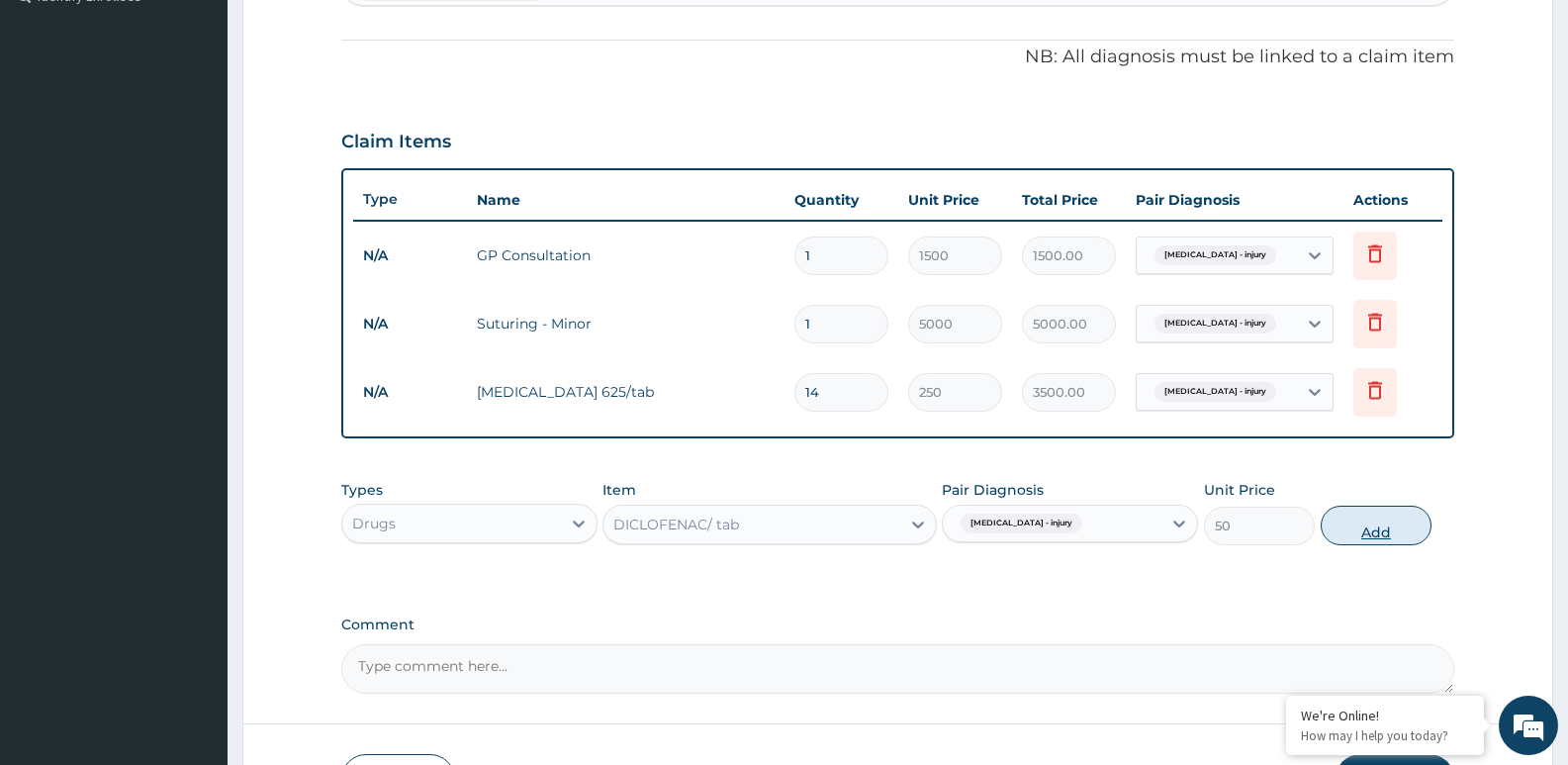
type input "0"
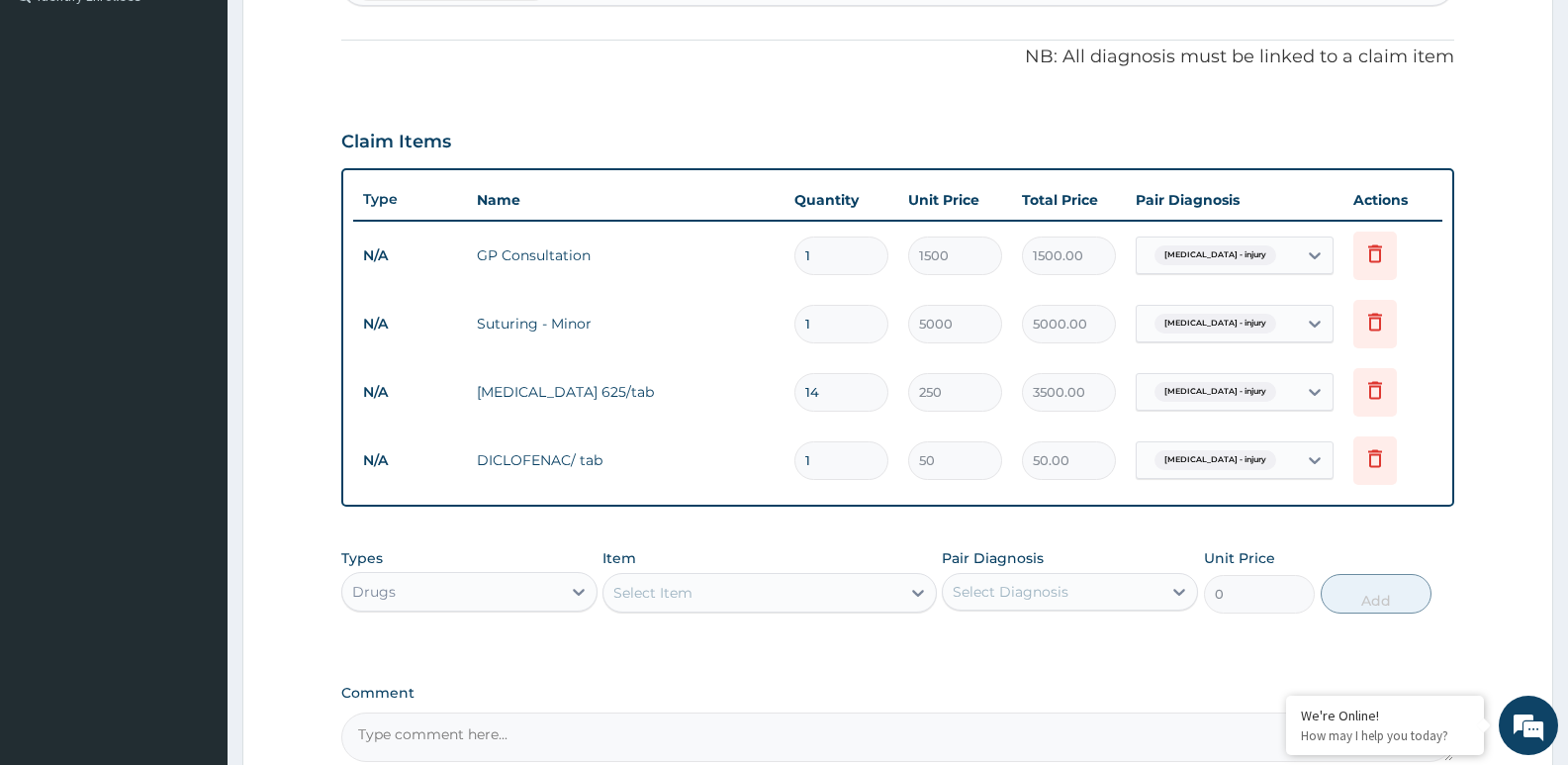
type input "10"
type input "500.00"
type input "10"
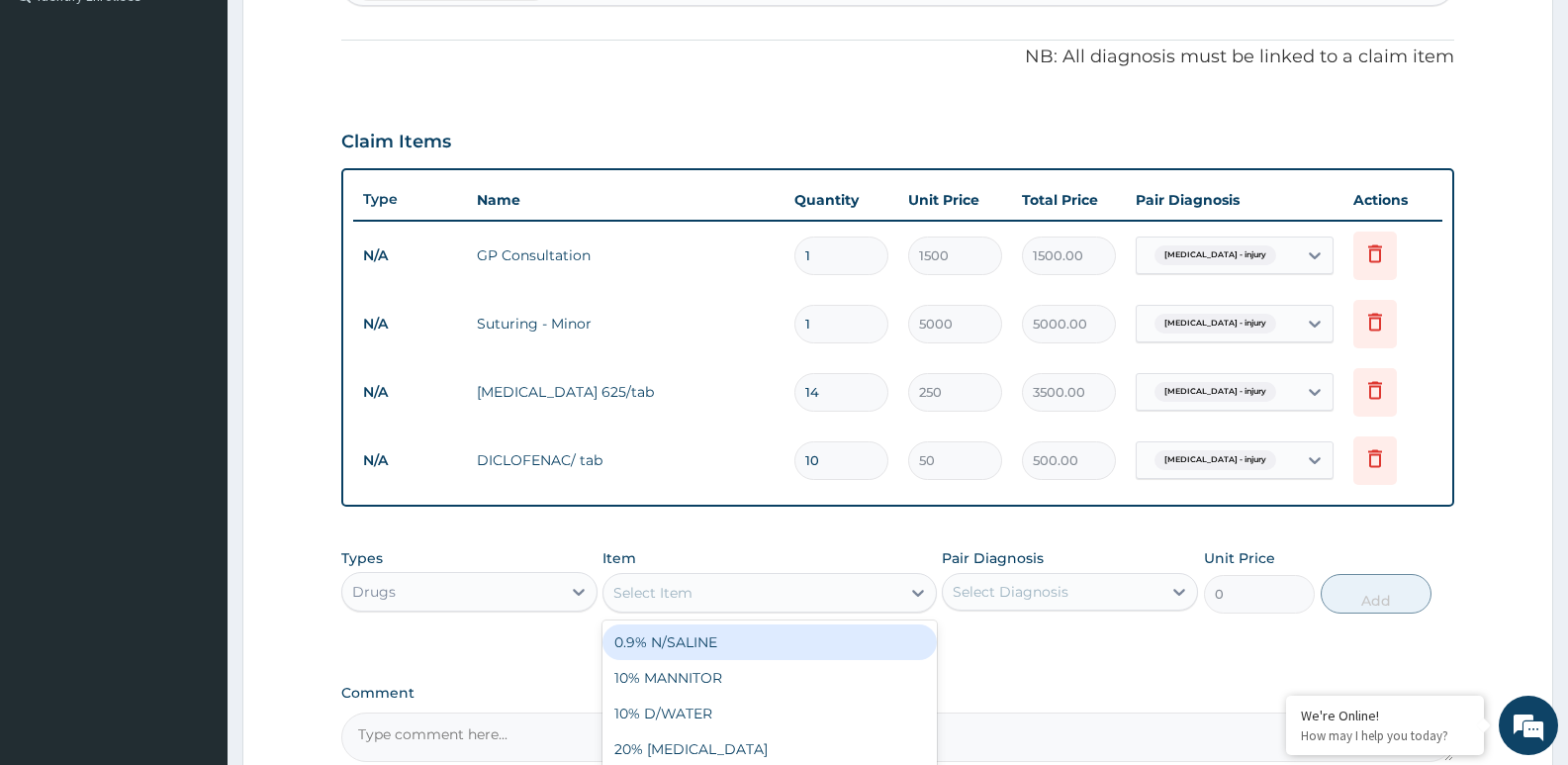
click at [648, 592] on div "Select Item" at bounding box center [653, 593] width 80 height 20
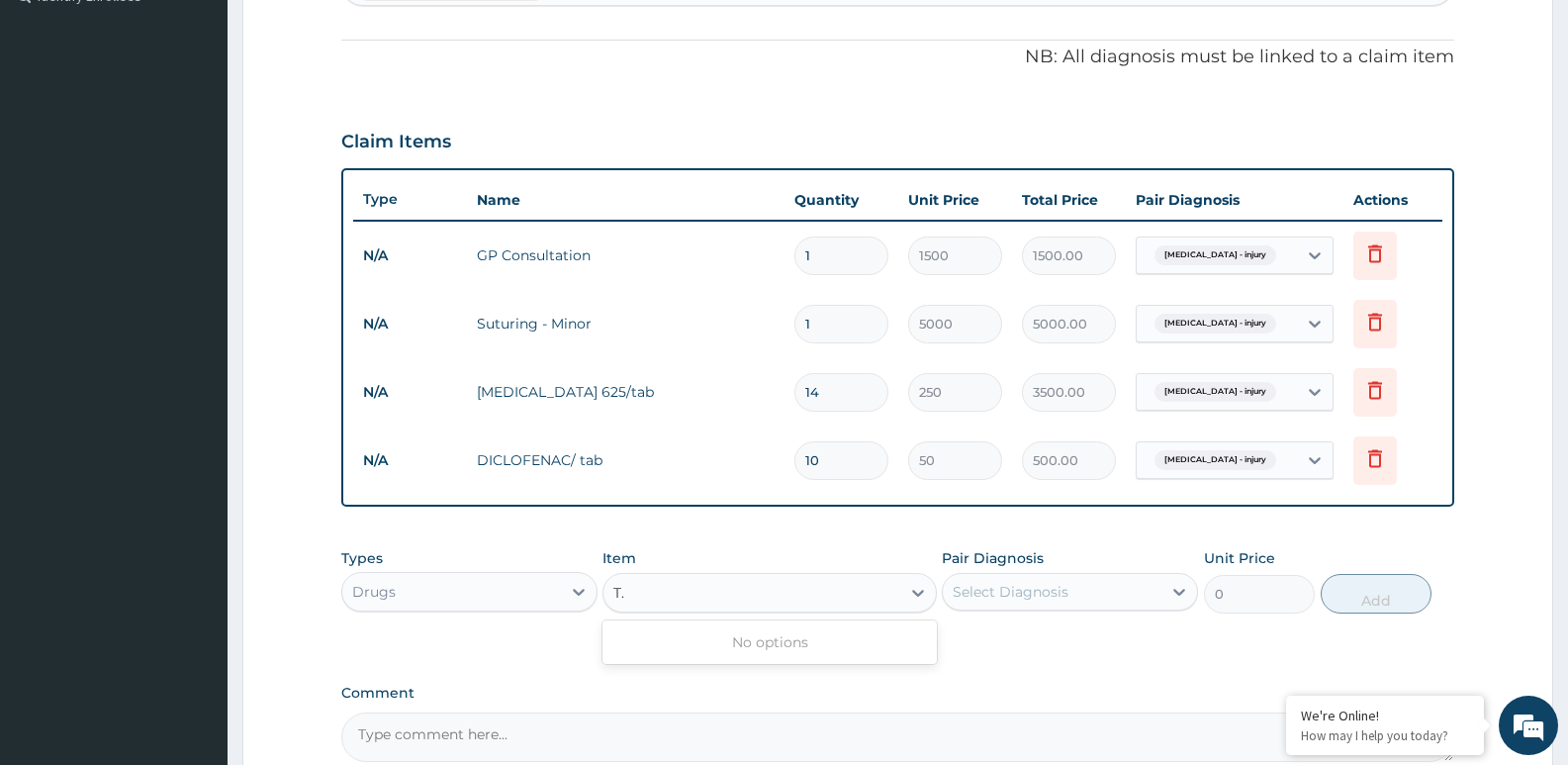
type input "T"
type input "VITAMIN"
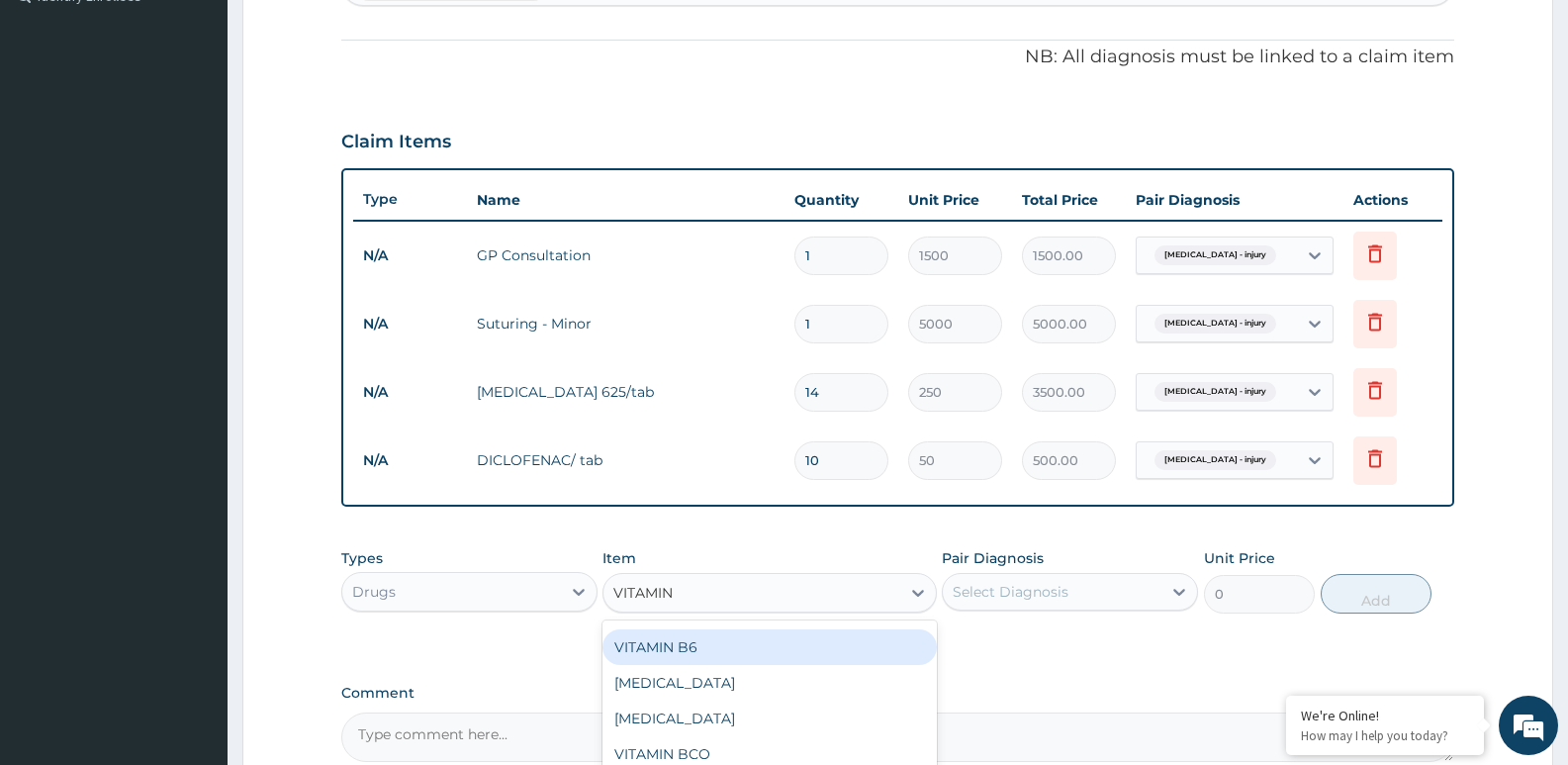
scroll to position [138, 0]
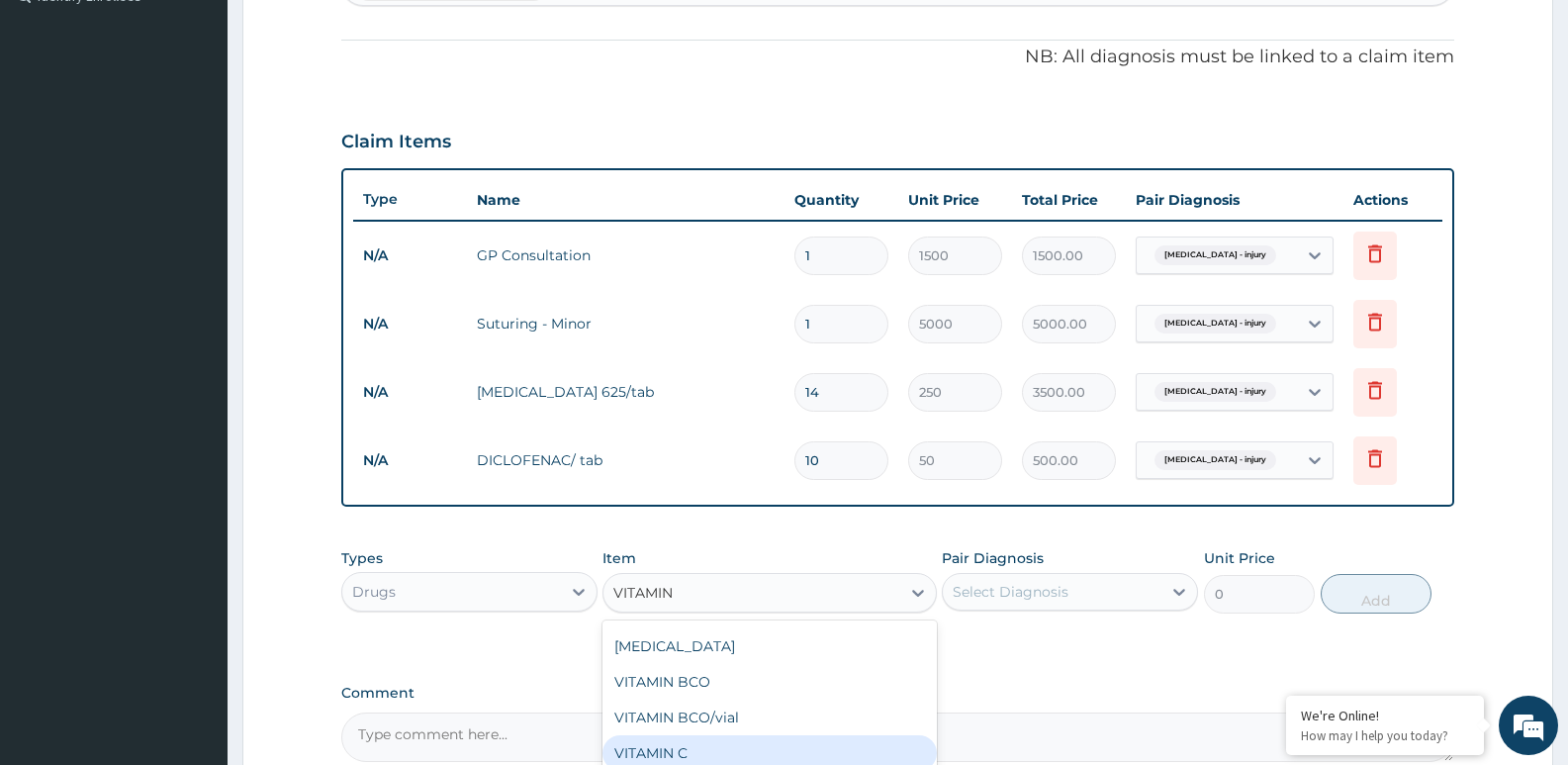
click at [687, 746] on div "VITAMIN C" at bounding box center [769, 753] width 333 height 36
type input "10"
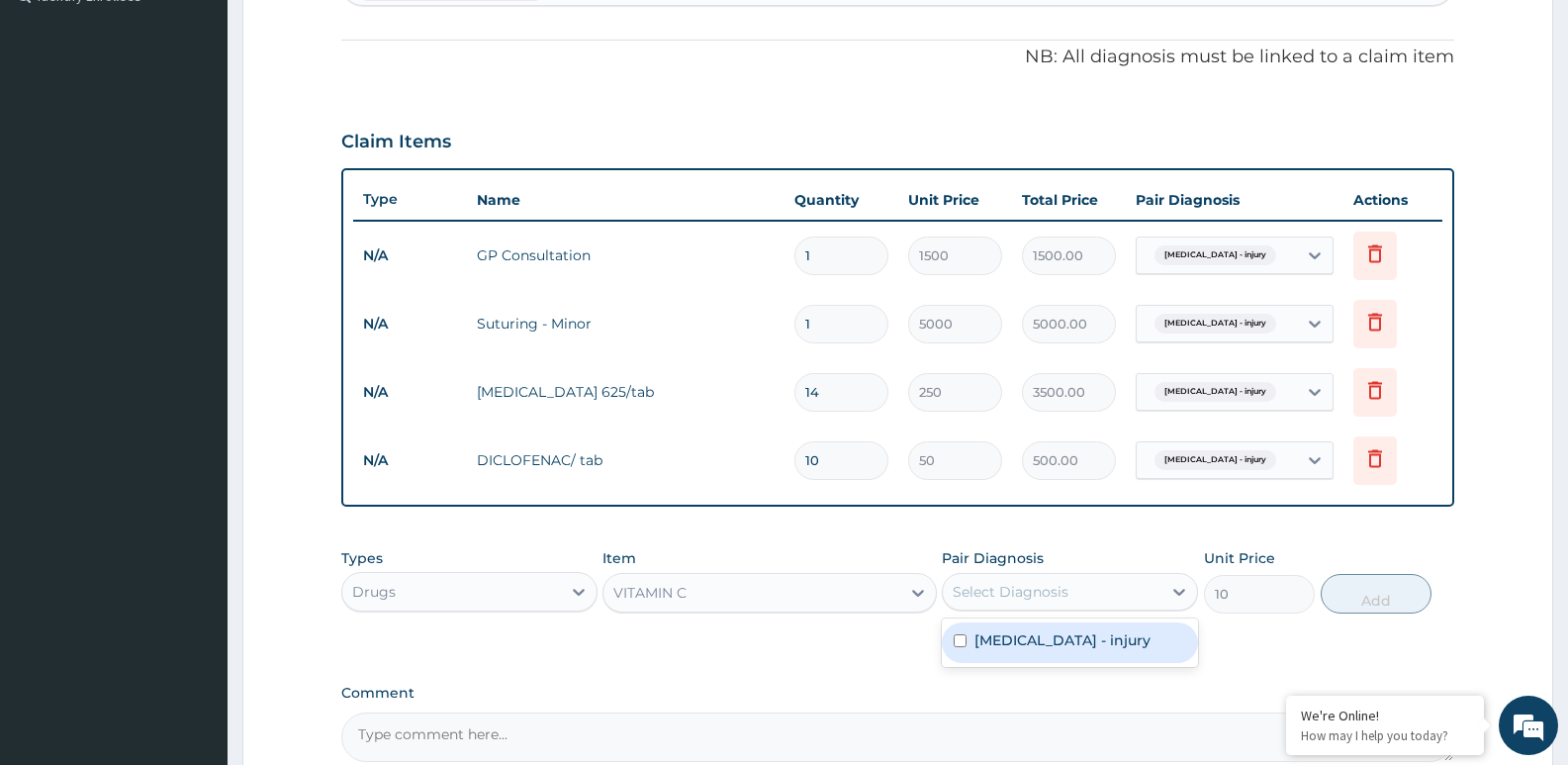
click at [1044, 582] on div "Select Diagnosis" at bounding box center [1010, 592] width 115 height 20
click at [1023, 638] on label "Puncture wound - injury" at bounding box center [1062, 641] width 176 height 20
checkbox input "true"
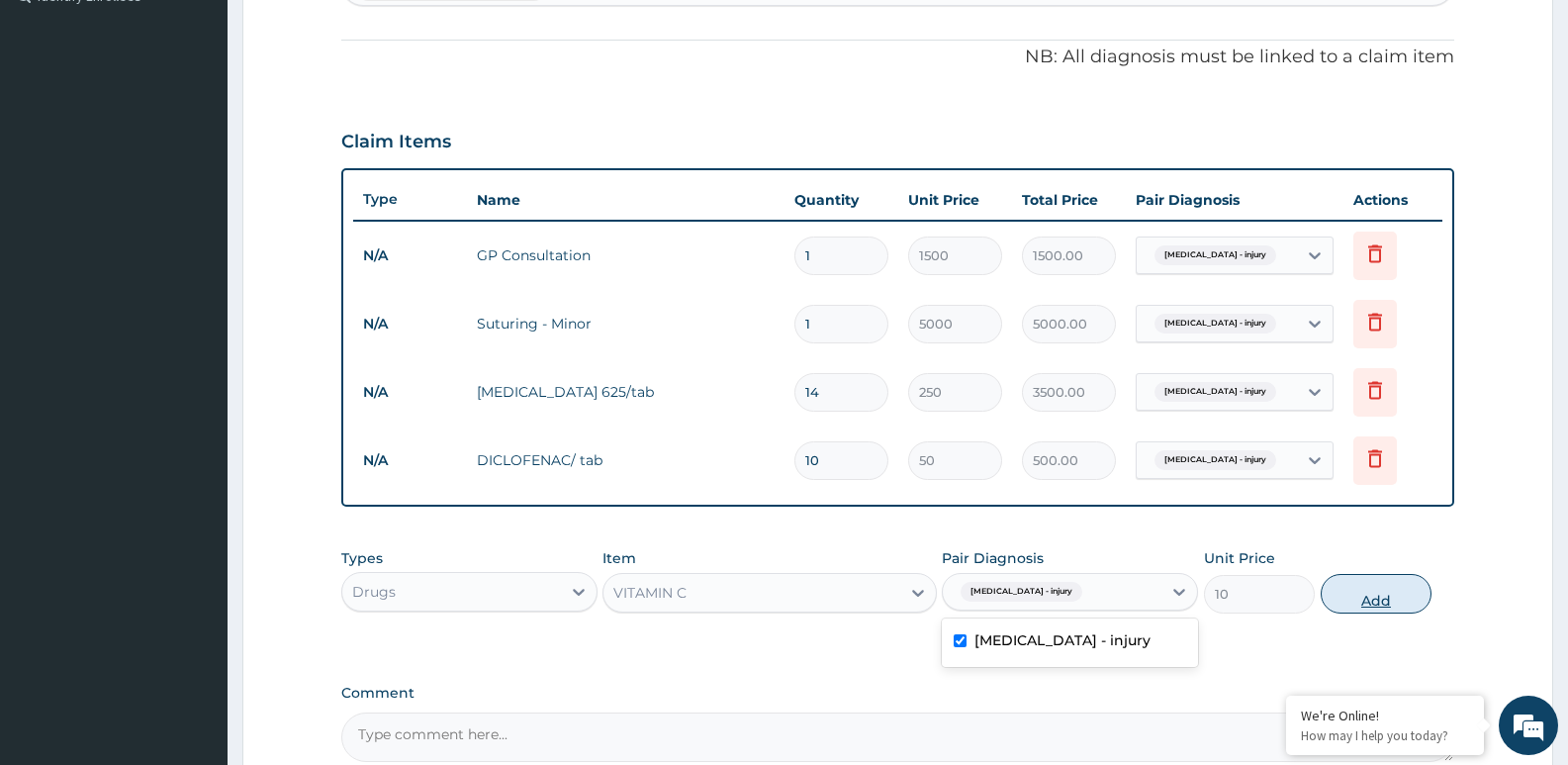
drag, startPoint x: 1380, startPoint y: 590, endPoint x: 1330, endPoint y: 592, distance: 50.0
click at [1379, 592] on button "Add" at bounding box center [1376, 594] width 110 height 40
type input "0"
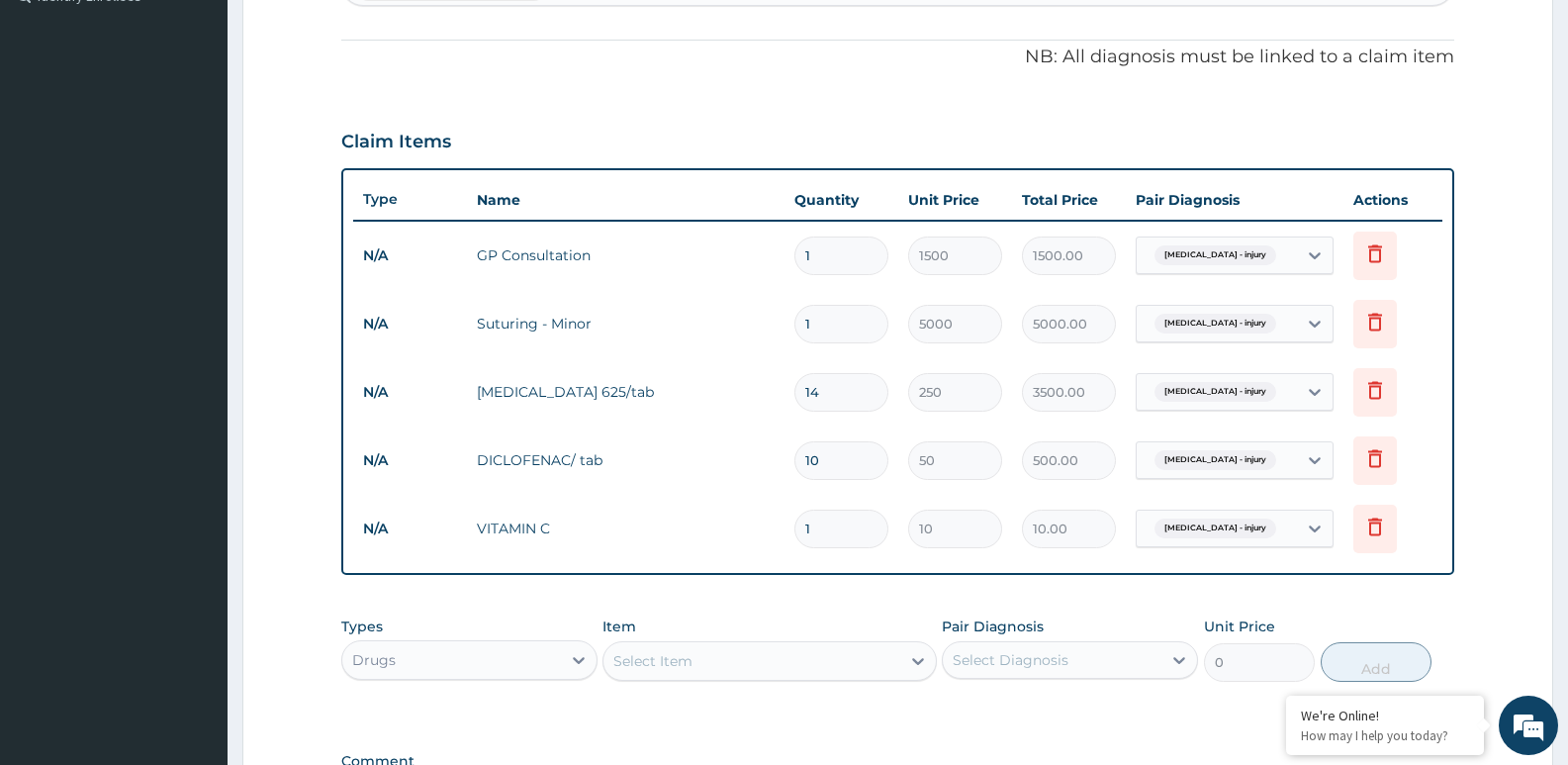
type input "0.00"
type input "3"
type input "30.00"
type input "30"
type input "300.00"
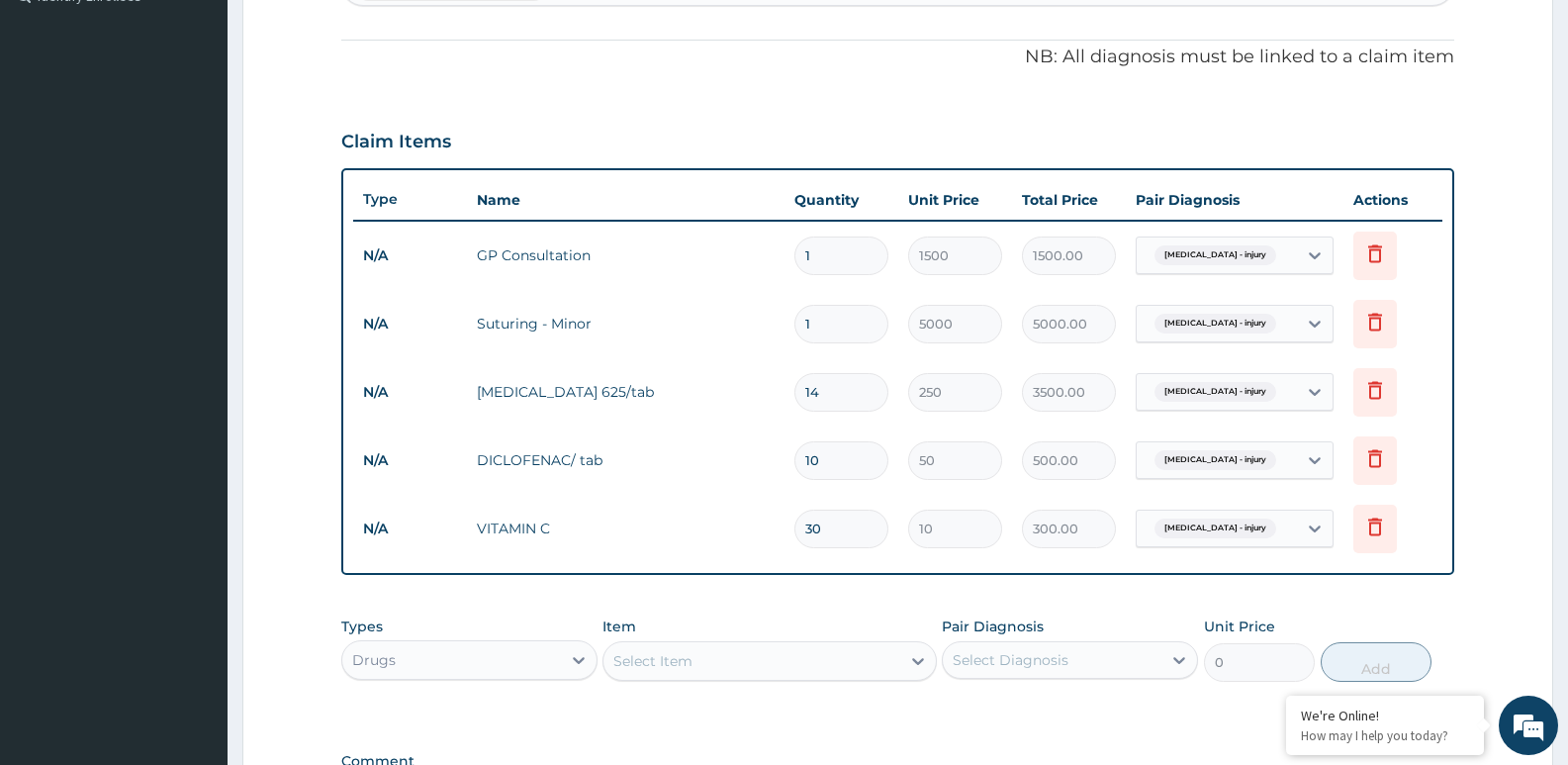
type input "30"
click at [657, 665] on div "Select Item" at bounding box center [653, 662] width 80 height 20
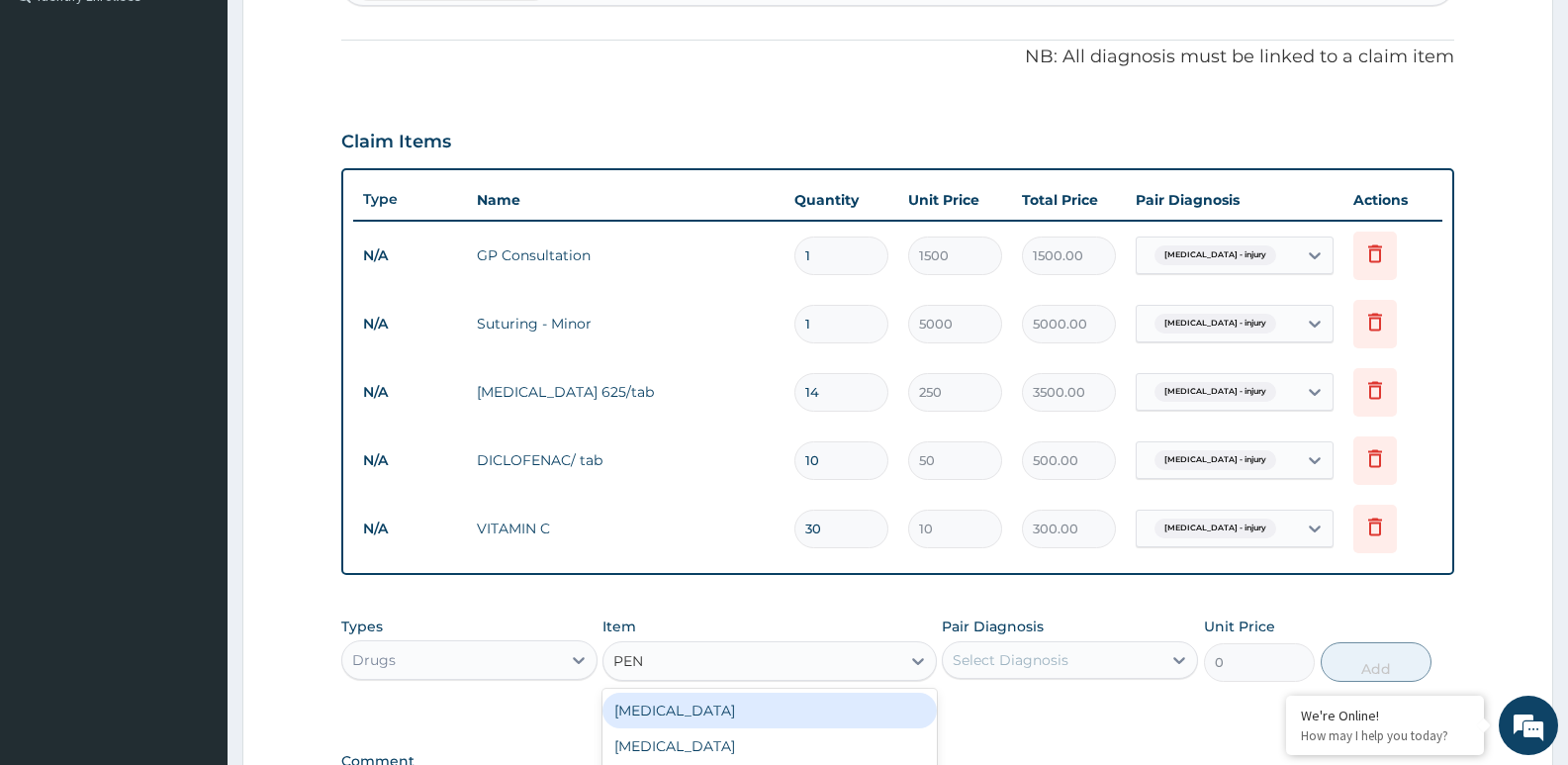
type input "PENT"
click at [664, 719] on div "PENTAZOCINE 30MG" at bounding box center [769, 711] width 333 height 36
type input "300"
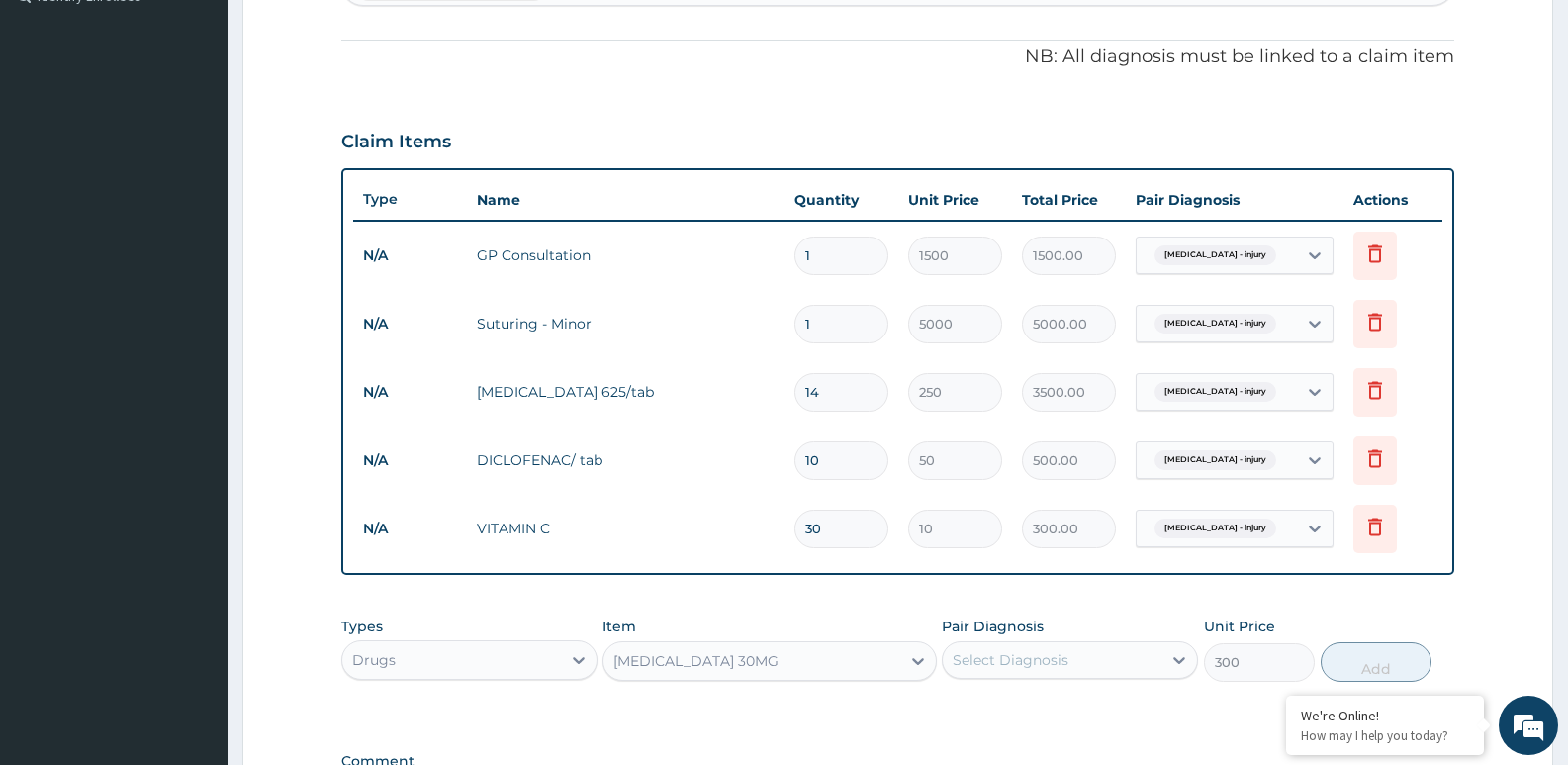
click at [644, 665] on div "PENTAZOCINE 30MG" at bounding box center [696, 662] width 165 height 20
type input "PENT"
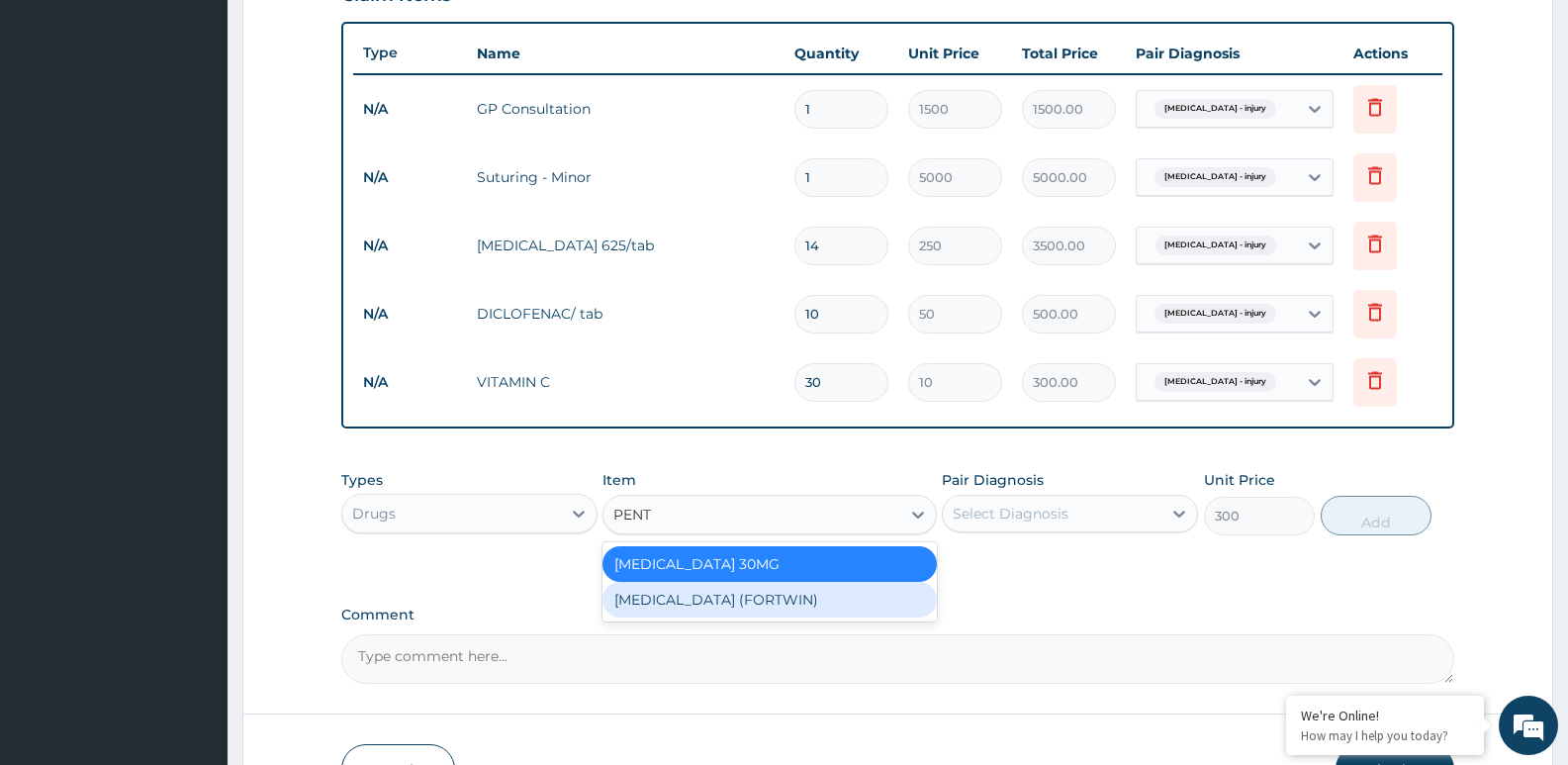
scroll to position [766, 0]
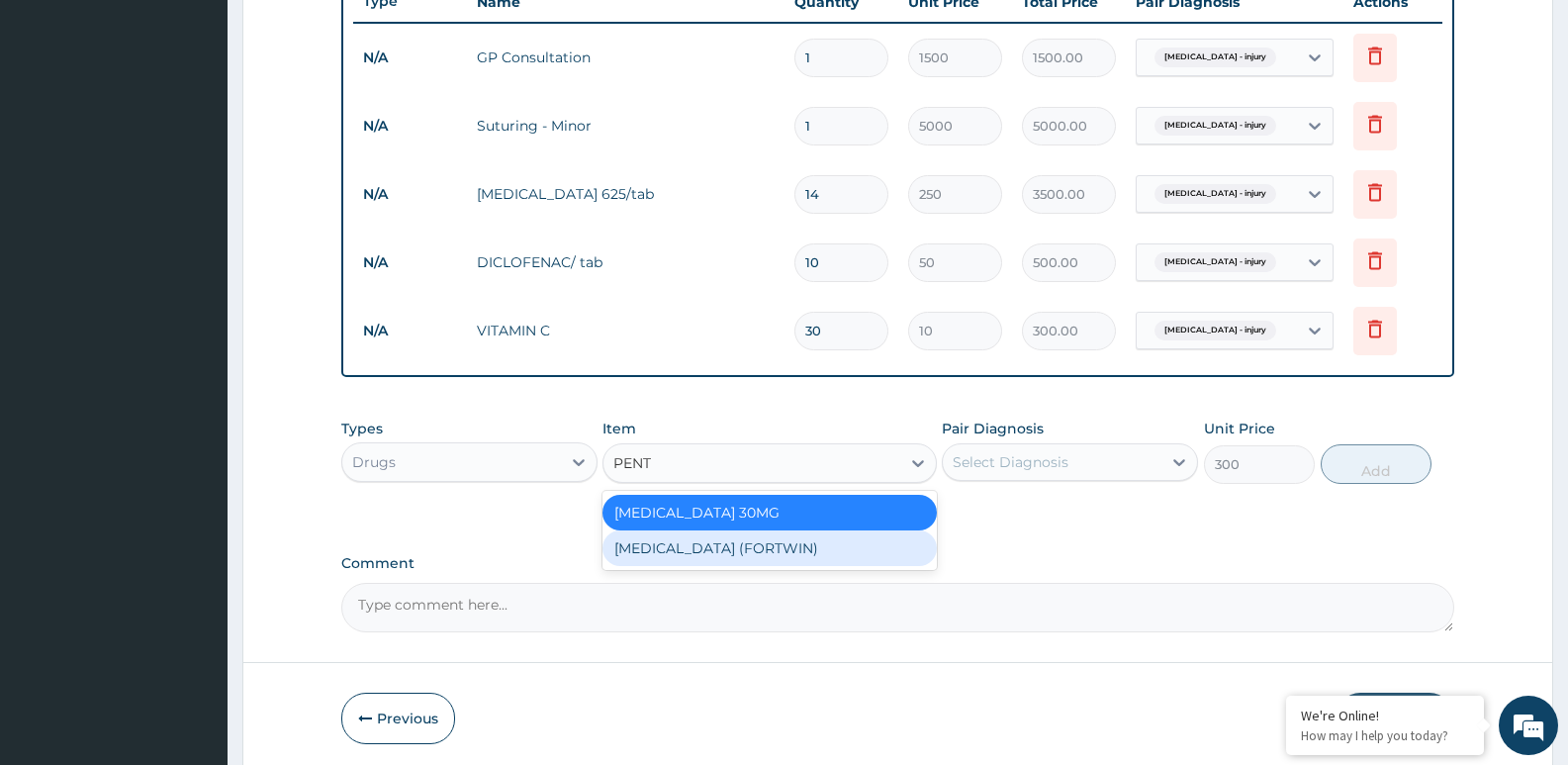
click at [664, 546] on div "PENTAZOCINE (FORTWIN)" at bounding box center [769, 548] width 333 height 36
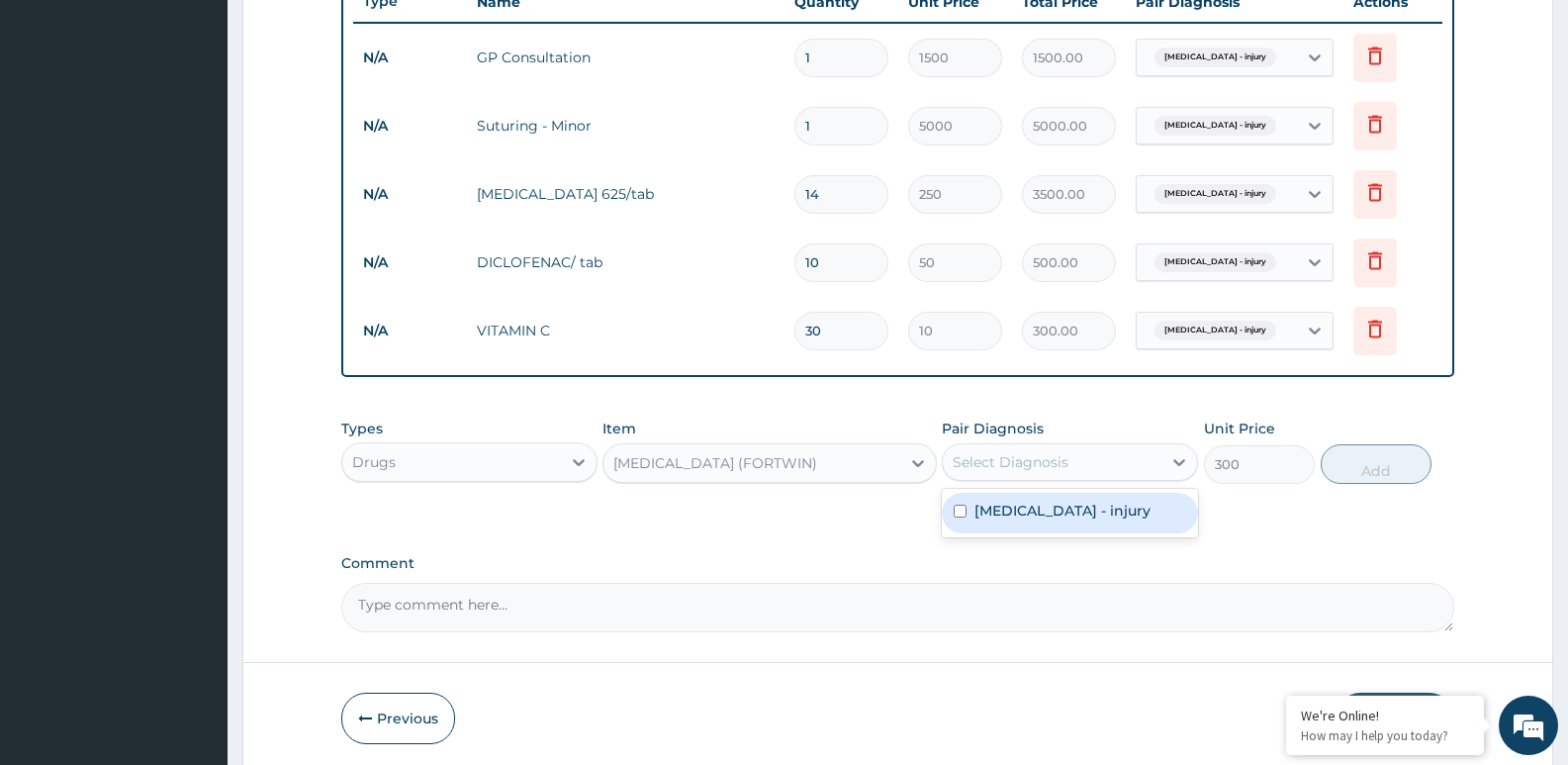
click at [1083, 464] on div "Select Diagnosis" at bounding box center [1052, 463] width 219 height 32
click at [1045, 511] on label "Puncture wound - injury" at bounding box center [1062, 511] width 176 height 20
checkbox input "true"
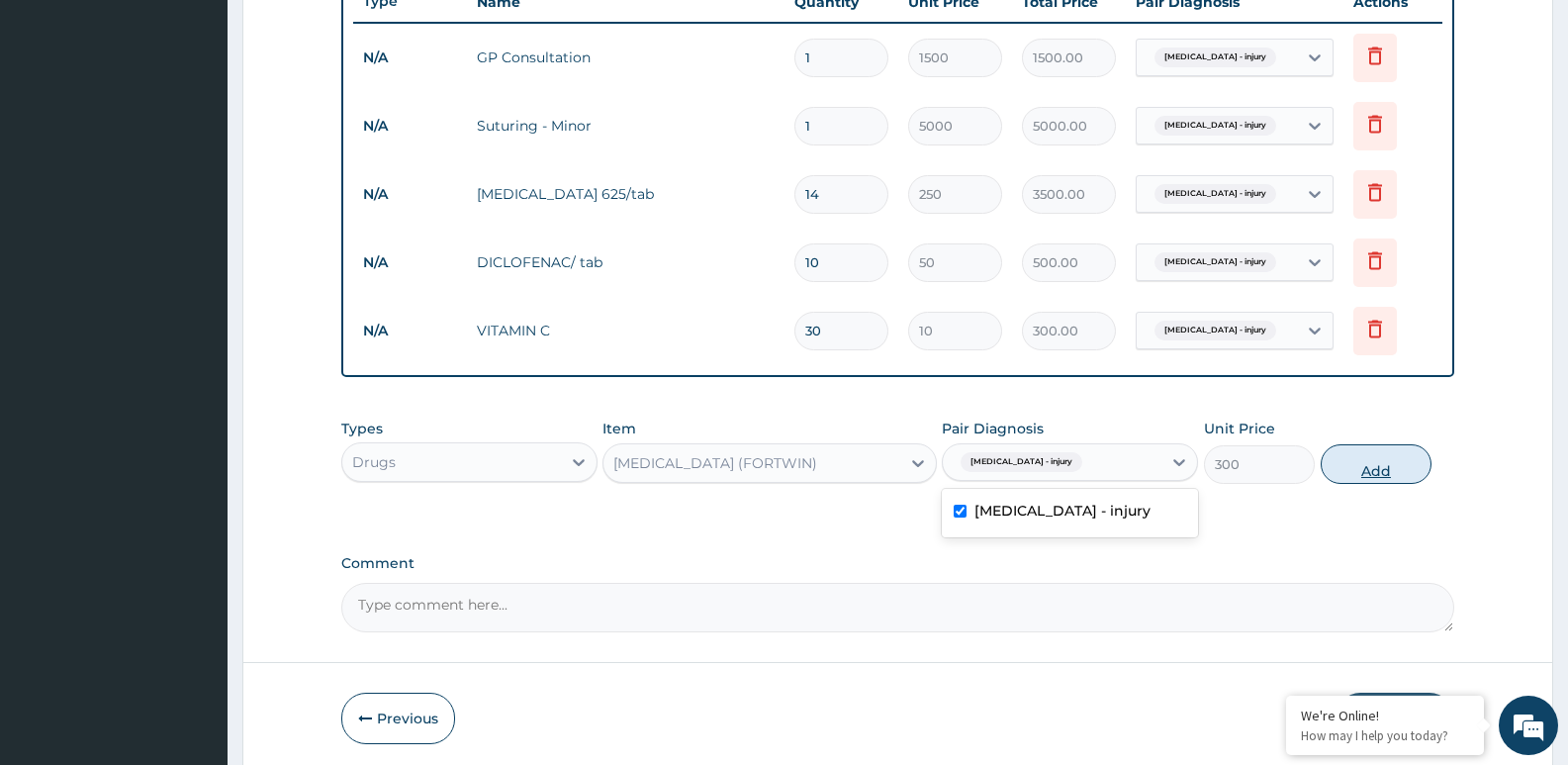
click at [1361, 465] on button "Add" at bounding box center [1376, 465] width 110 height 40
type input "0"
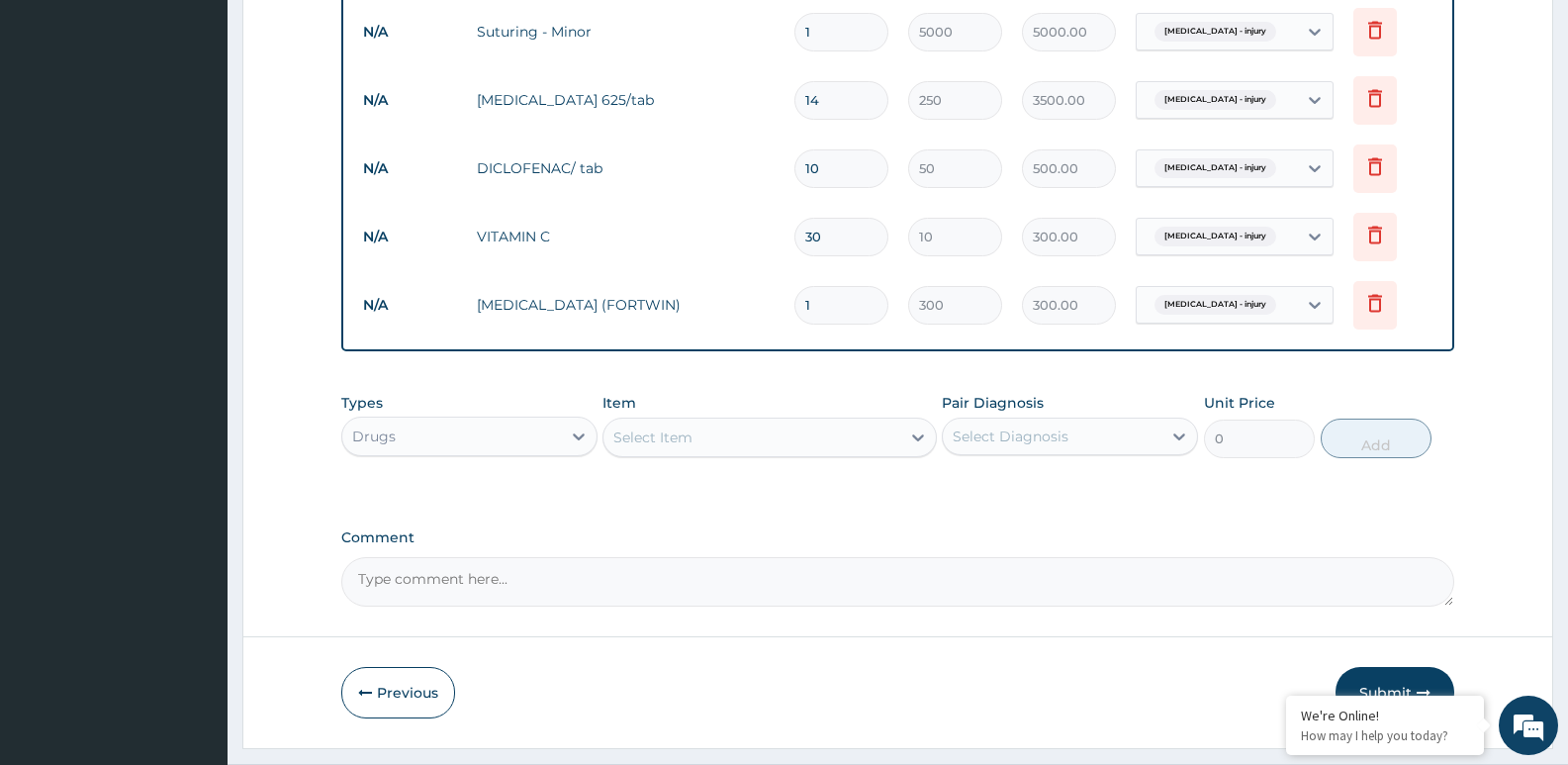
scroll to position [910, 0]
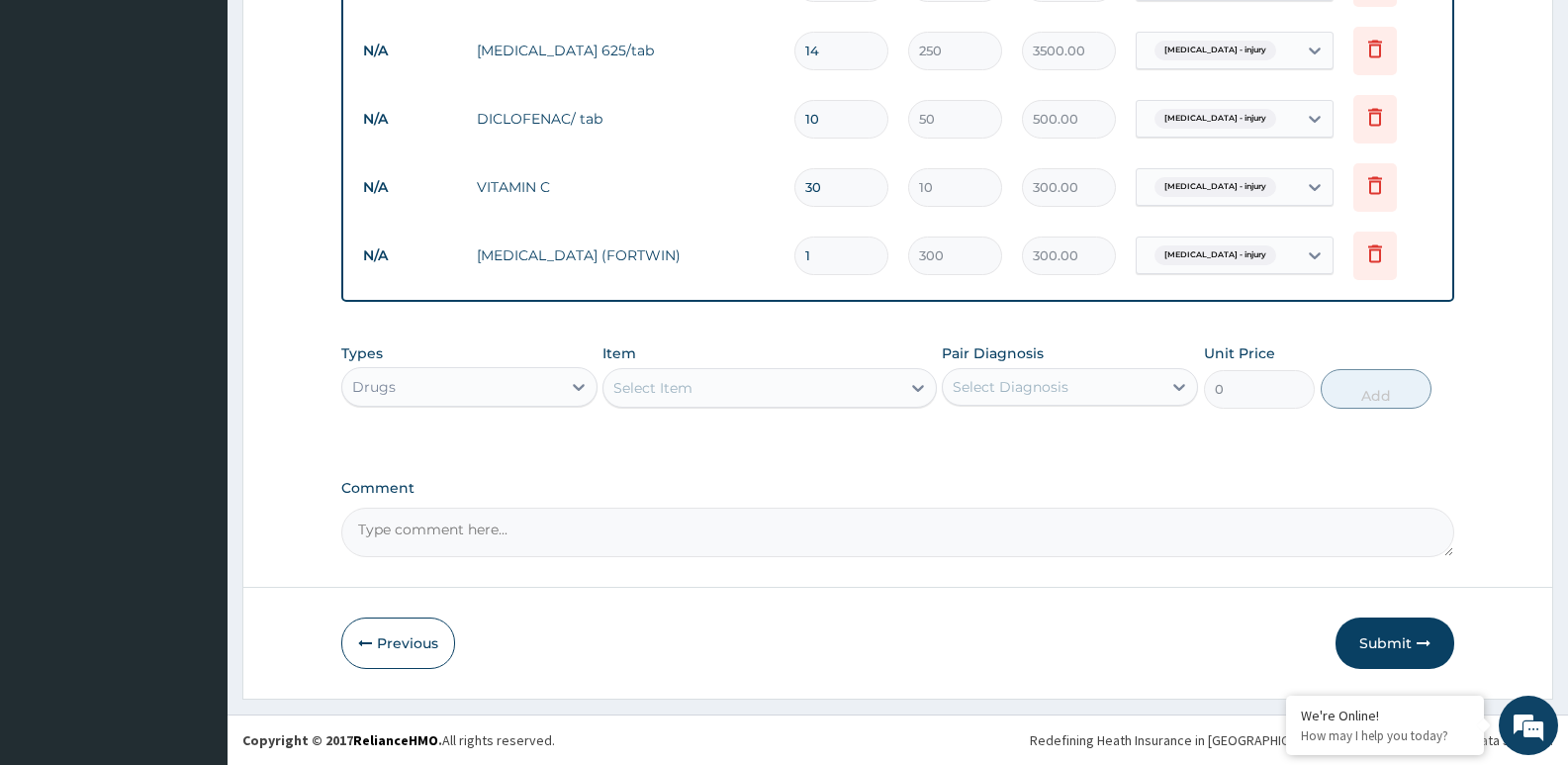
click at [500, 541] on textarea "Comment" at bounding box center [898, 533] width 1114 height 50
paste textarea "mascaphospitals@gmail.com"
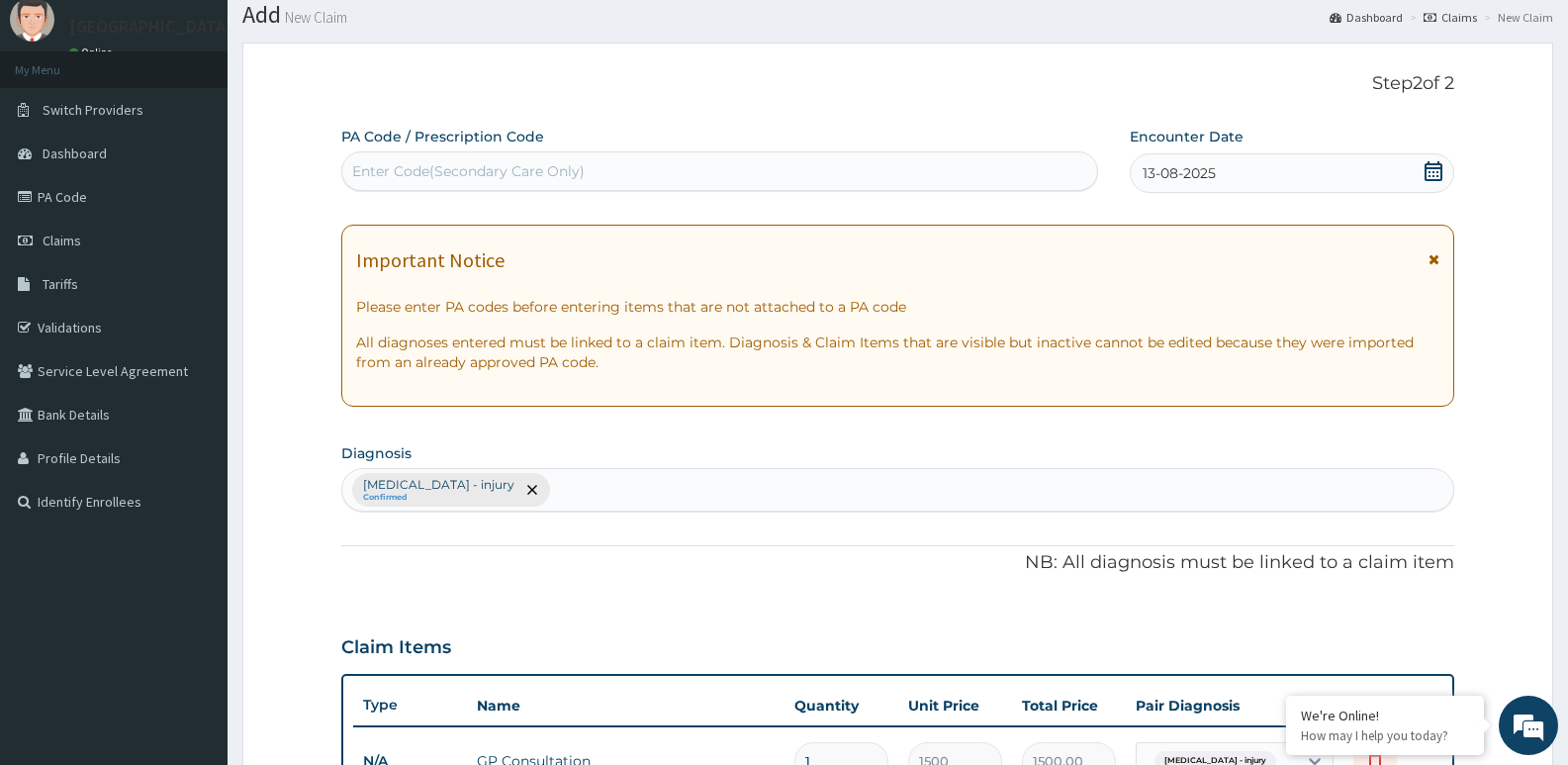
scroll to position [0, 0]
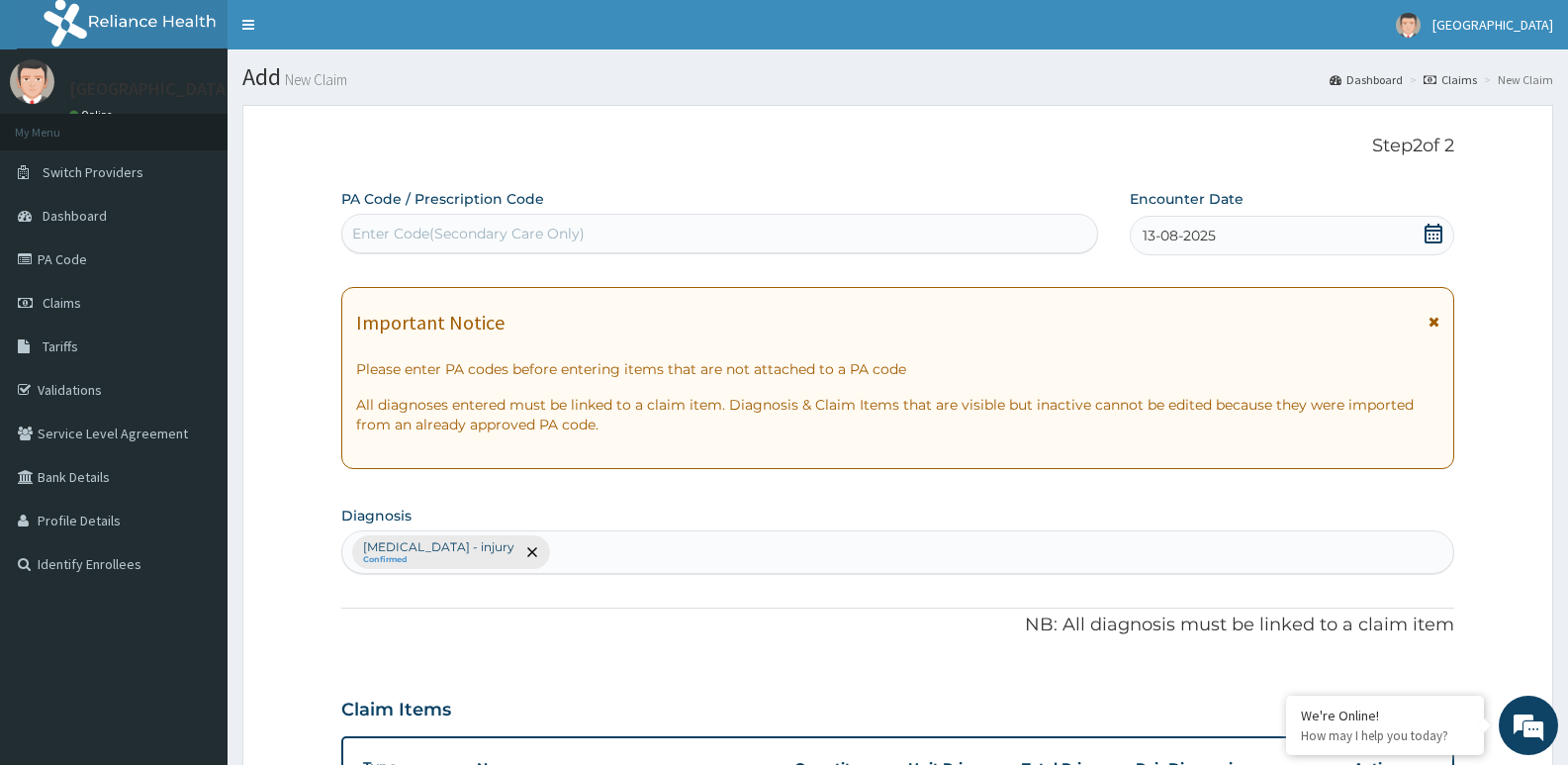
type textarea "mascaphospitals@gmail.com"
drag, startPoint x: 575, startPoint y: 534, endPoint x: 350, endPoint y: 534, distance: 225.0
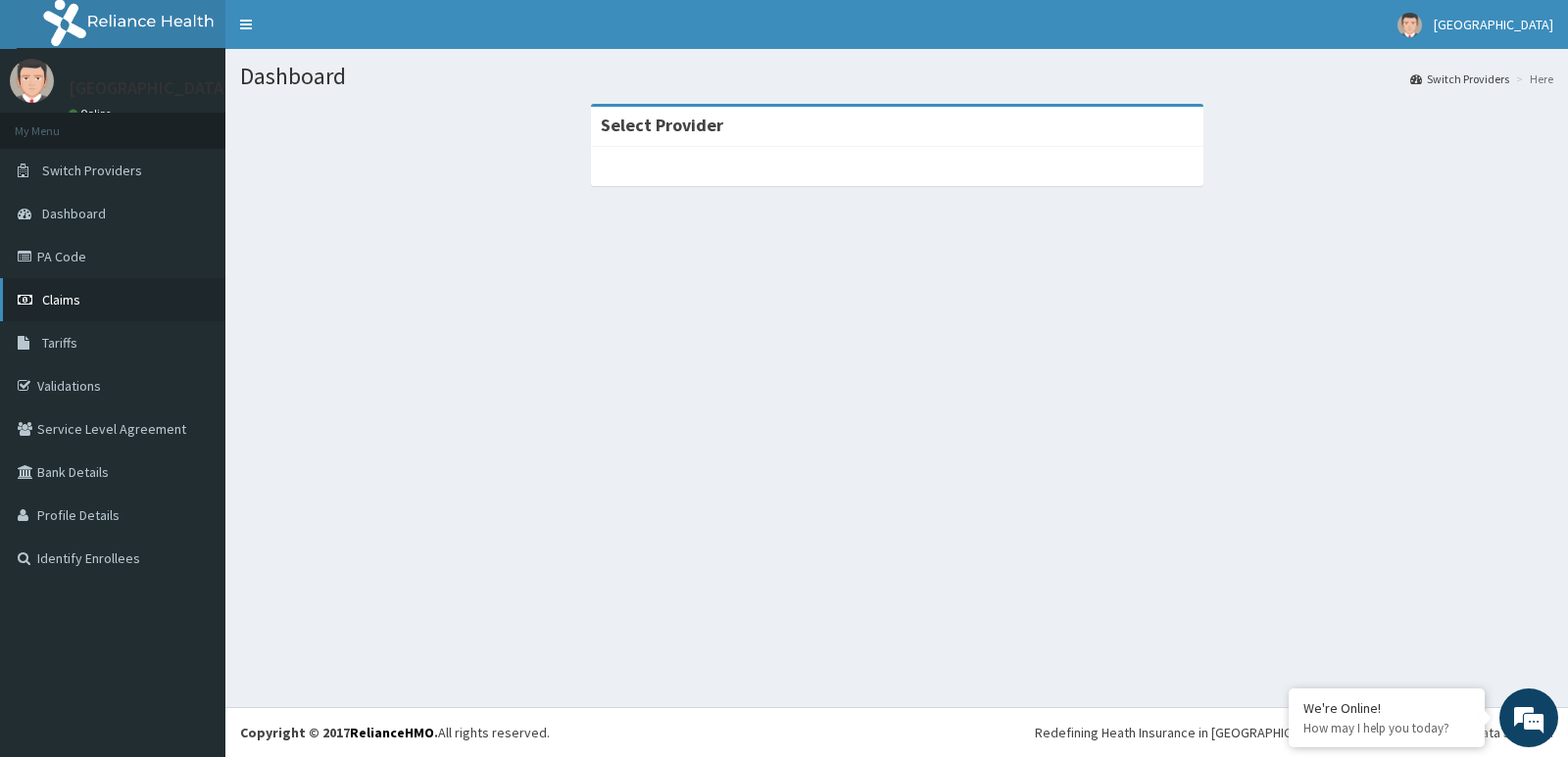
click at [56, 296] on span "Claims" at bounding box center [61, 300] width 38 height 18
click at [62, 256] on link "PA Code" at bounding box center [112, 257] width 226 height 43
